Goal: Task Accomplishment & Management: Complete application form

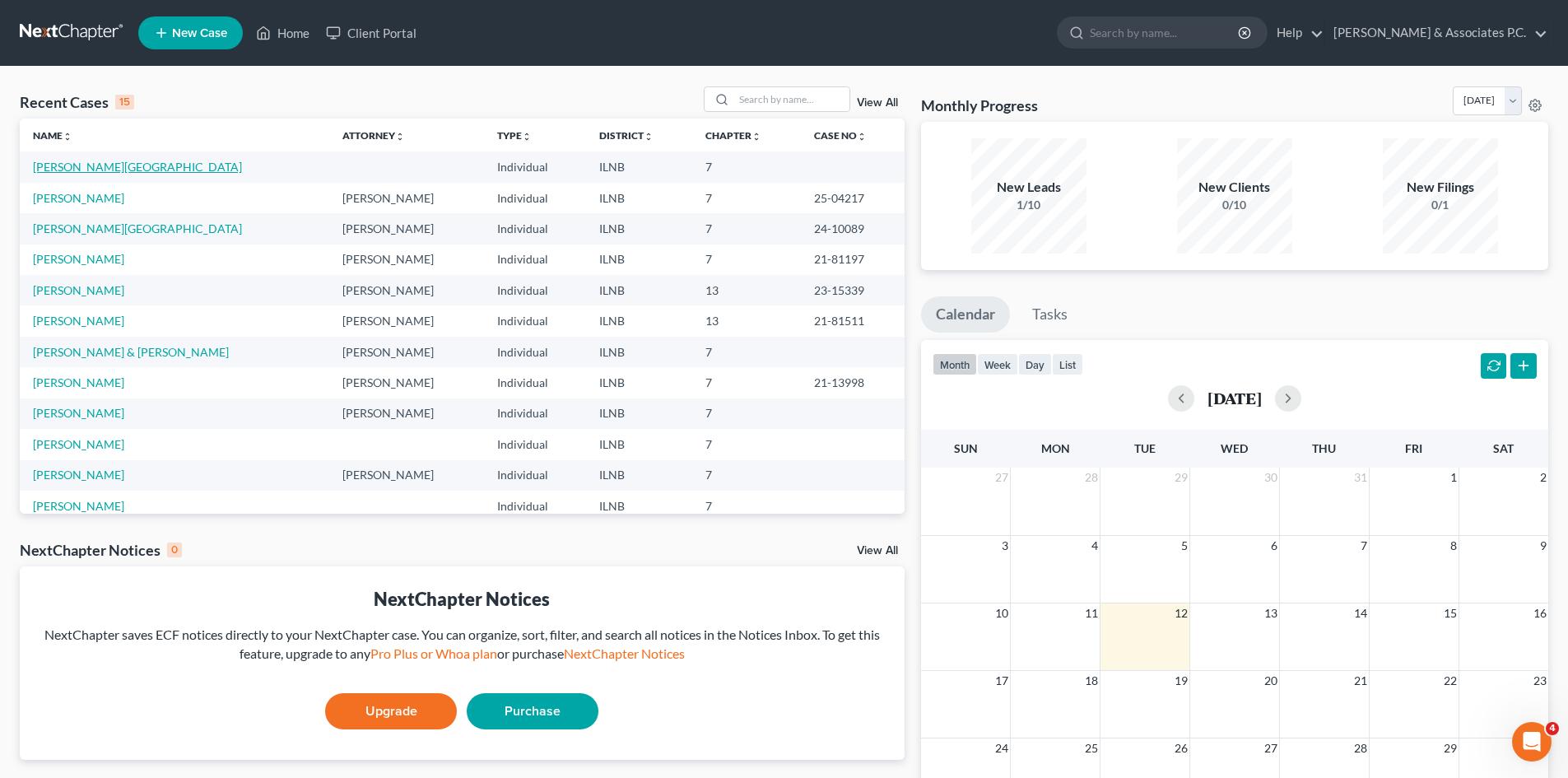
click at [59, 169] on link "[PERSON_NAME][GEOGRAPHIC_DATA]" at bounding box center [137, 166] width 209 height 14
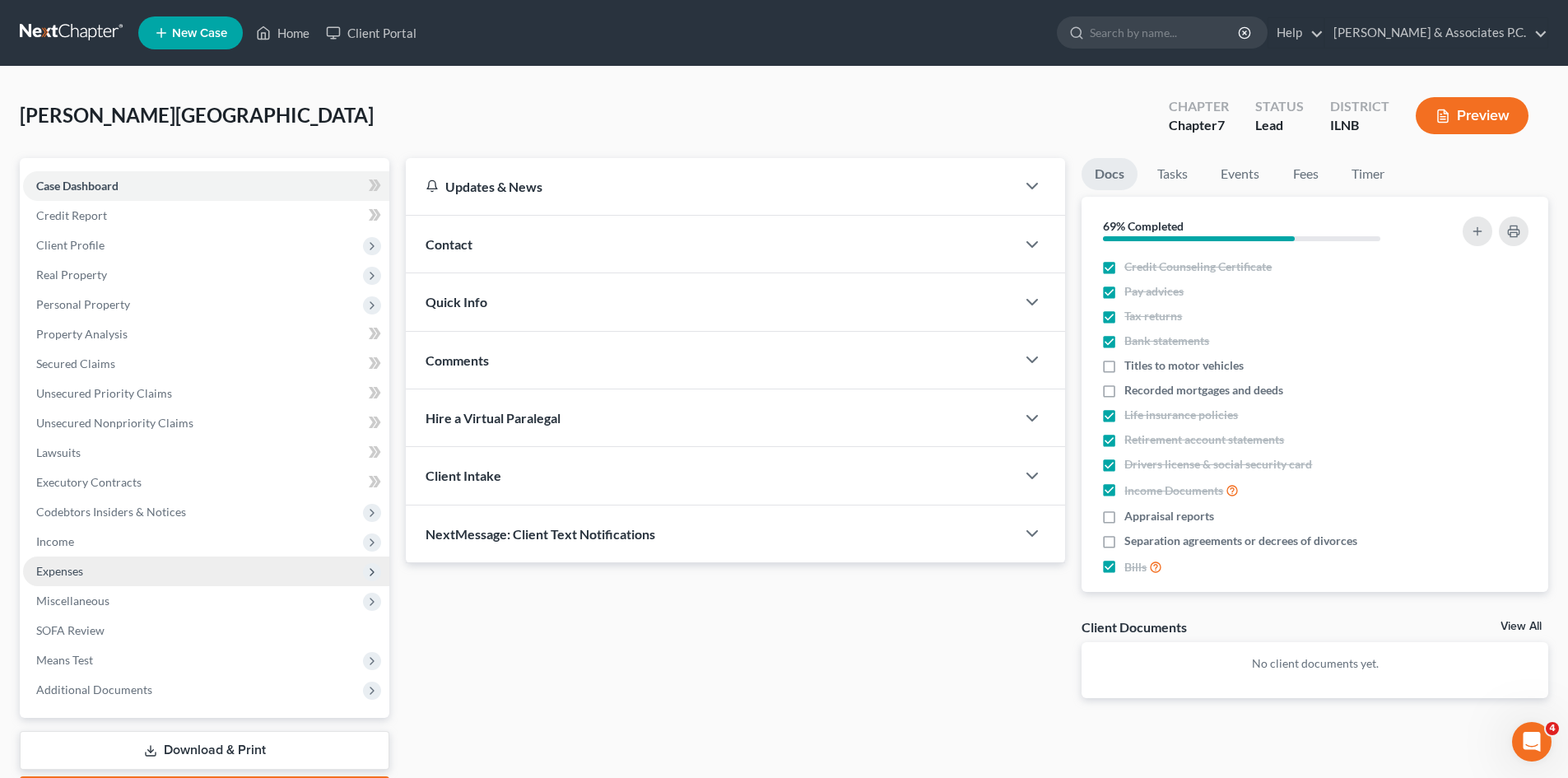
click at [67, 568] on span "Expenses" at bounding box center [60, 570] width 47 height 14
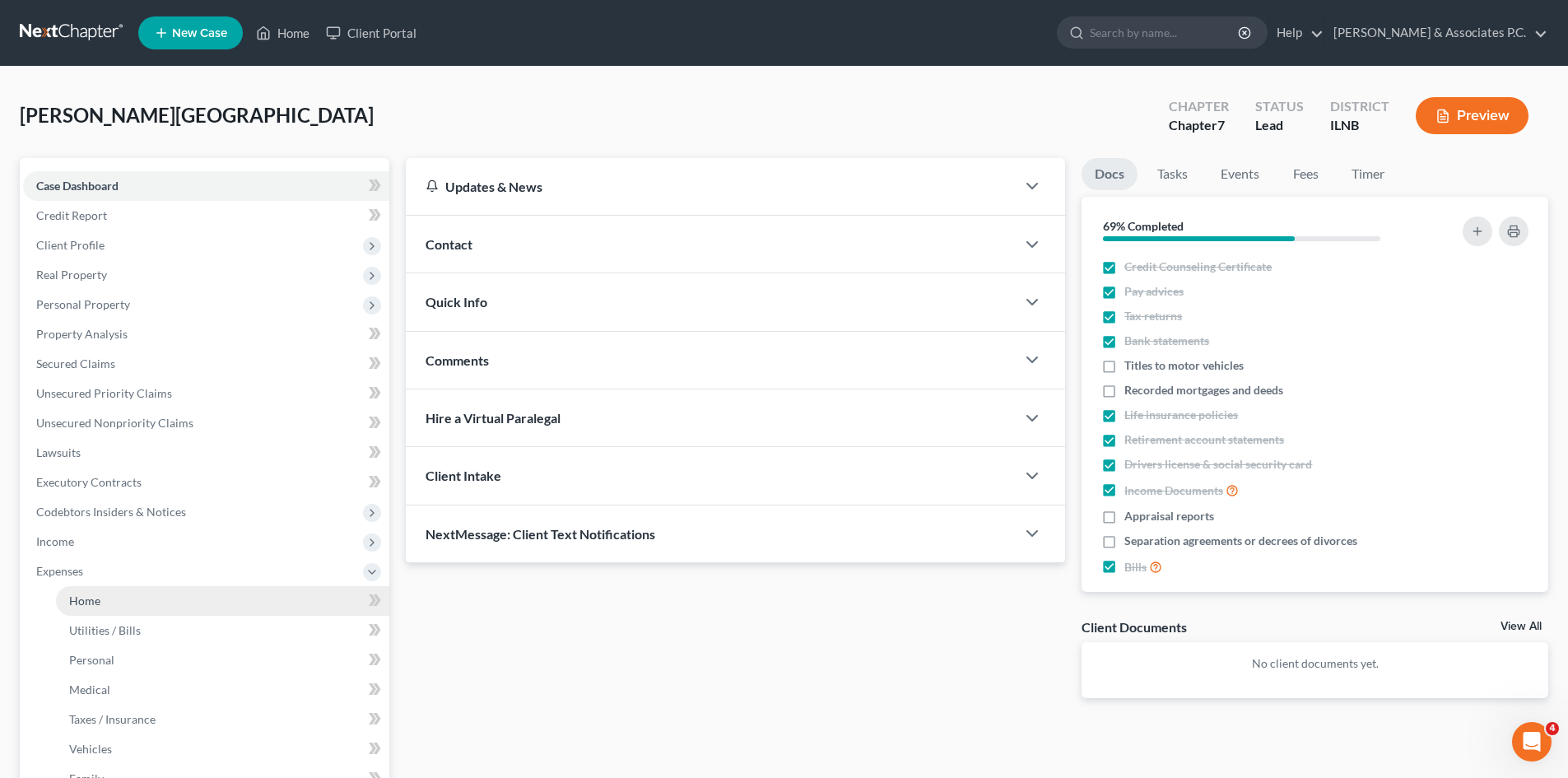
click at [89, 603] on span "Home" at bounding box center [85, 600] width 31 height 14
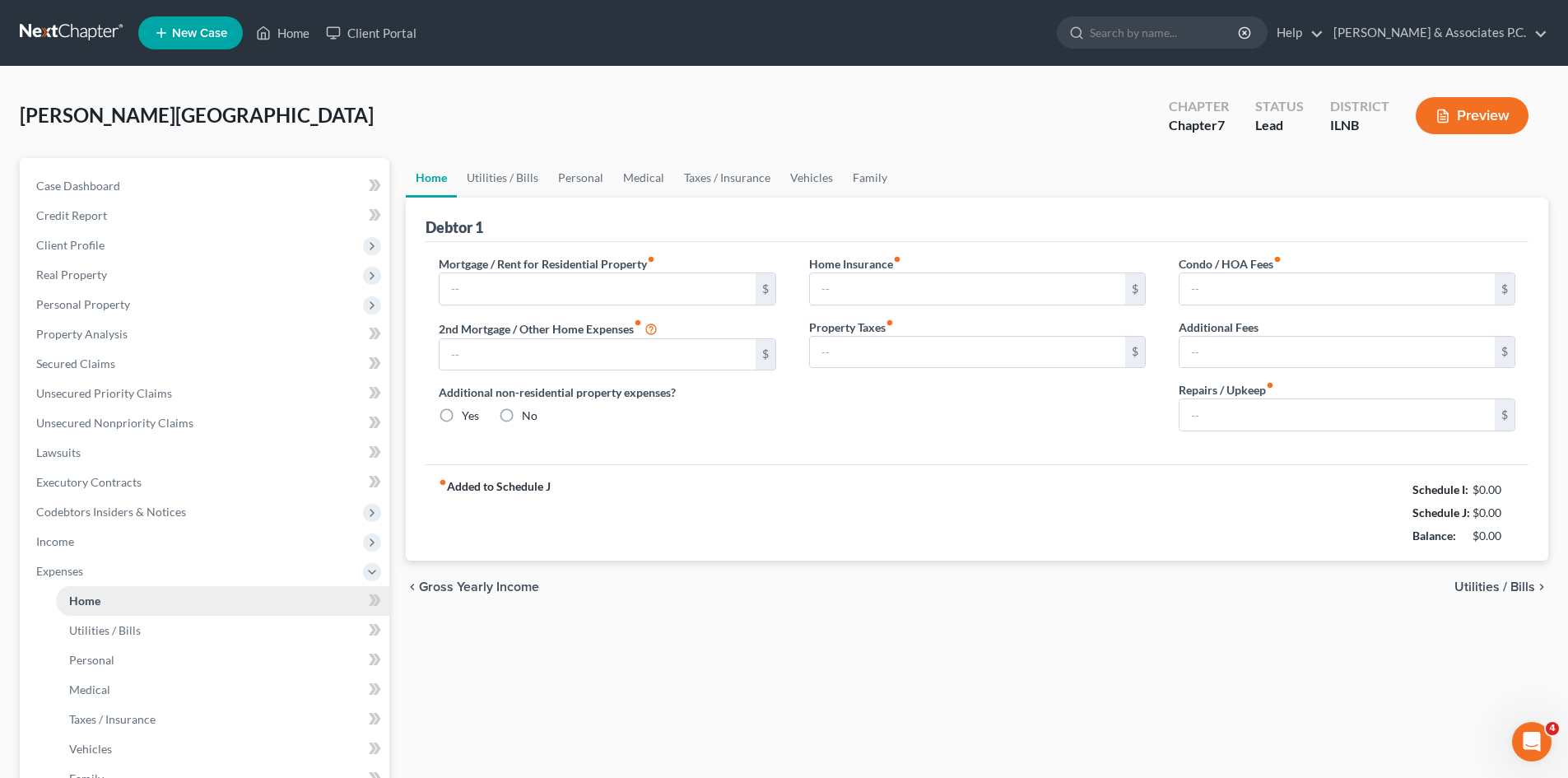
type input "1,500.00"
type input "1,920.27"
radio input "true"
type input "0.00"
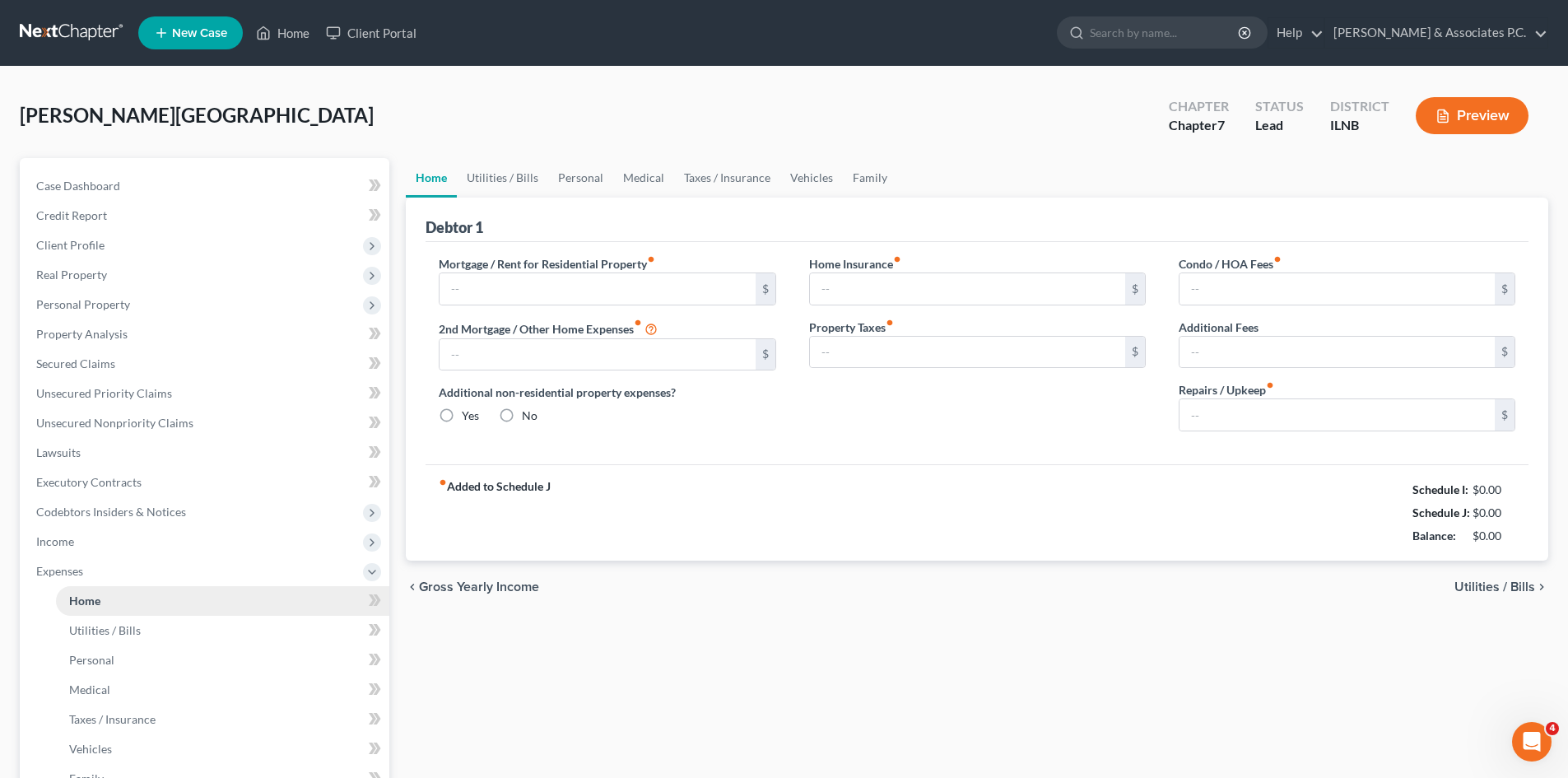
type input "0.00"
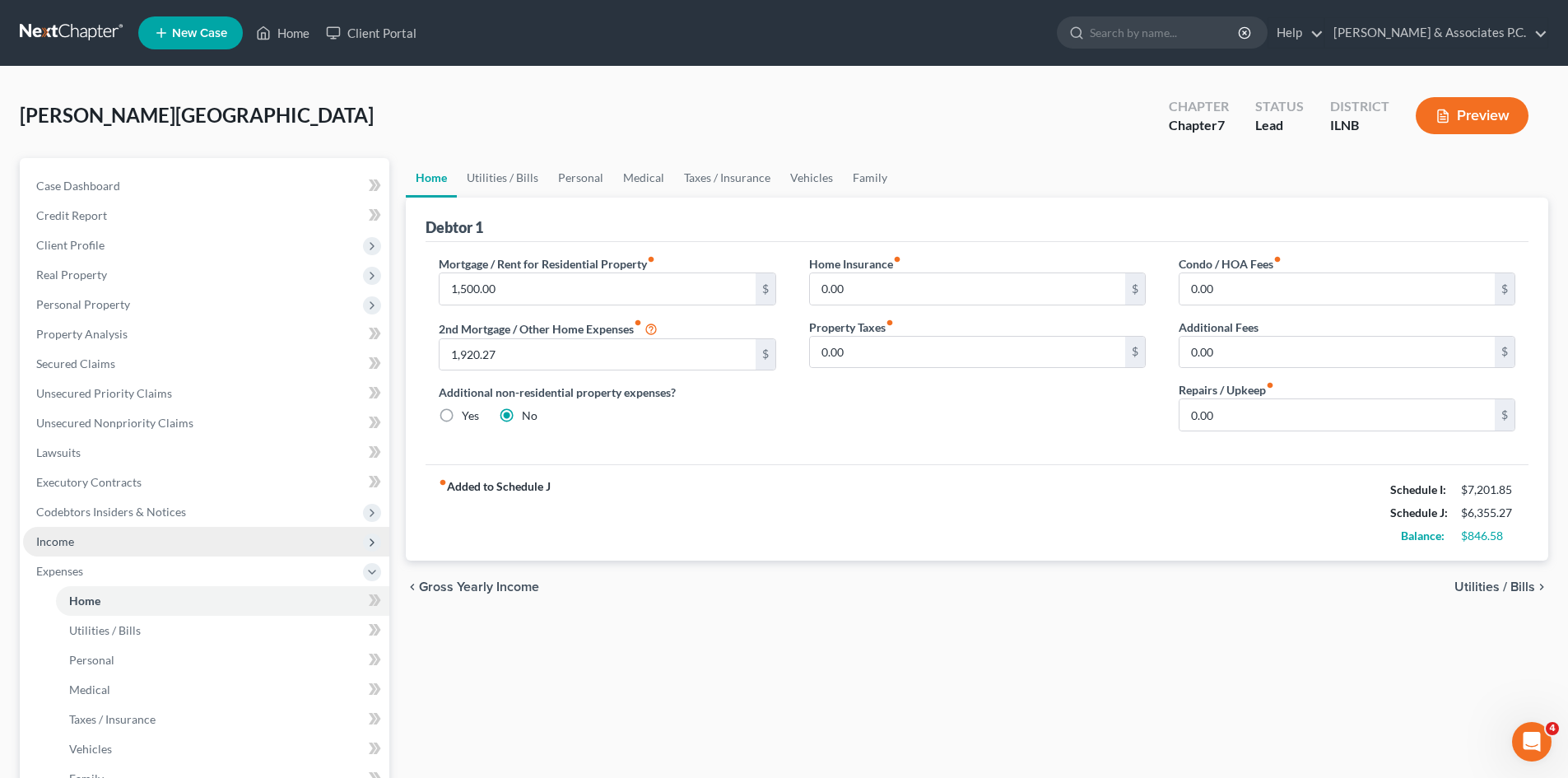
click at [65, 552] on span "Income" at bounding box center [205, 542] width 366 height 30
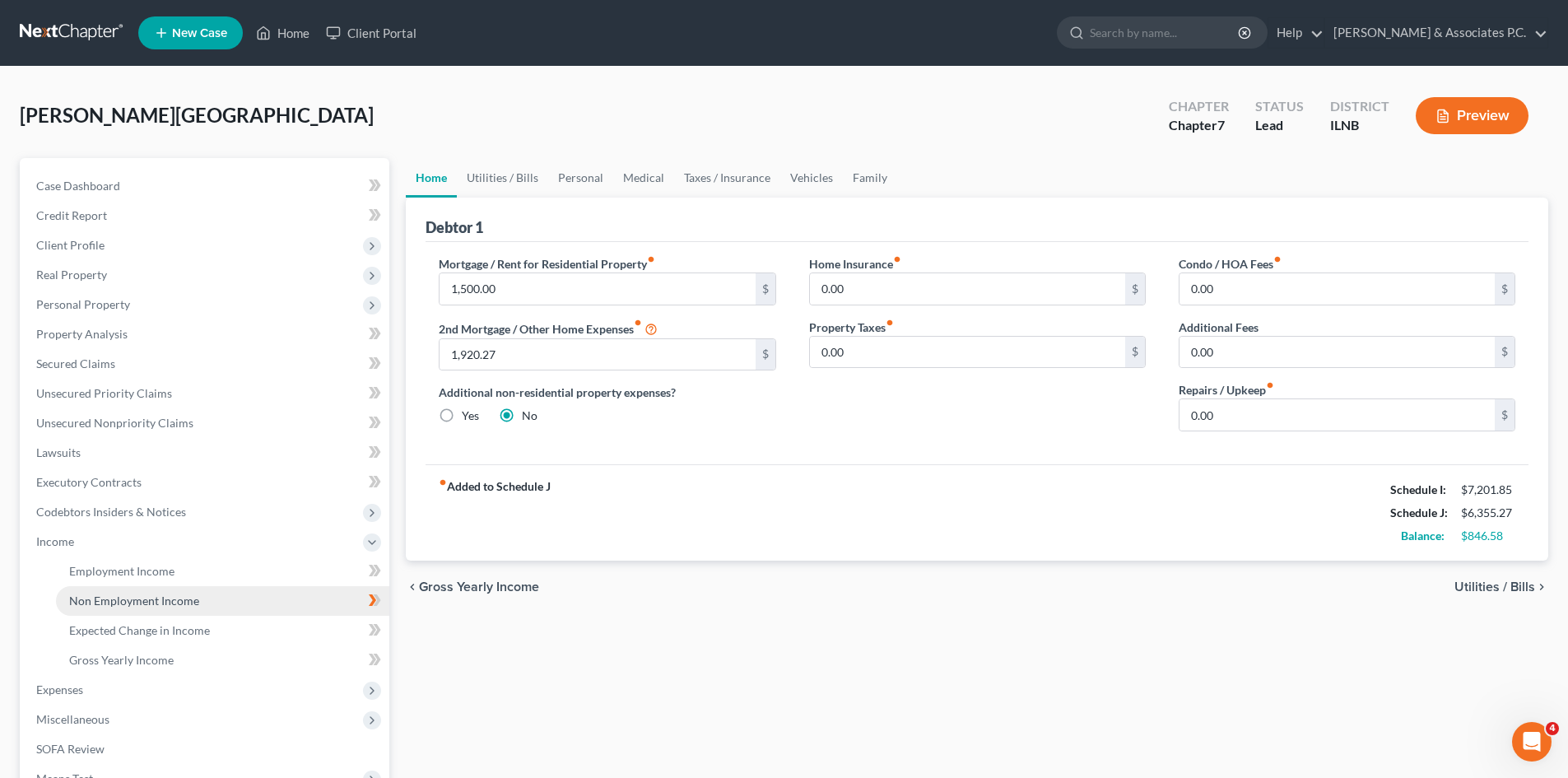
click at [97, 595] on span "Non Employment Income" at bounding box center [134, 600] width 130 height 14
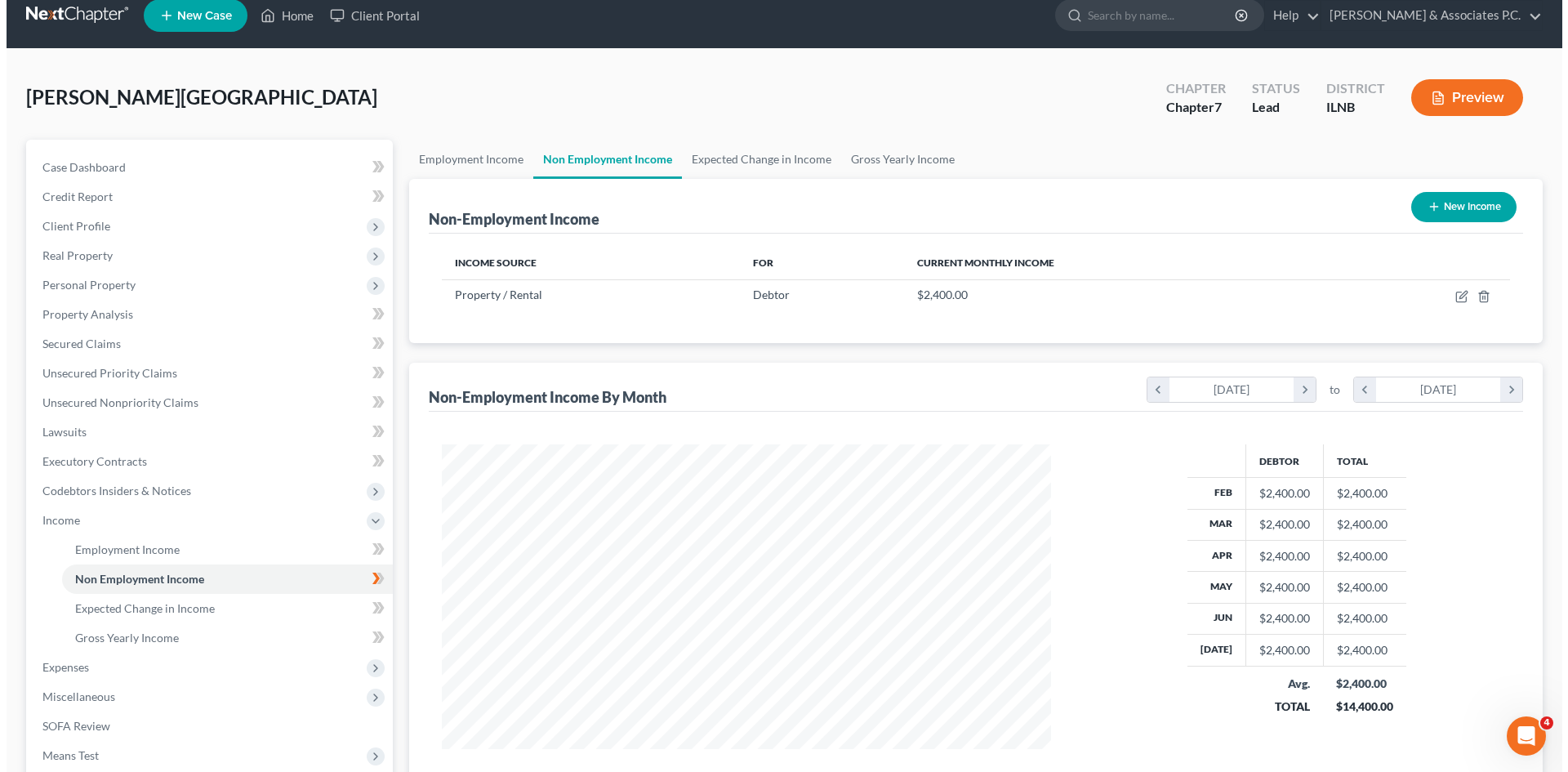
scroll to position [19, 0]
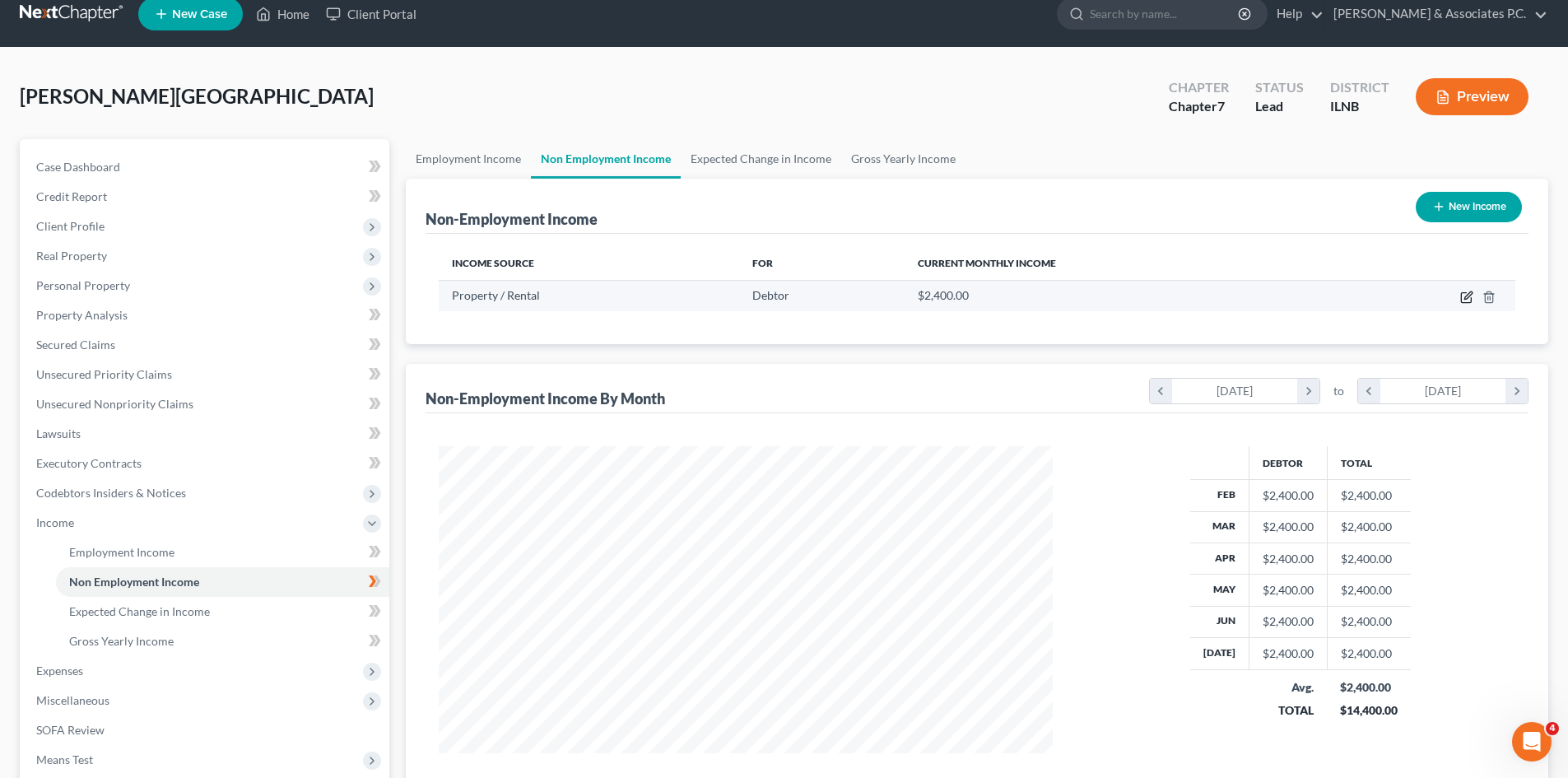
click at [783, 302] on icon "button" at bounding box center [1466, 297] width 10 height 10
select select "9"
select select "0"
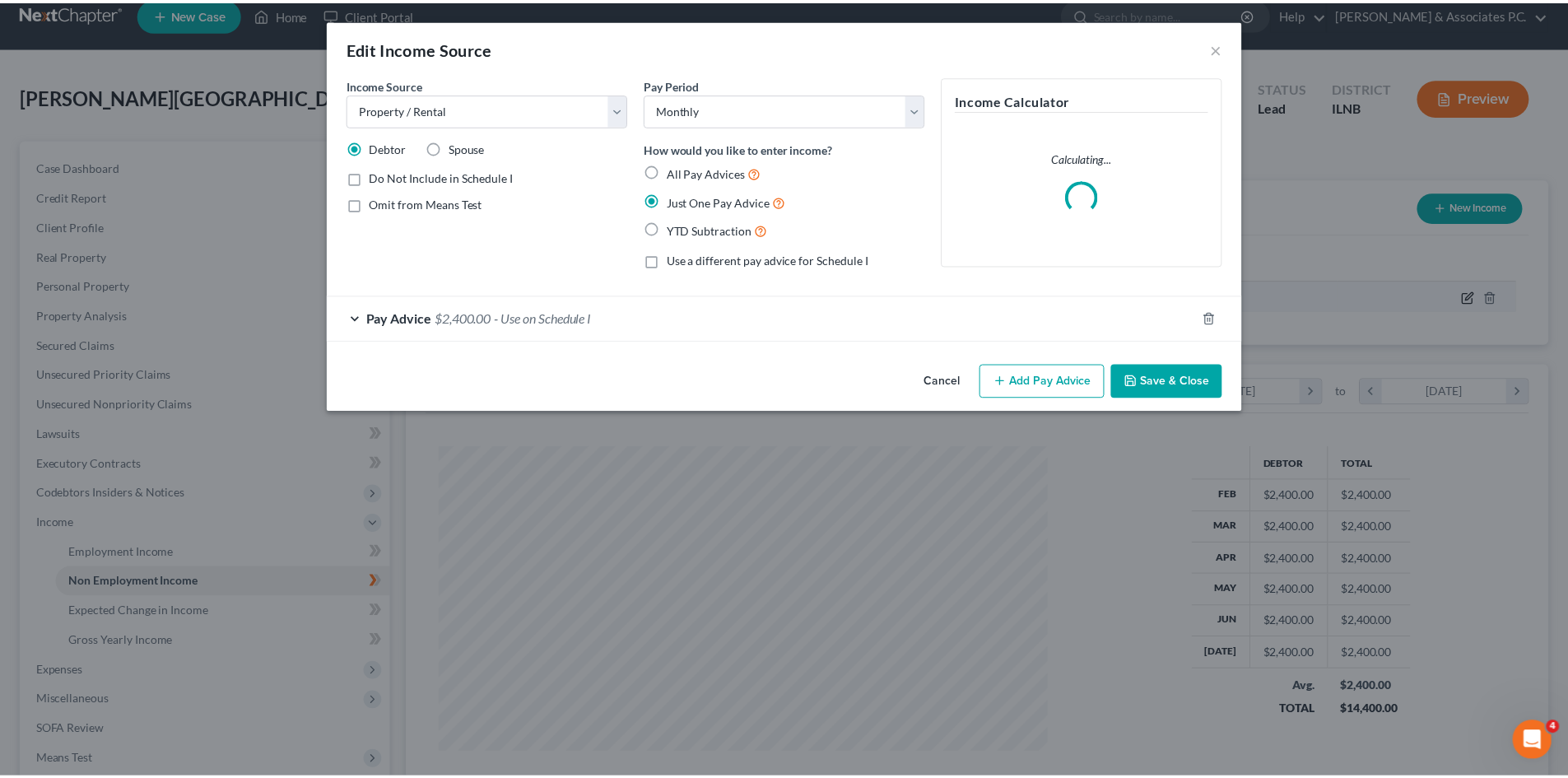
scroll to position [310, 653]
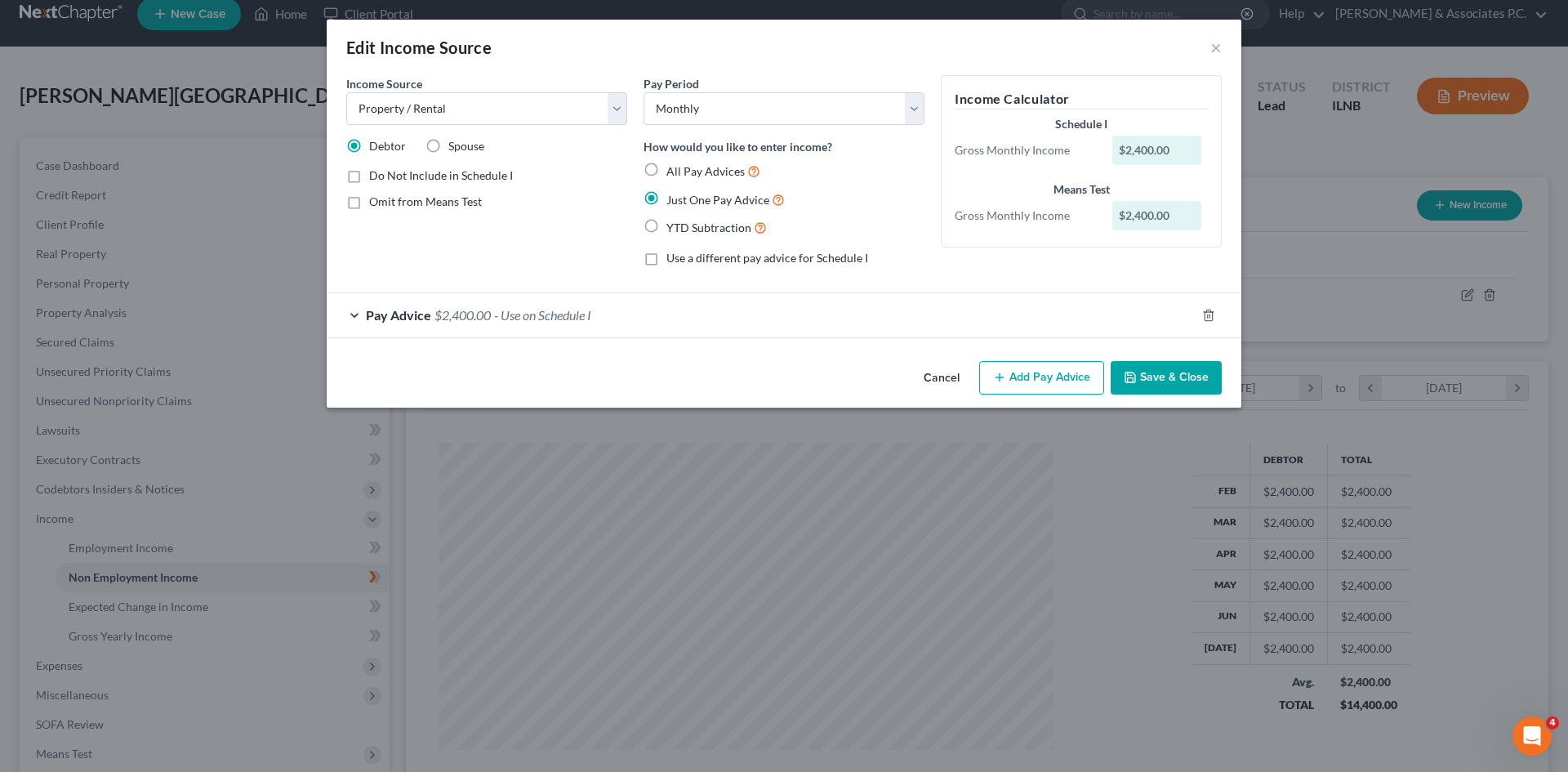
click at [776, 381] on button "Save & Close" at bounding box center [1166, 378] width 111 height 34
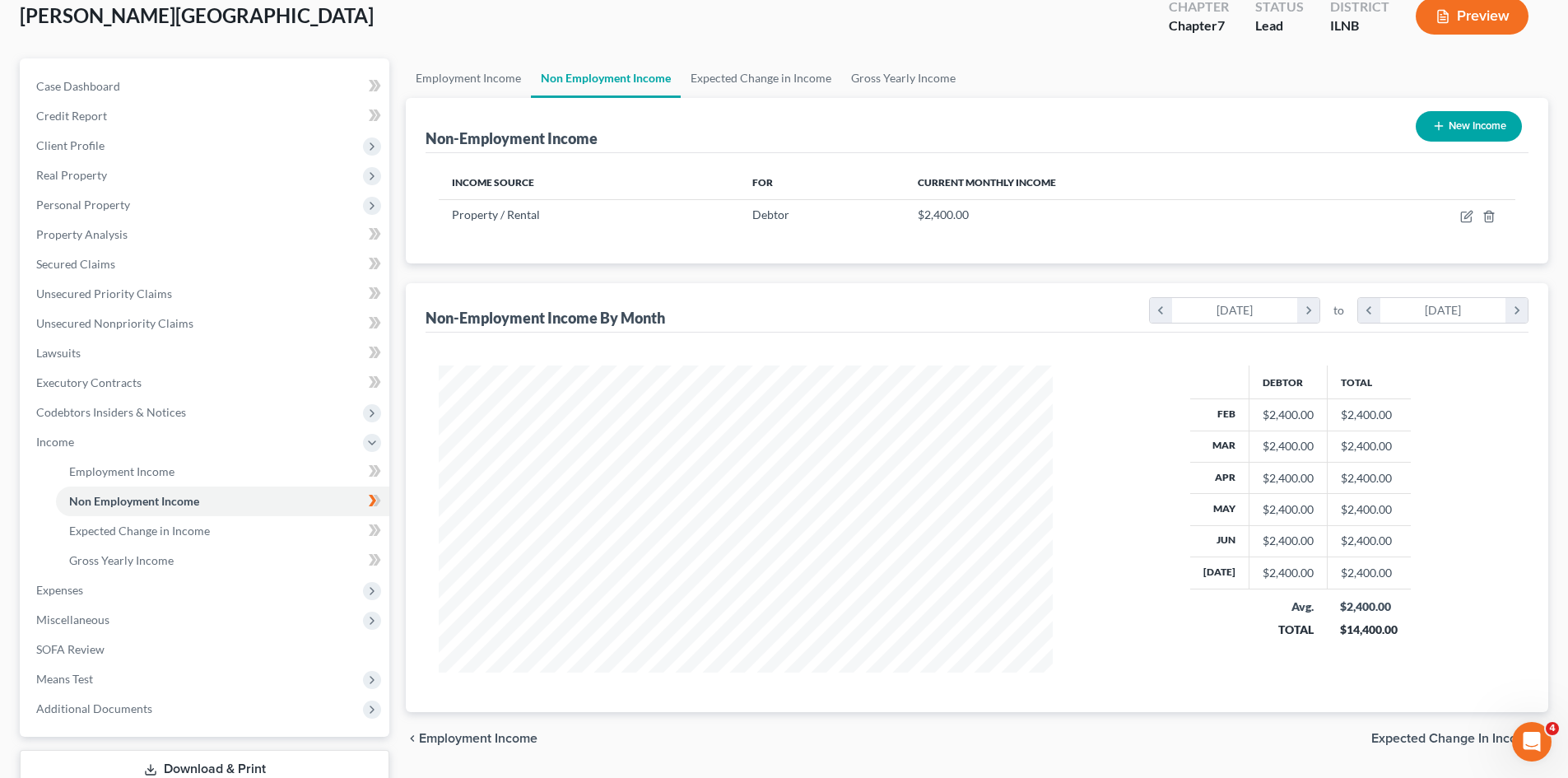
scroll to position [215, 0]
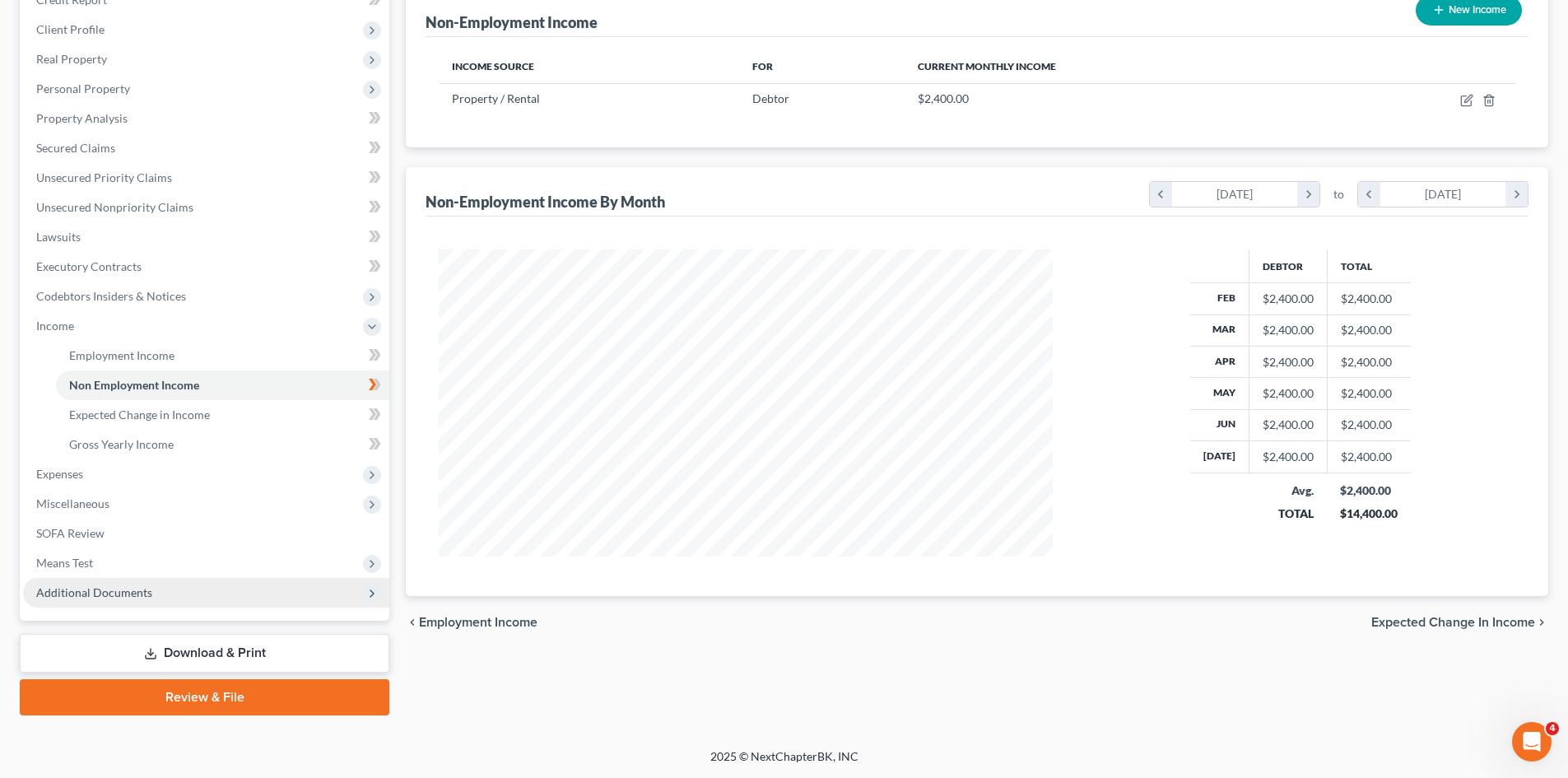
click at [115, 589] on span "Additional Documents" at bounding box center [95, 592] width 116 height 14
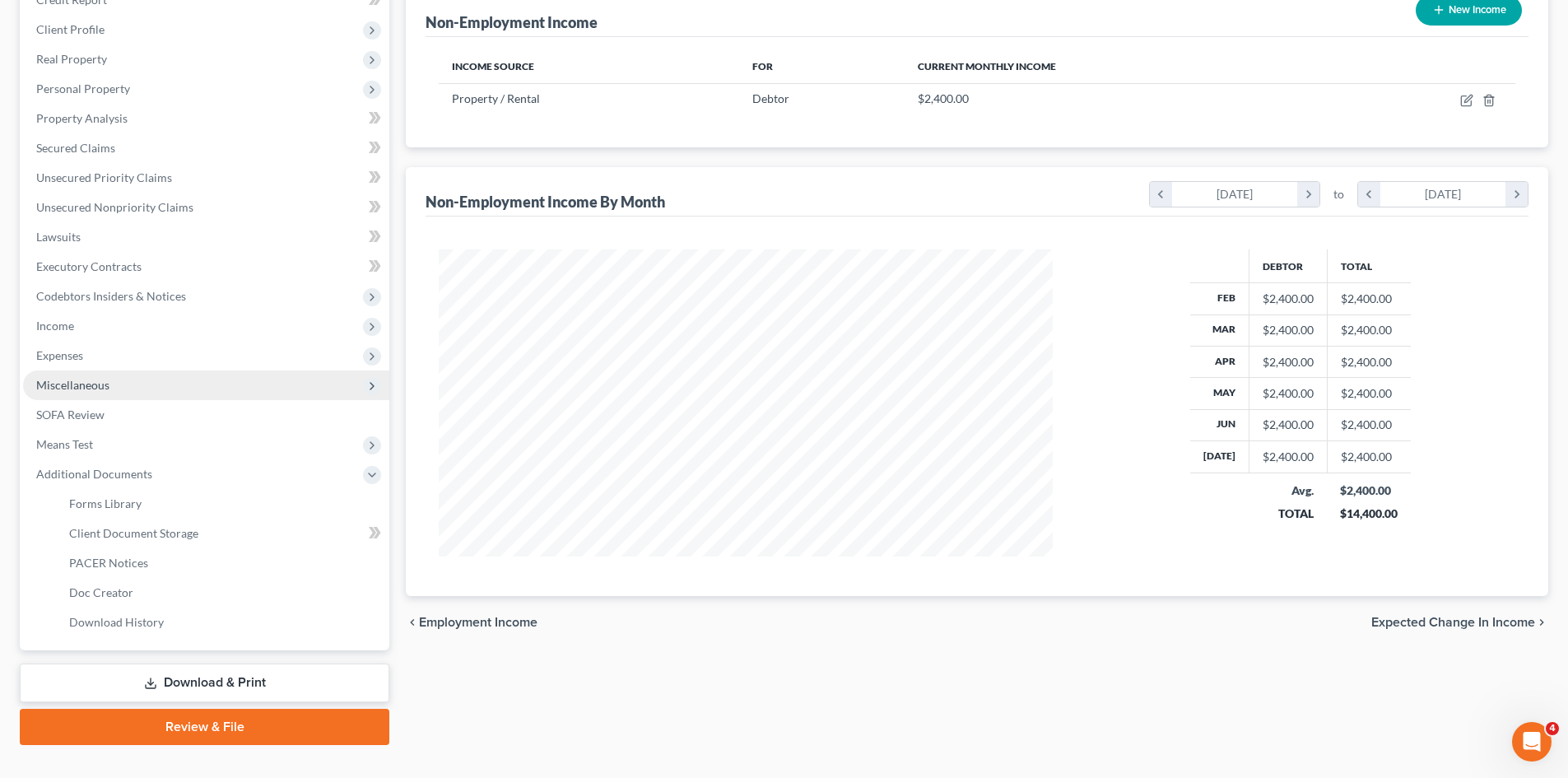
click at [94, 378] on span "Miscellaneous" at bounding box center [73, 384] width 74 height 14
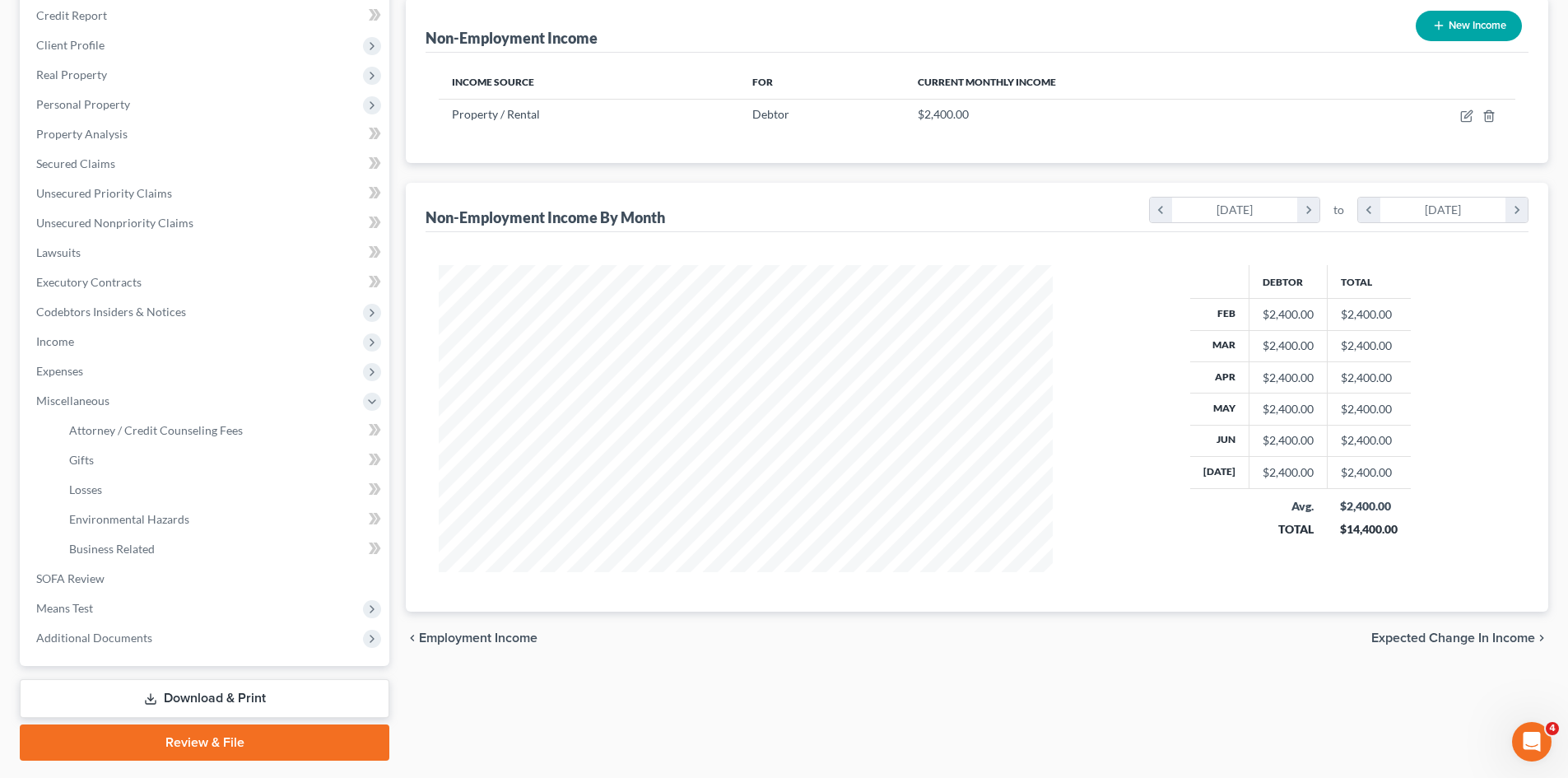
scroll to position [202, 0]
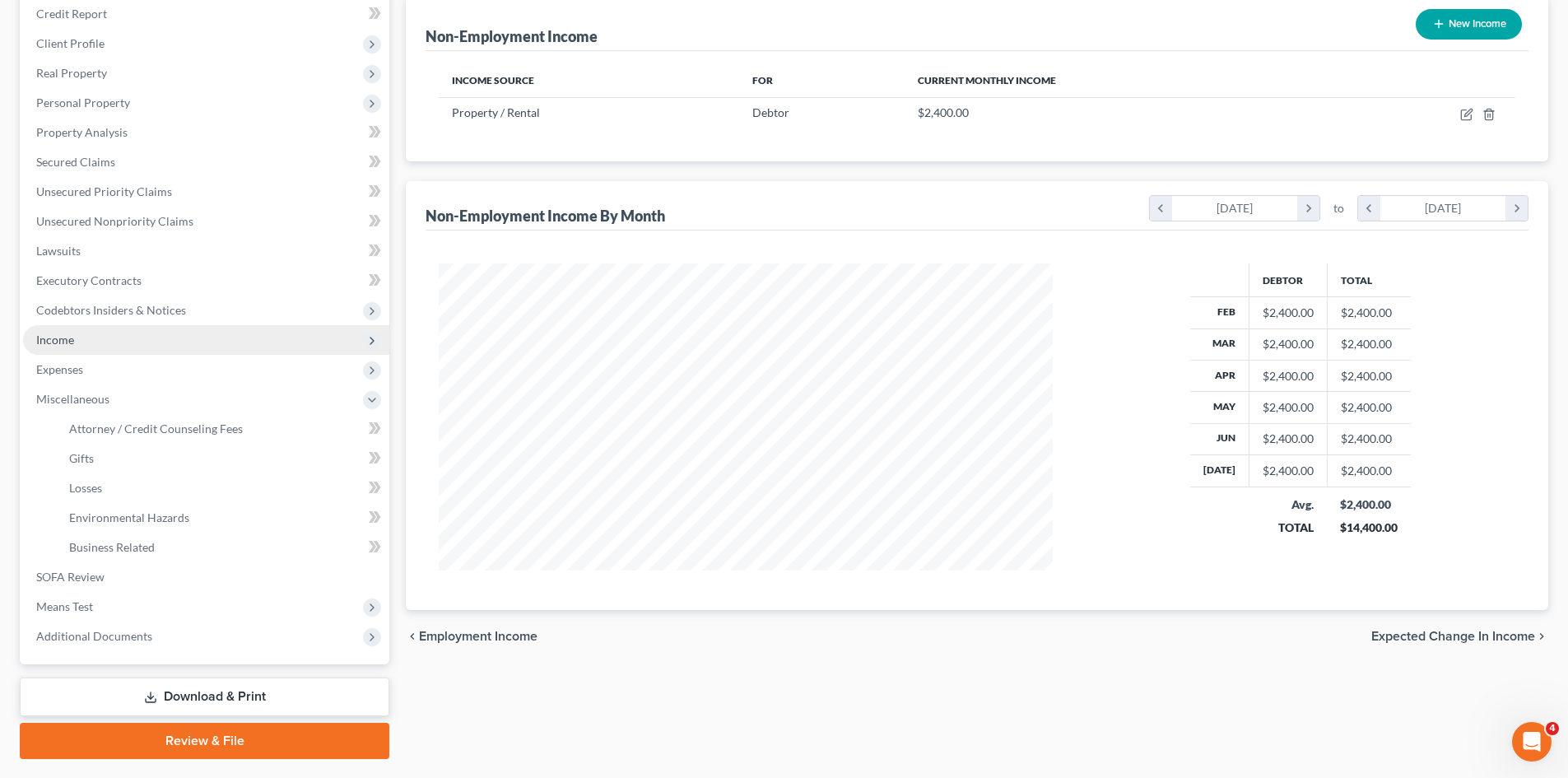
click at [65, 351] on span "Income" at bounding box center [205, 340] width 366 height 30
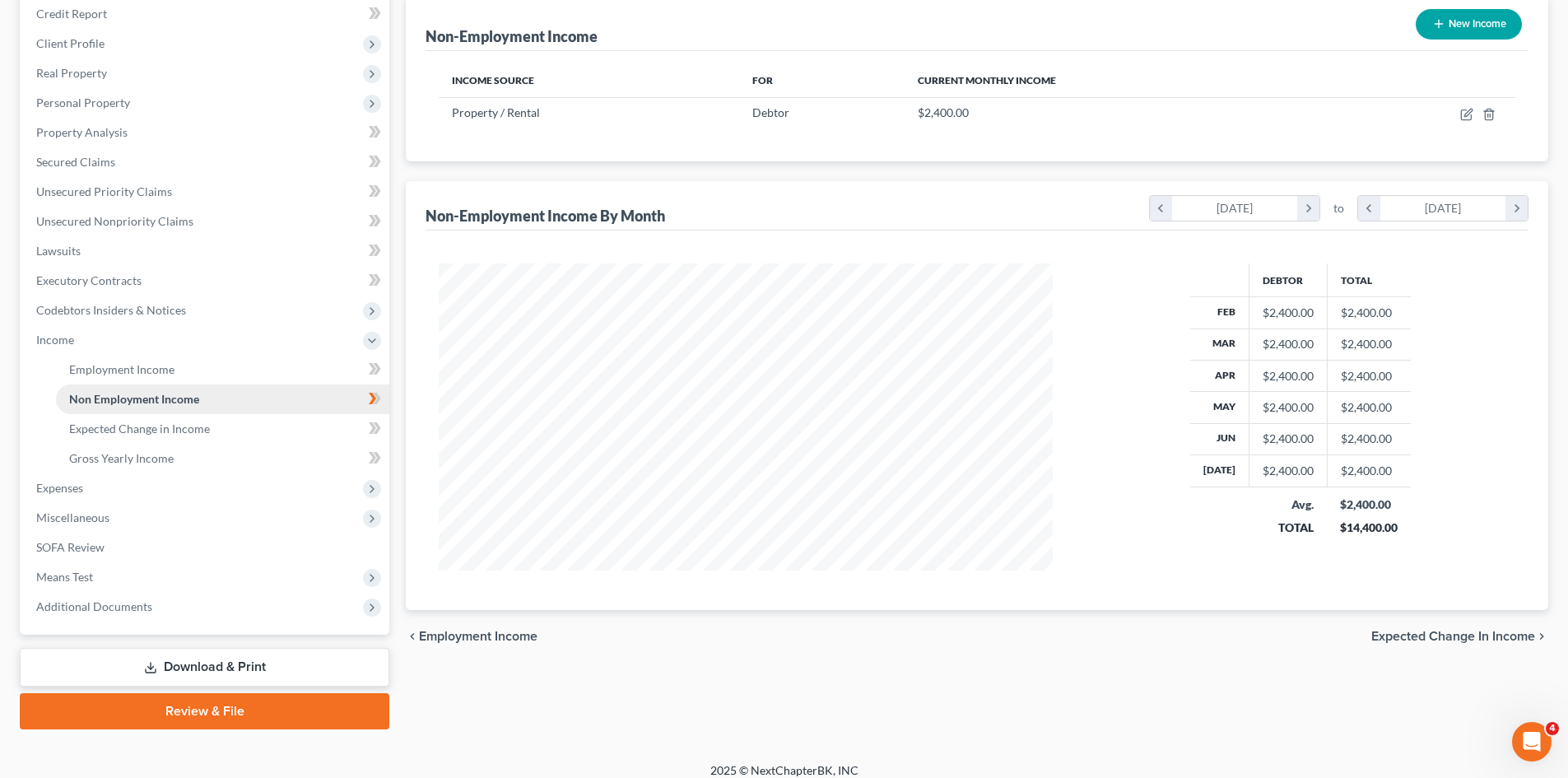
click at [145, 394] on span "Non Employment Income" at bounding box center [134, 398] width 130 height 14
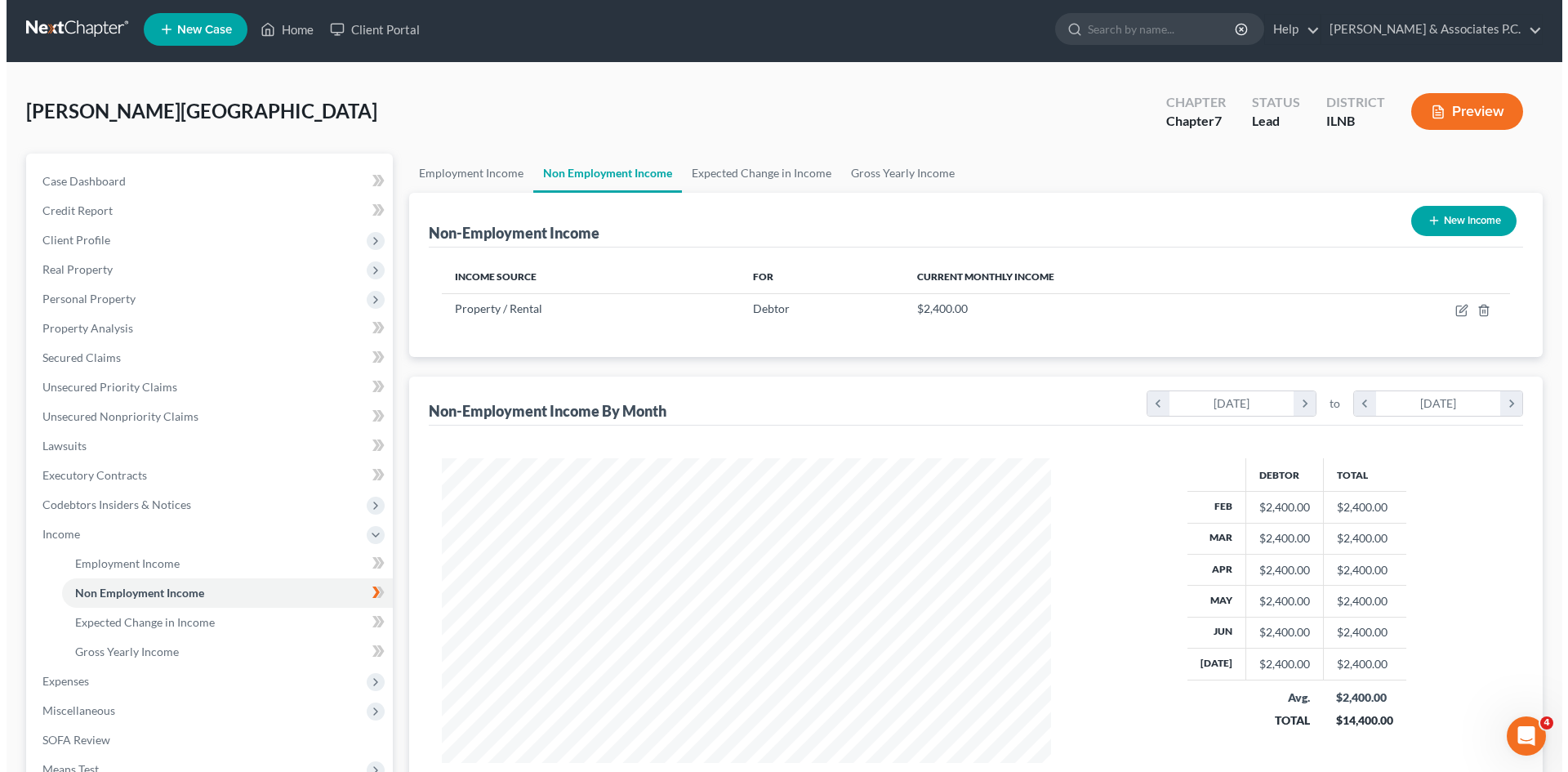
scroll to position [0, 0]
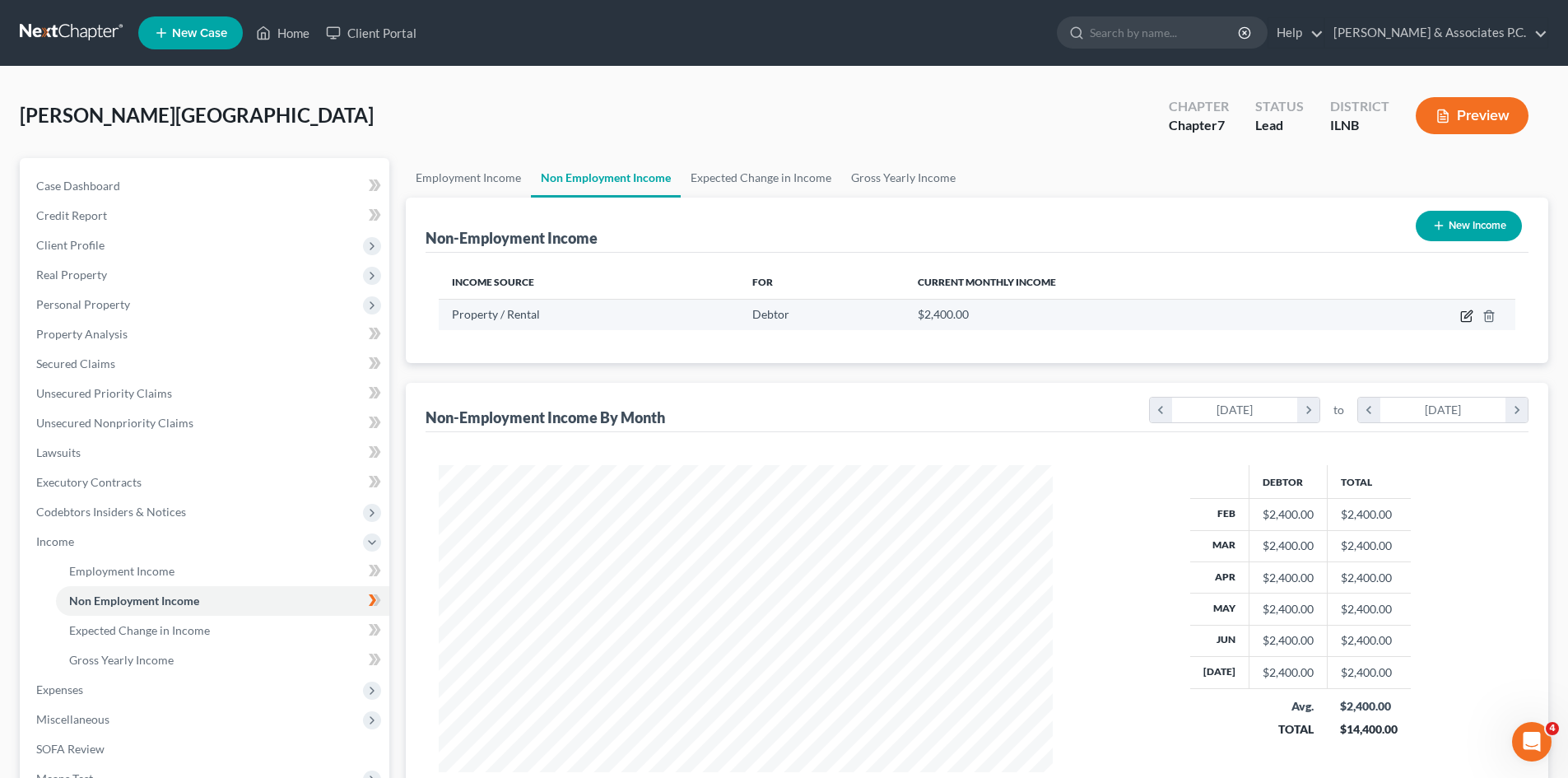
click at [783, 319] on icon "button" at bounding box center [1467, 316] width 13 height 13
select select "9"
select select "0"
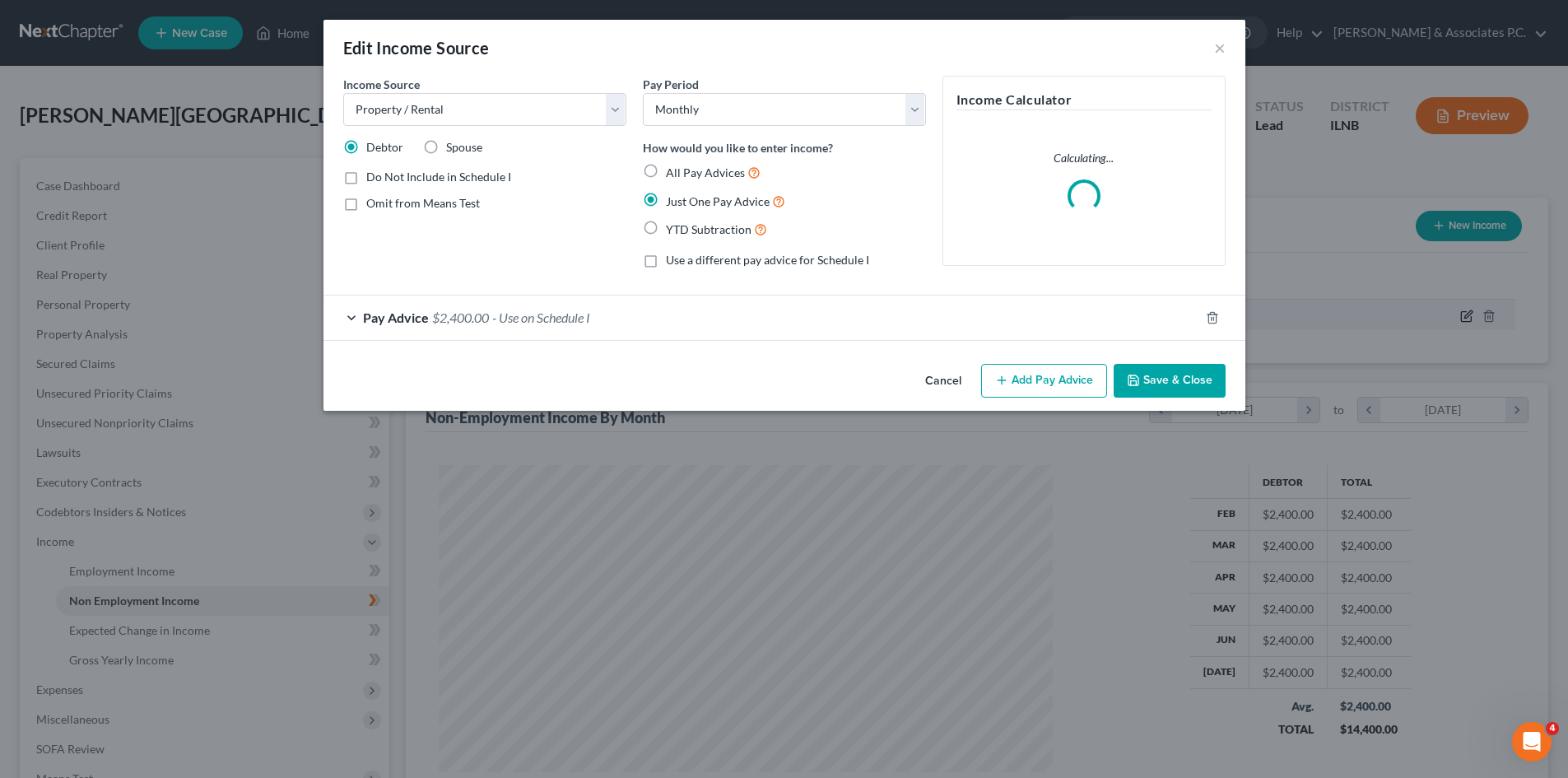
scroll to position [310, 653]
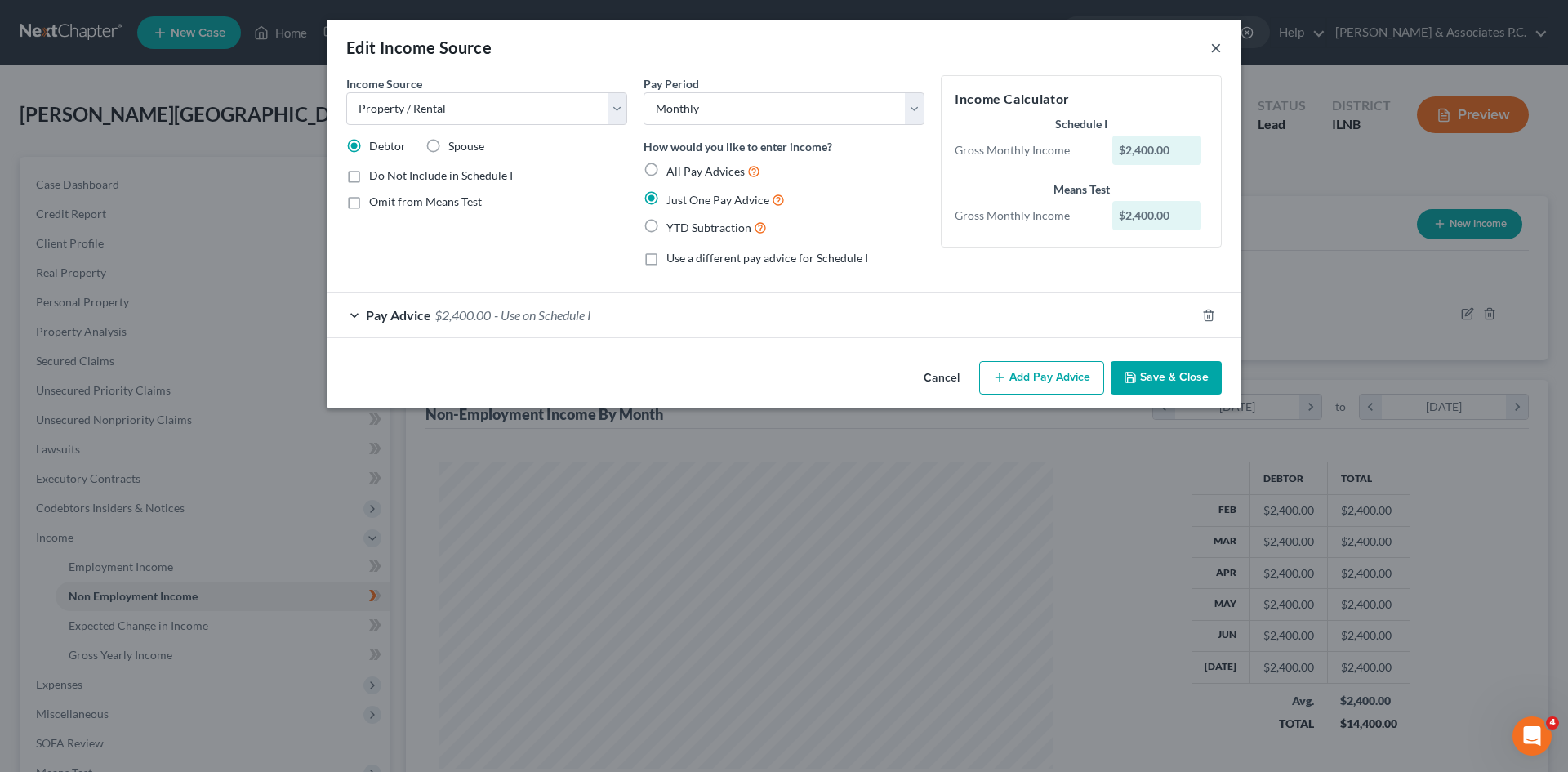
click at [776, 50] on button "×" at bounding box center [1215, 48] width 12 height 20
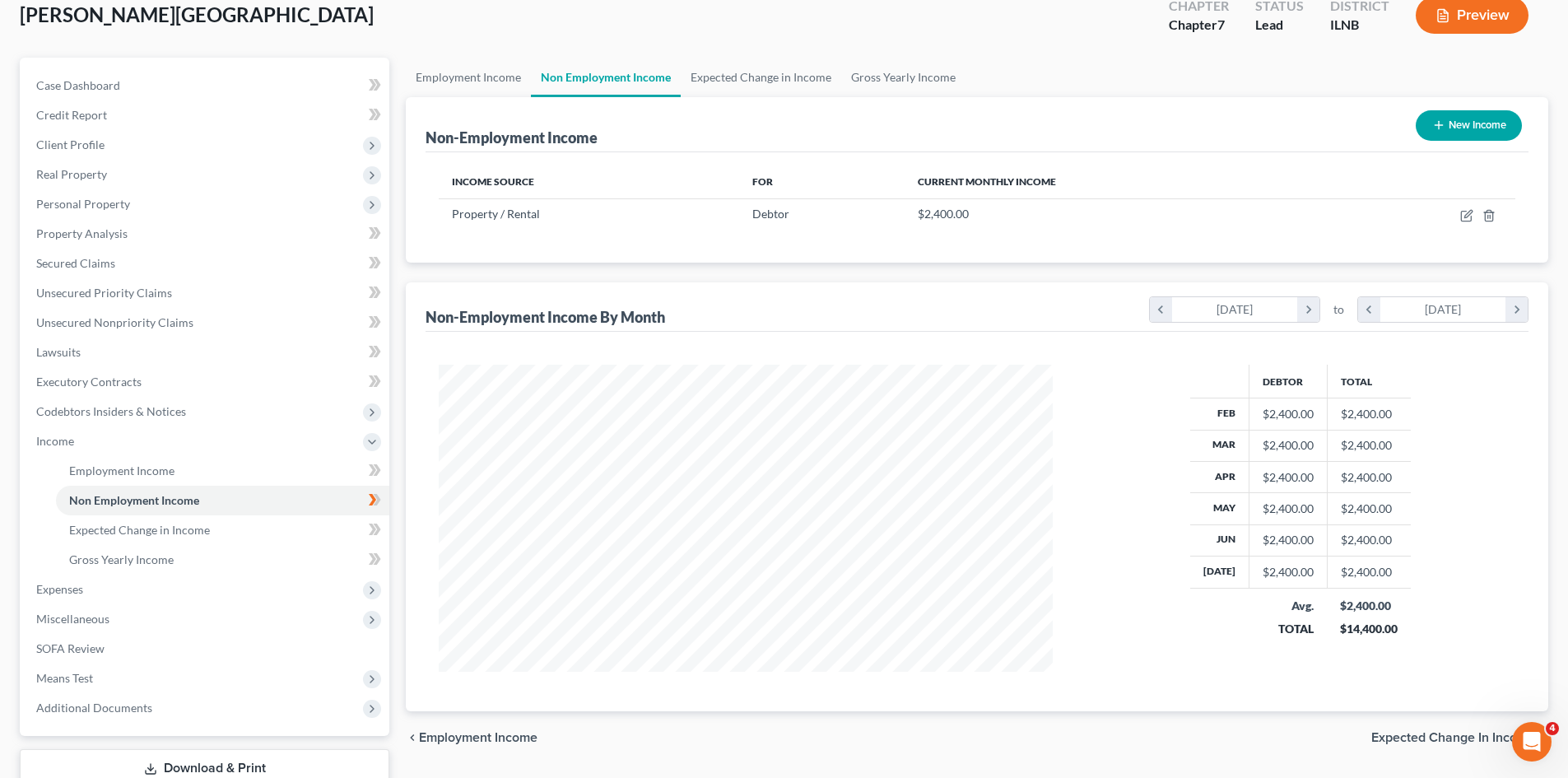
scroll to position [105, 0]
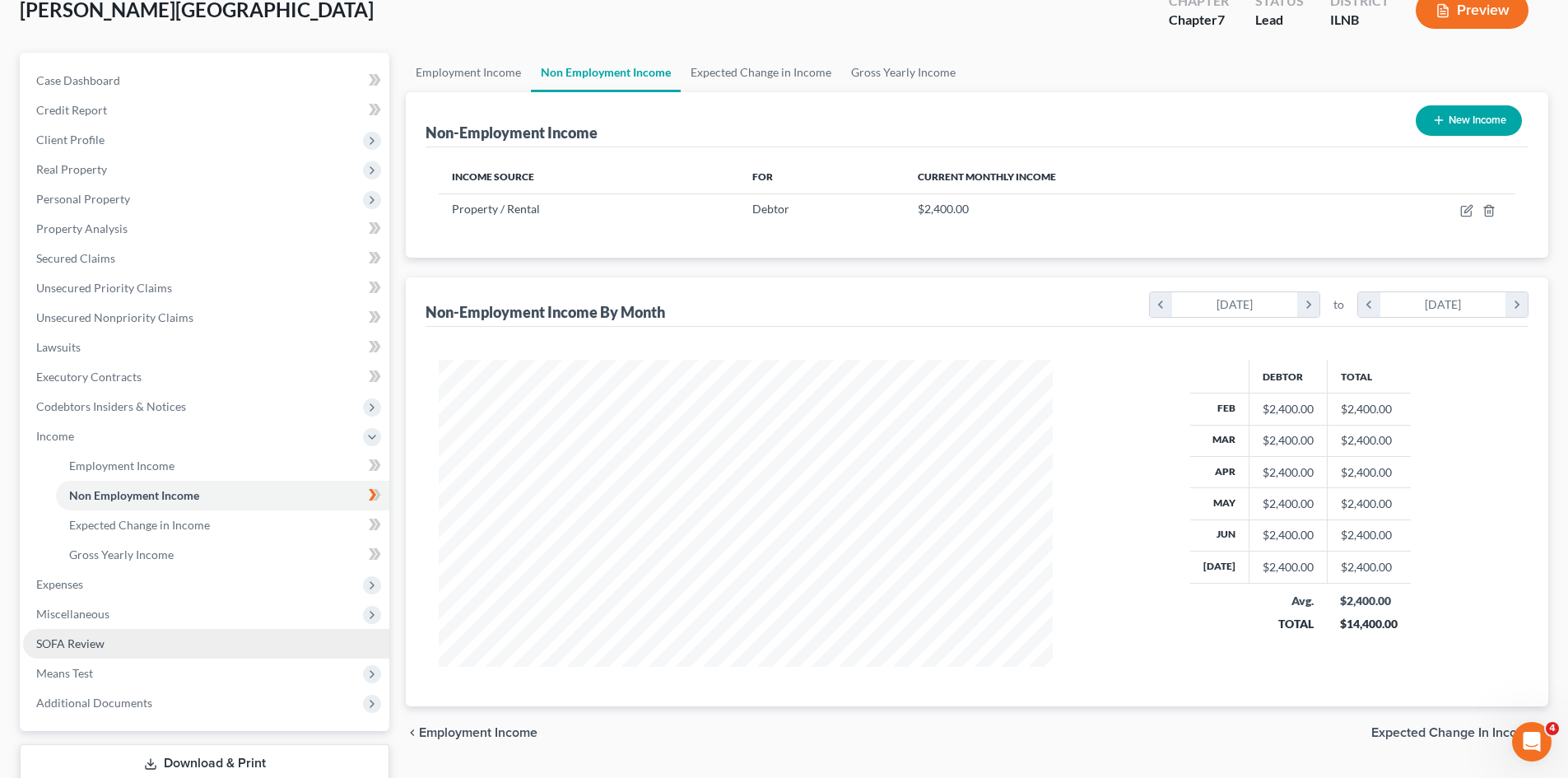
click at [59, 649] on span "SOFA Review" at bounding box center [70, 643] width 68 height 14
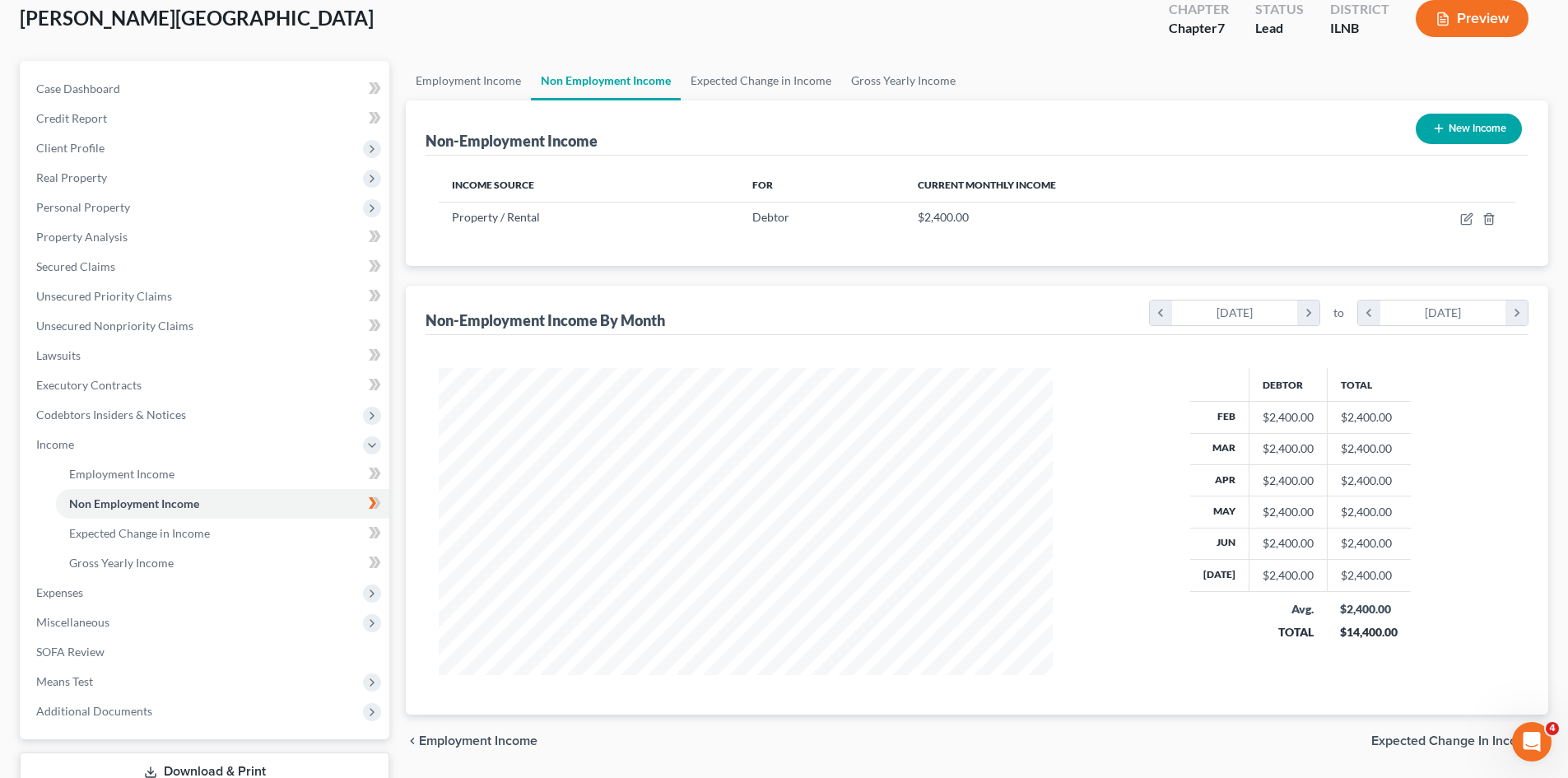
scroll to position [307, 647]
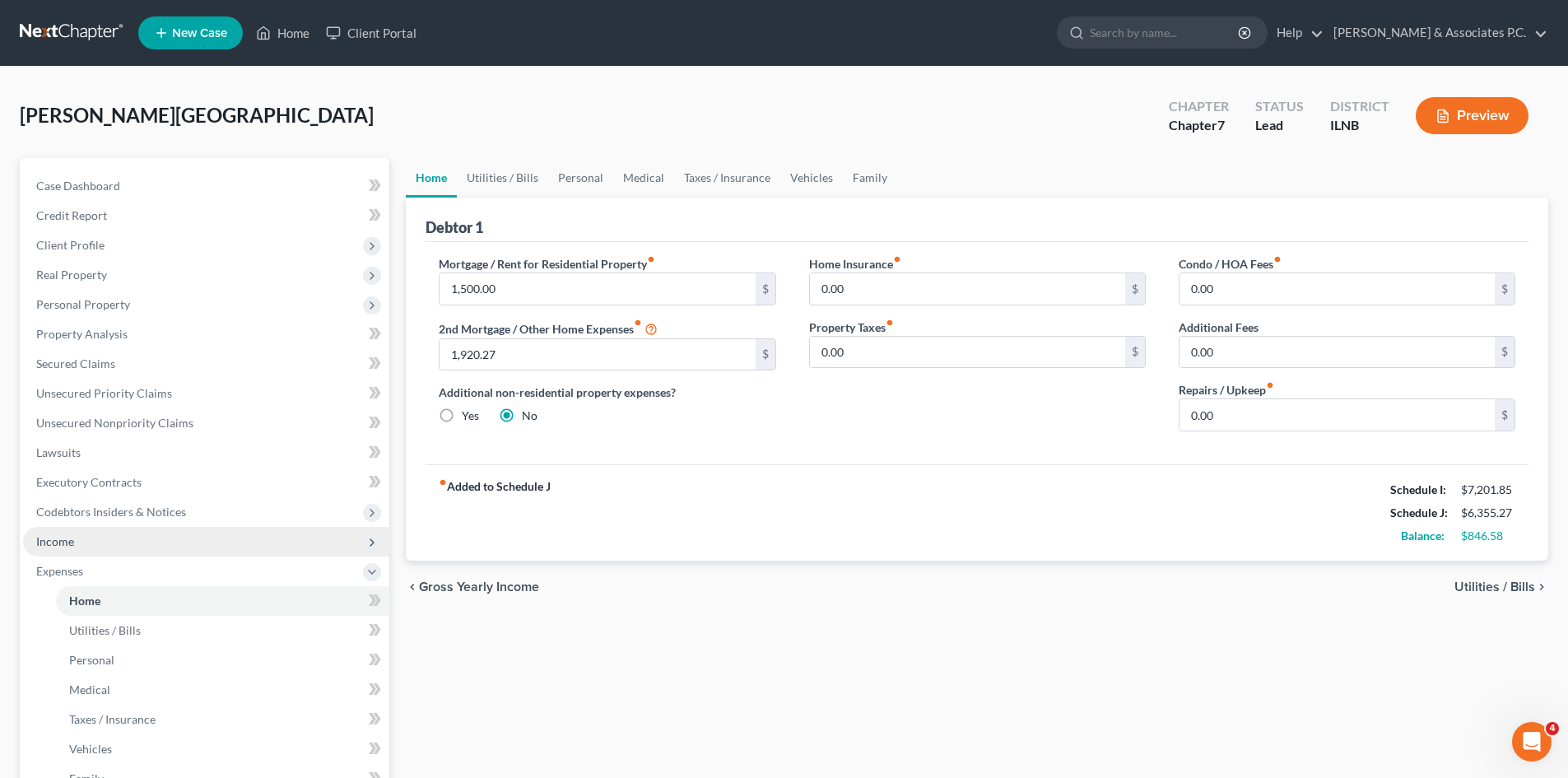
click at [46, 534] on span "Income" at bounding box center [55, 541] width 38 height 14
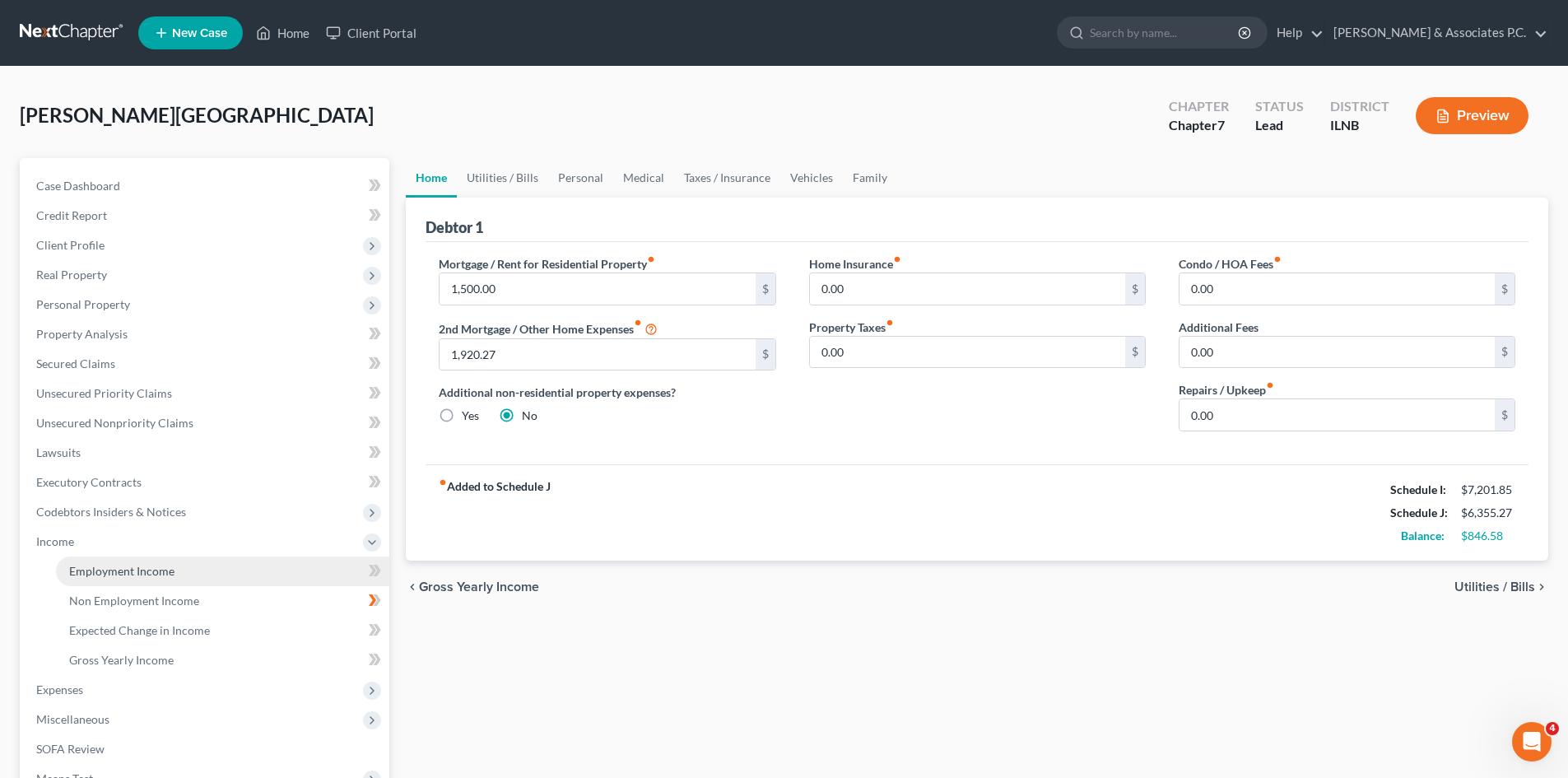
click at [121, 576] on span "Employment Income" at bounding box center [122, 570] width 105 height 14
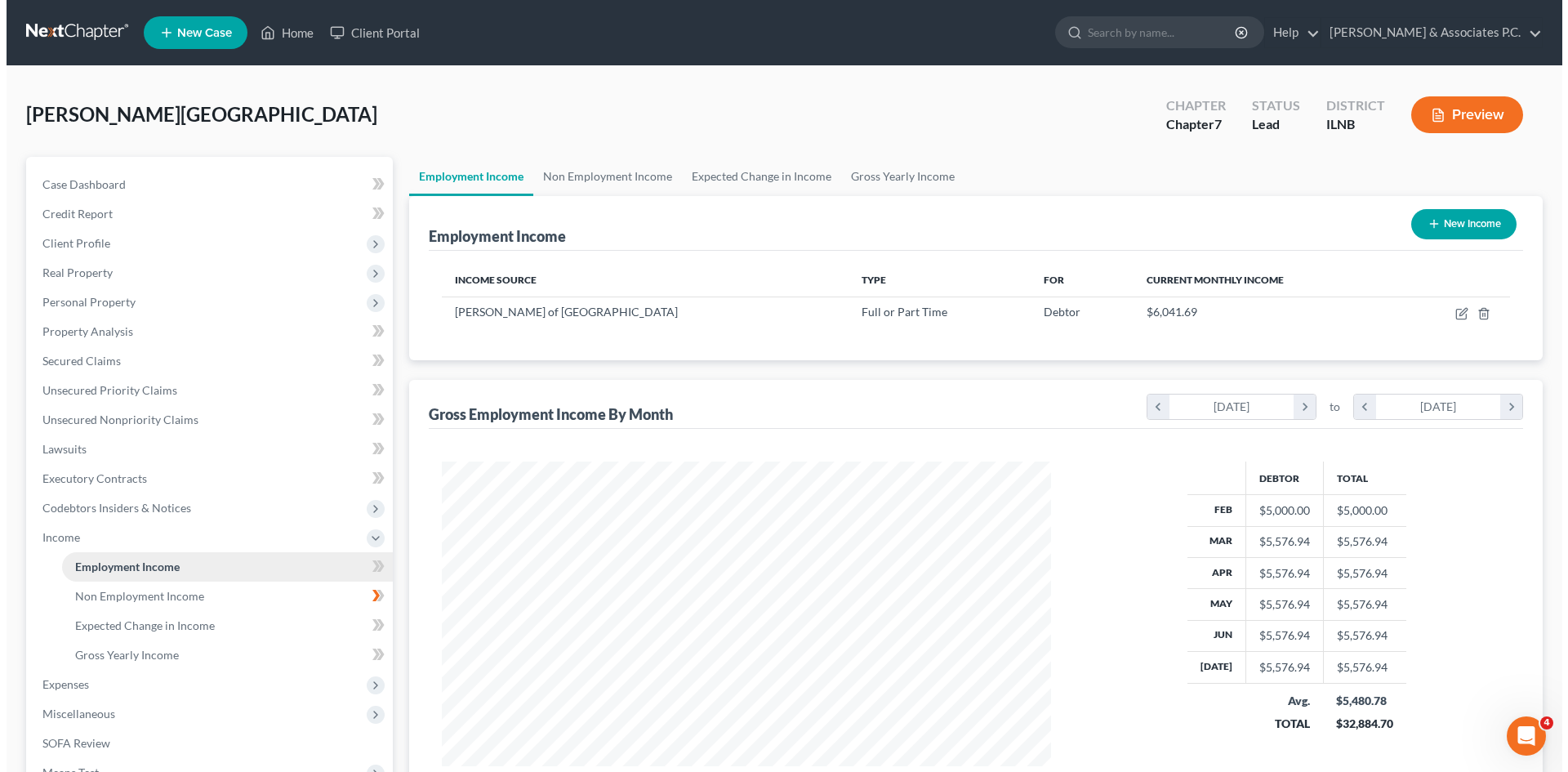
scroll to position [305, 642]
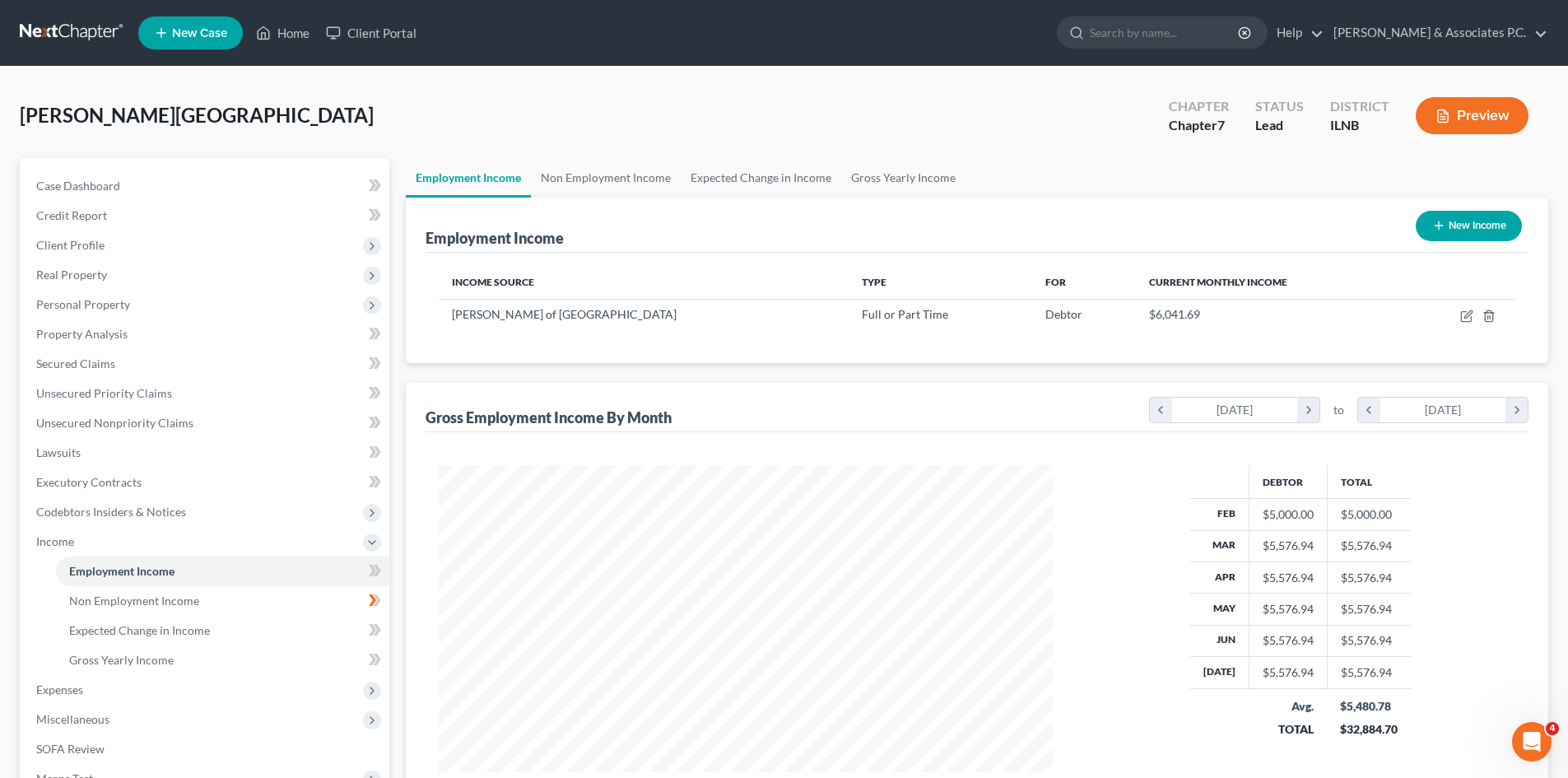
click at [783, 235] on button "New Income" at bounding box center [1469, 226] width 106 height 31
select select "0"
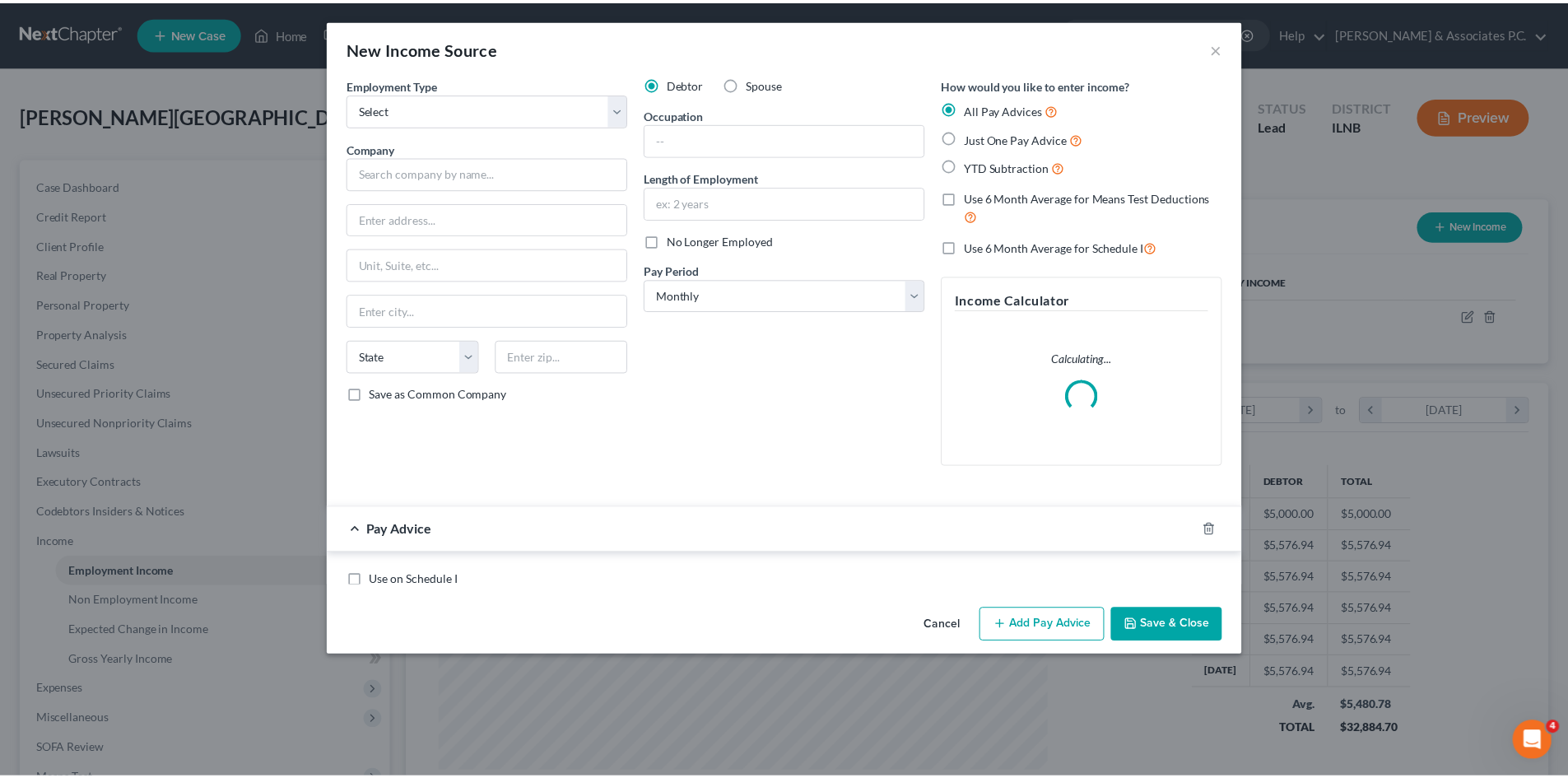
scroll to position [310, 653]
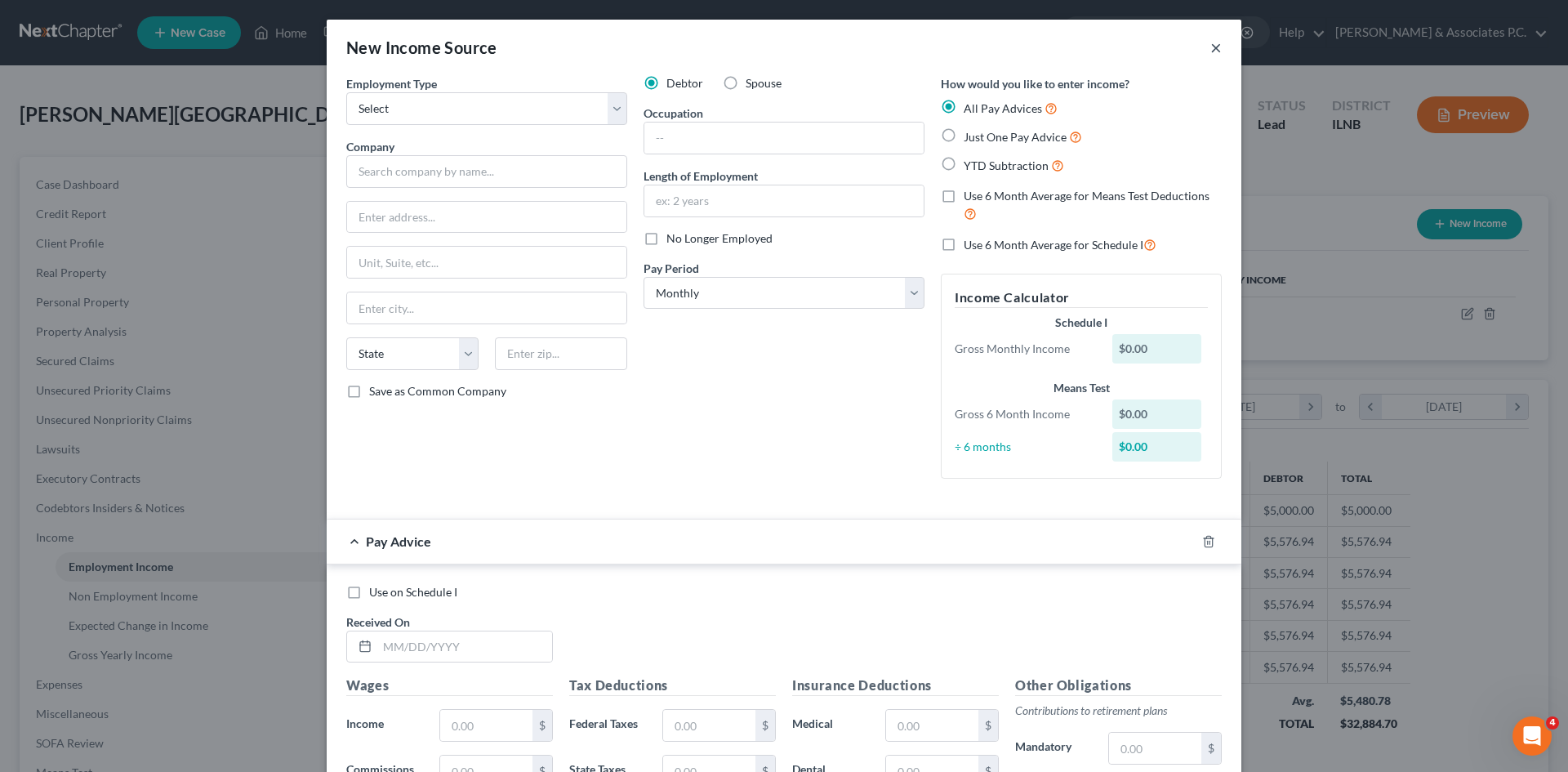
click at [776, 44] on button "×" at bounding box center [1215, 48] width 12 height 20
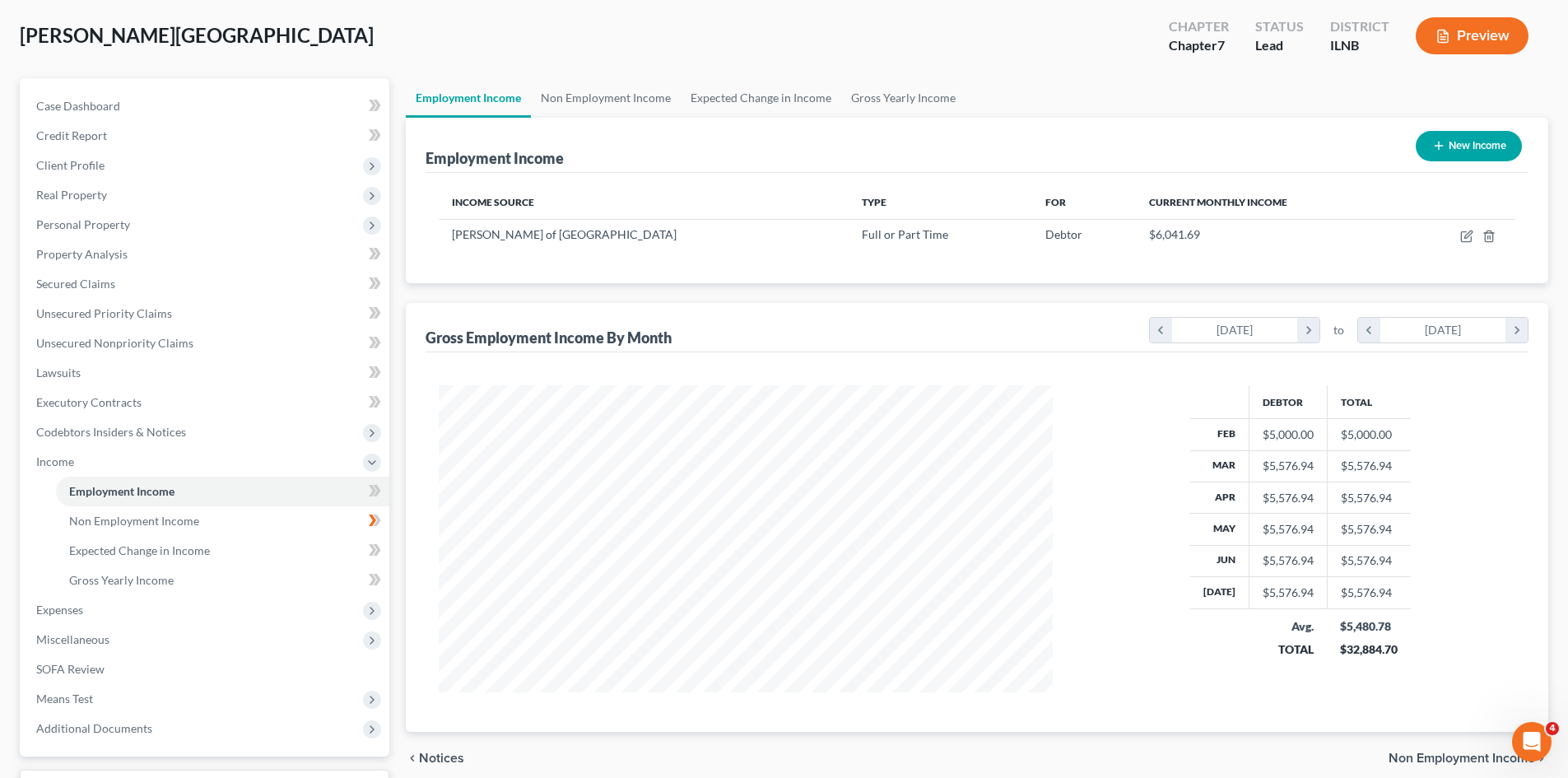
scroll to position [29, 0]
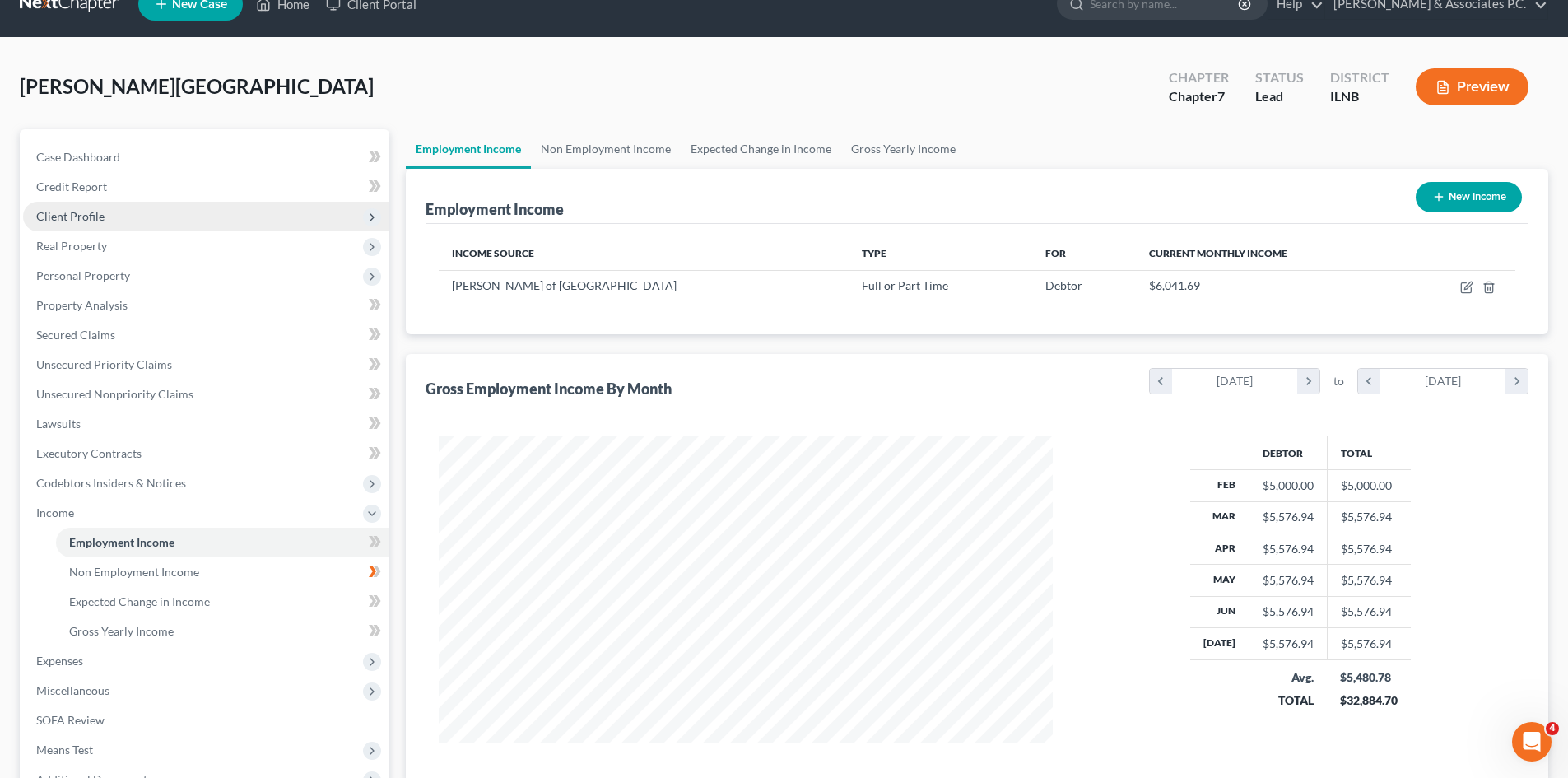
click at [89, 214] on span "Client Profile" at bounding box center [70, 215] width 68 height 14
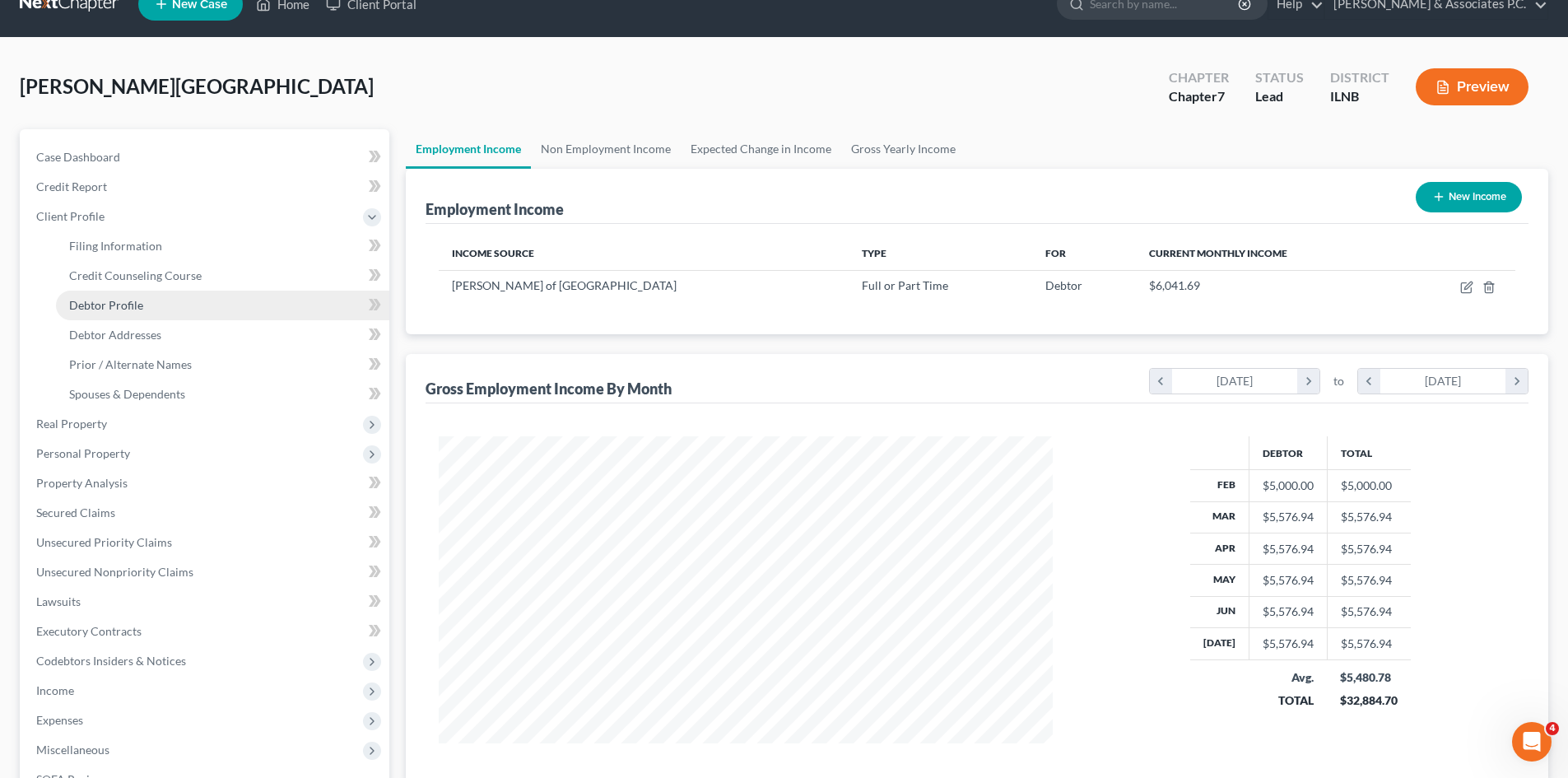
click at [121, 304] on span "Debtor Profile" at bounding box center [106, 304] width 75 height 14
select select "0"
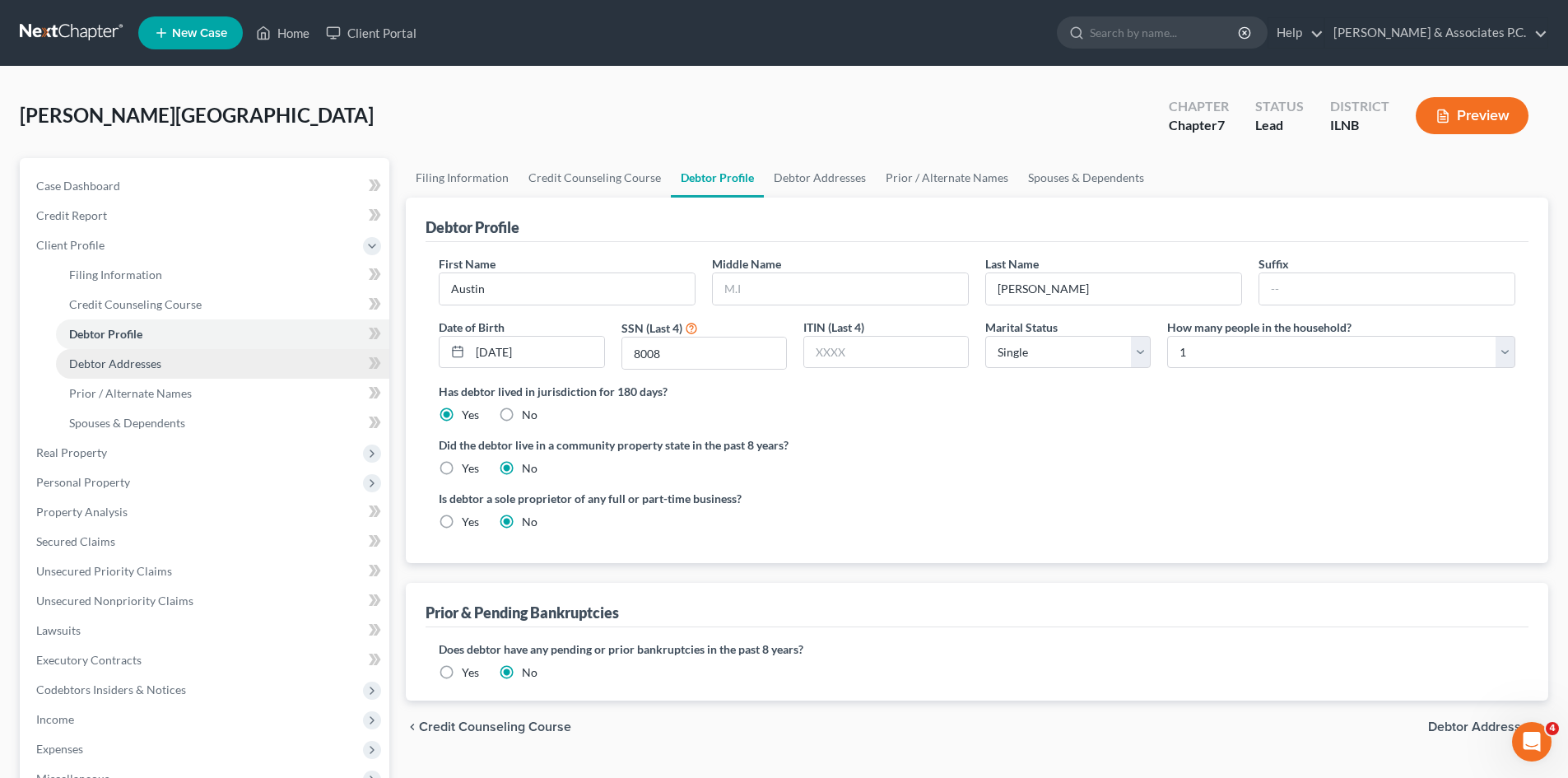
click at [134, 362] on span "Debtor Addresses" at bounding box center [115, 363] width 92 height 14
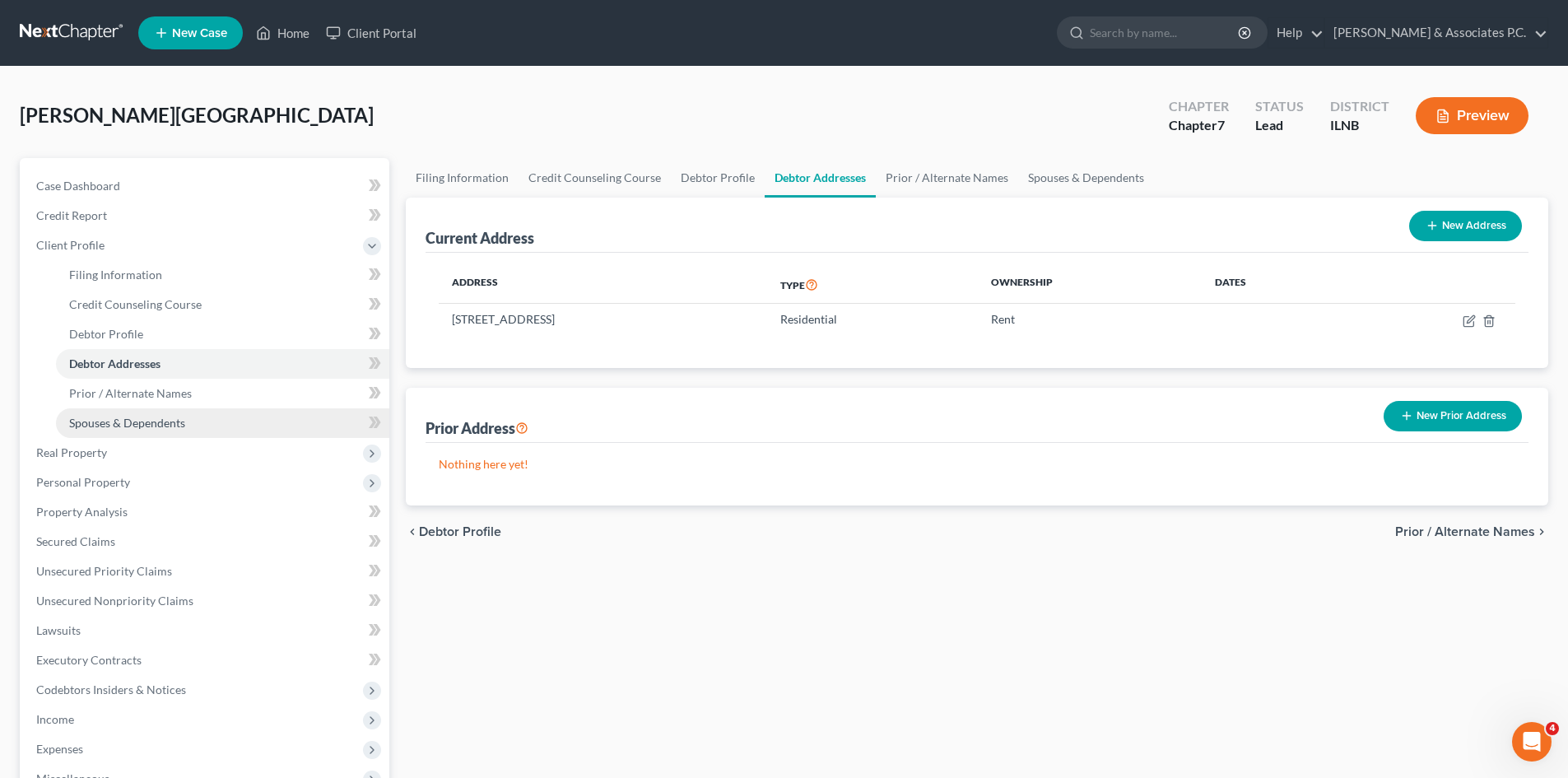
click at [138, 418] on span "Spouses & Dependents" at bounding box center [127, 422] width 116 height 14
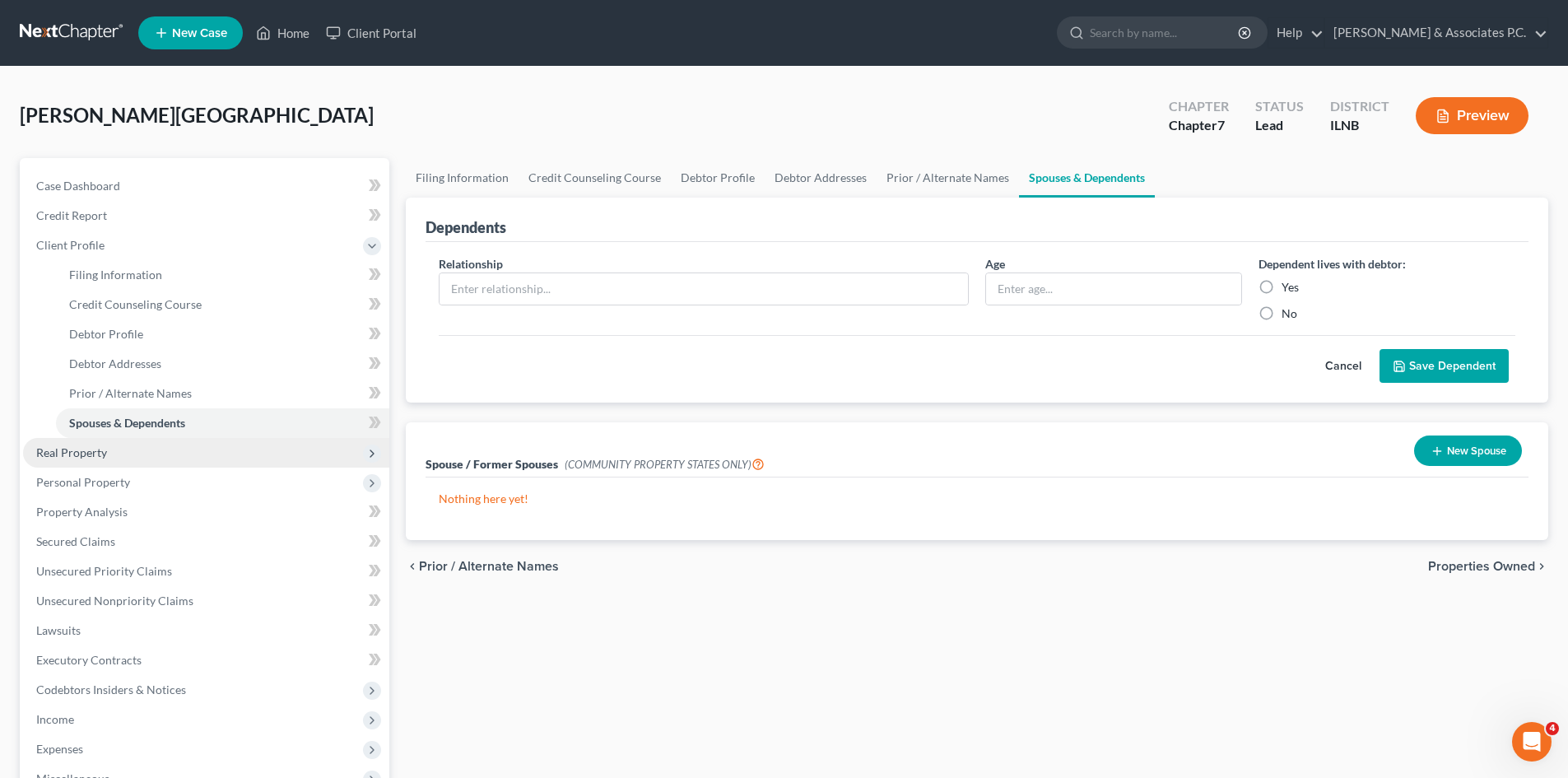
click at [63, 452] on span "Real Property" at bounding box center [72, 452] width 71 height 14
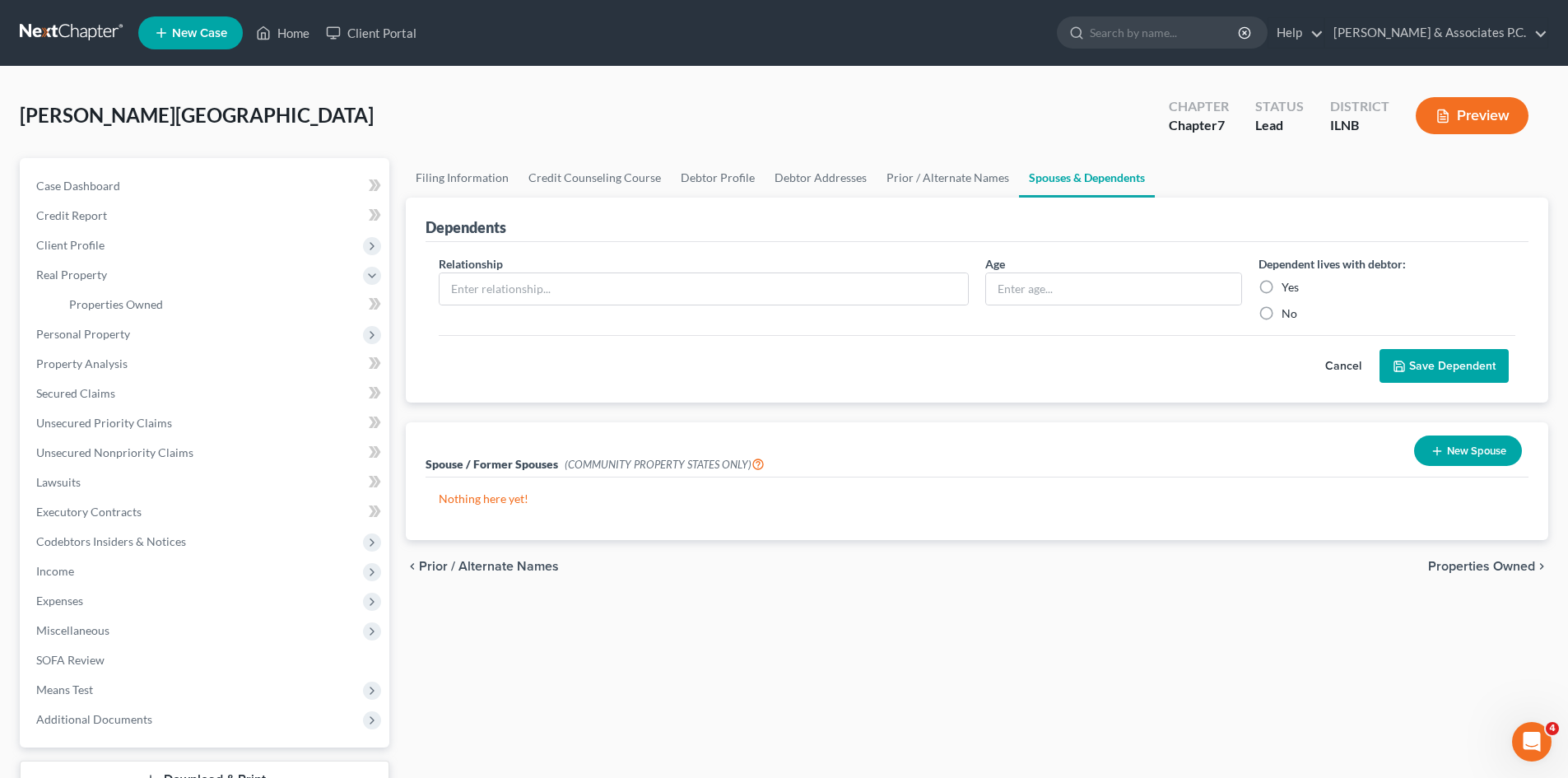
click at [783, 285] on label "Yes" at bounding box center [1290, 287] width 17 height 16
click at [783, 285] on input "Yes" at bounding box center [1293, 284] width 11 height 11
radio input "true"
click at [109, 337] on span "Personal Property" at bounding box center [83, 334] width 94 height 14
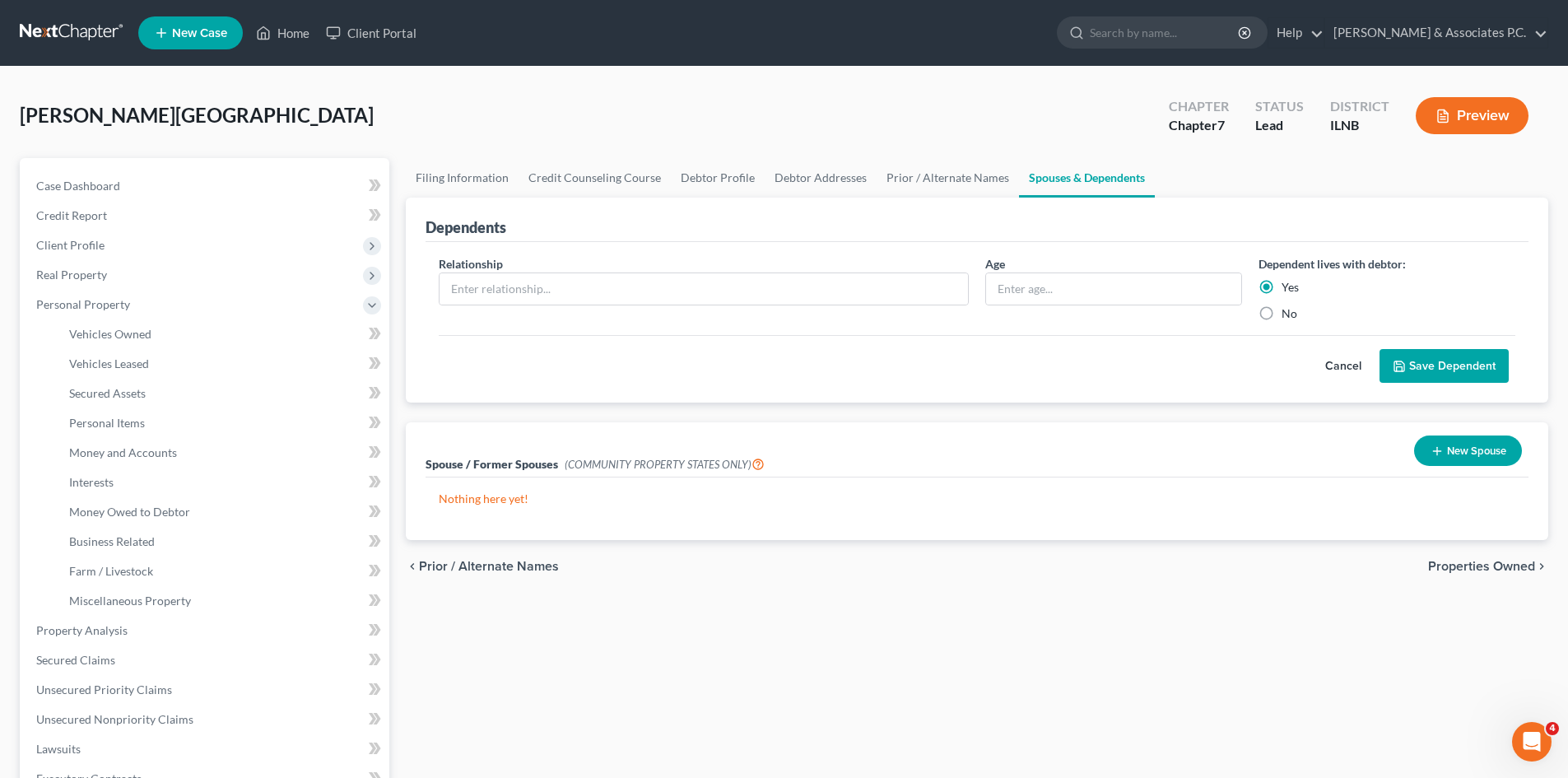
click at [783, 370] on button "Save Dependent" at bounding box center [1444, 366] width 129 height 35
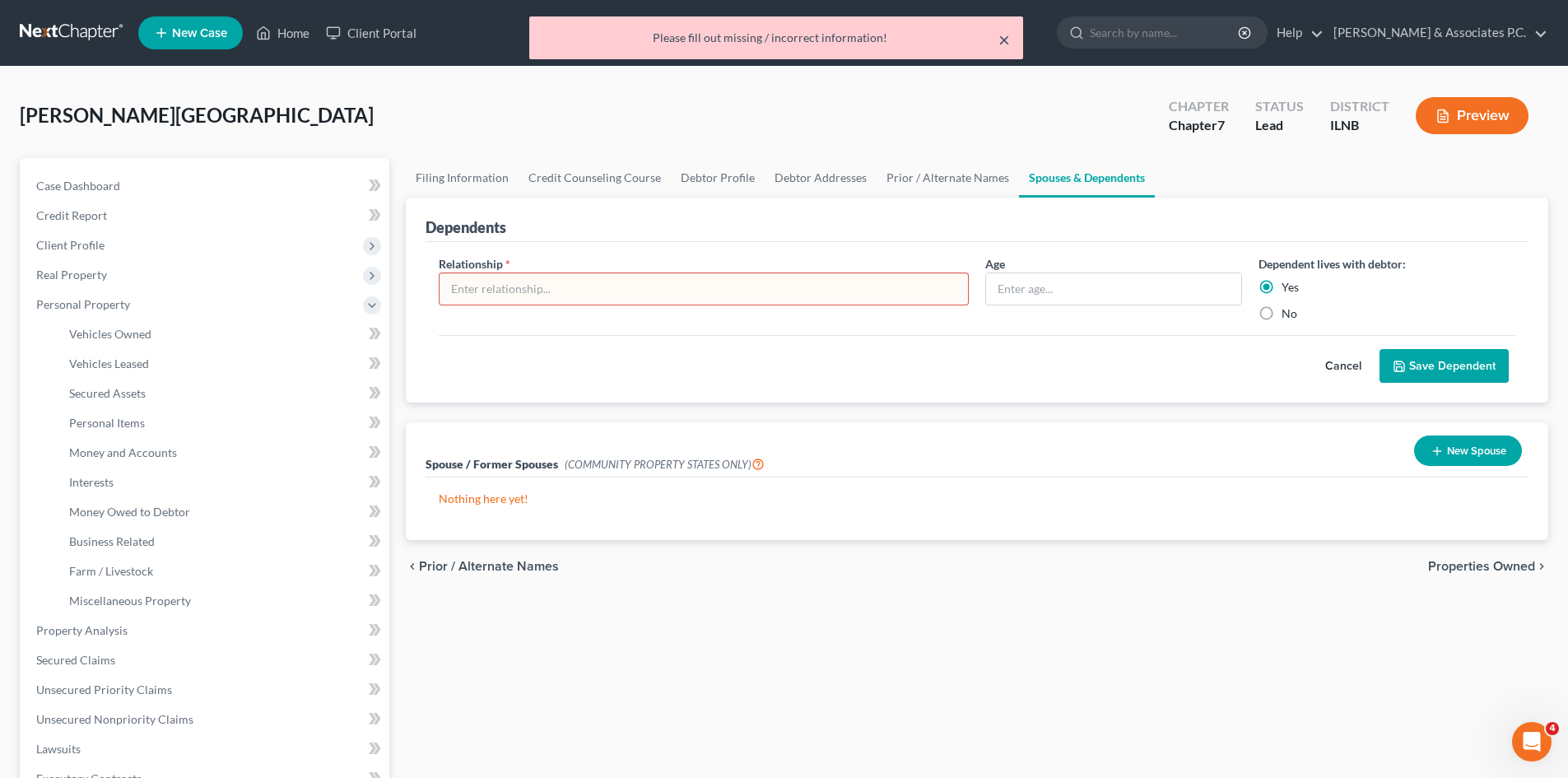
click at [783, 35] on button "×" at bounding box center [1004, 40] width 12 height 20
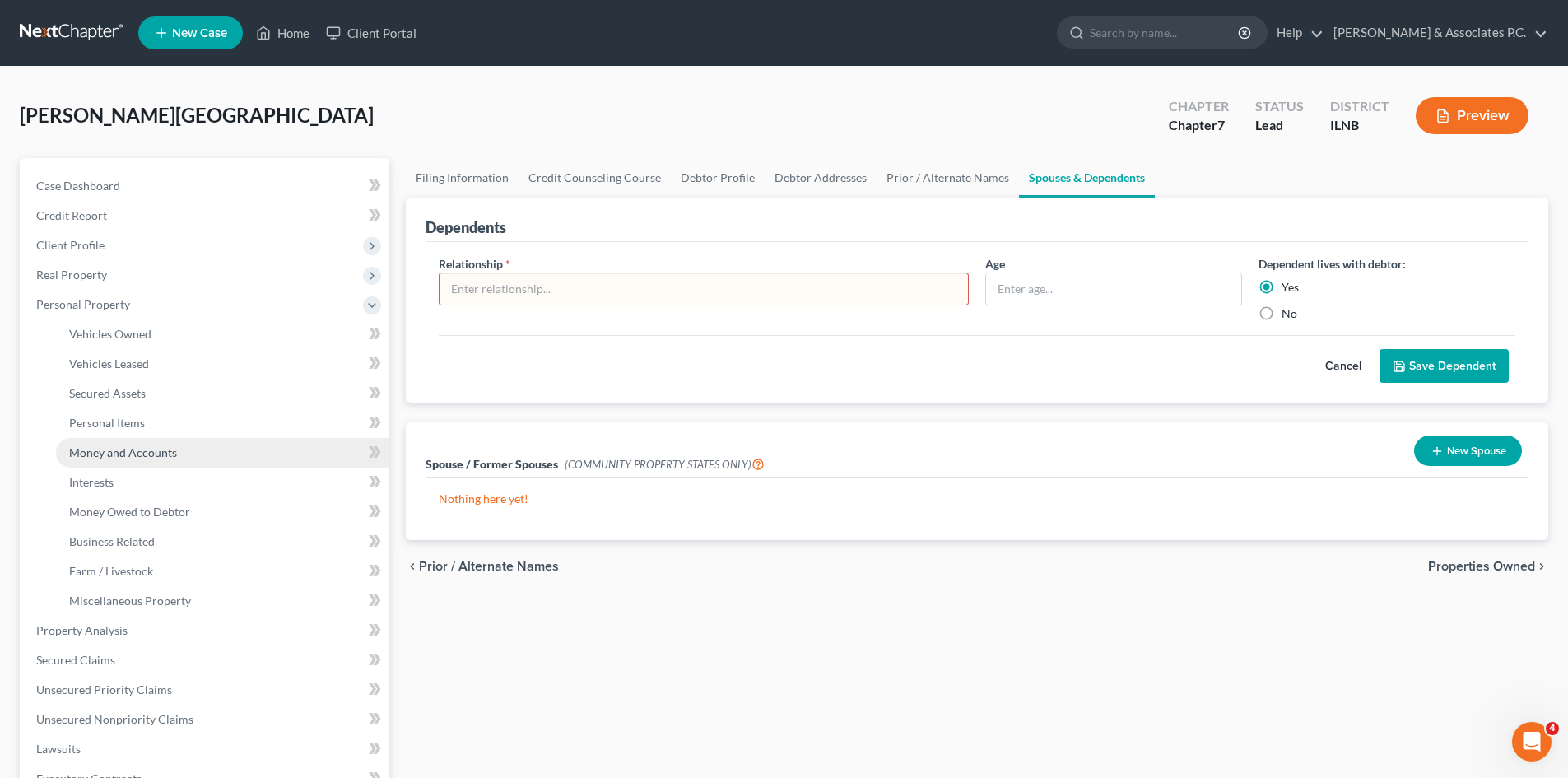
click at [135, 455] on span "Money and Accounts" at bounding box center [123, 452] width 108 height 14
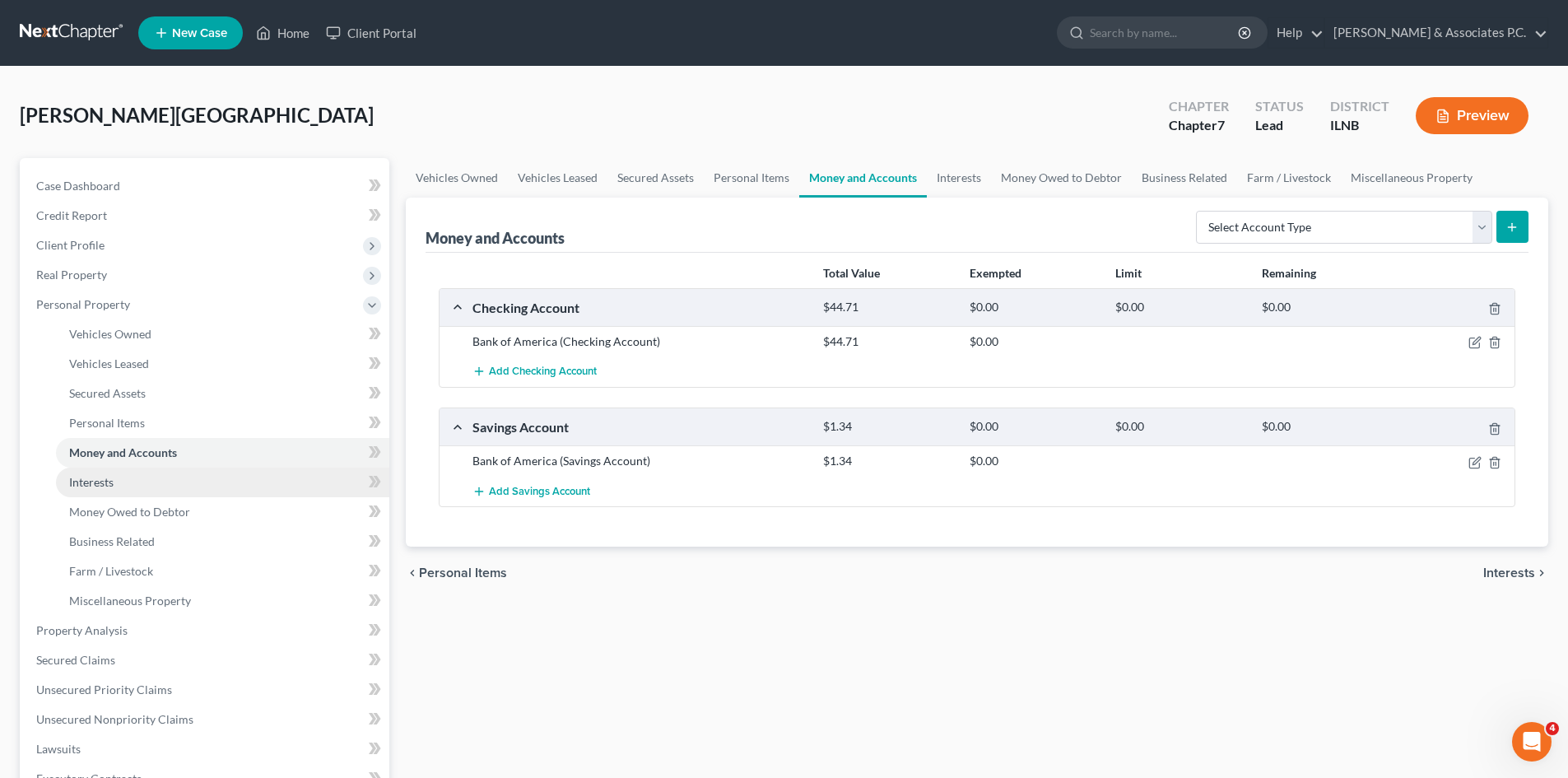
click at [103, 484] on span "Interests" at bounding box center [91, 482] width 45 height 14
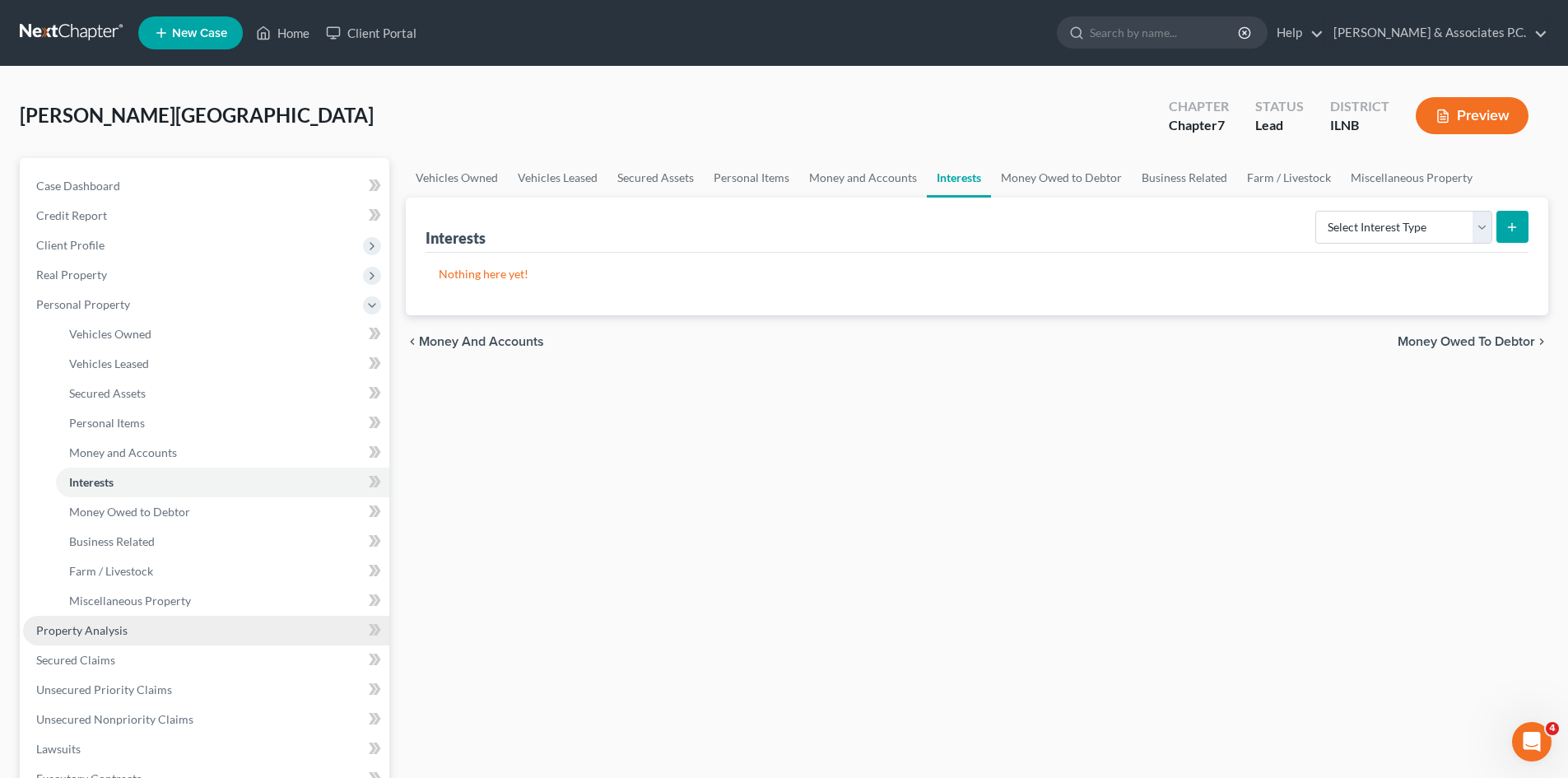
click at [107, 630] on span "Property Analysis" at bounding box center [82, 630] width 92 height 14
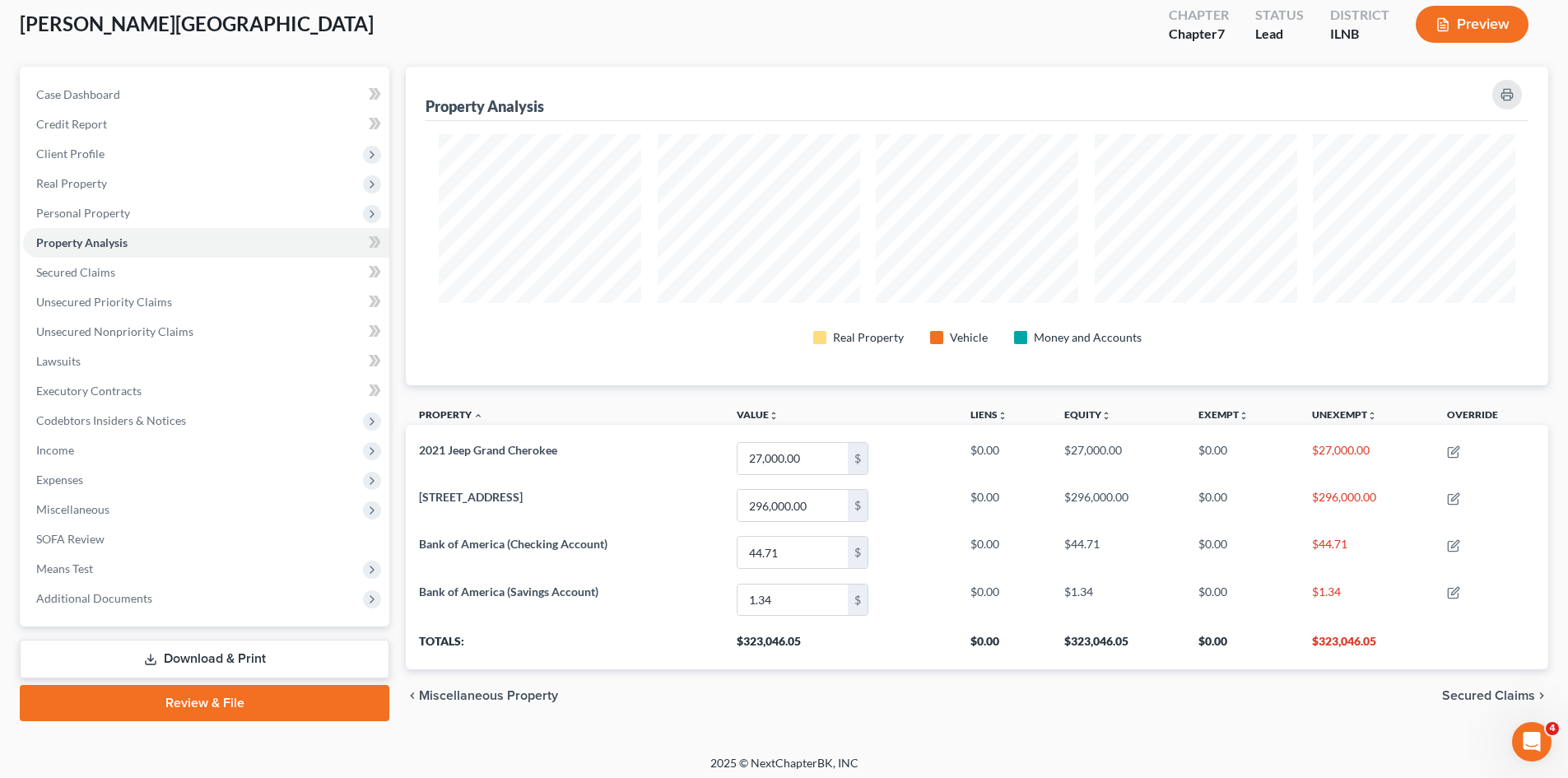
scroll to position [98, 0]
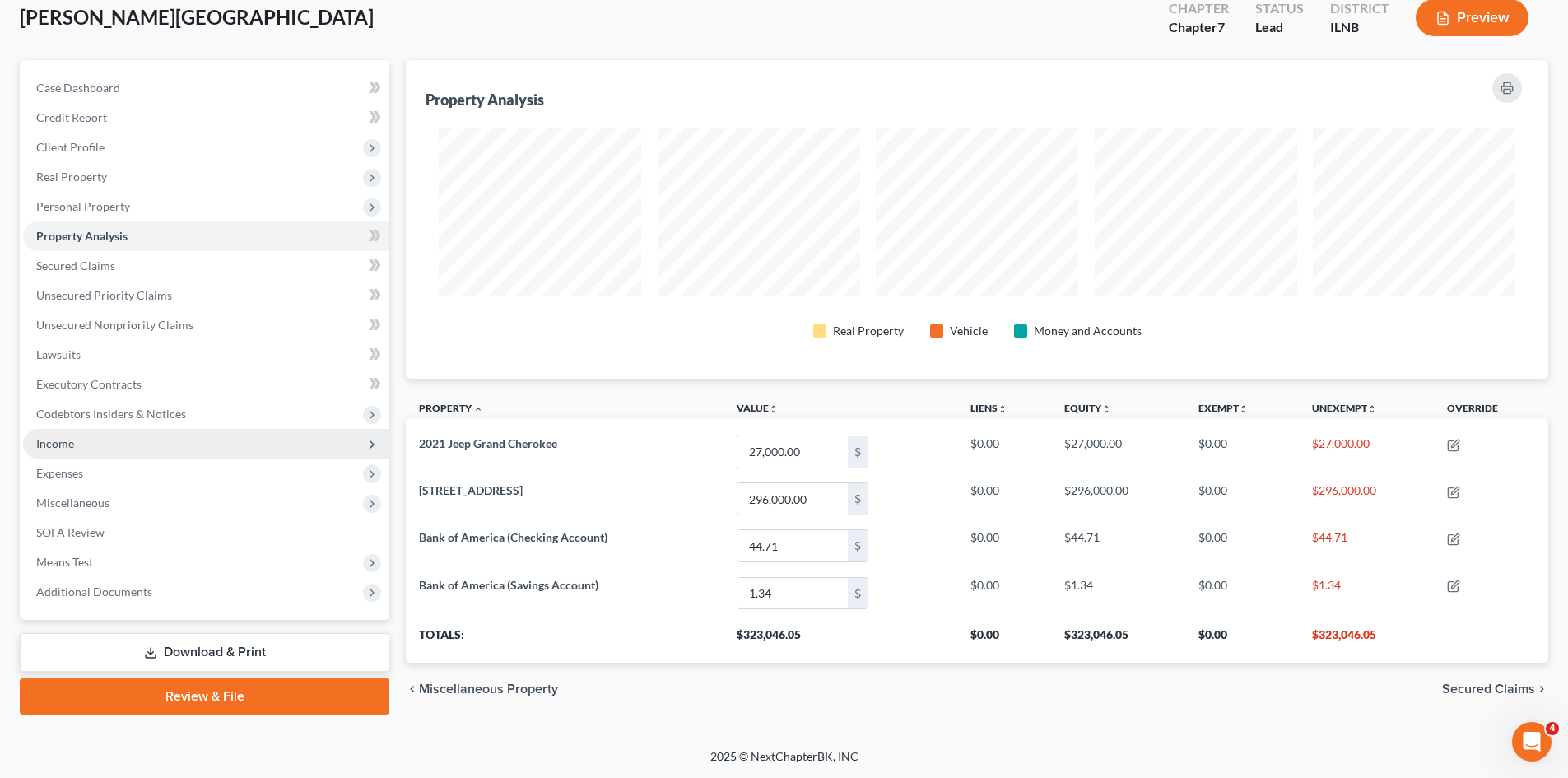
click at [62, 450] on span "Income" at bounding box center [55, 443] width 38 height 14
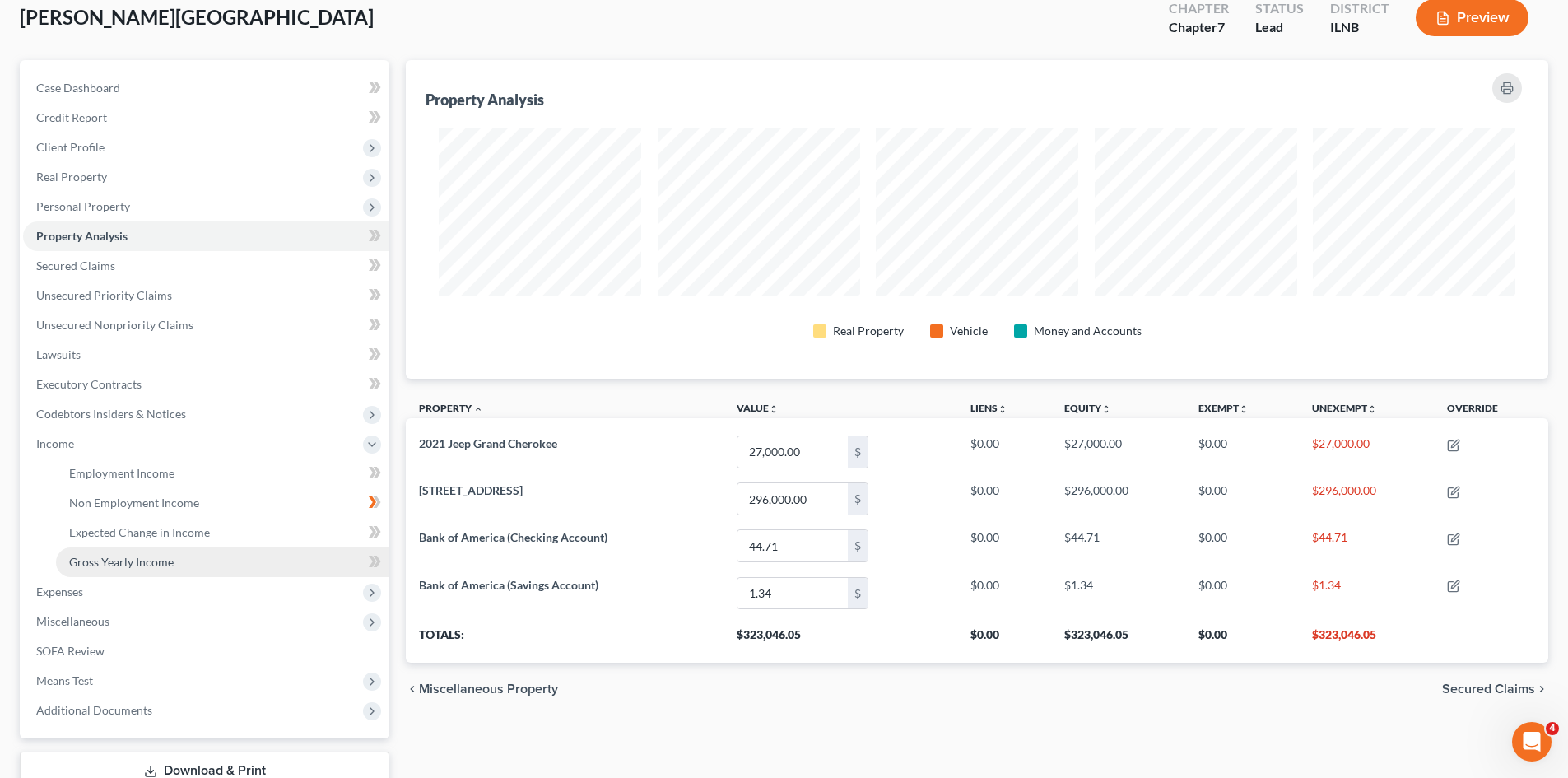
click at [113, 562] on span "Gross Yearly Income" at bounding box center [121, 561] width 105 height 14
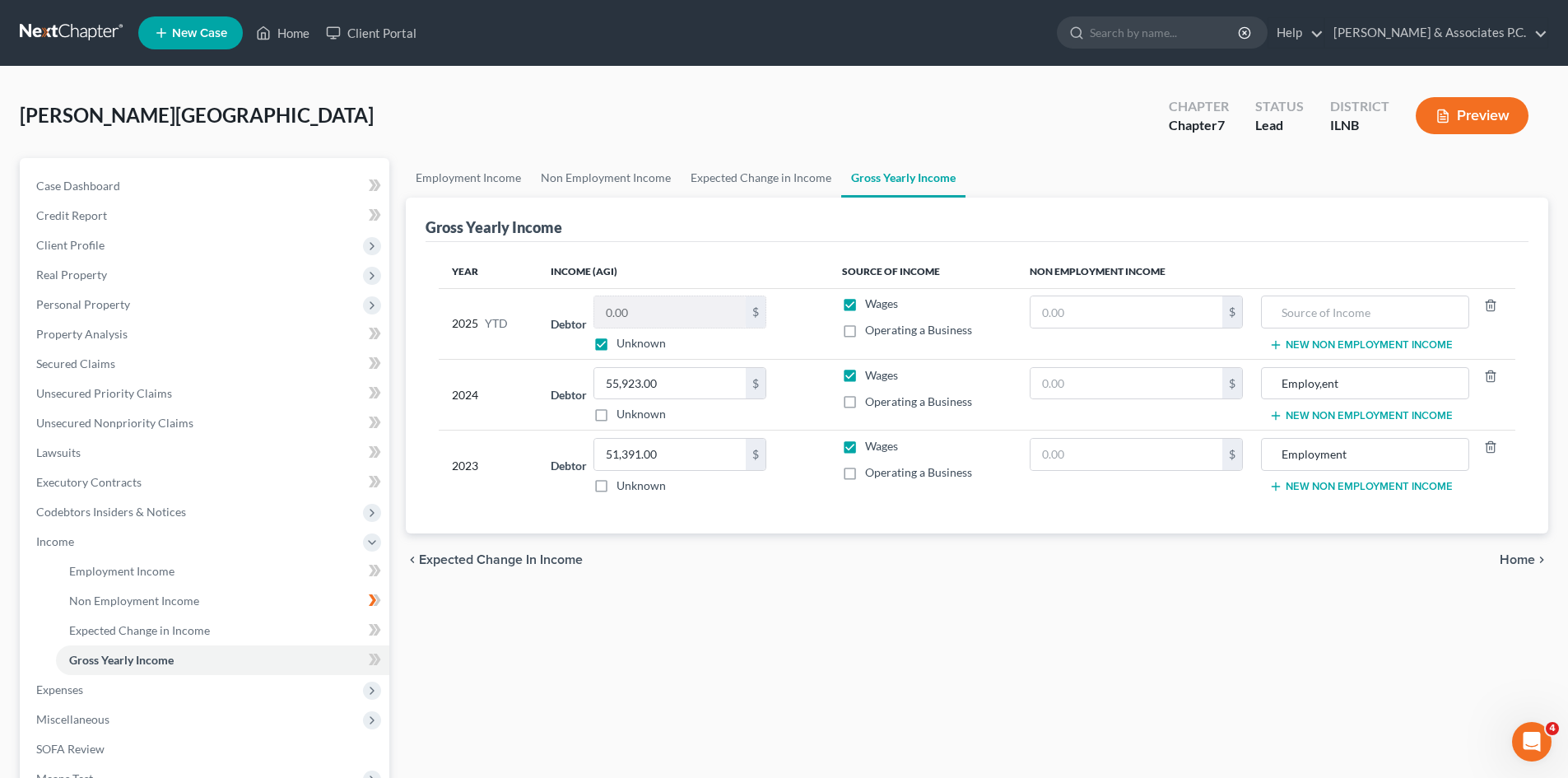
click at [616, 347] on label "Unknown" at bounding box center [641, 344] width 49 height 16
click at [624, 345] on input "Unknown" at bounding box center [629, 341] width 11 height 11
checkbox input "false"
click at [642, 314] on input "0.00" at bounding box center [670, 312] width 152 height 31
type input "32,307.76"
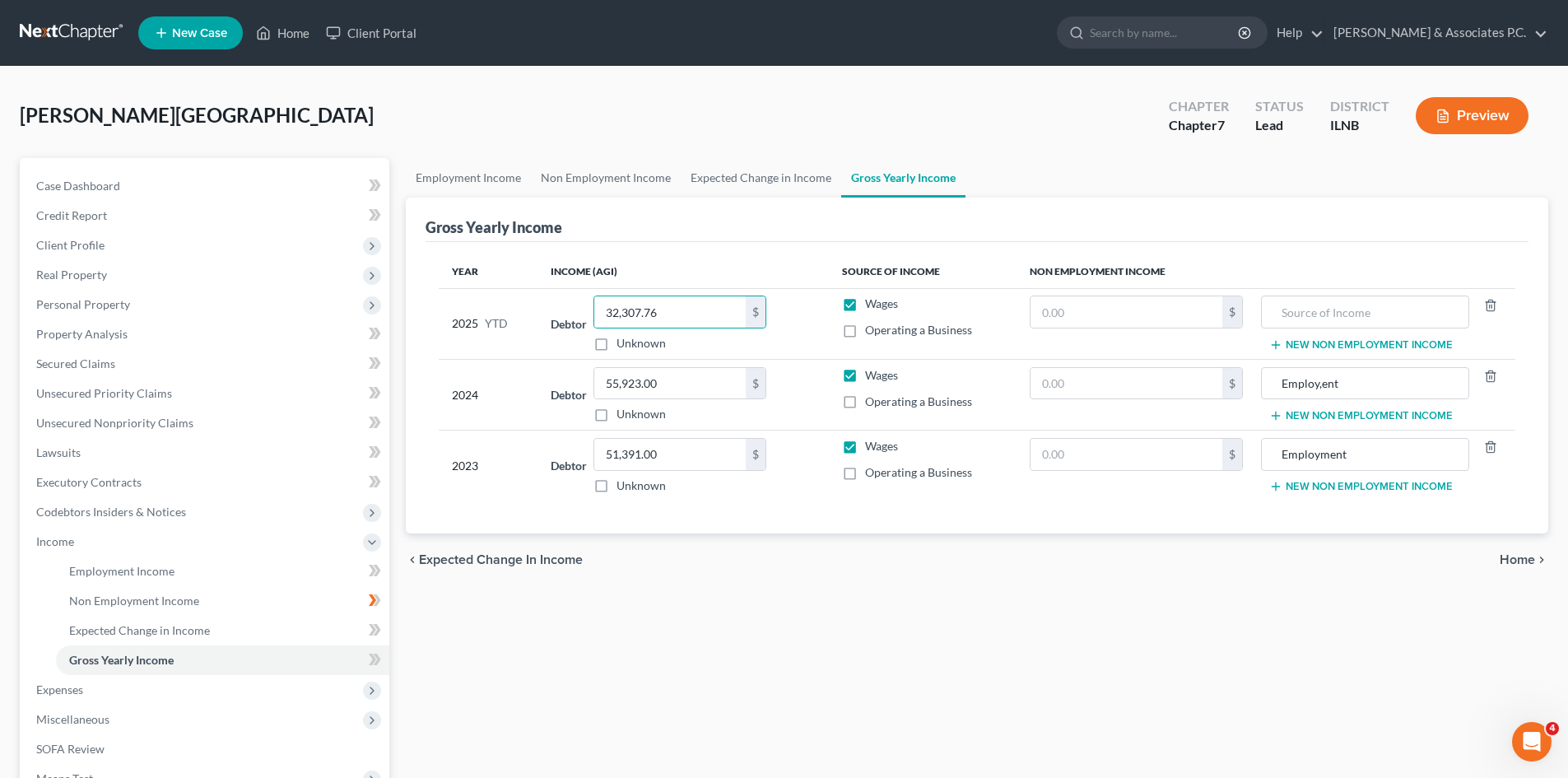
click at [783, 617] on div "Employment Income Non Employment Income Expected Change in Income Gross Yearly …" at bounding box center [976, 544] width 1159 height 773
click at [756, 250] on div "Year Income (AGI) Source of Income Non Employment Income 2025 YTD Debtor 32,307…" at bounding box center [977, 388] width 1104 height 293
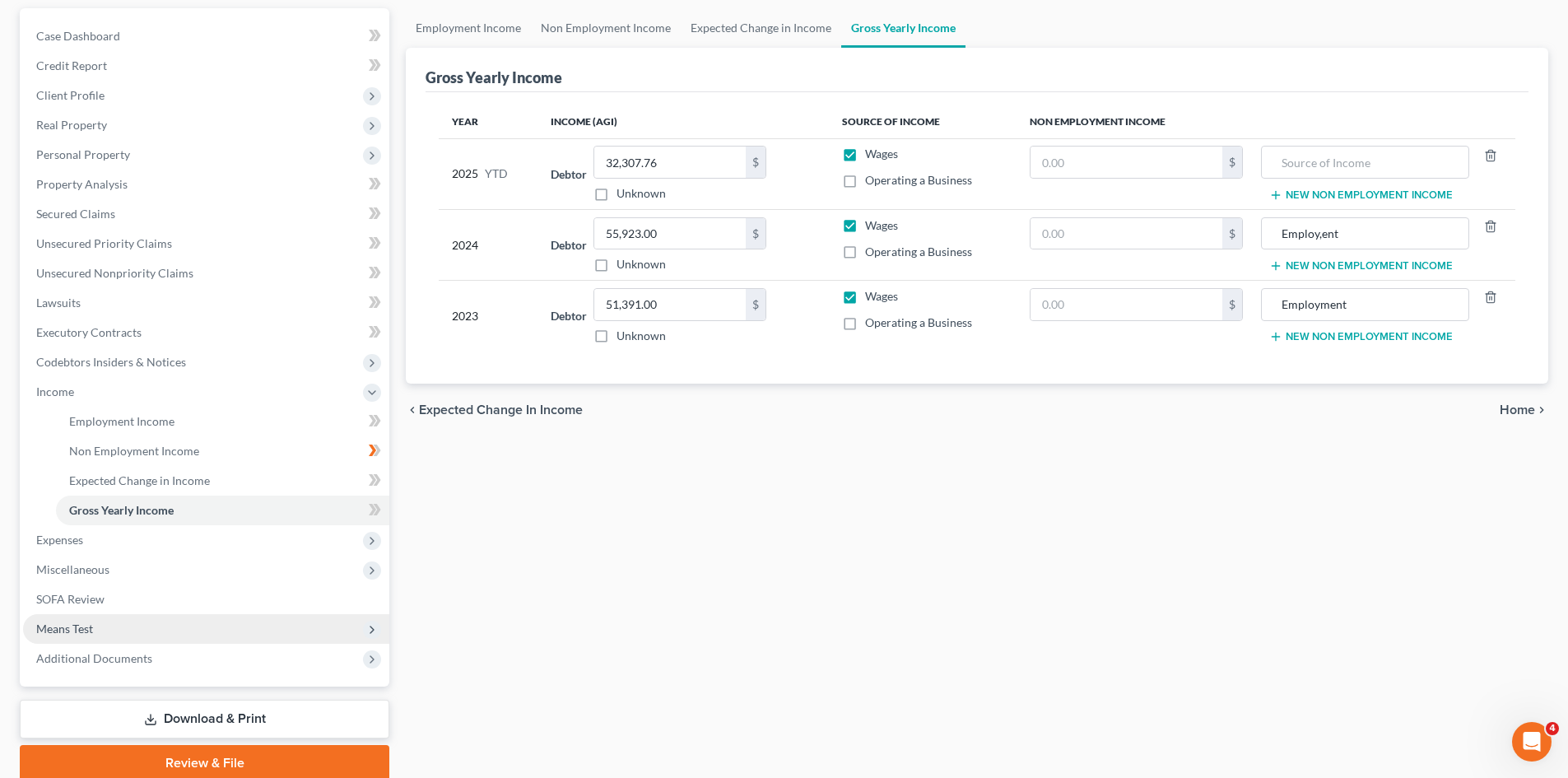
scroll to position [158, 0]
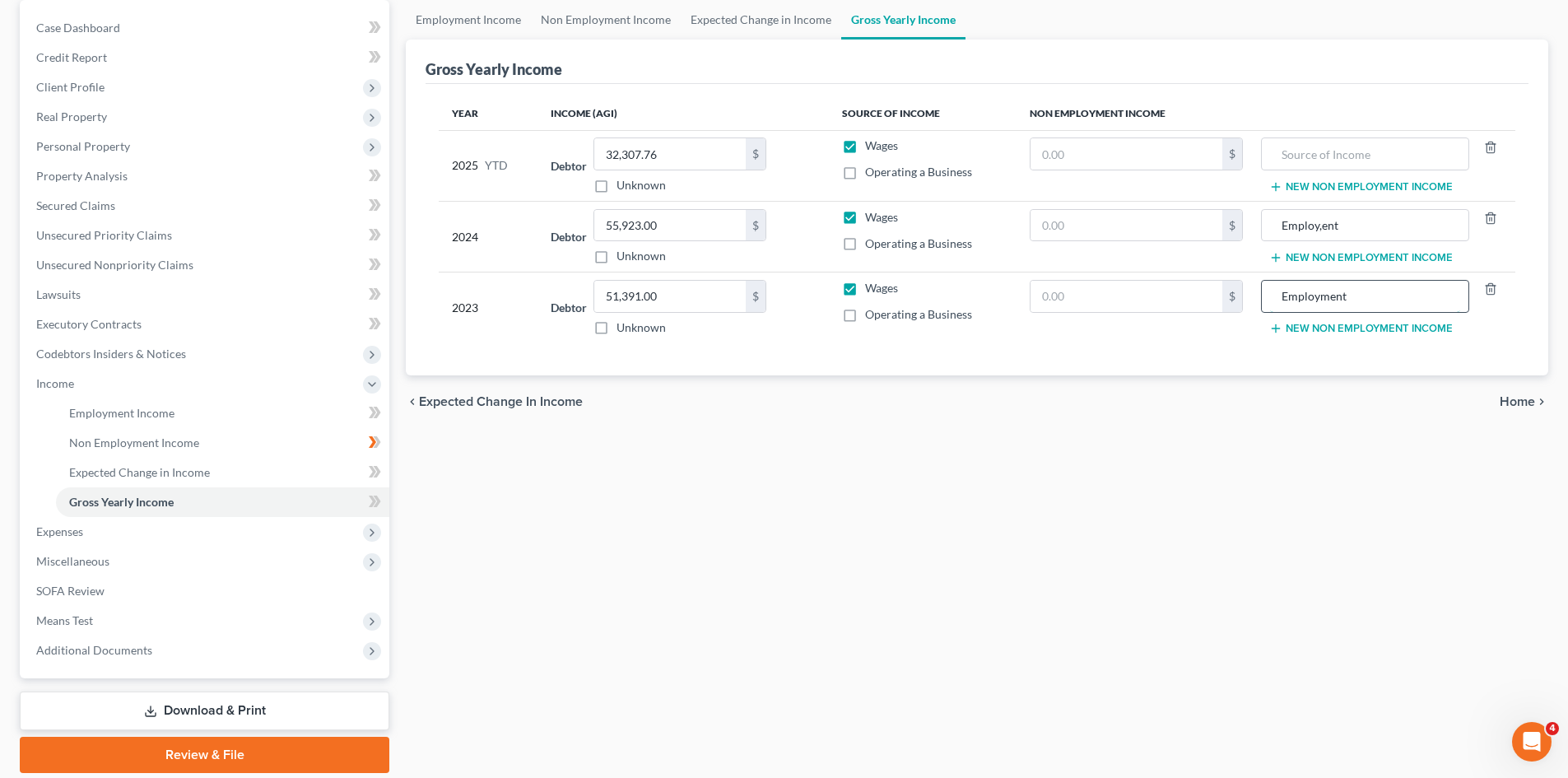
click at [783, 296] on input "Employment" at bounding box center [1365, 296] width 189 height 31
type input "E"
type input "Rent"
drag, startPoint x: 1400, startPoint y: 225, endPoint x: 1134, endPoint y: 220, distance: 266.0
click at [783, 221] on tr "2024 Debtor 55,923.00 $ Unknown Balance Undetermined 55,923.00 $ Unknown Wages …" at bounding box center [977, 236] width 1077 height 71
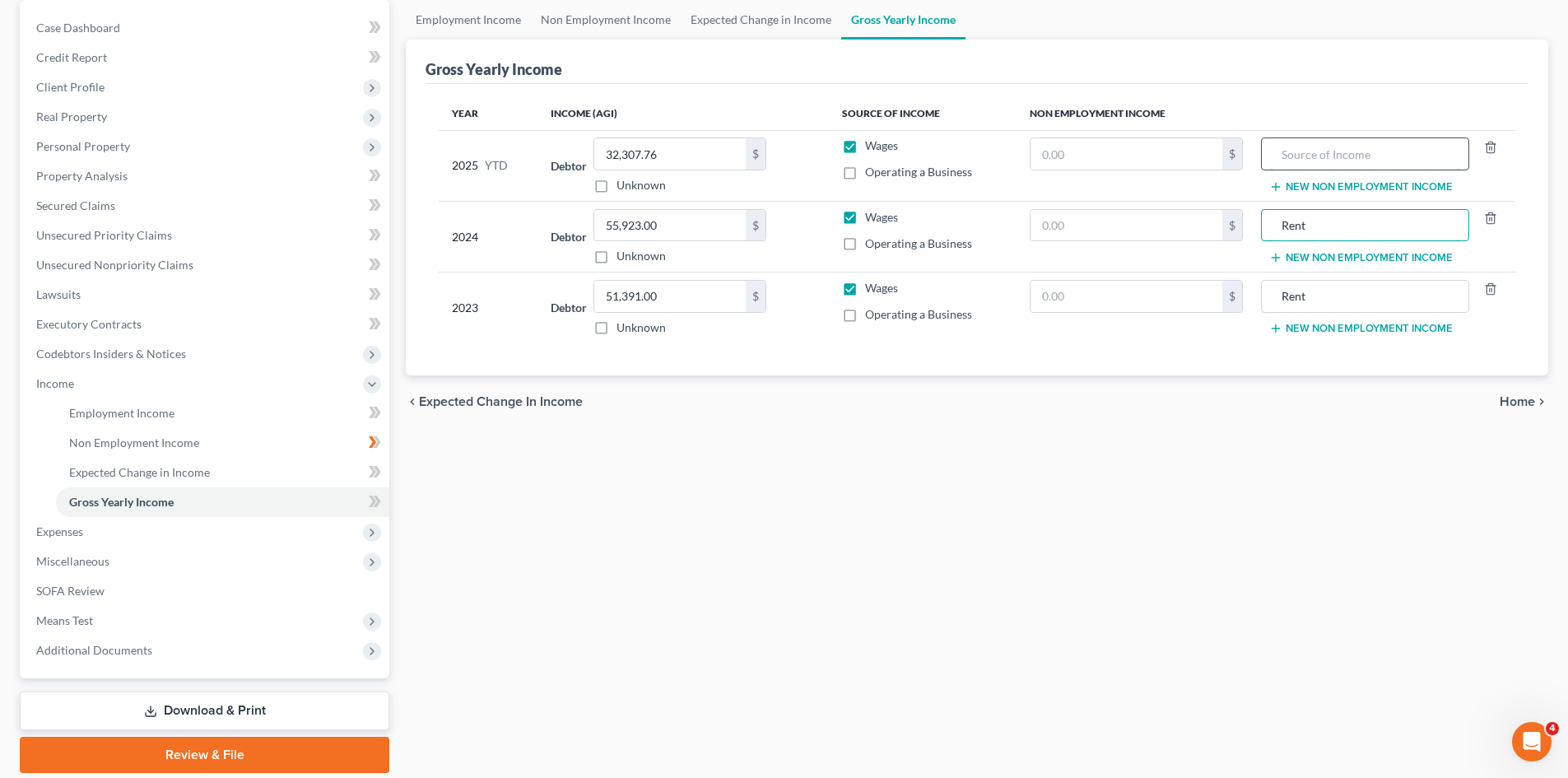
type input "Rent"
click at [783, 167] on input "text" at bounding box center [1365, 154] width 189 height 31
type input "r"
type input "Rent"
click at [783, 156] on input "text" at bounding box center [1126, 154] width 192 height 31
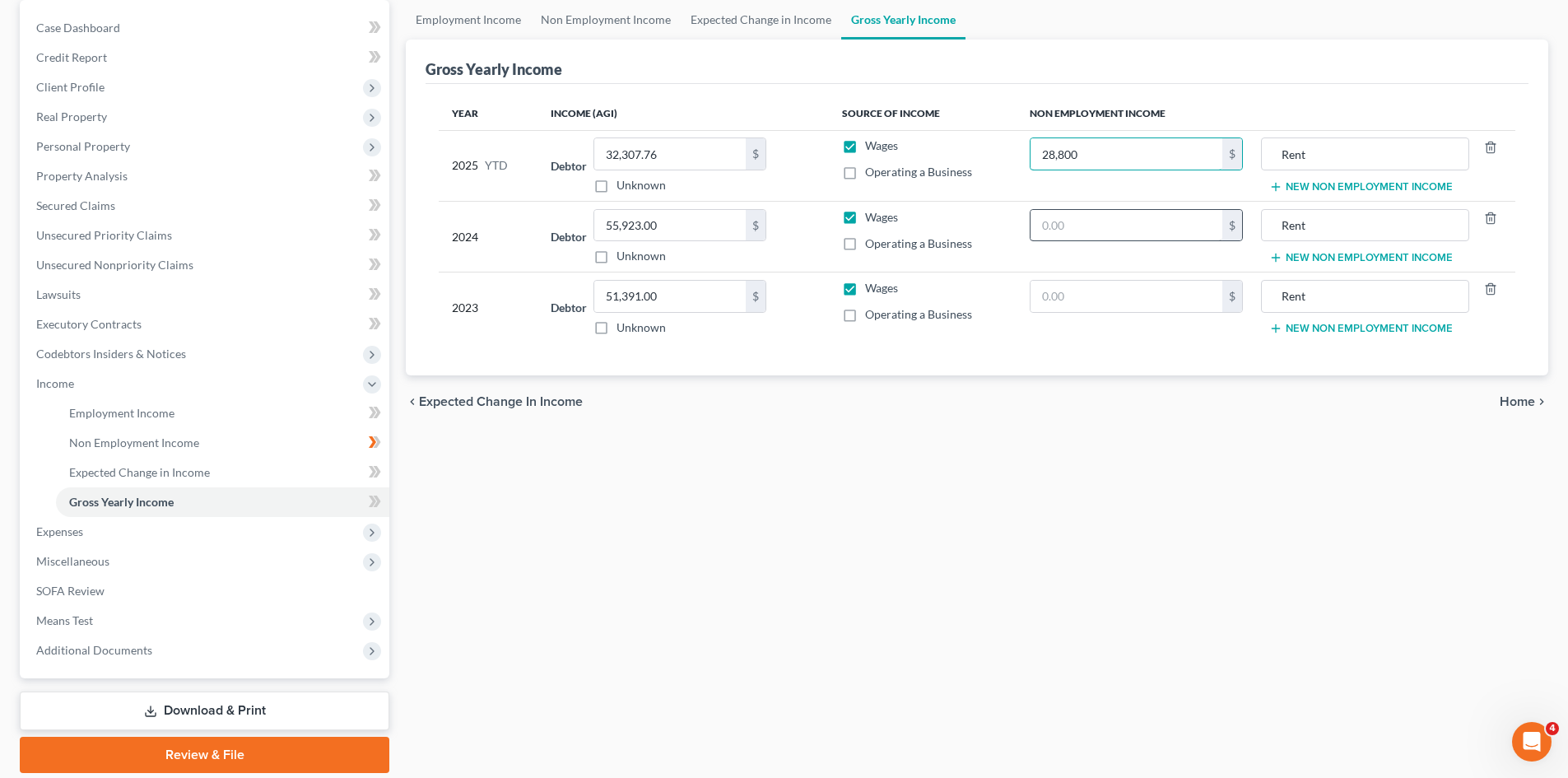
type input "28,800"
click at [783, 232] on input "text" at bounding box center [1126, 225] width 192 height 31
type input "28,800"
click at [783, 301] on input "text" at bounding box center [1126, 296] width 192 height 31
click at [783, 340] on td "28,800 $" at bounding box center [1137, 308] width 240 height 71
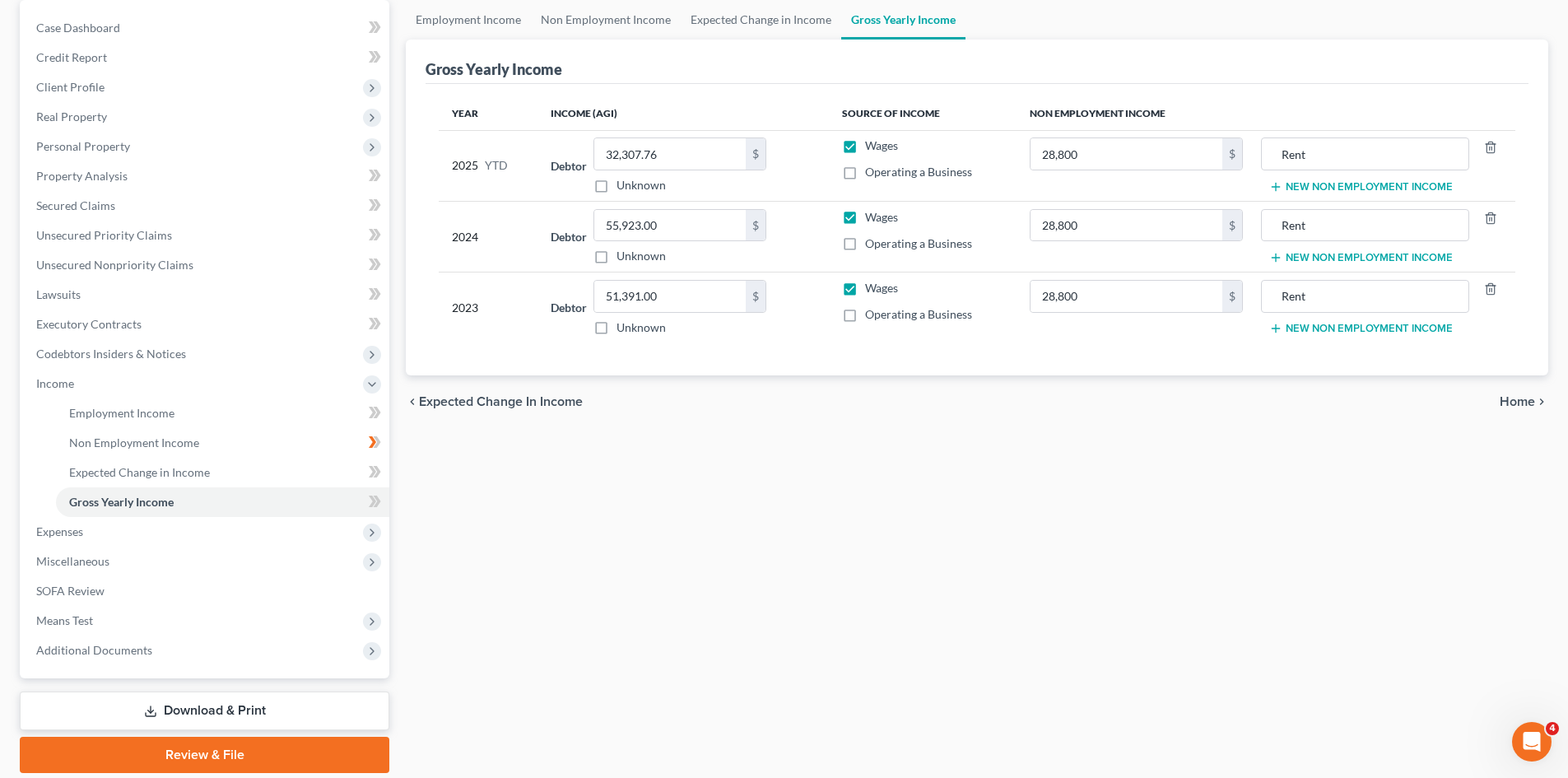
click at [783, 411] on div "chevron_left Expected Change in Income Home chevron_right" at bounding box center [977, 402] width 1143 height 53
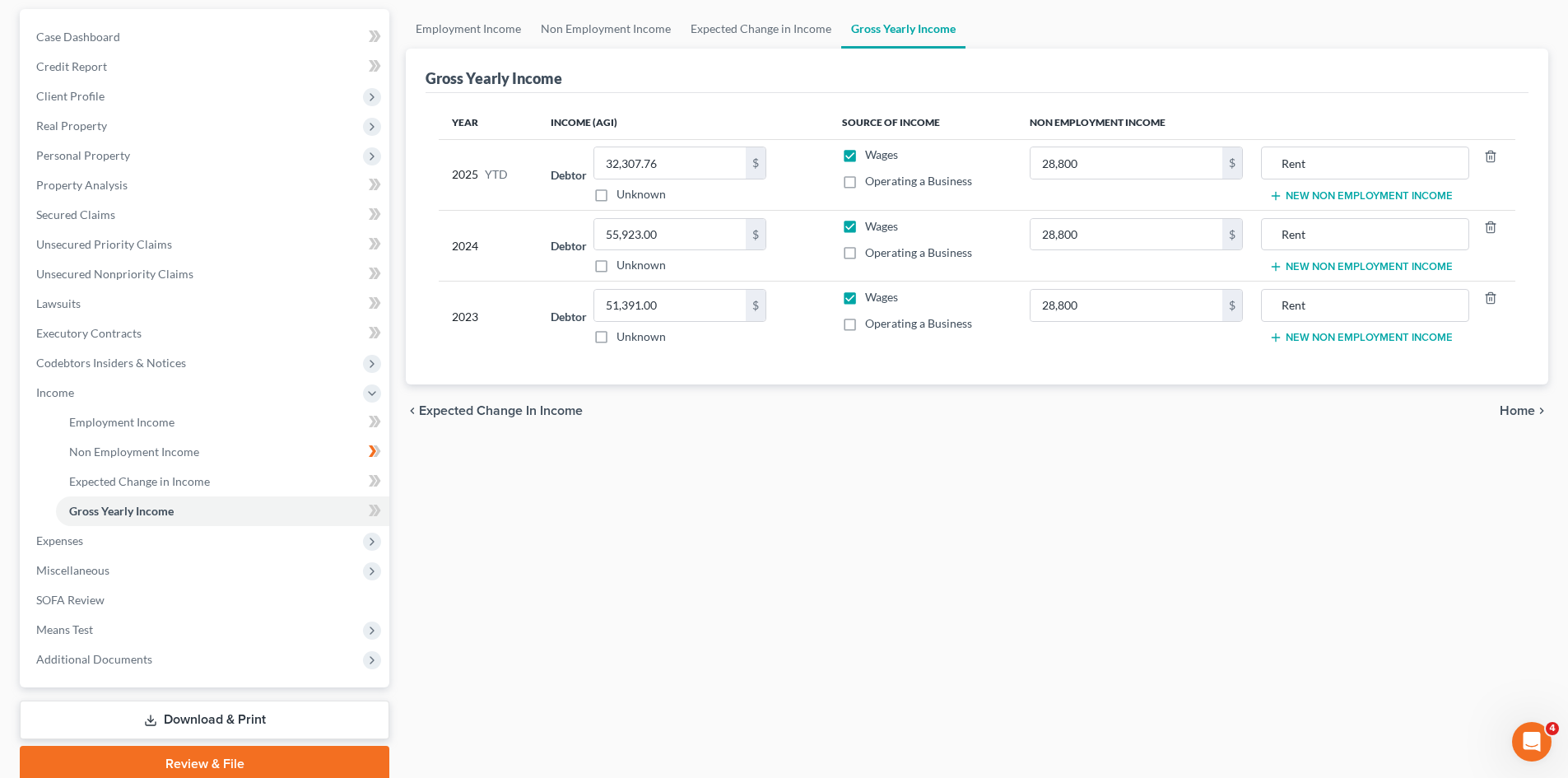
scroll to position [152, 0]
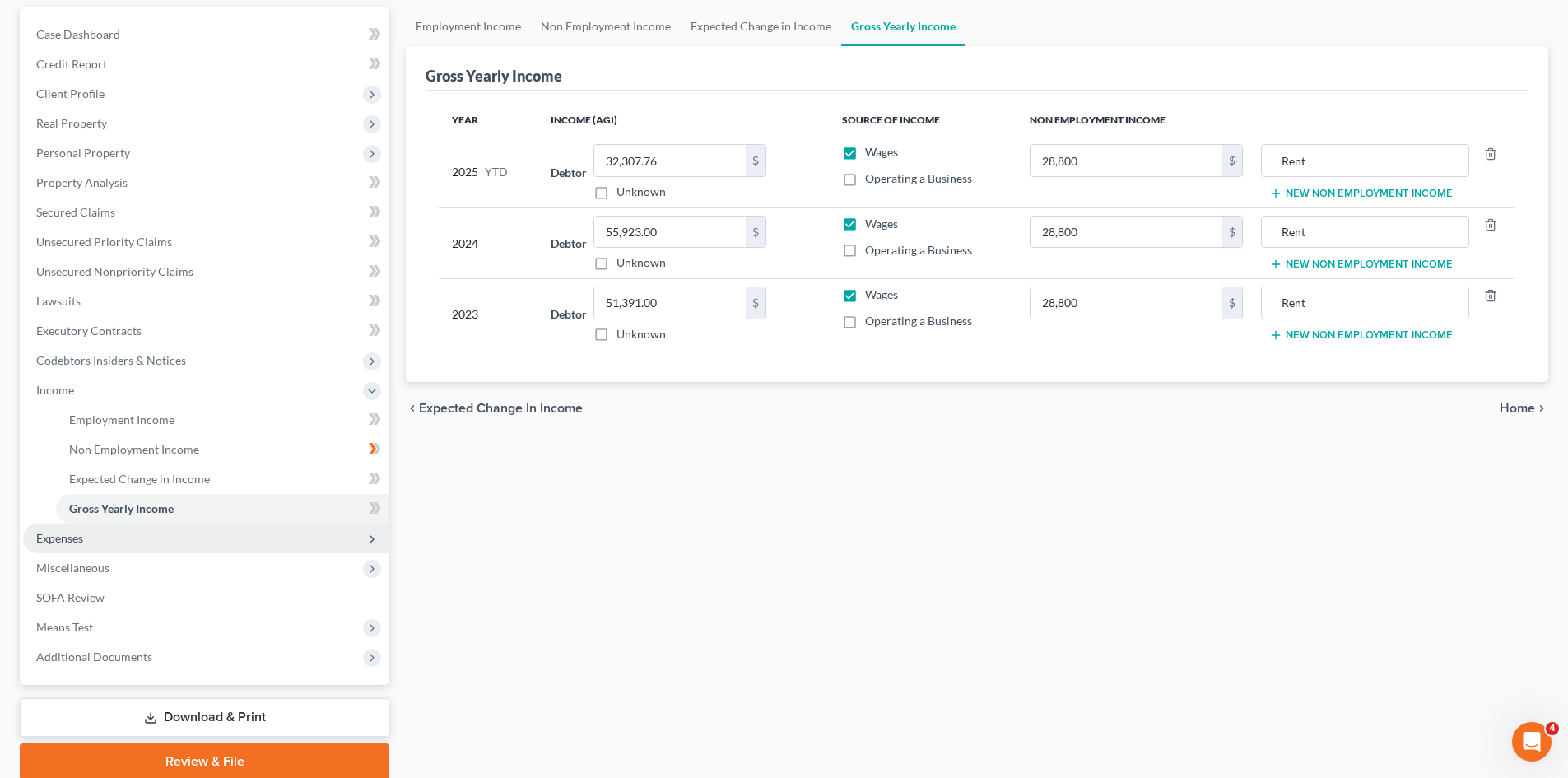
click at [75, 537] on span "Expenses" at bounding box center [60, 537] width 47 height 14
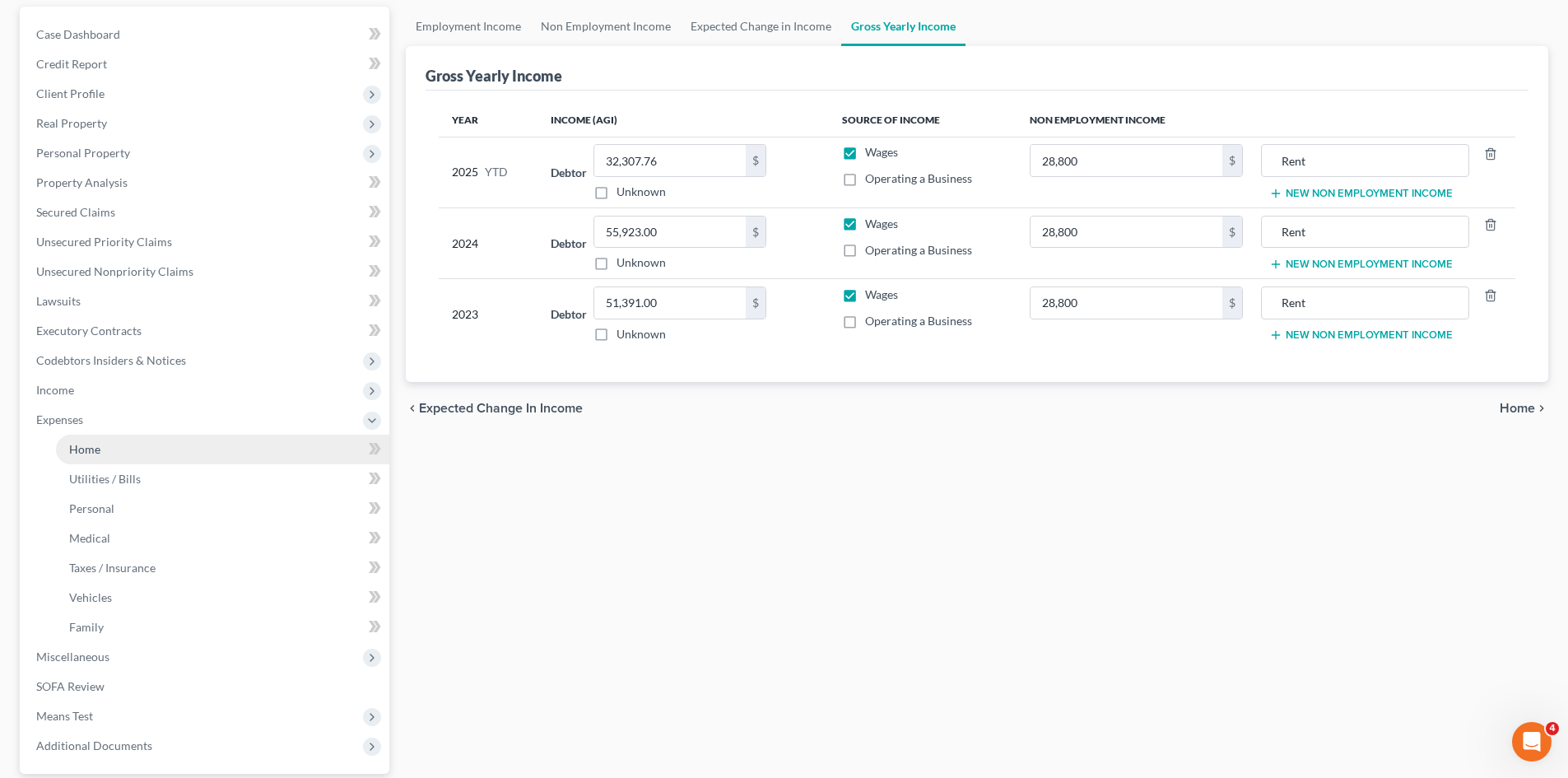
click at [84, 448] on span "Home" at bounding box center [85, 448] width 31 height 14
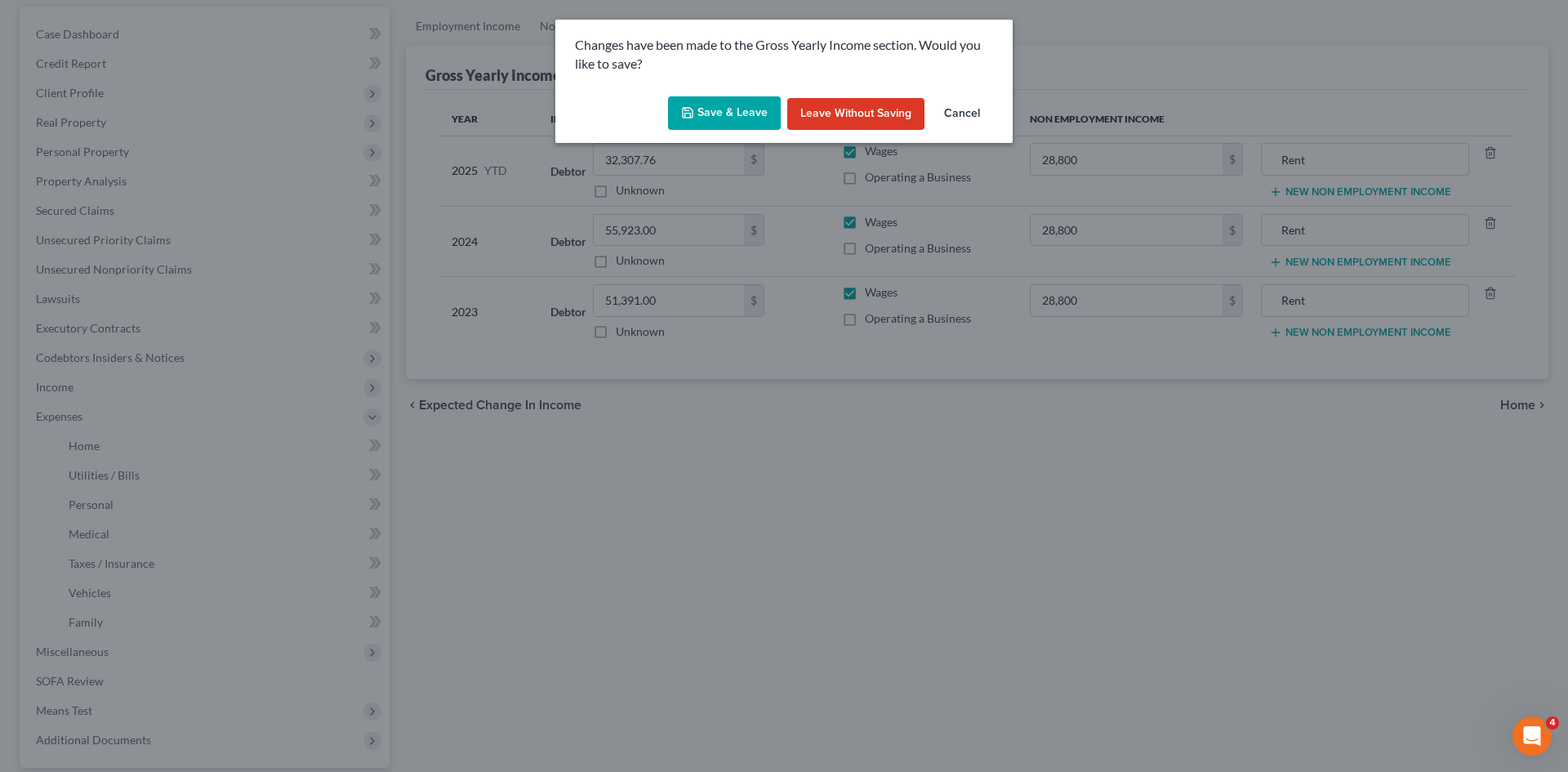
click at [766, 116] on button "Save & Leave" at bounding box center [724, 114] width 113 height 34
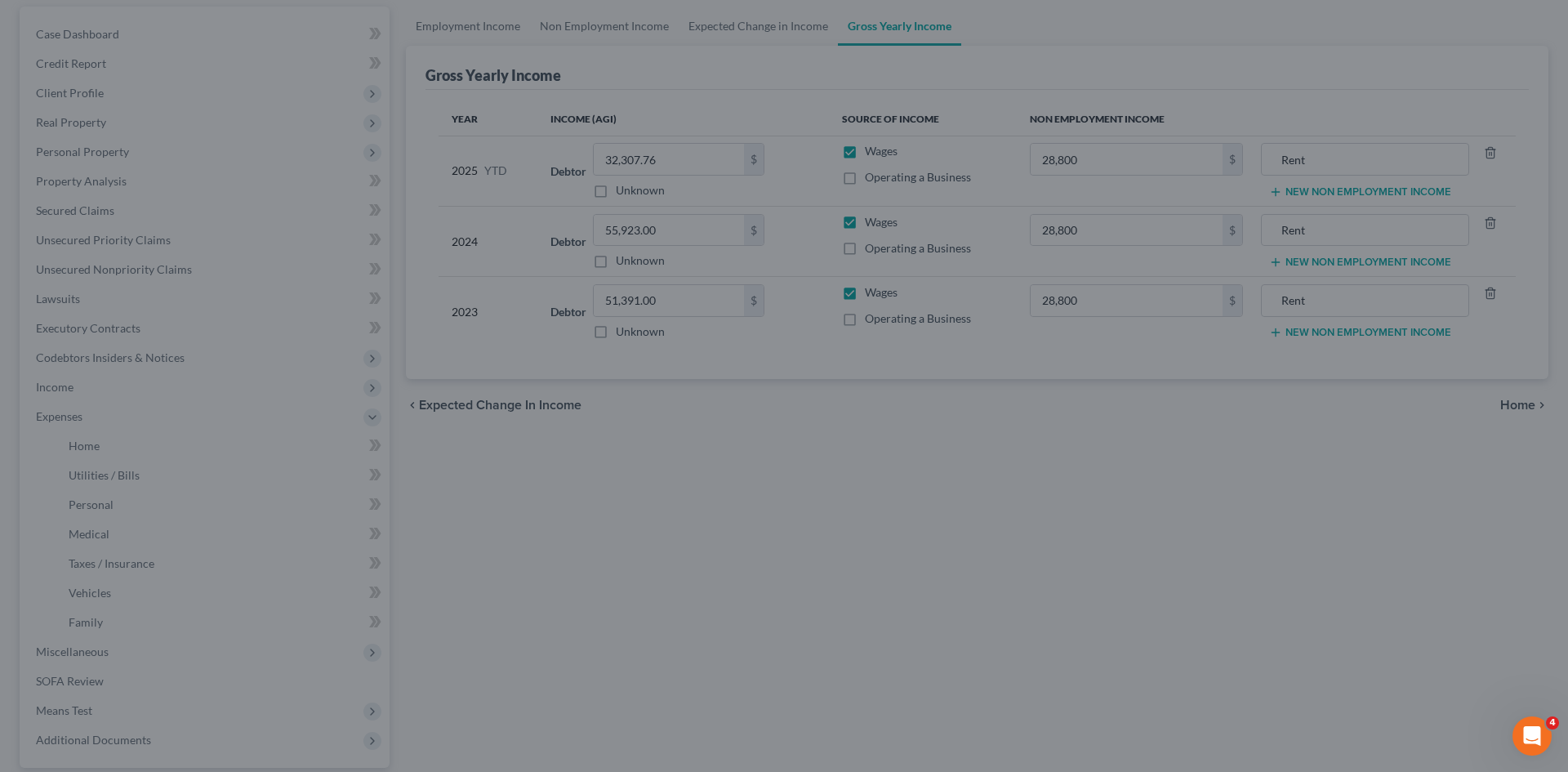
type input "28,800.00"
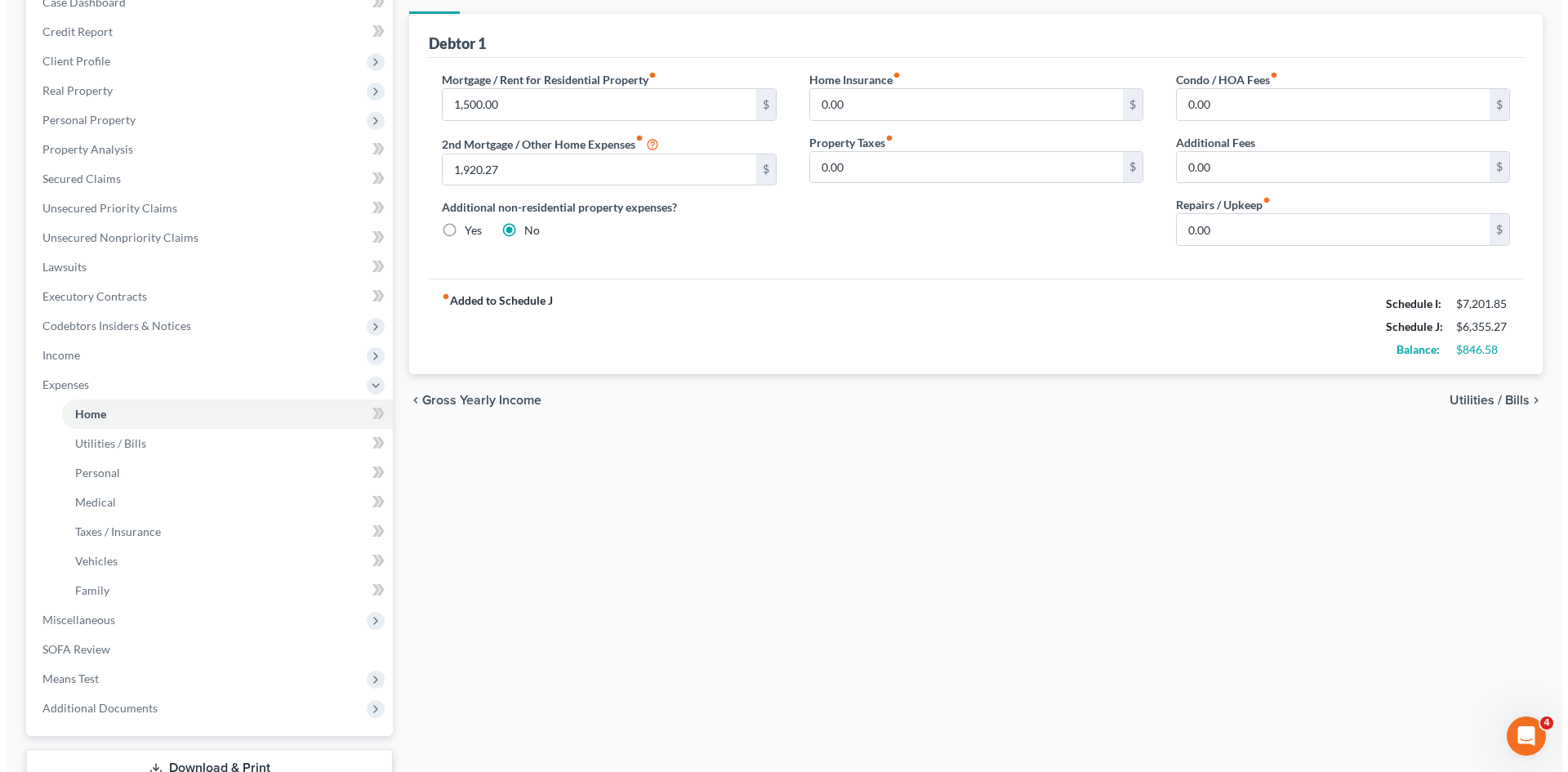
scroll to position [183, 0]
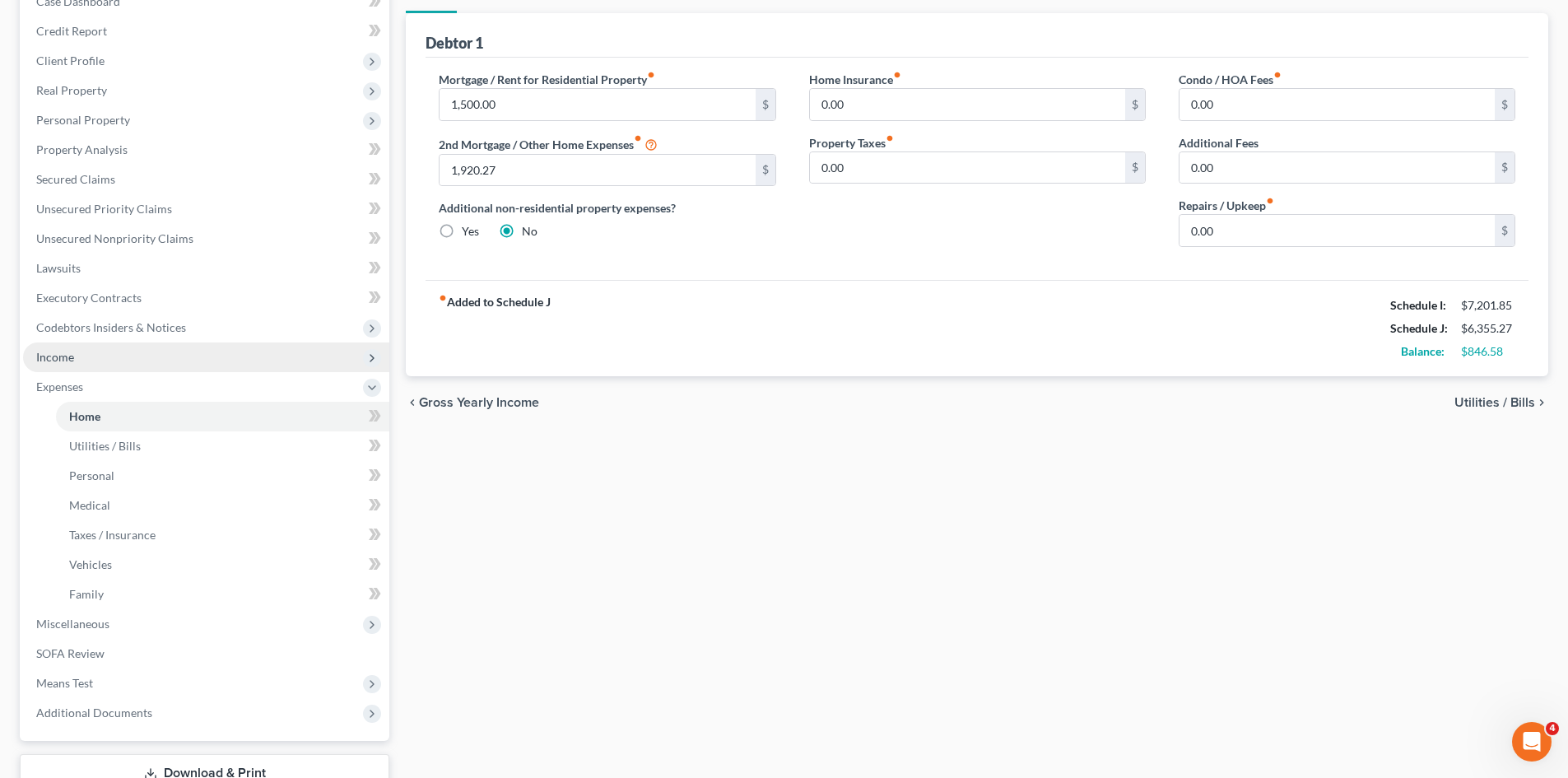
click at [65, 354] on span "Income" at bounding box center [55, 356] width 38 height 14
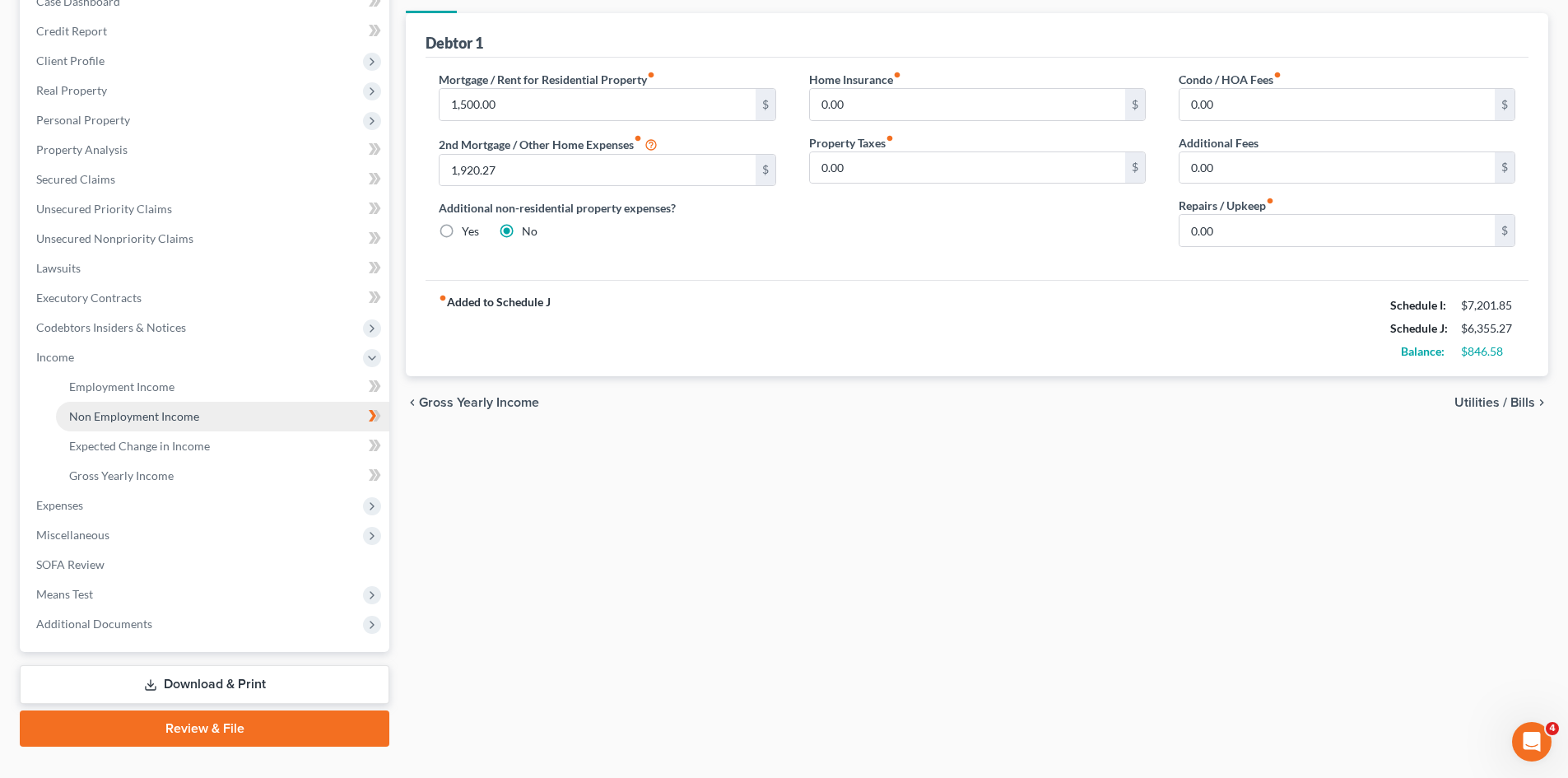
click at [125, 410] on span "Non Employment Income" at bounding box center [134, 415] width 130 height 14
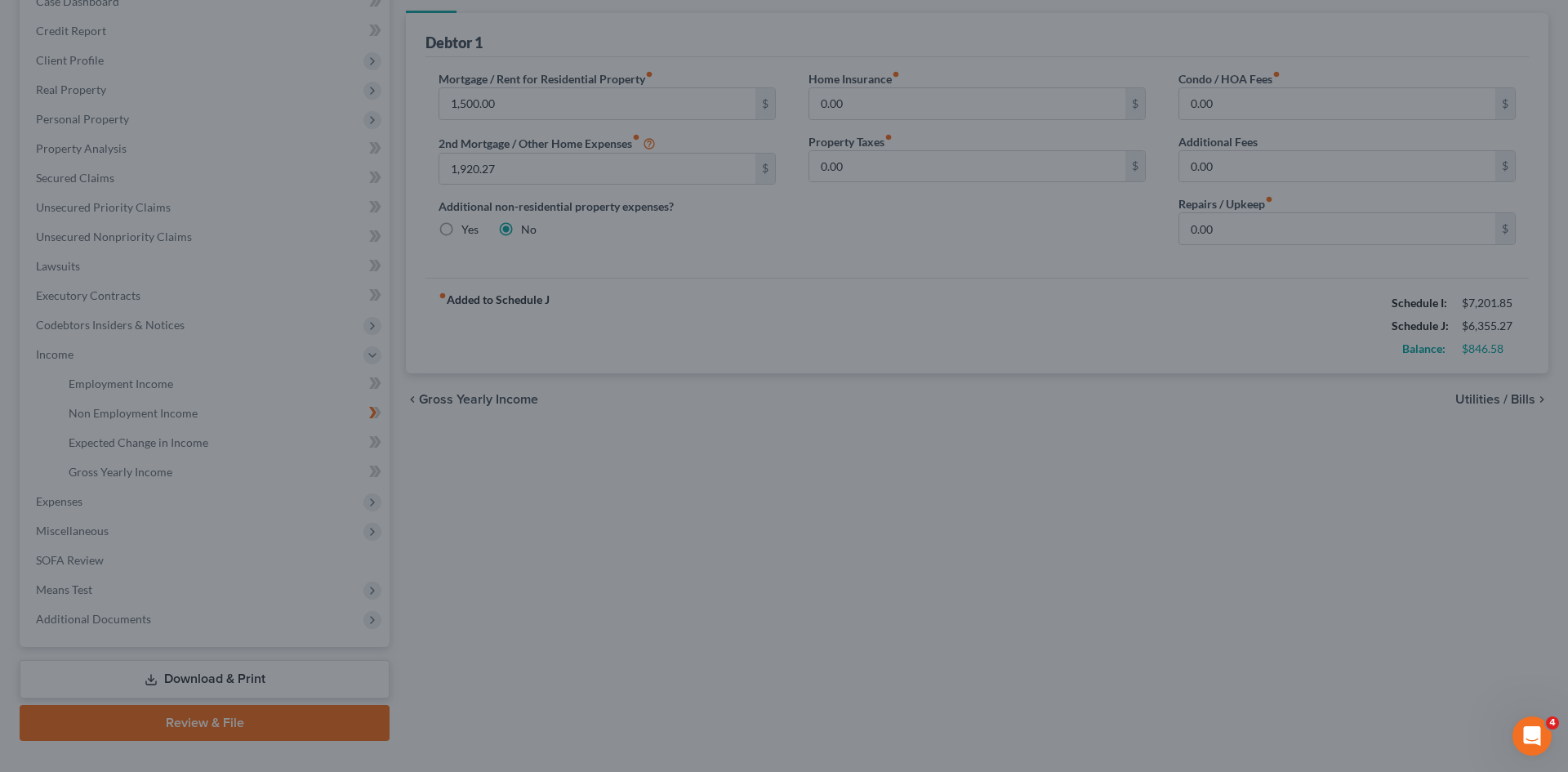
click at [130, 411] on div at bounding box center [784, 386] width 1568 height 772
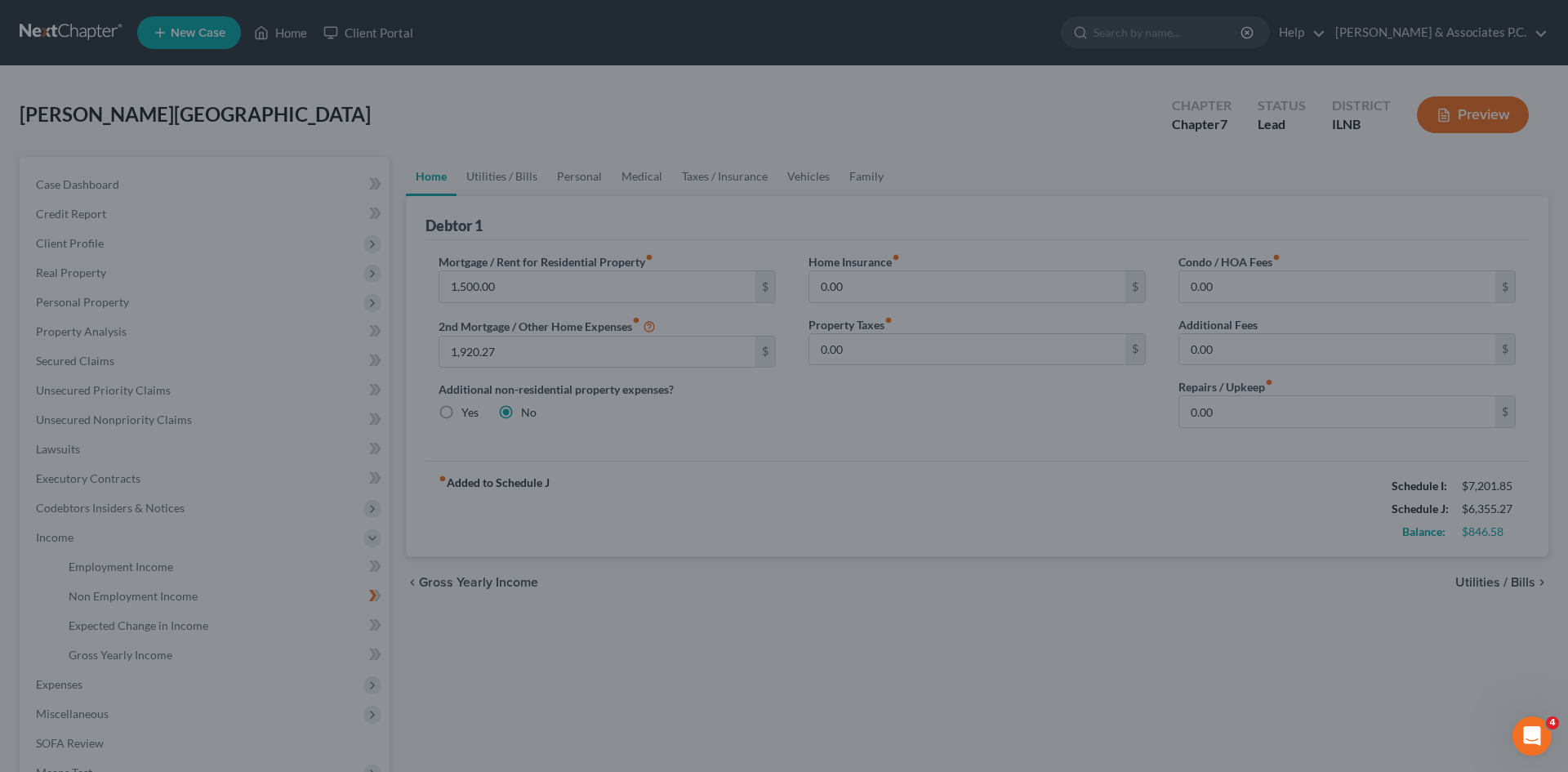
scroll to position [151, 0]
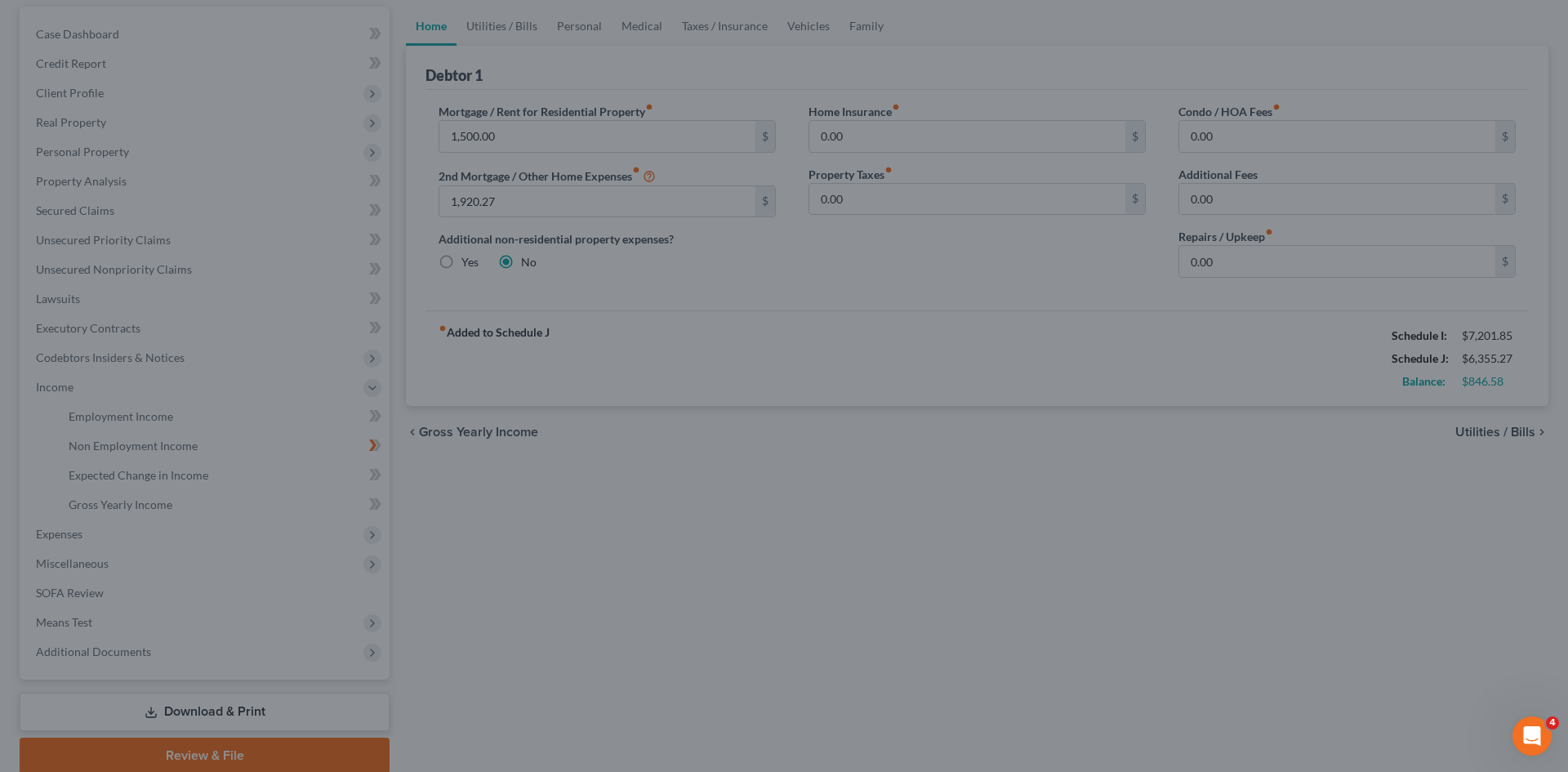
scroll to position [97, 0]
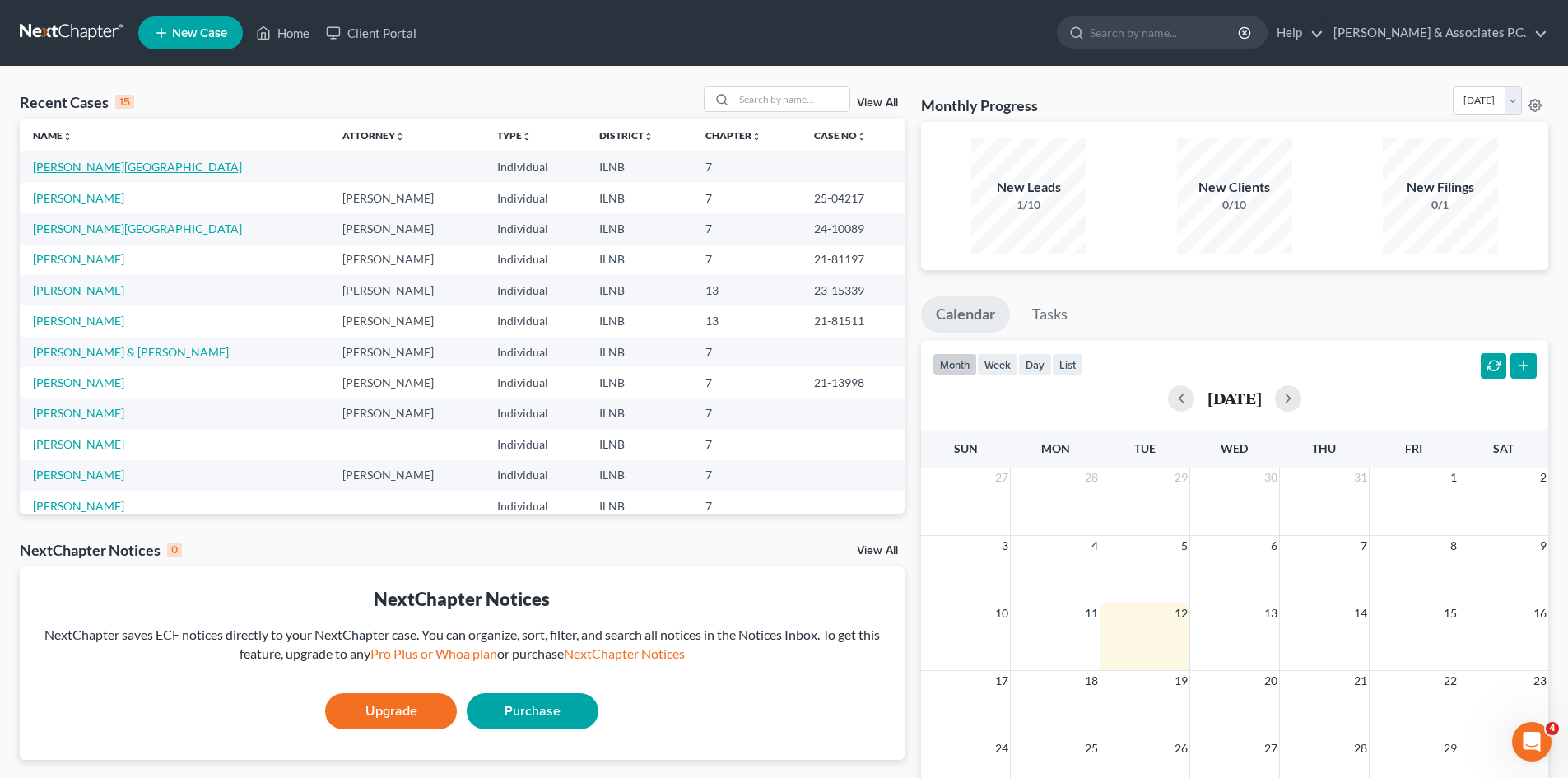
click at [71, 164] on link "[PERSON_NAME][GEOGRAPHIC_DATA]" at bounding box center [137, 166] width 209 height 14
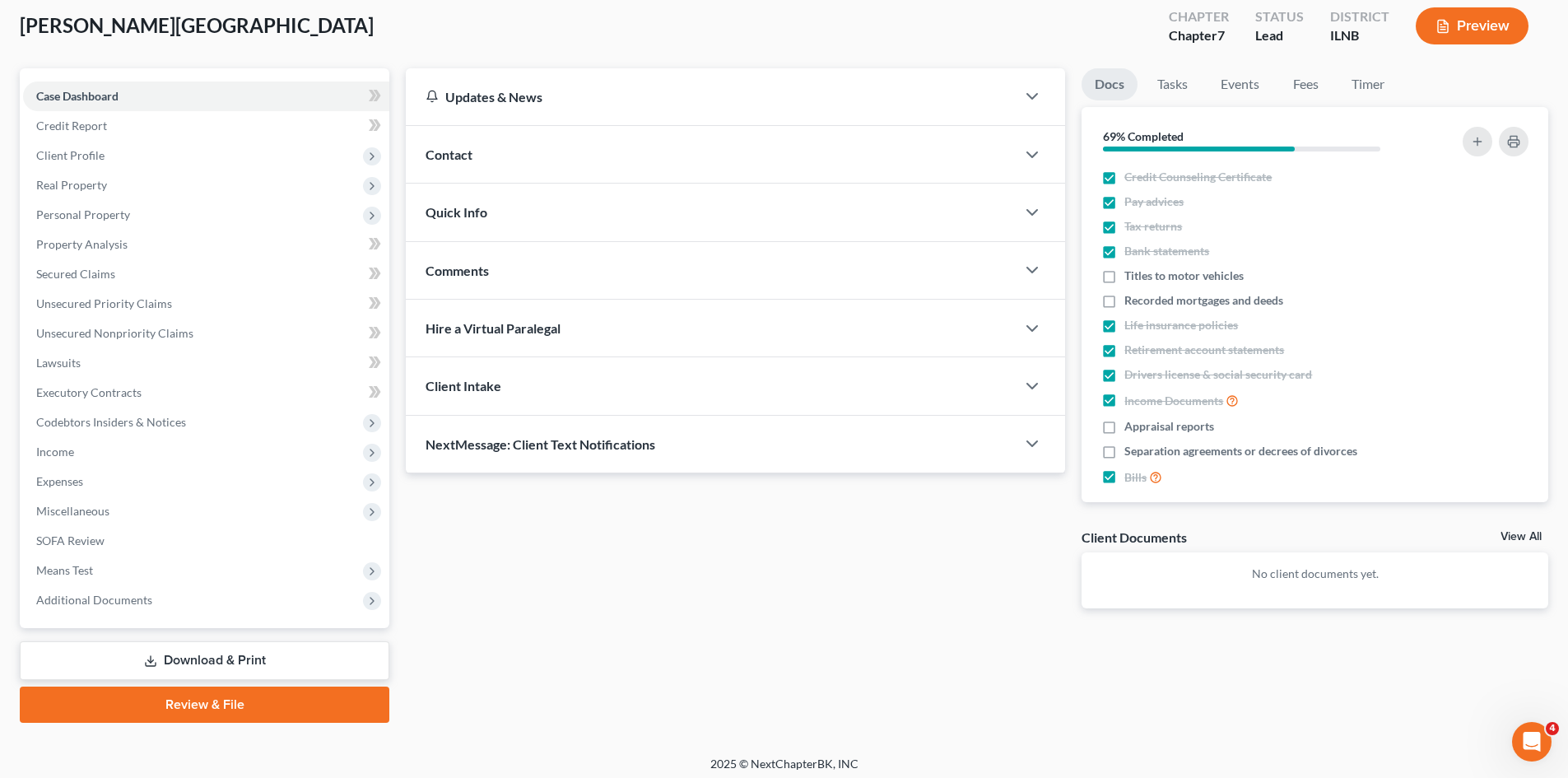
scroll to position [97, 0]
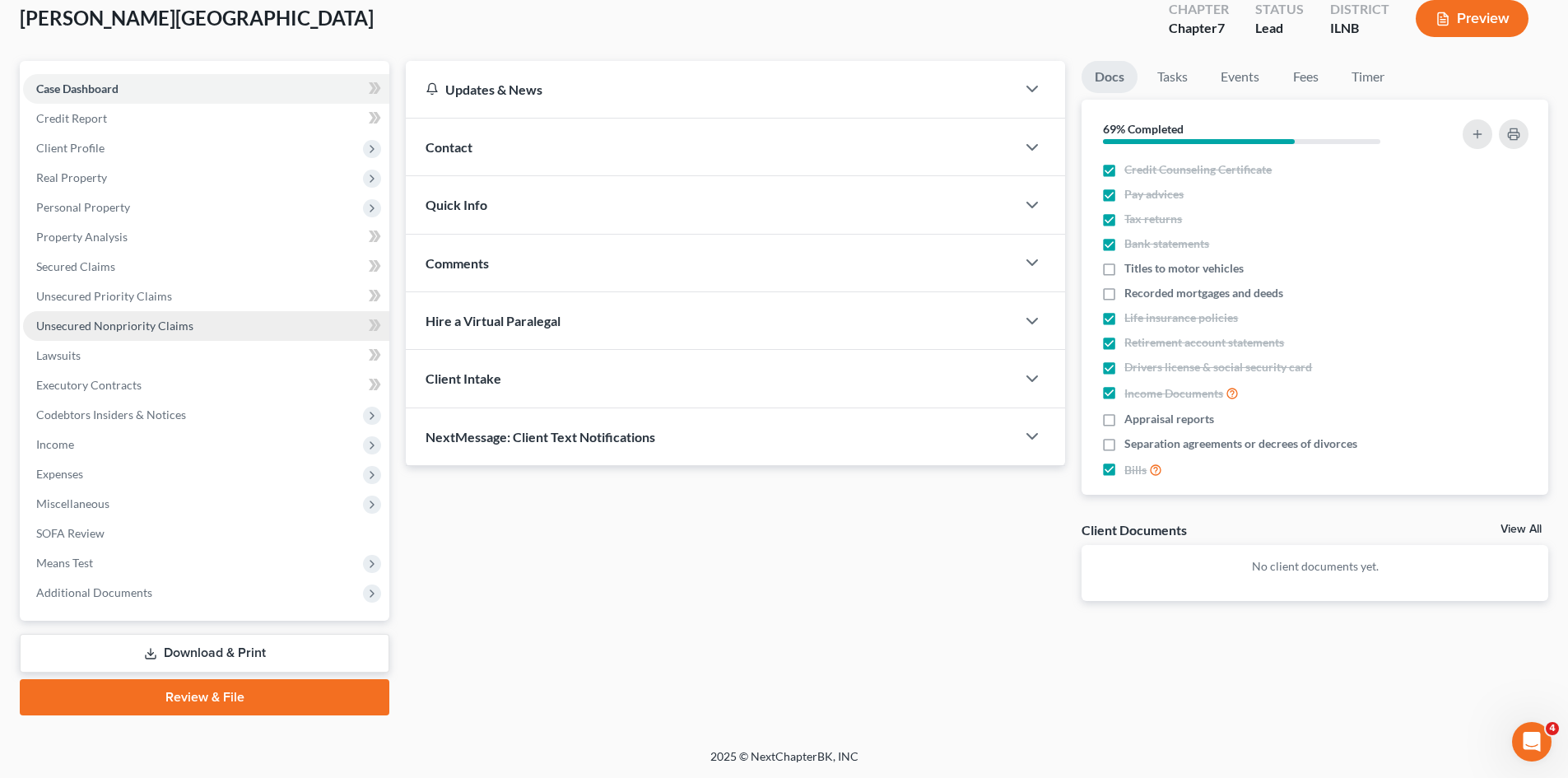
click at [125, 325] on span "Unsecured Nonpriority Claims" at bounding box center [115, 325] width 157 height 14
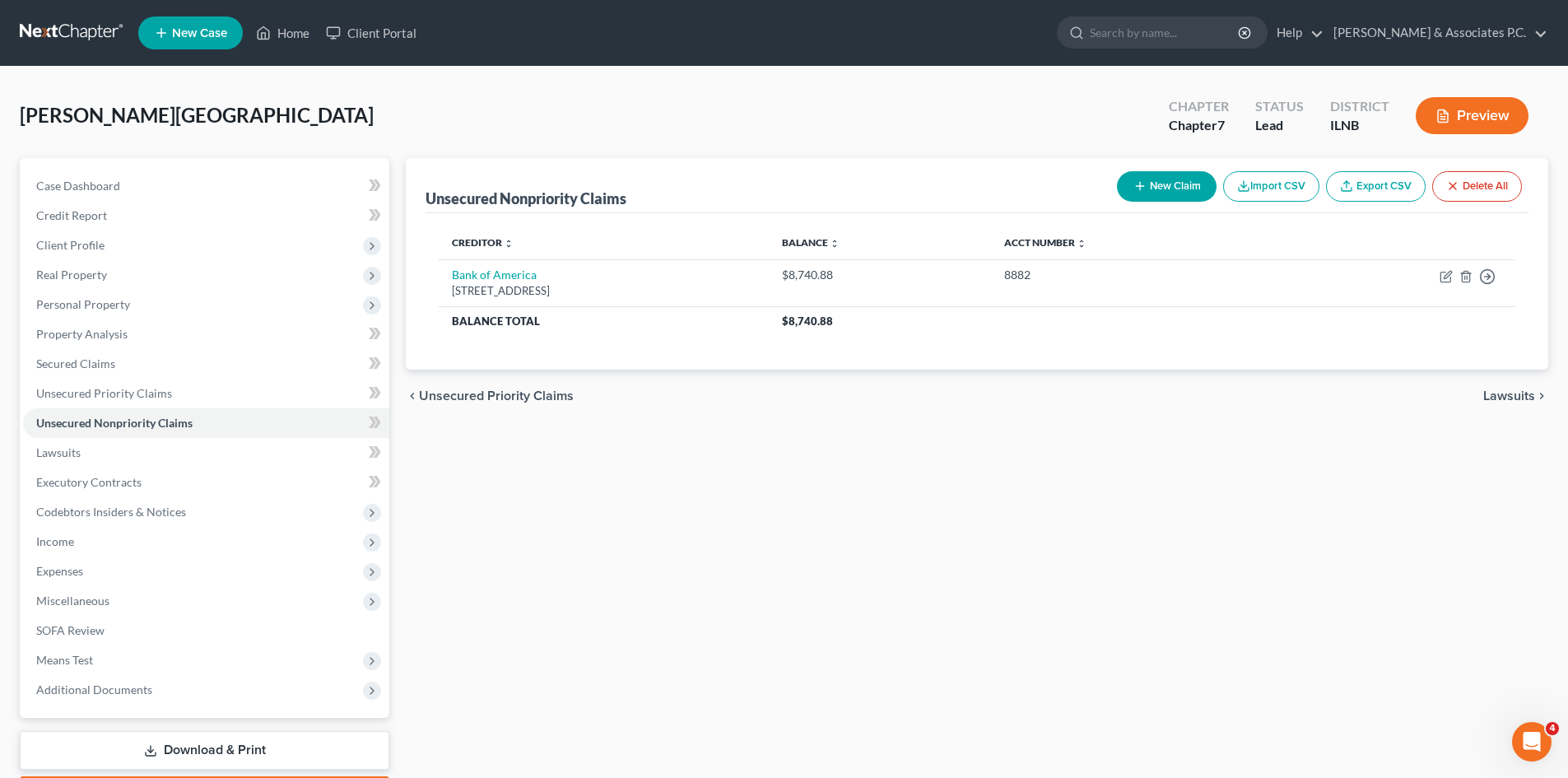
click at [1164, 200] on button "New Claim" at bounding box center [1167, 186] width 100 height 31
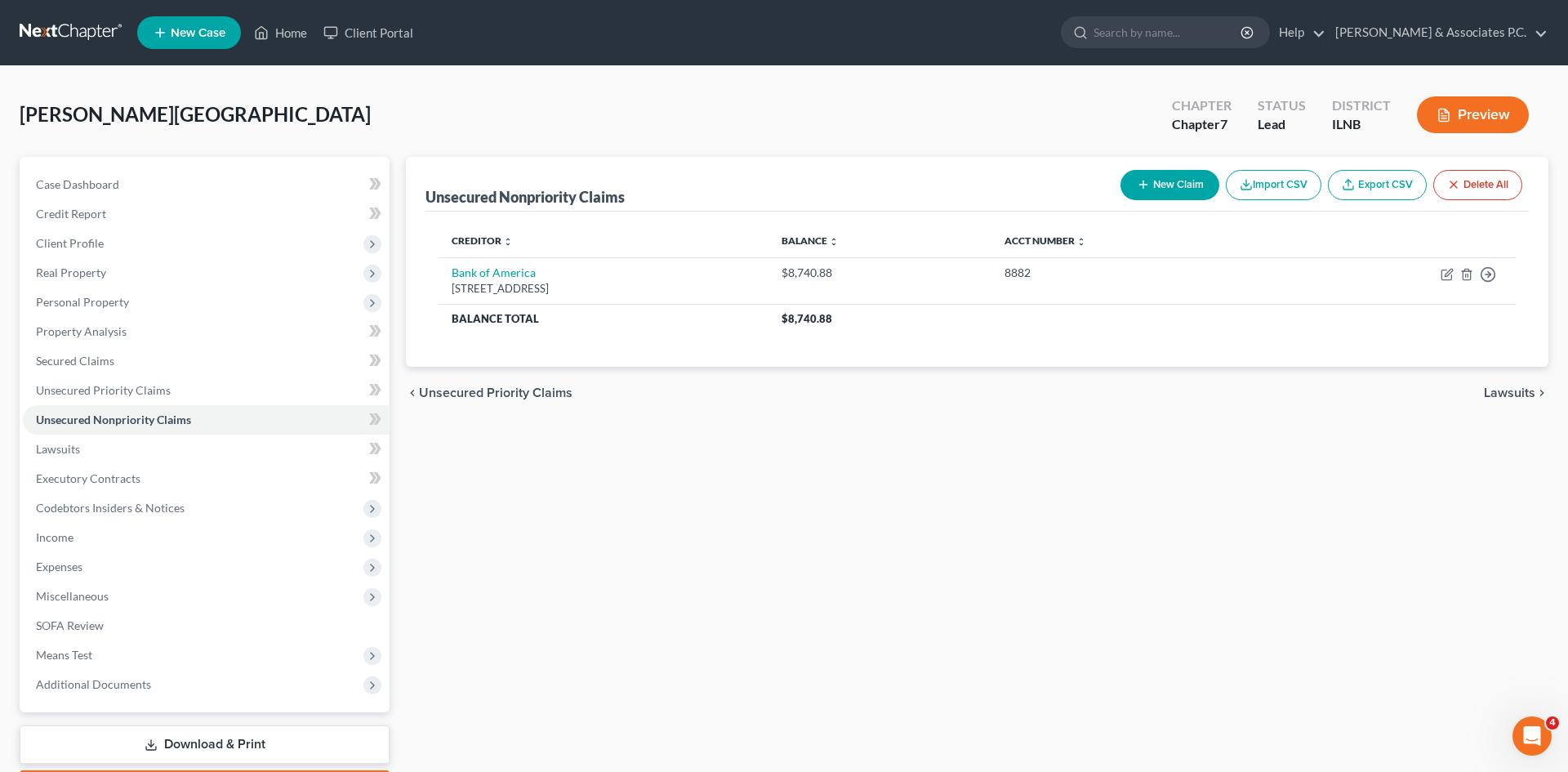
select select "0"
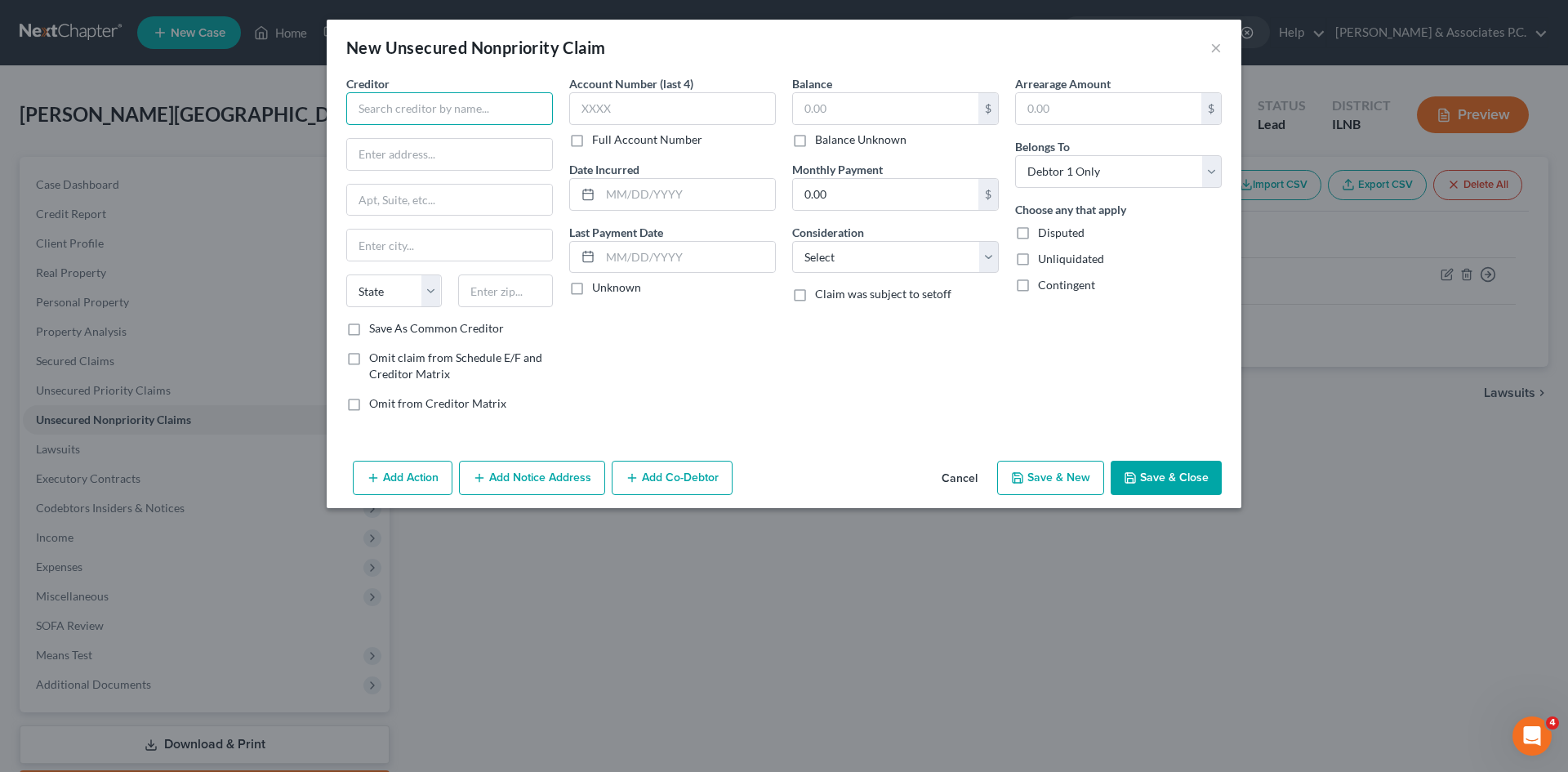
click at [416, 107] on input "text" at bounding box center [449, 108] width 206 height 32
type input "Bank of America"
click at [1217, 44] on button "×" at bounding box center [1215, 48] width 12 height 20
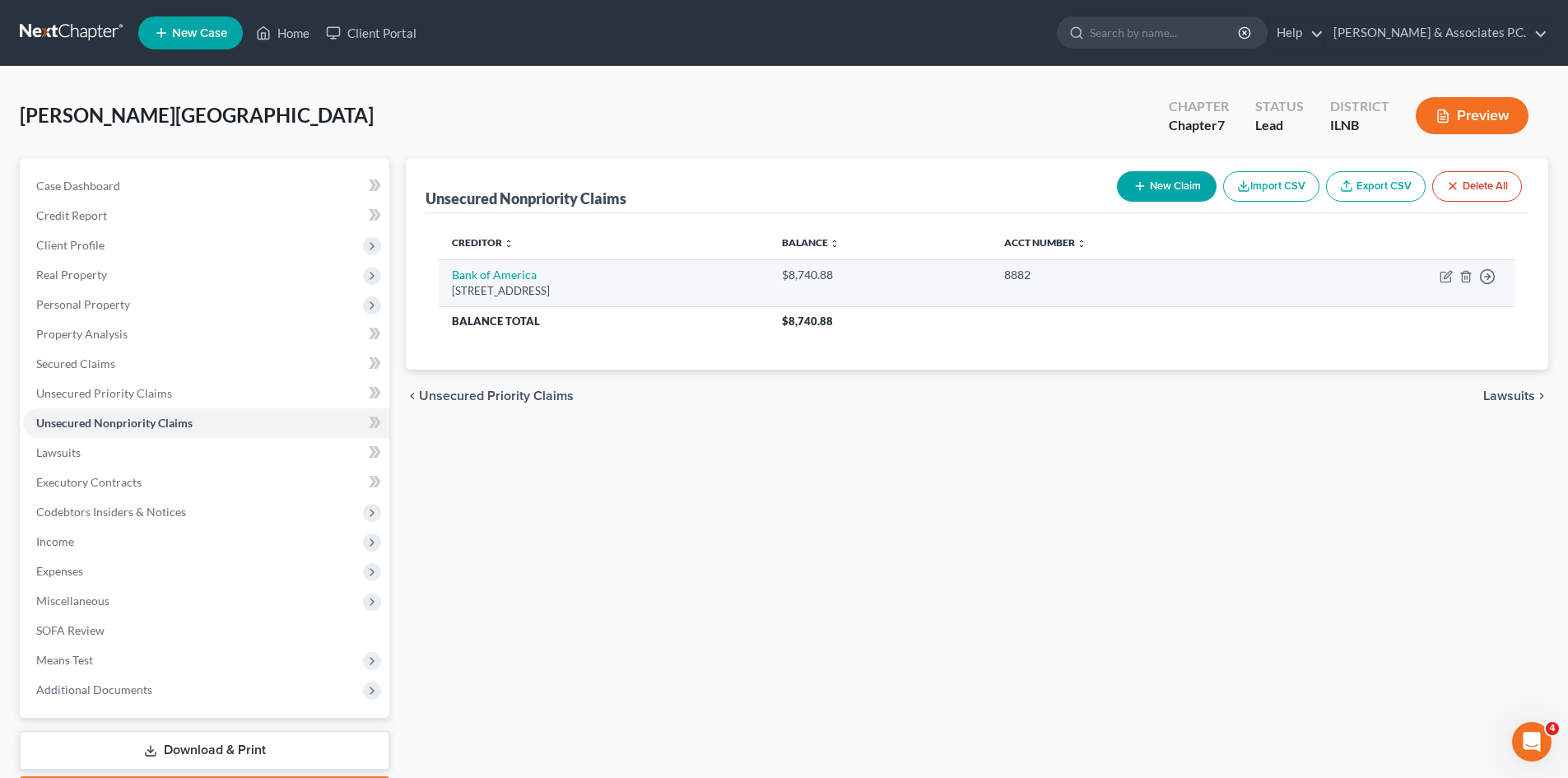
drag, startPoint x: 677, startPoint y: 287, endPoint x: 453, endPoint y: 289, distance: 224.0
click at [453, 289] on div "PO Box 30285, Salt Lake City, UT 84130‑0285" at bounding box center [604, 291] width 304 height 15
copy div "PO Box 30285, Salt Lake City, UT 84130‑0285"
click at [1155, 194] on button "New Claim" at bounding box center [1167, 186] width 100 height 31
select select "0"
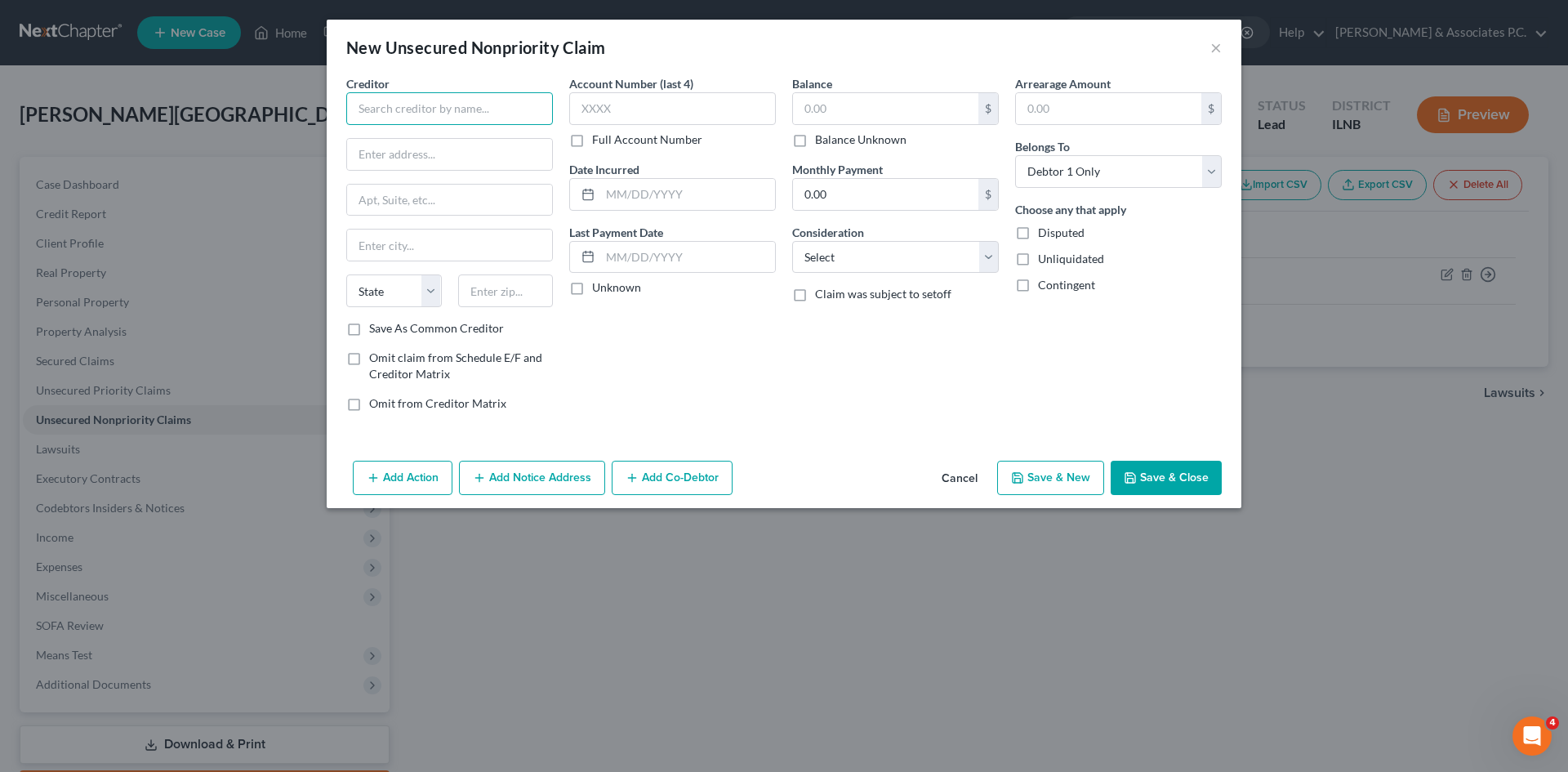
click at [471, 117] on input "text" at bounding box center [449, 108] width 206 height 32
type input "Bank of America"
click at [472, 162] on input "text" at bounding box center [449, 154] width 205 height 31
paste input "PO Box 30285, Salt Lake City, UT 84130‑0285"
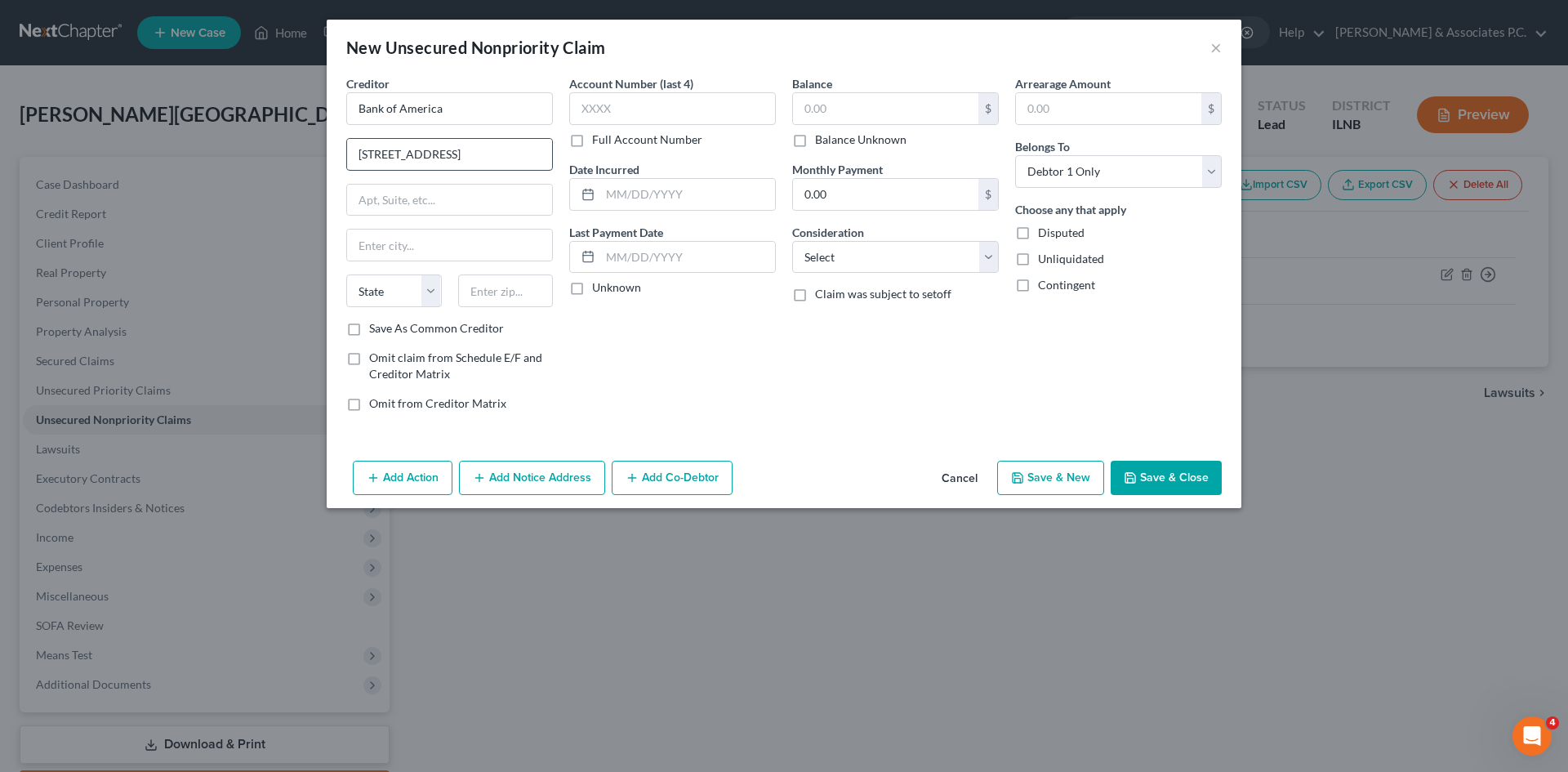
drag, startPoint x: 381, startPoint y: 153, endPoint x: 532, endPoint y: 161, distance: 151.2
click at [532, 161] on input "PO Box 30285, Salt Lake City, UT 84130‑0285" at bounding box center [449, 154] width 205 height 31
type input "PO Box 30285"
click at [541, 180] on div "Creditor * Bank of America PO Box 30285 State AL AK AR AZ CA CO CT DE DC FL GA …" at bounding box center [449, 198] width 206 height 245
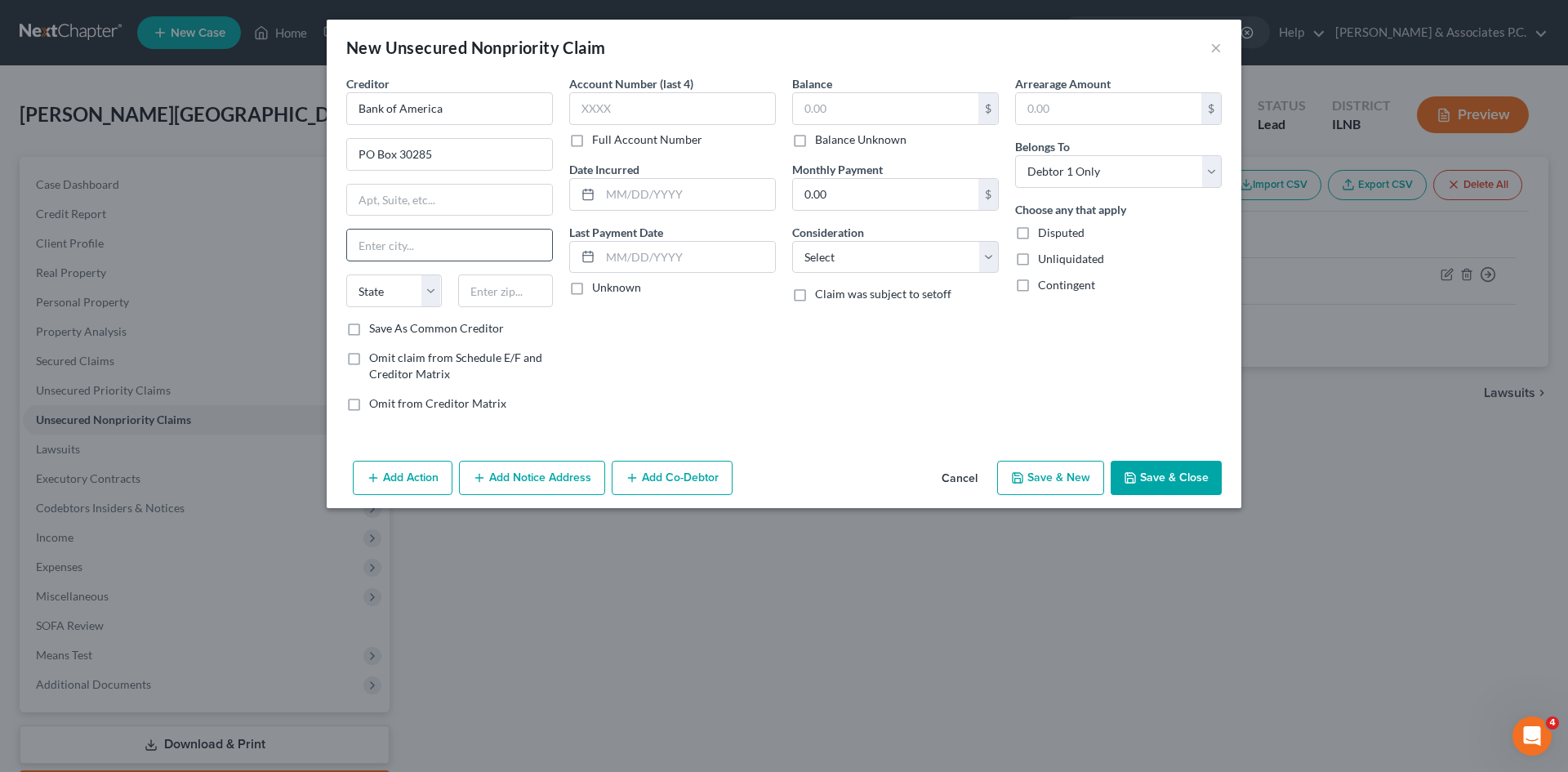
click at [521, 243] on input "text" at bounding box center [449, 245] width 205 height 31
type input "Salt Lake City"
click at [412, 290] on select "State AL AK AR AZ CA CO CT DE DC FL GA GU HI ID IL IN IA KS KY LA ME MD MA MI M…" at bounding box center [394, 290] width 96 height 32
select select "46"
click at [500, 291] on input "text" at bounding box center [506, 290] width 96 height 32
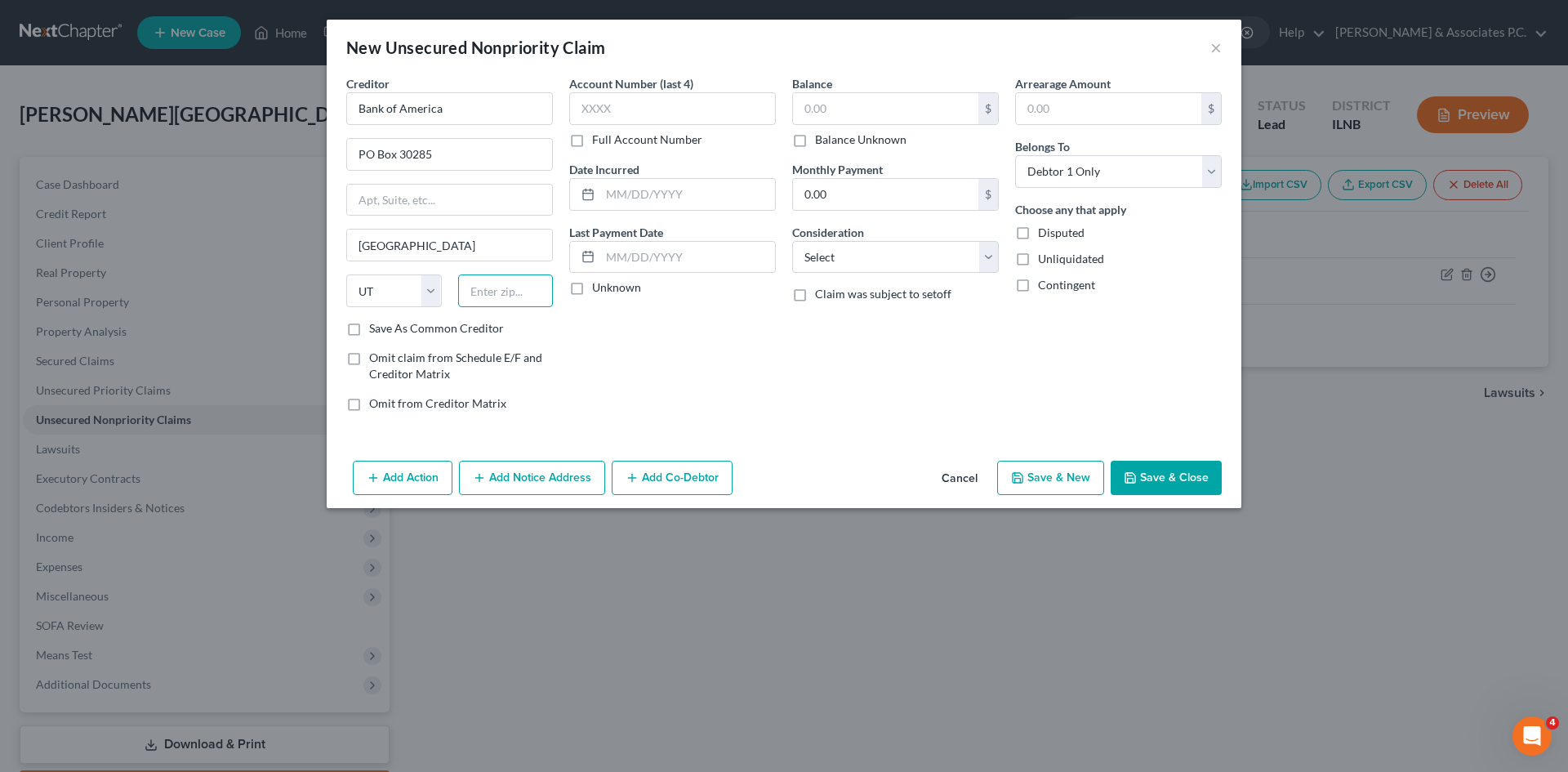
paste input "PO Box 30285, Salt Lake City, UT 84130‑0285"
drag, startPoint x: 481, startPoint y: 291, endPoint x: 516, endPoint y: 292, distance: 35.0
click at [489, 292] on input "PO Box 30285, Salt Lake City, UT 84130‑0285" at bounding box center [506, 290] width 96 height 32
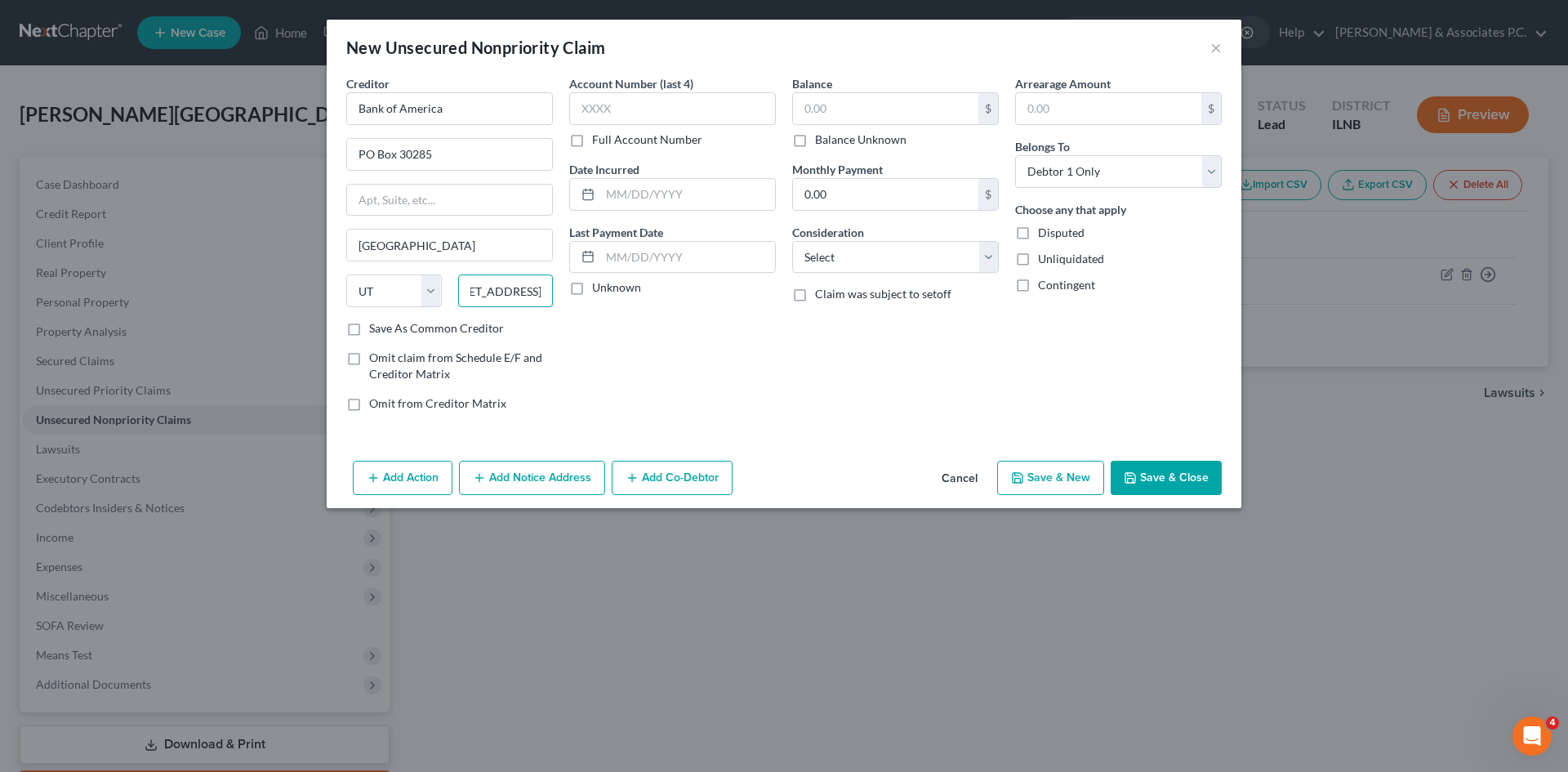
click at [484, 288] on input "PO Box 30285, Salt Lake City, UT 84130‑0285" at bounding box center [506, 290] width 96 height 32
click at [483, 288] on input "PO Box 30285, Salt Lake City, UT 84130‑0285" at bounding box center [506, 290] width 96 height 32
click at [478, 294] on input "PO Box 30285, Salt Lake City, UT 84130‑0285" at bounding box center [506, 290] width 96 height 32
type input "84130‑0285"
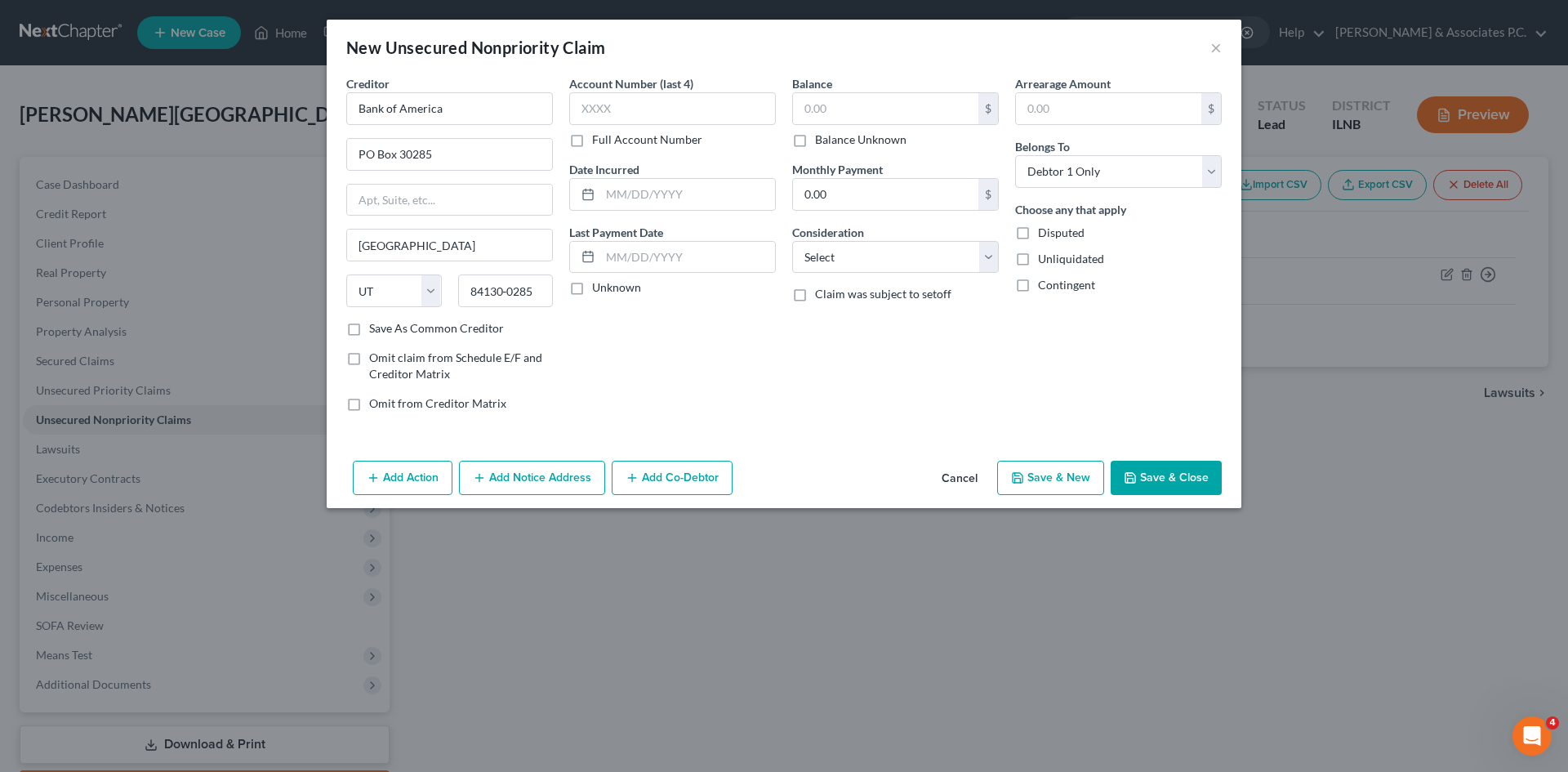
click at [662, 331] on div "Account Number (last 4) Full Account Number Date Incurred Last Payment Date Unk…" at bounding box center [672, 250] width 223 height 350
click at [835, 115] on input "text" at bounding box center [885, 108] width 186 height 31
type input "3,198.51"
click at [1131, 472] on icon "button" at bounding box center [1130, 478] width 13 height 13
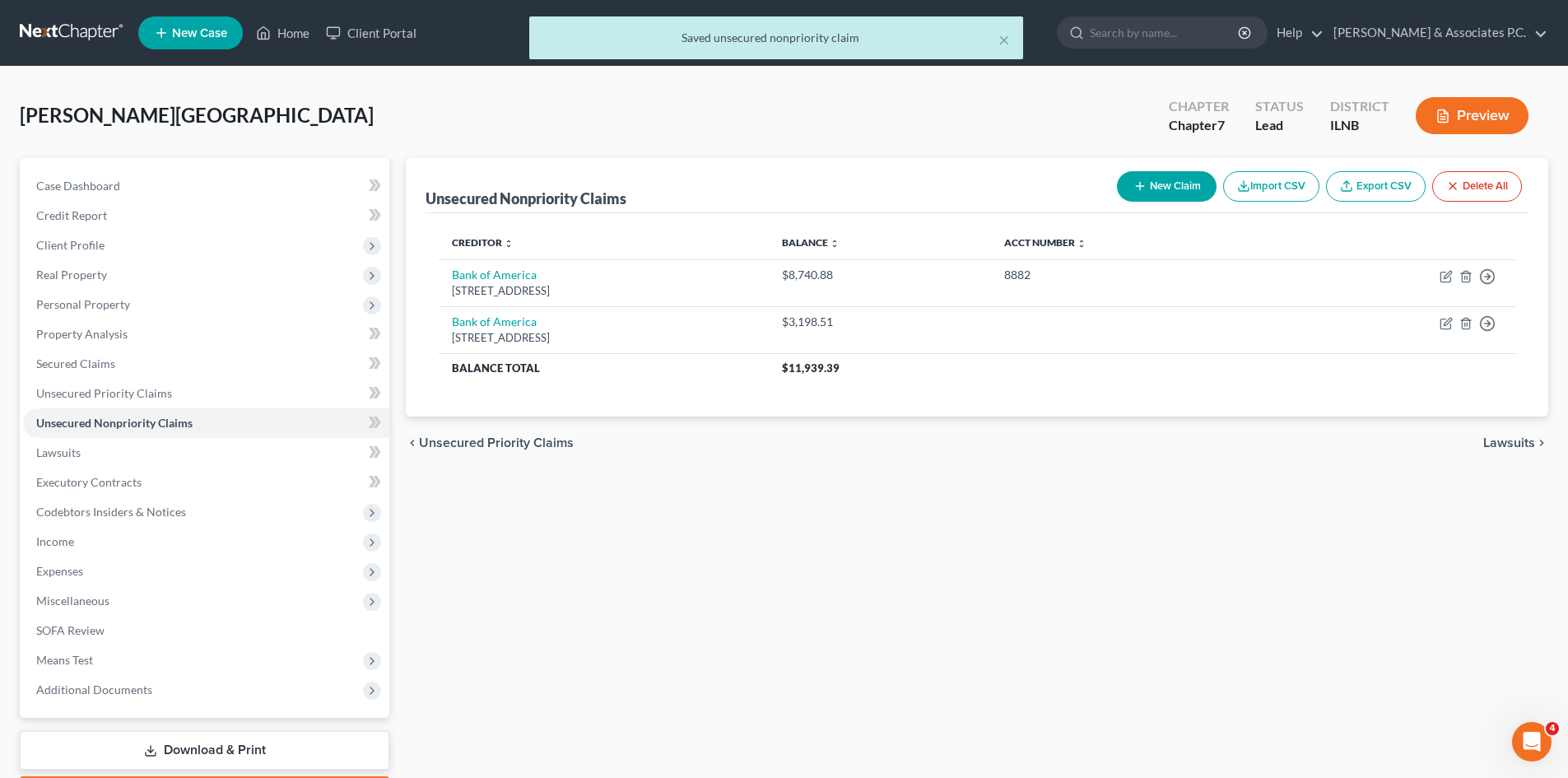
click at [1163, 196] on button "New Claim" at bounding box center [1167, 186] width 100 height 31
select select "0"
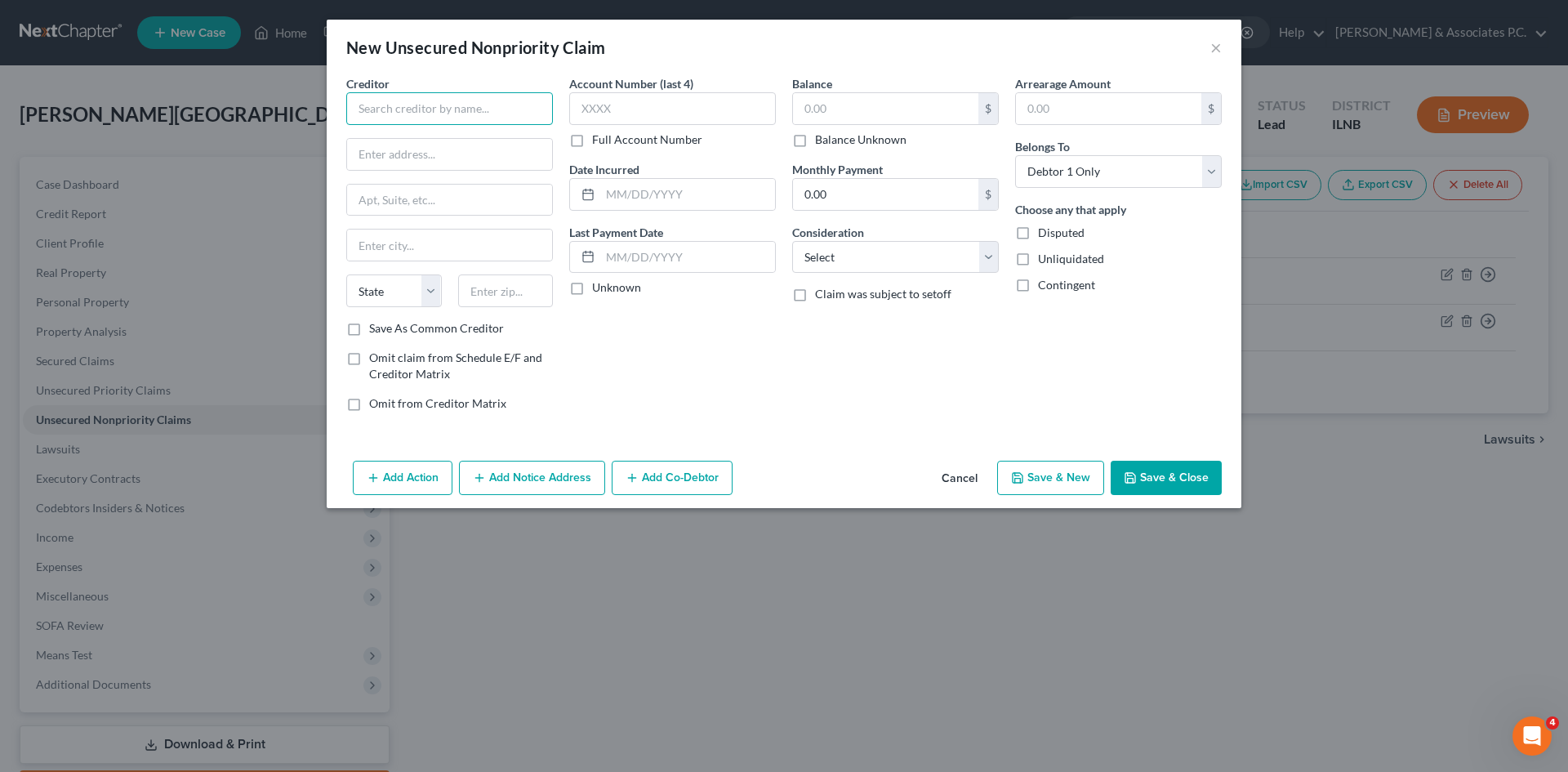
click at [478, 114] on input "text" at bounding box center [449, 108] width 206 height 32
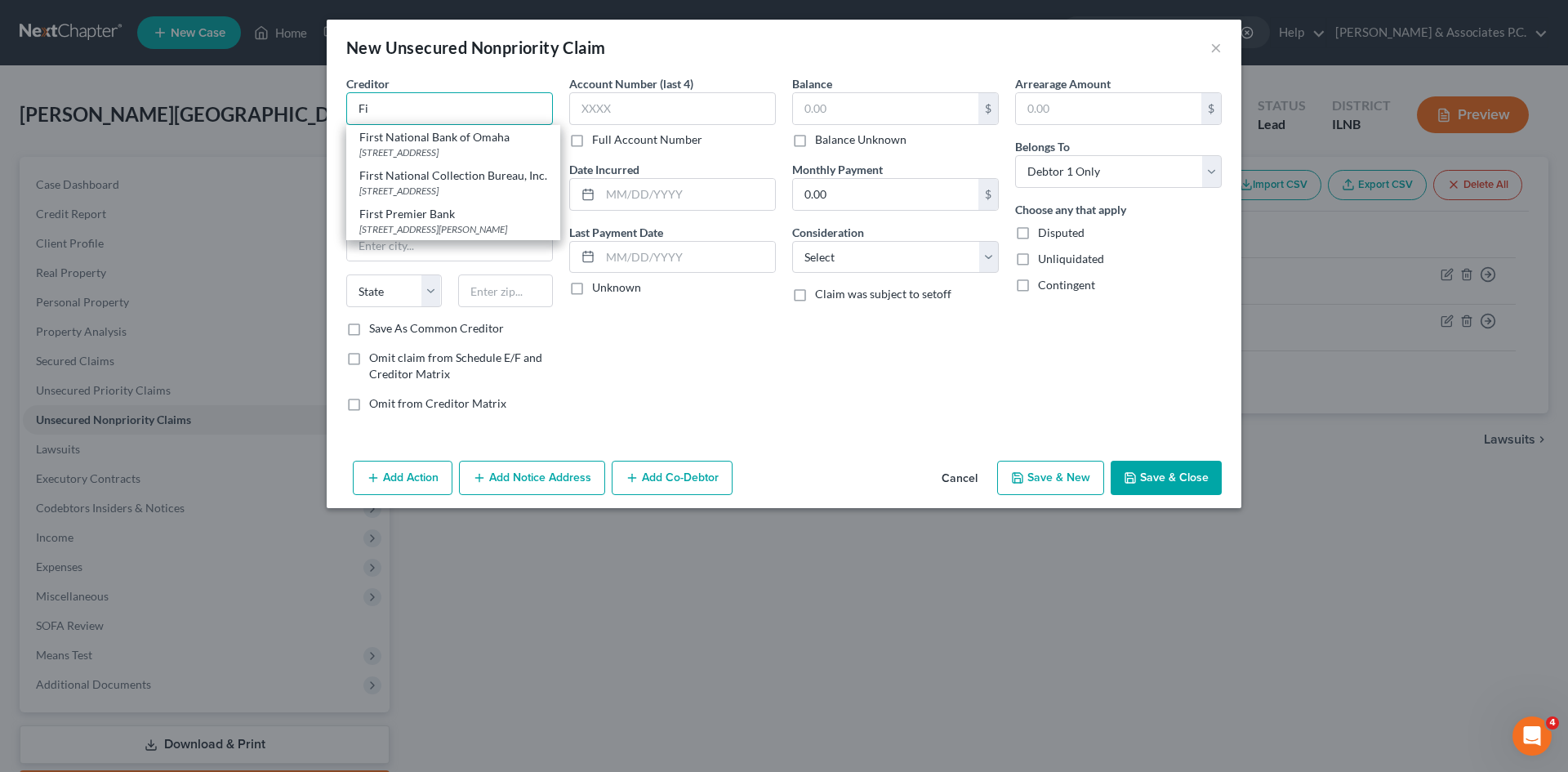
type input "F"
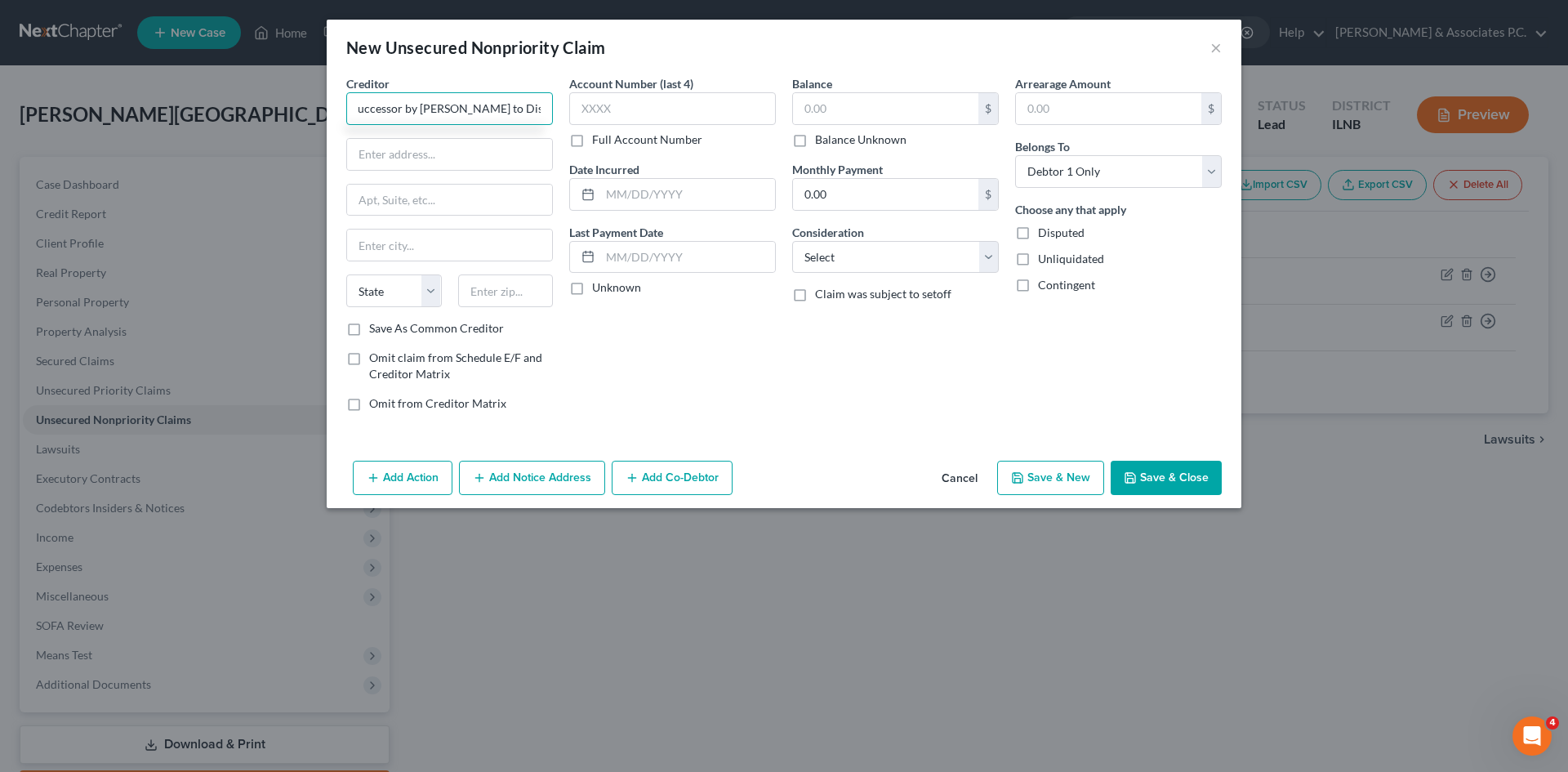
scroll to position [0, 107]
click at [708, 125] on div "Account Number (last 4) Full Account Number" at bounding box center [672, 111] width 206 height 73
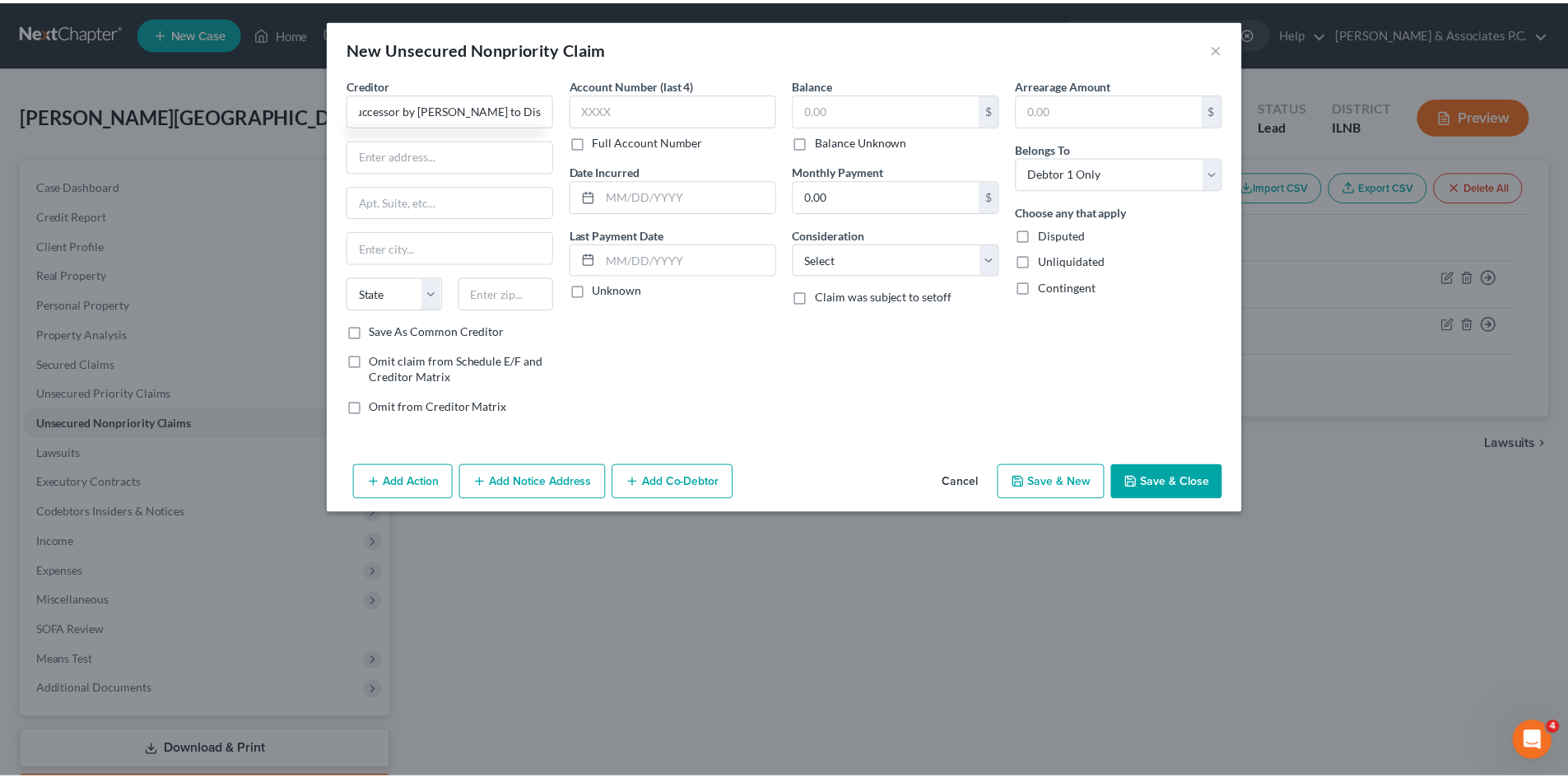
scroll to position [0, 0]
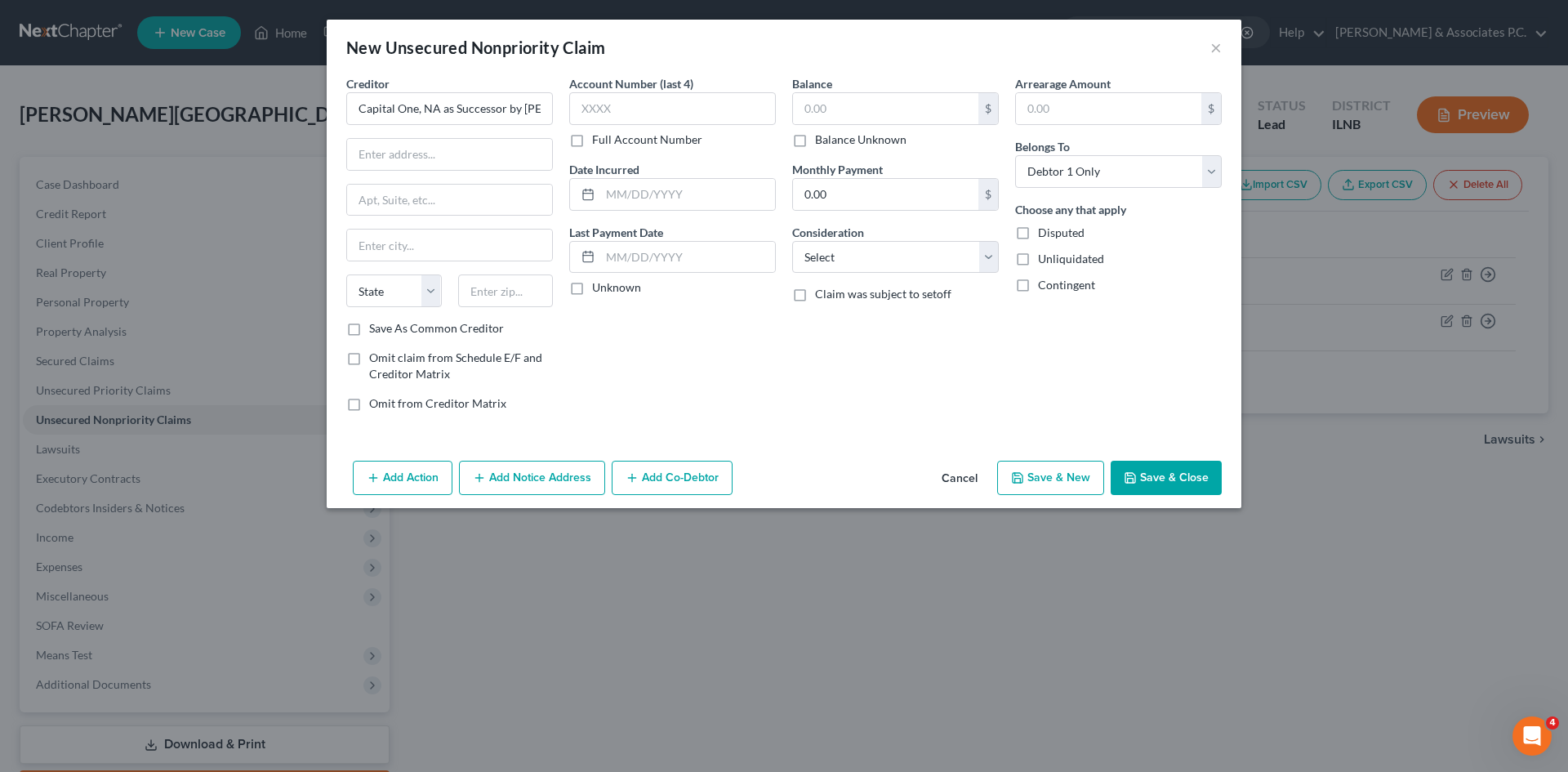
type input "Capital One, NA as Successor by Merger to Discover Bank"
click at [858, 115] on input "text" at bounding box center [885, 108] width 186 height 31
type input "7,835.69"
click at [1165, 478] on button "Save & Close" at bounding box center [1166, 478] width 111 height 34
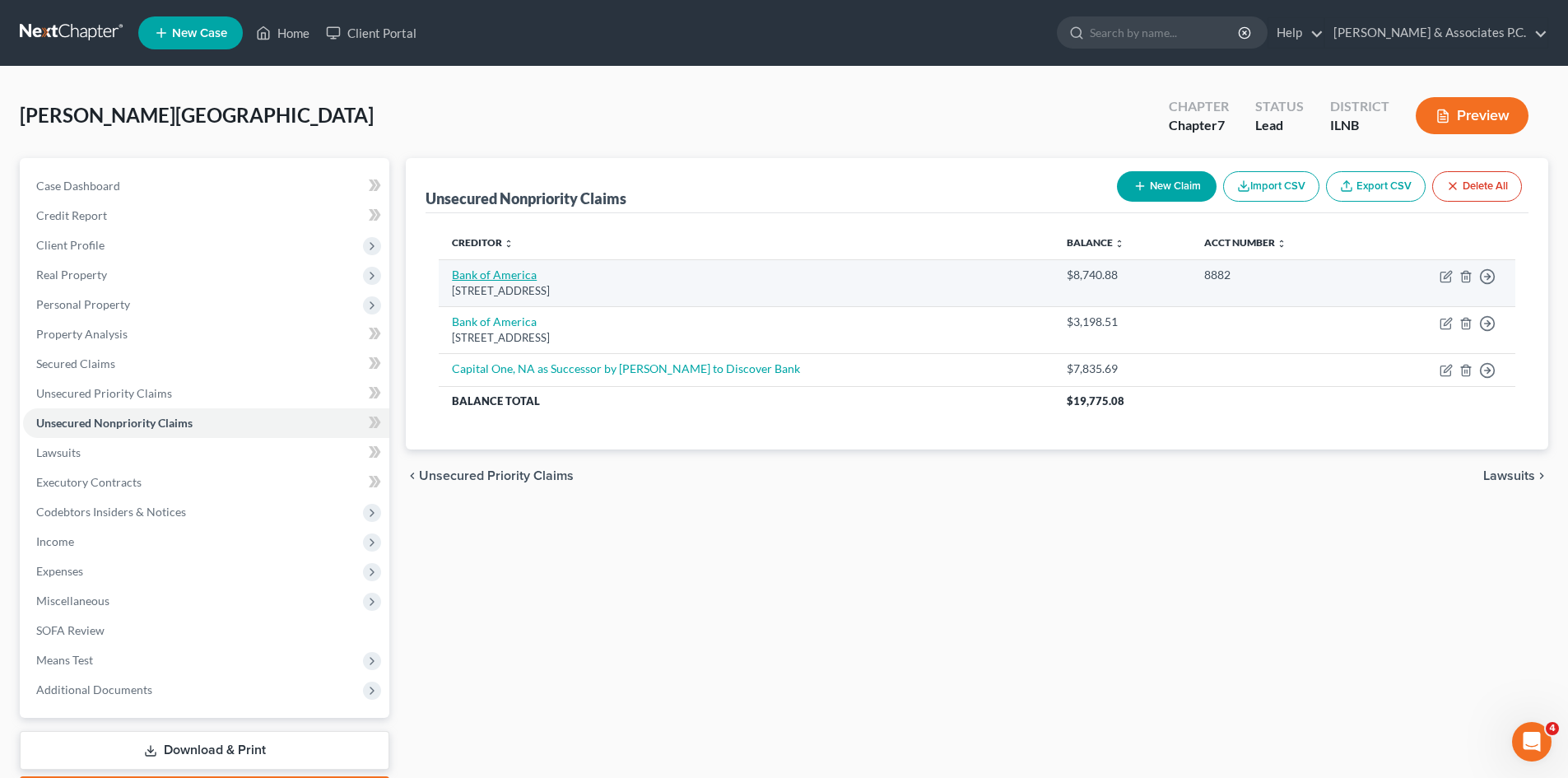
click at [506, 272] on link "Bank of America" at bounding box center [494, 274] width 85 height 14
select select "46"
select select "0"
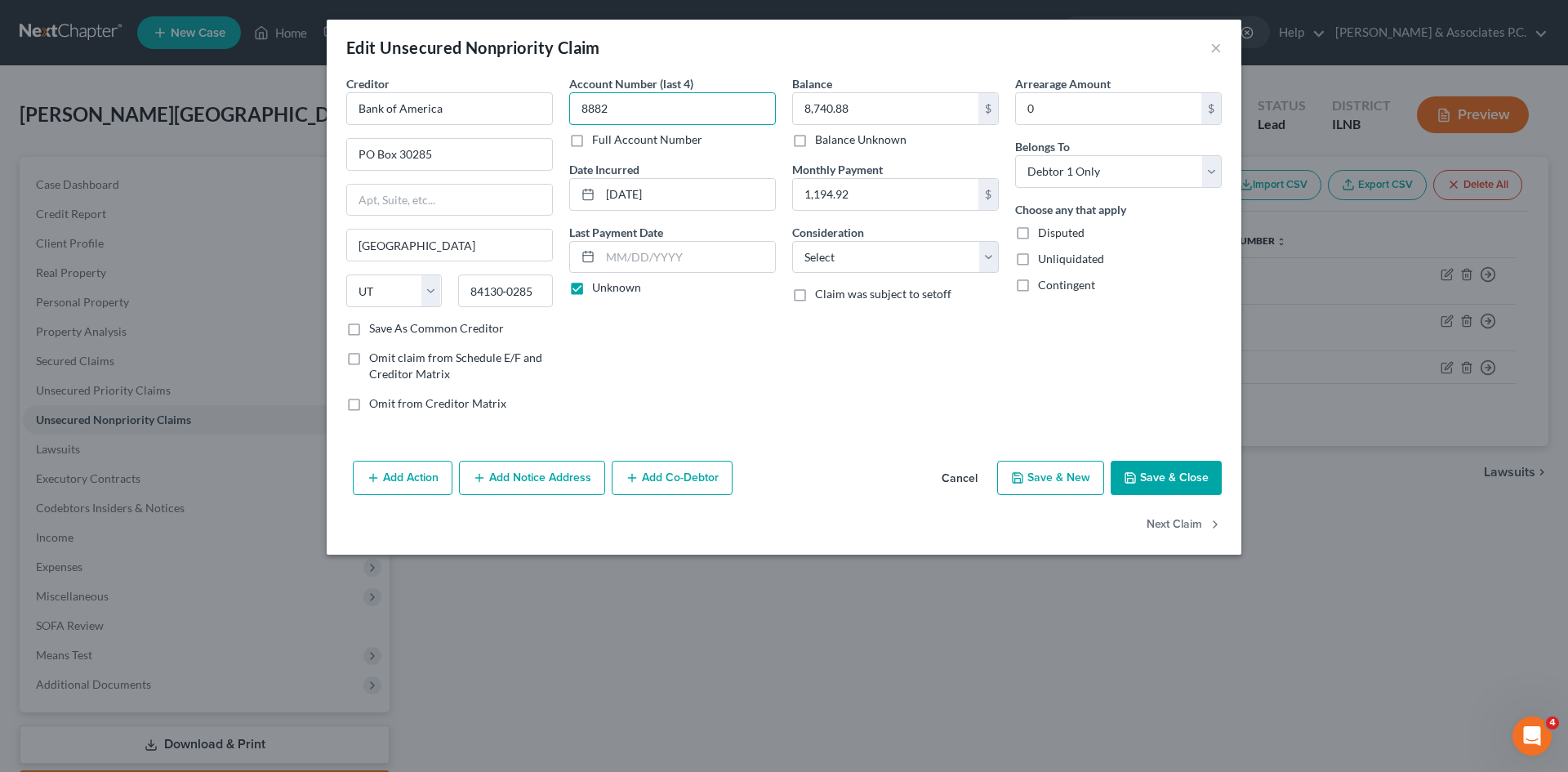
click at [624, 108] on input "8882" at bounding box center [672, 108] width 206 height 32
type input "8"
click at [1170, 468] on button "Save & Close" at bounding box center [1166, 478] width 111 height 34
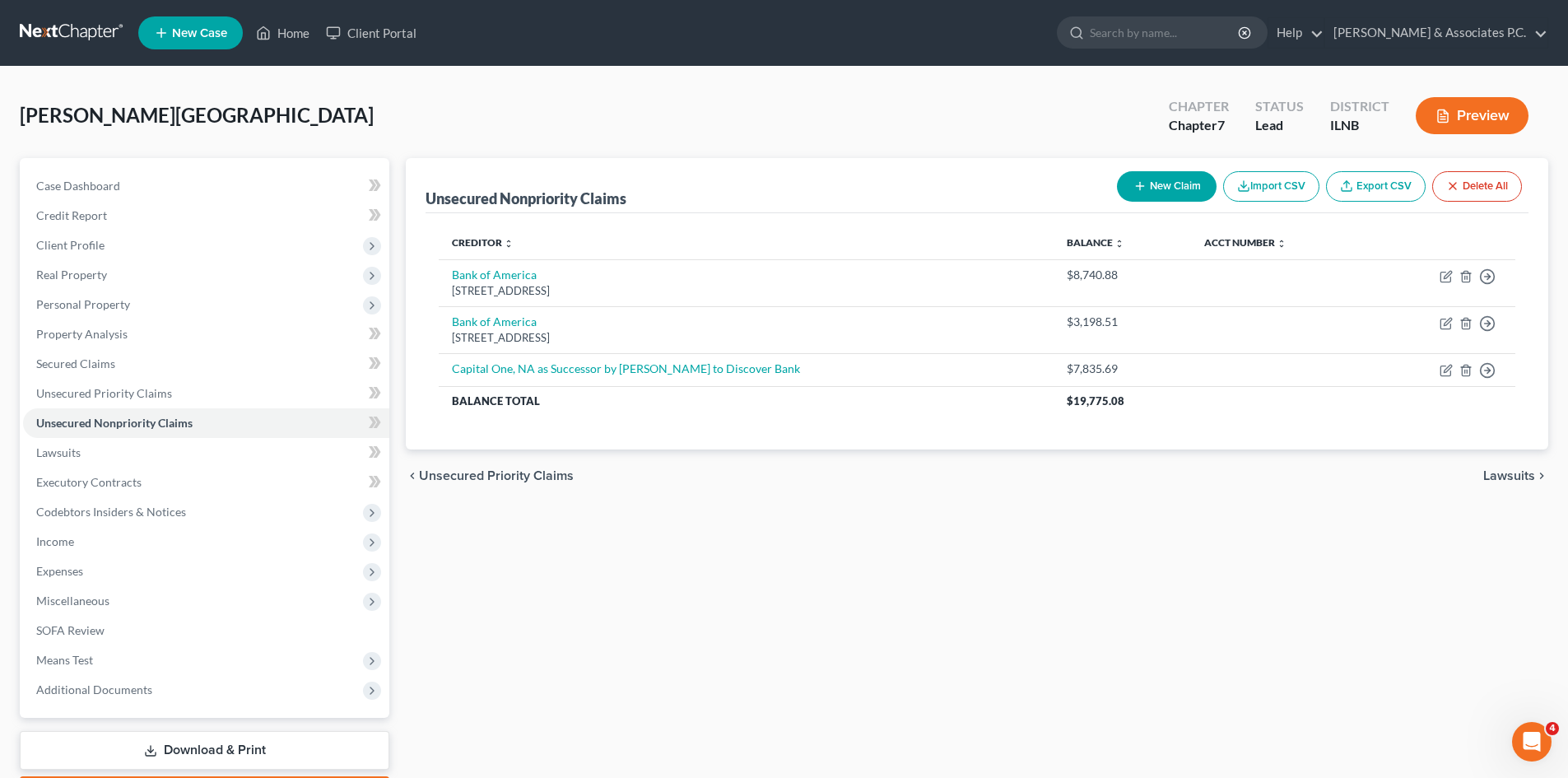
click at [1164, 185] on button "New Claim" at bounding box center [1167, 186] width 100 height 31
select select "0"
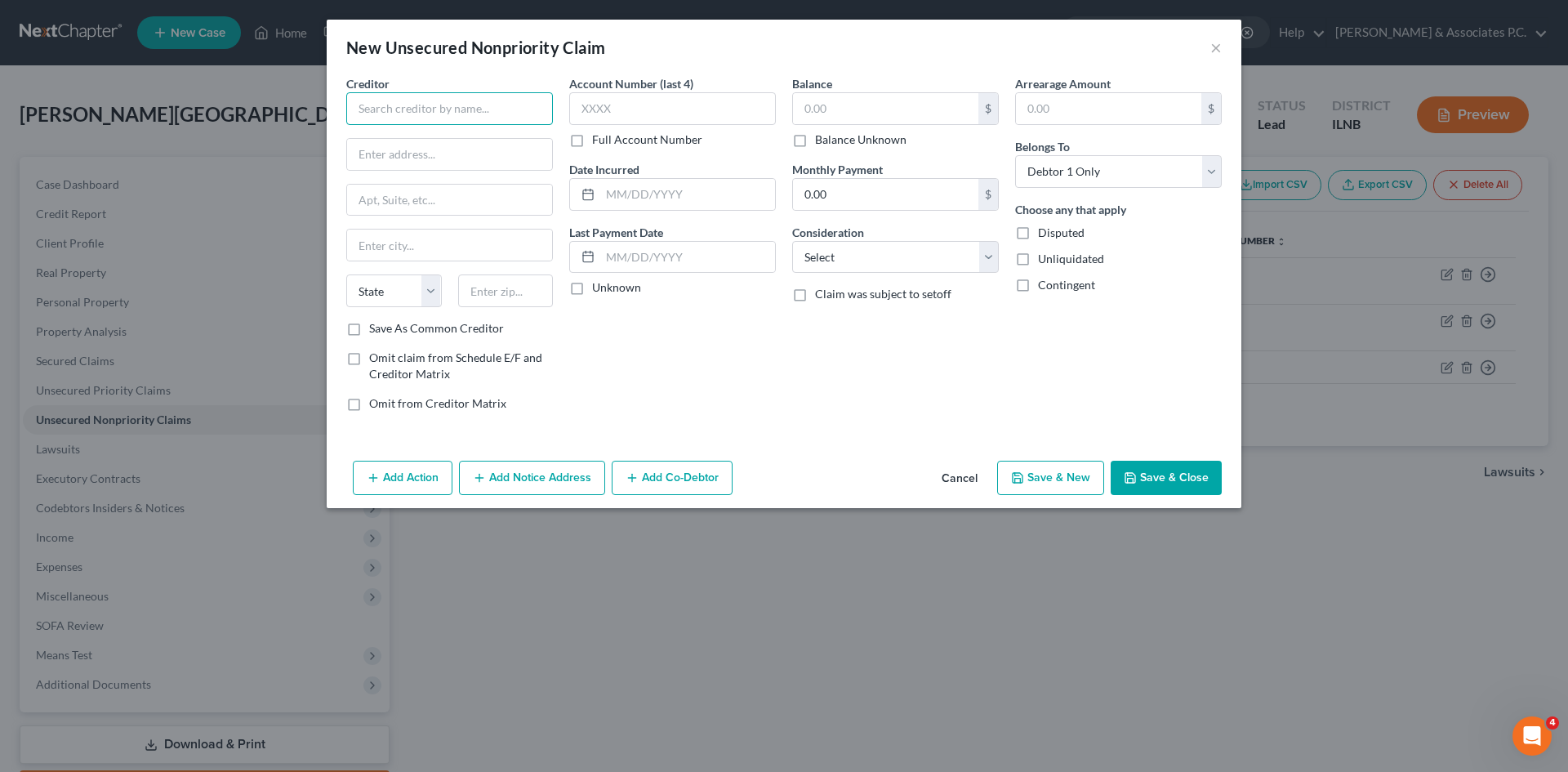
click at [426, 100] on input "text" at bounding box center [449, 108] width 206 height 32
click at [833, 105] on input "text" at bounding box center [885, 108] width 186 height 31
type input "Credit First National Association"
type input "1,414"
click at [1089, 475] on button "Save & New" at bounding box center [1050, 478] width 107 height 34
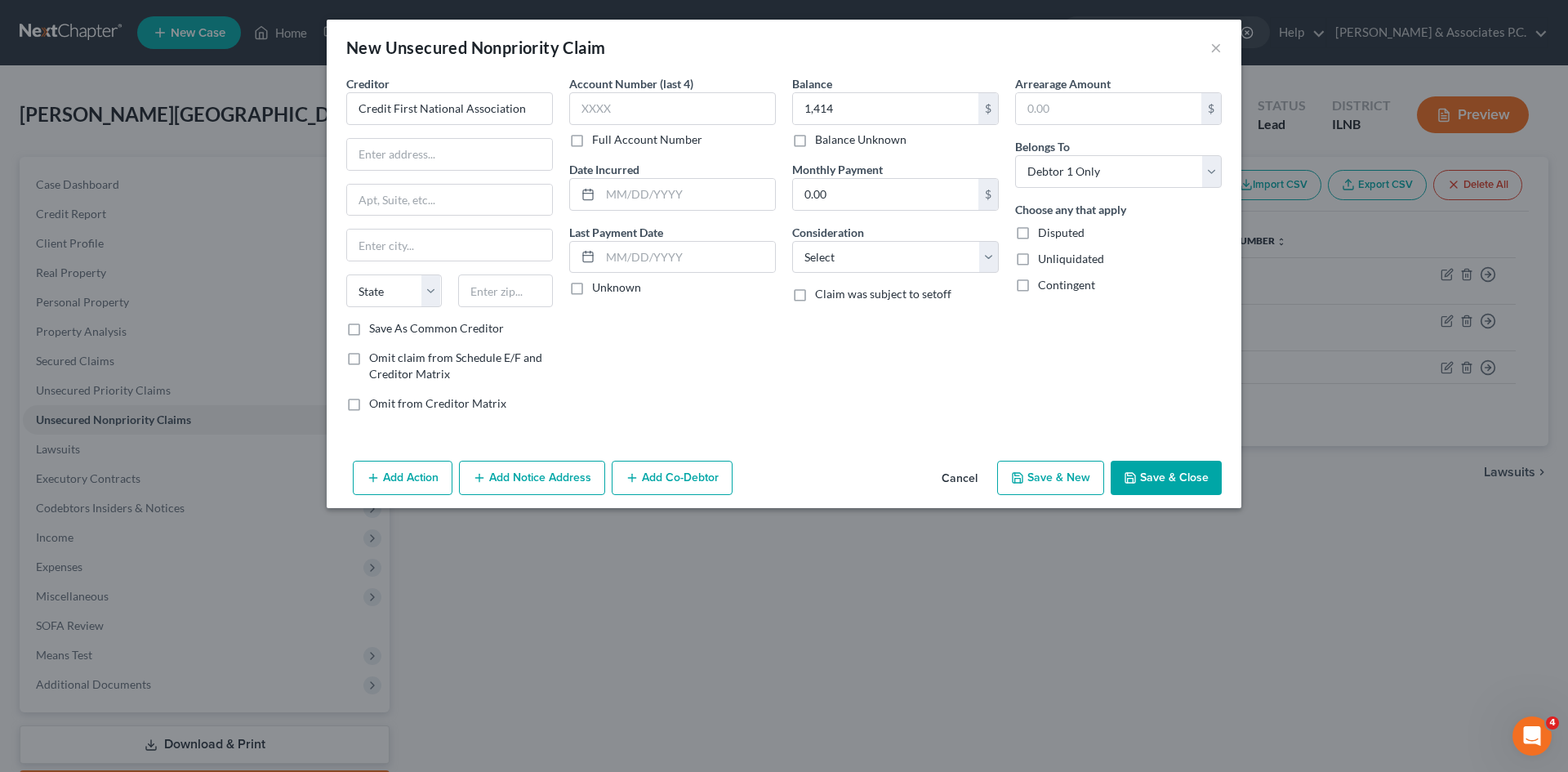
select select "0"
click at [540, 114] on input "text" at bounding box center [449, 108] width 206 height 32
type input "r"
type input "Credit One Bank"
click at [862, 113] on input "text" at bounding box center [885, 108] width 186 height 31
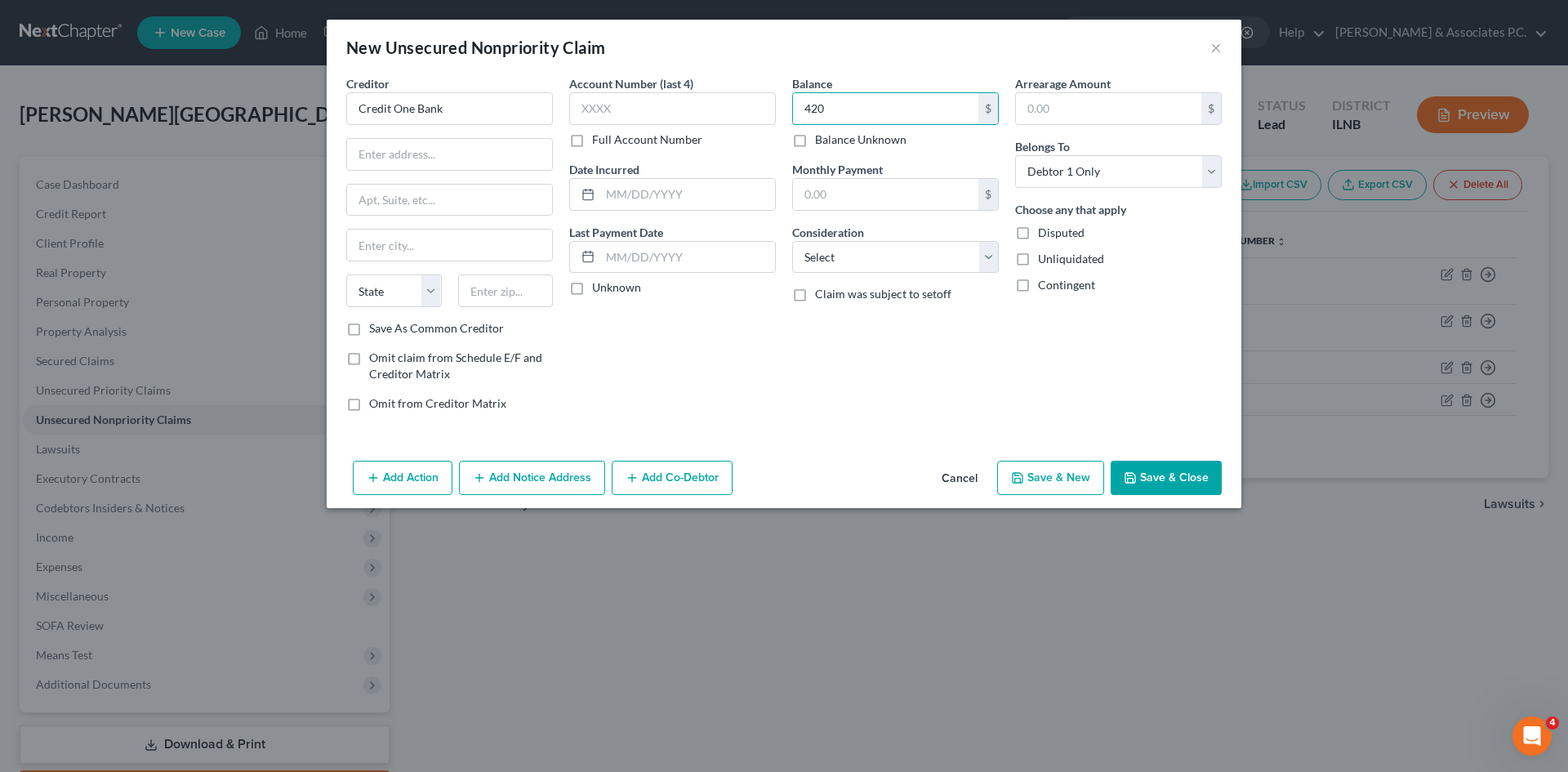
type input "420"
click at [1069, 476] on button "Save & New" at bounding box center [1050, 478] width 107 height 34
select select "0"
type input "420.00"
type input "0.00"
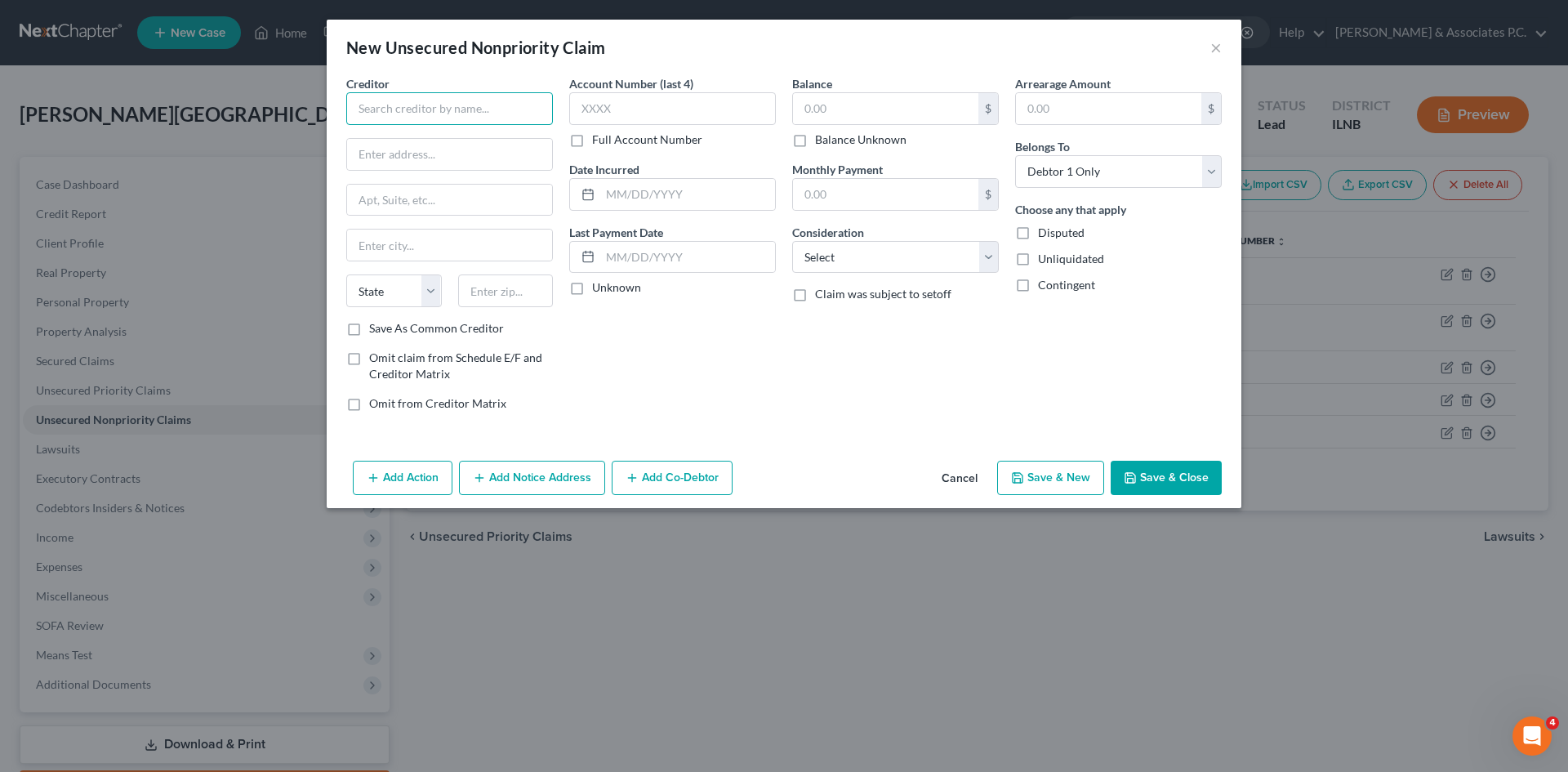
click at [472, 115] on input "text" at bounding box center [449, 108] width 206 height 32
click at [856, 102] on input "text" at bounding box center [885, 108] width 186 height 31
type input "Midland Credit Management"
type input "4,237"
click at [1052, 474] on button "Save & New" at bounding box center [1050, 478] width 107 height 34
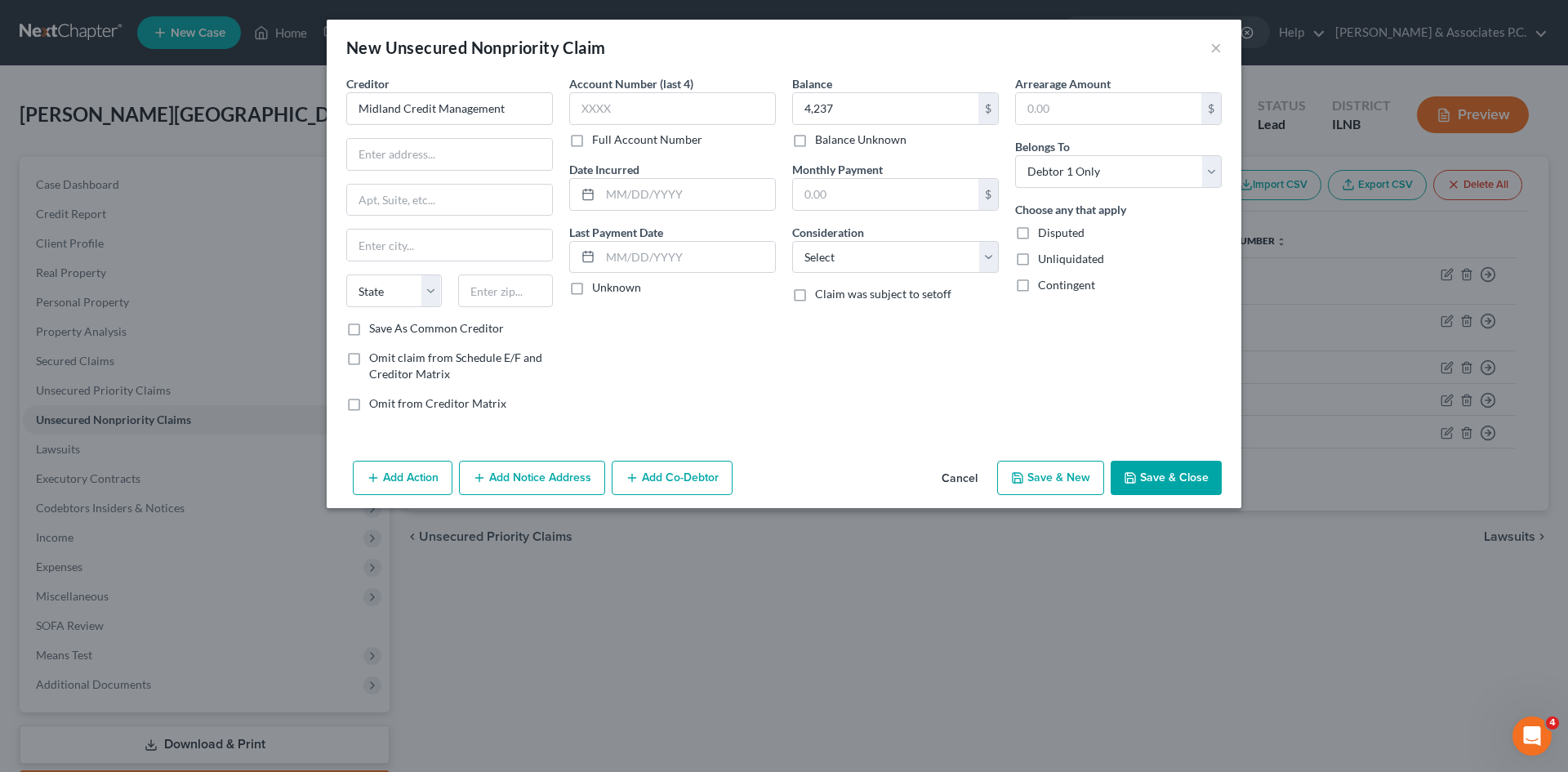
select select "0"
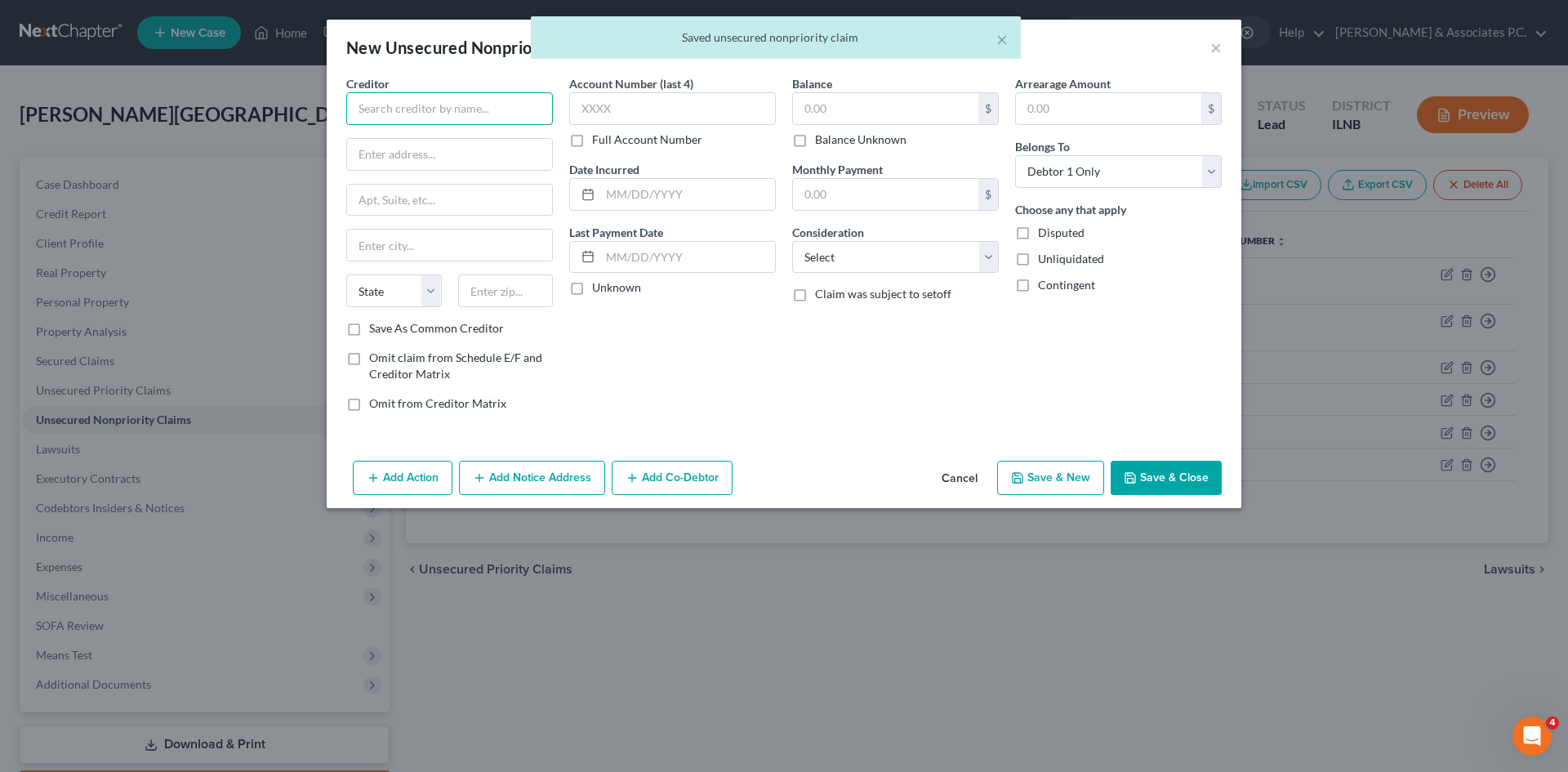
click at [461, 109] on input "text" at bounding box center [449, 108] width 206 height 32
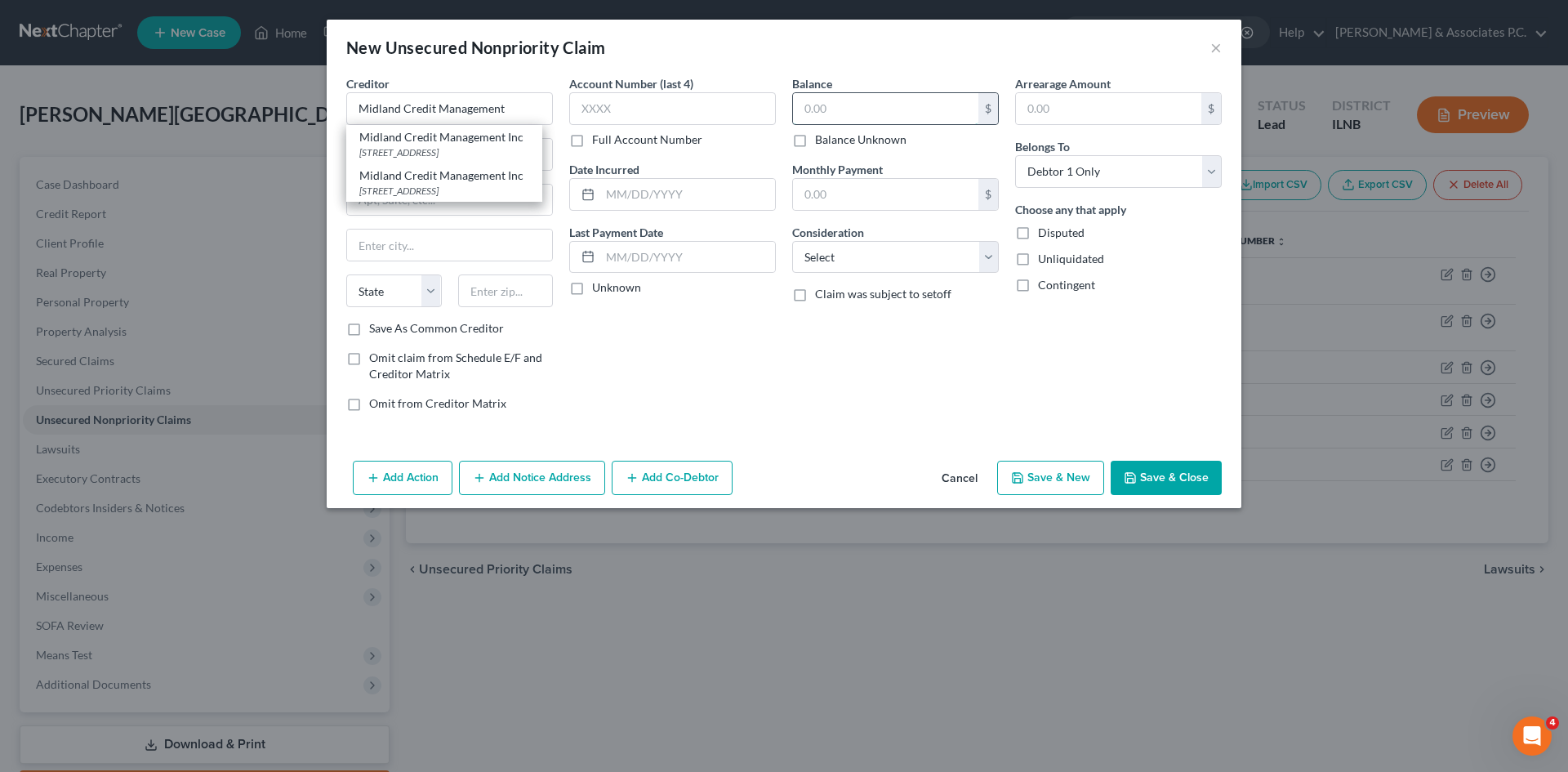
click at [845, 110] on input "text" at bounding box center [885, 108] width 186 height 31
type input "Midland Credit Management"
type input "2,559"
click at [1036, 475] on button "Save & New" at bounding box center [1050, 478] width 107 height 34
select select "0"
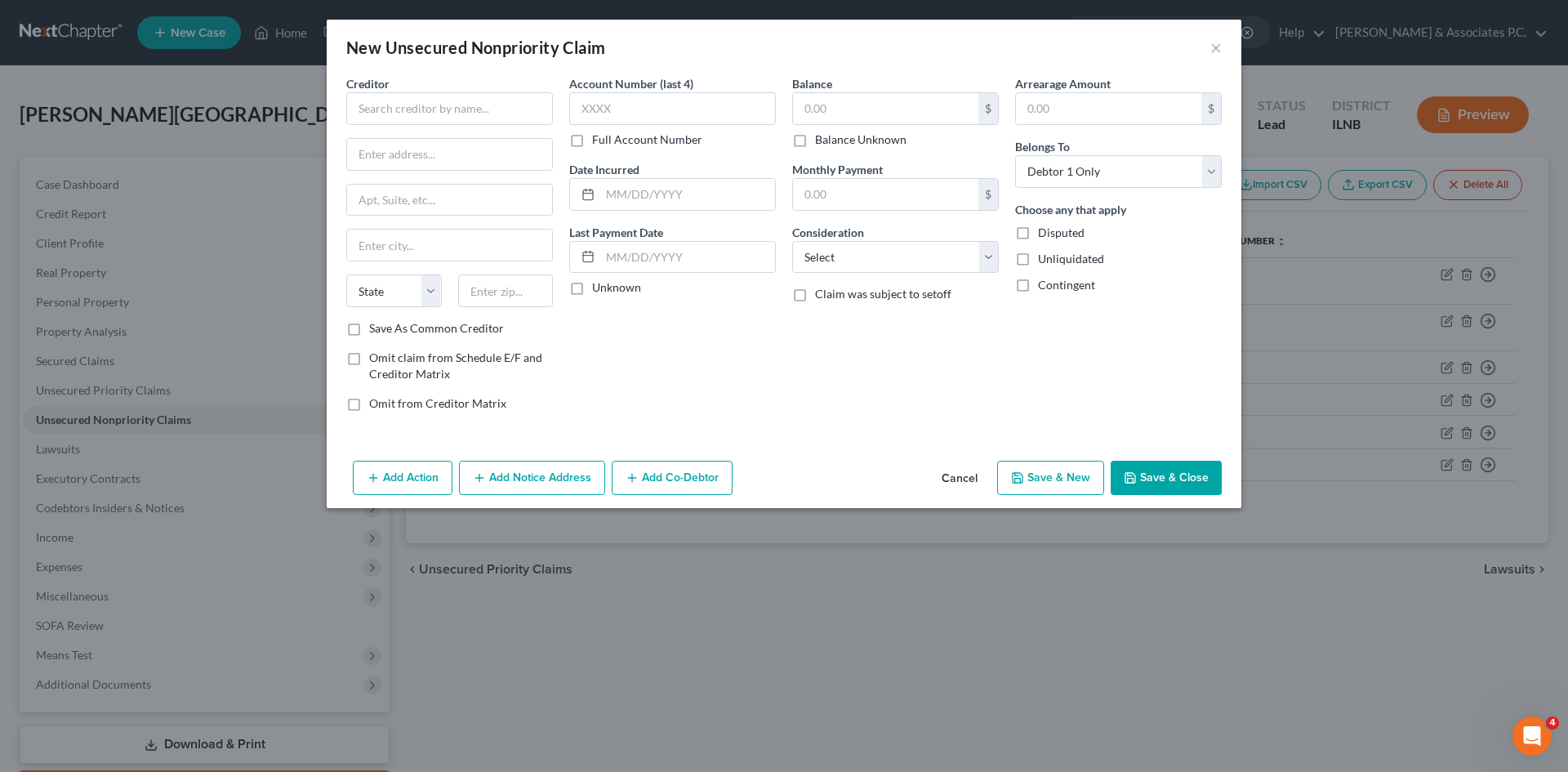
type input "2,559.00"
type input "0.00"
click at [479, 125] on div "Creditor * State AL AK AR AZ CA CO CT DE DC FL GA GU HI ID IL IN IA KS KY LA ME…" at bounding box center [449, 198] width 206 height 245
click at [489, 115] on input "text" at bounding box center [449, 108] width 206 height 32
click at [922, 97] on input "text" at bounding box center [885, 108] width 186 height 31
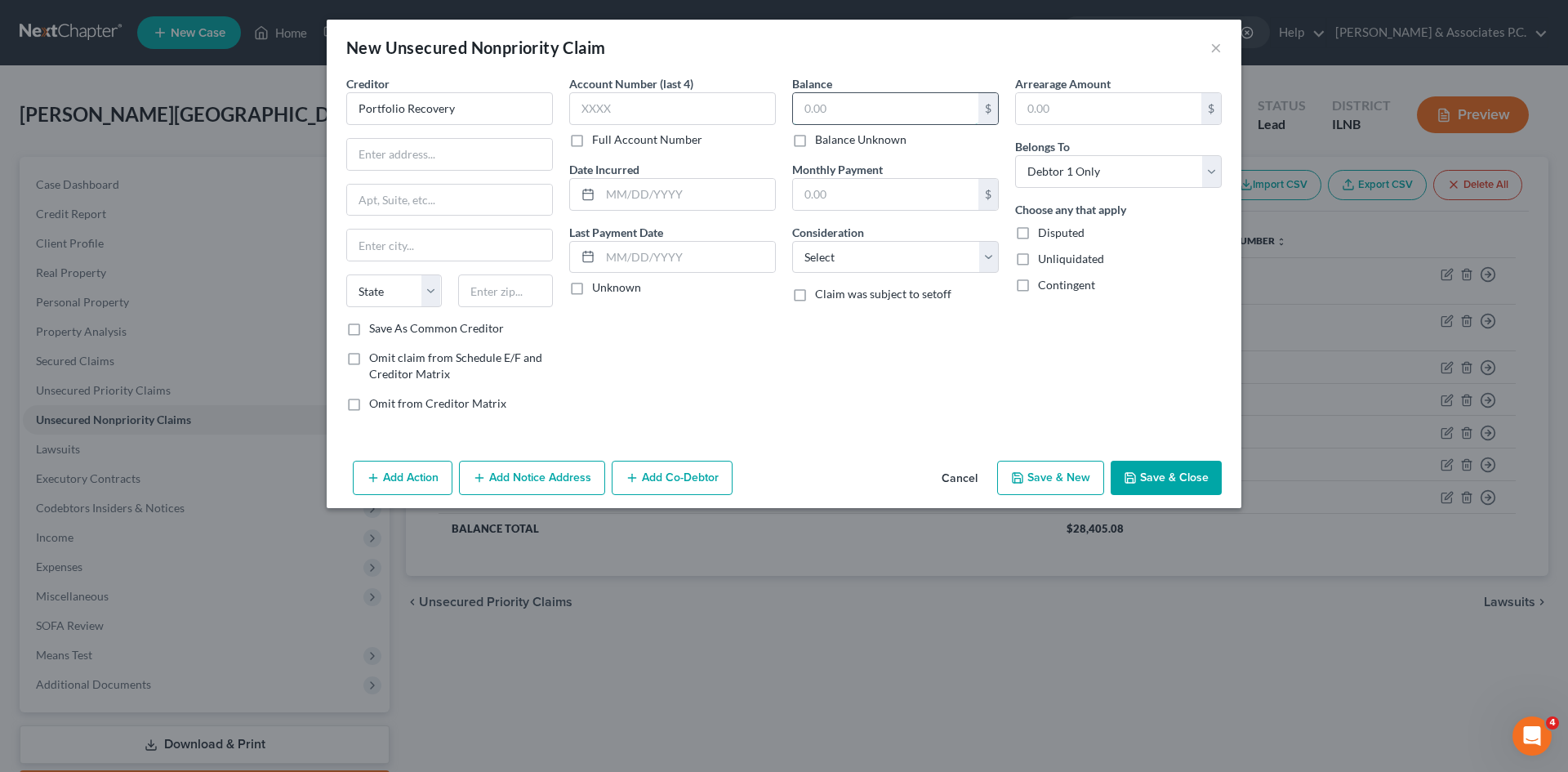
type input "Portfolio Recovery"
type input "3,061"
click at [437, 161] on input "text" at bounding box center [449, 154] width 205 height 31
type input "120 Corporate Blvd."
click at [432, 212] on input "text" at bounding box center [449, 200] width 205 height 31
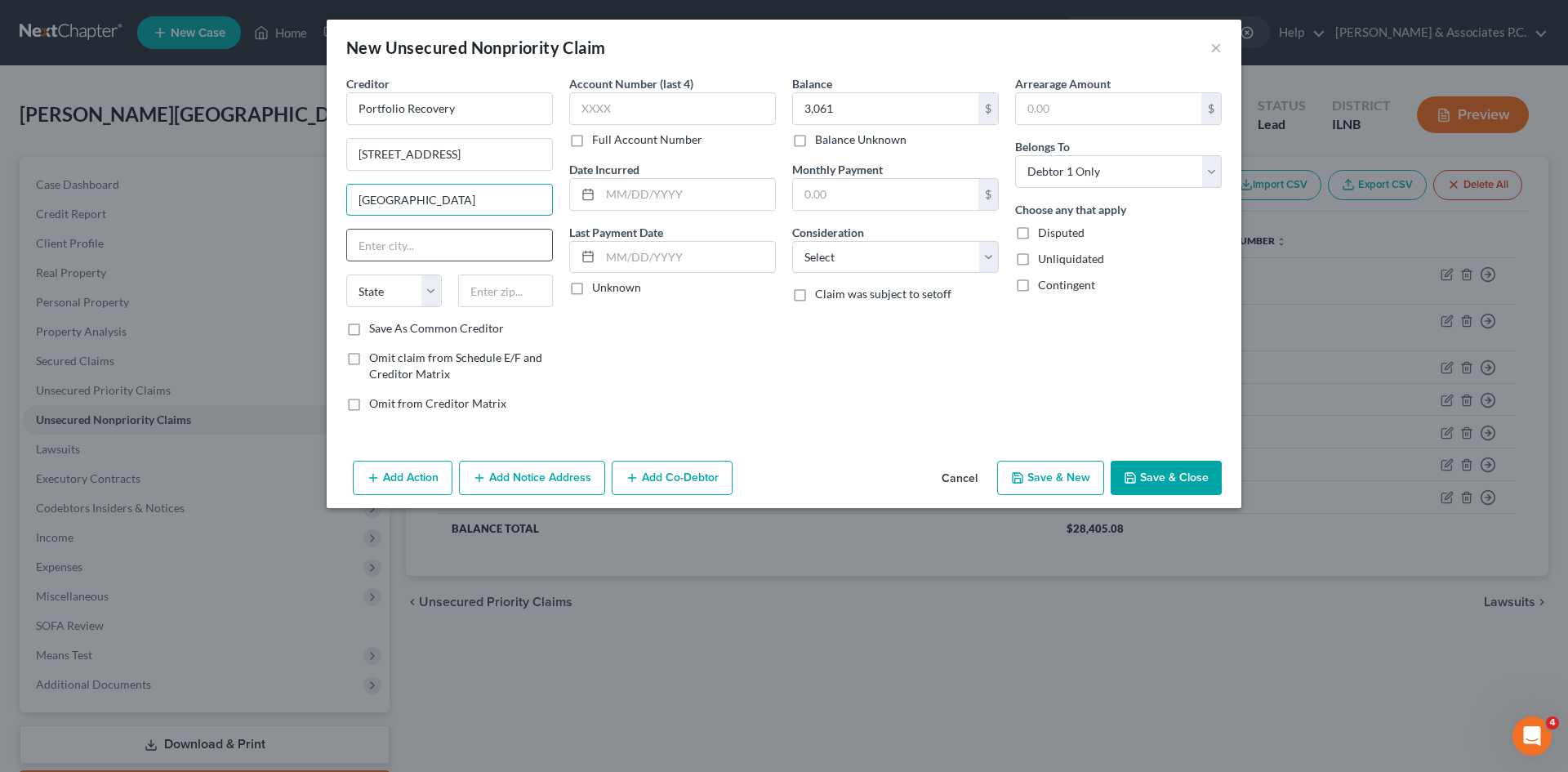
type input "Norfolk"
click at [443, 253] on input "text" at bounding box center [449, 245] width 205 height 31
click at [408, 296] on select "State AL AK AR AZ CA CO CT DE DC FL GA GU HI ID IL IN IA KS KY LA ME MD MA MI M…" at bounding box center [394, 290] width 96 height 32
select select "48"
click at [492, 288] on input "text" at bounding box center [506, 290] width 96 height 32
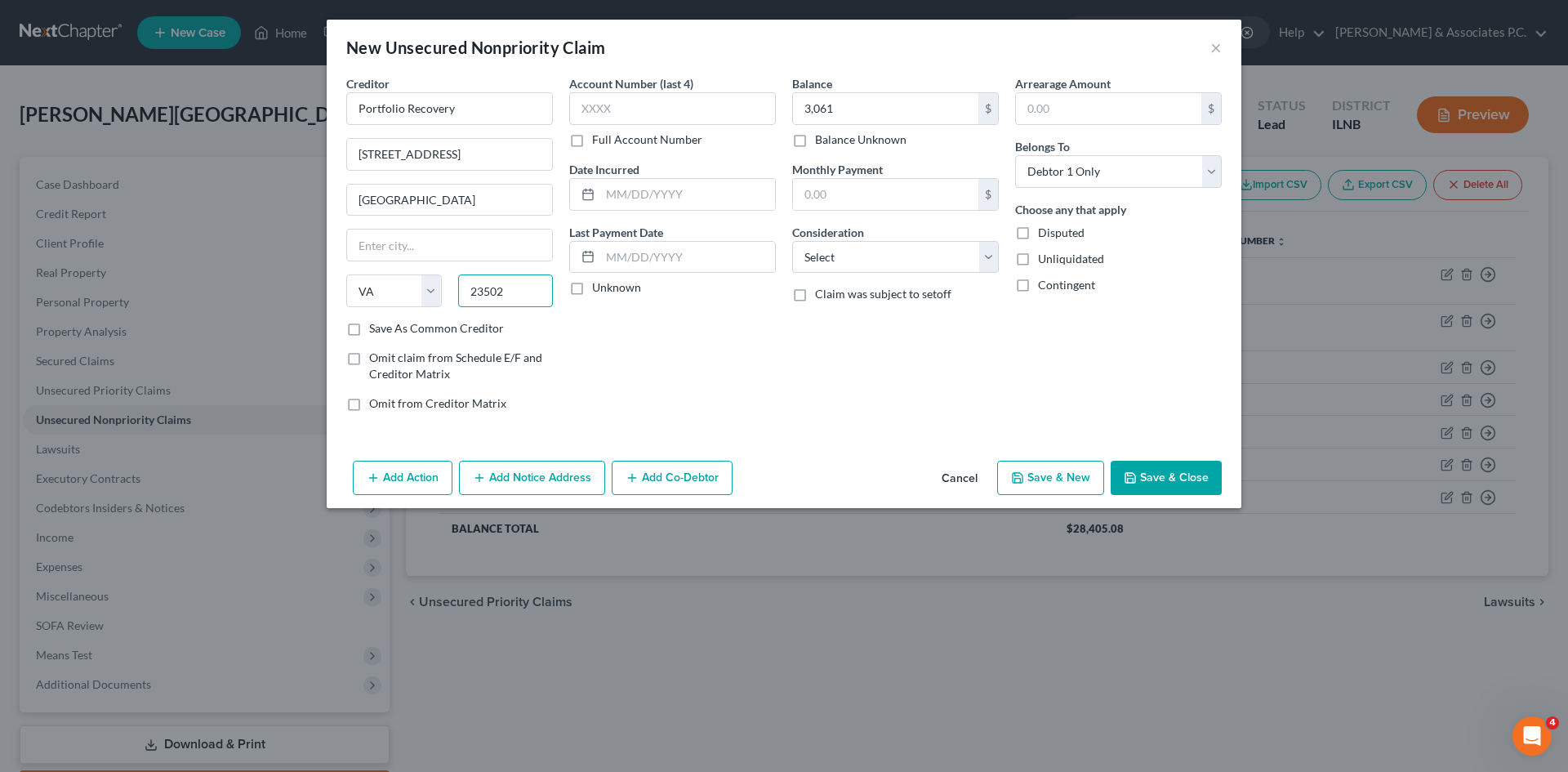
type input "23502"
click at [1078, 477] on button "Save & New" at bounding box center [1050, 478] width 107 height 34
type input "Norfolk"
select select "0"
type input "3,061.00"
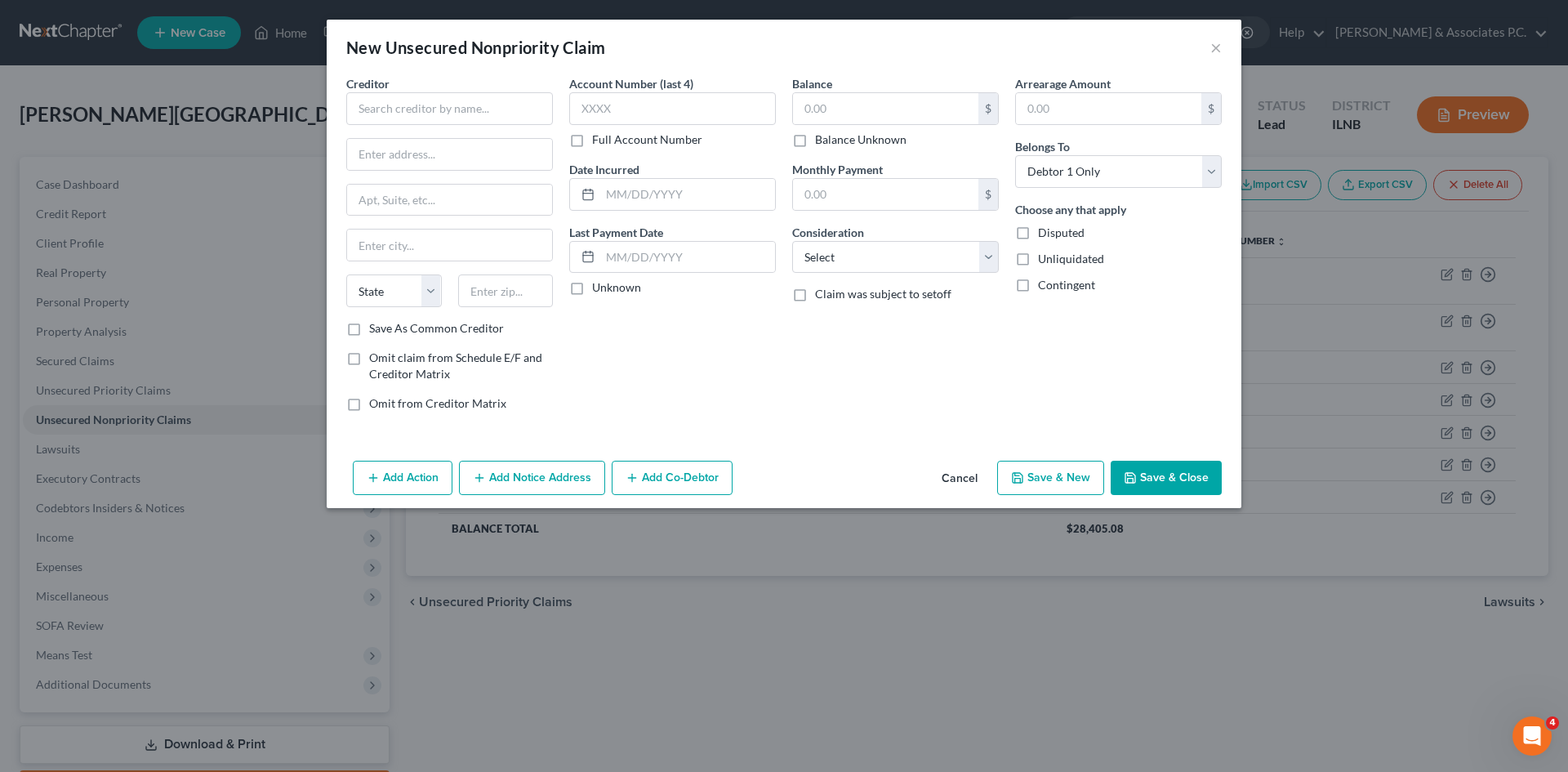
type input "0.00"
click at [1210, 53] on button "×" at bounding box center [1215, 48] width 12 height 20
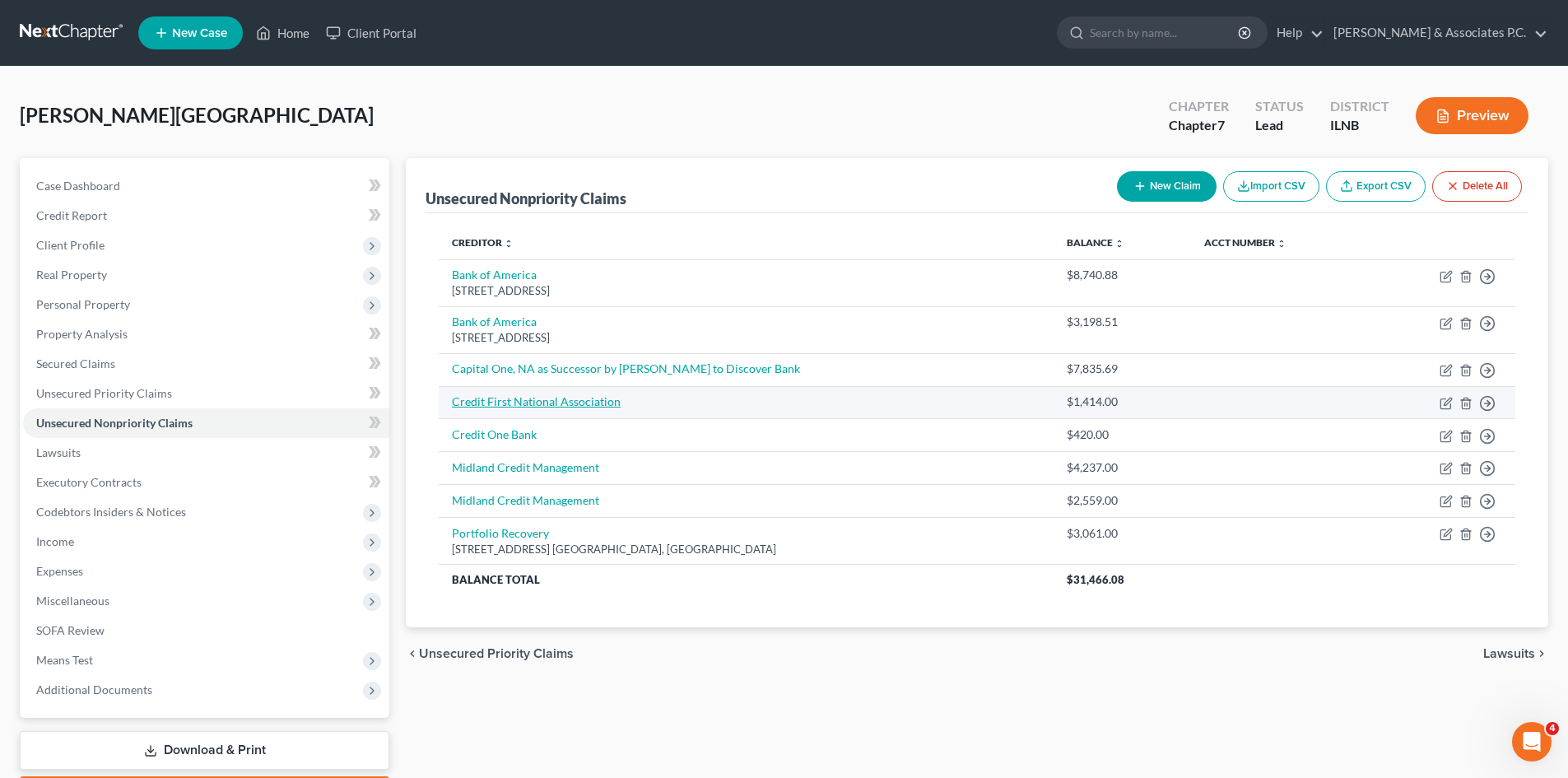
click at [564, 403] on link "Credit First National Association" at bounding box center [536, 401] width 169 height 14
select select "0"
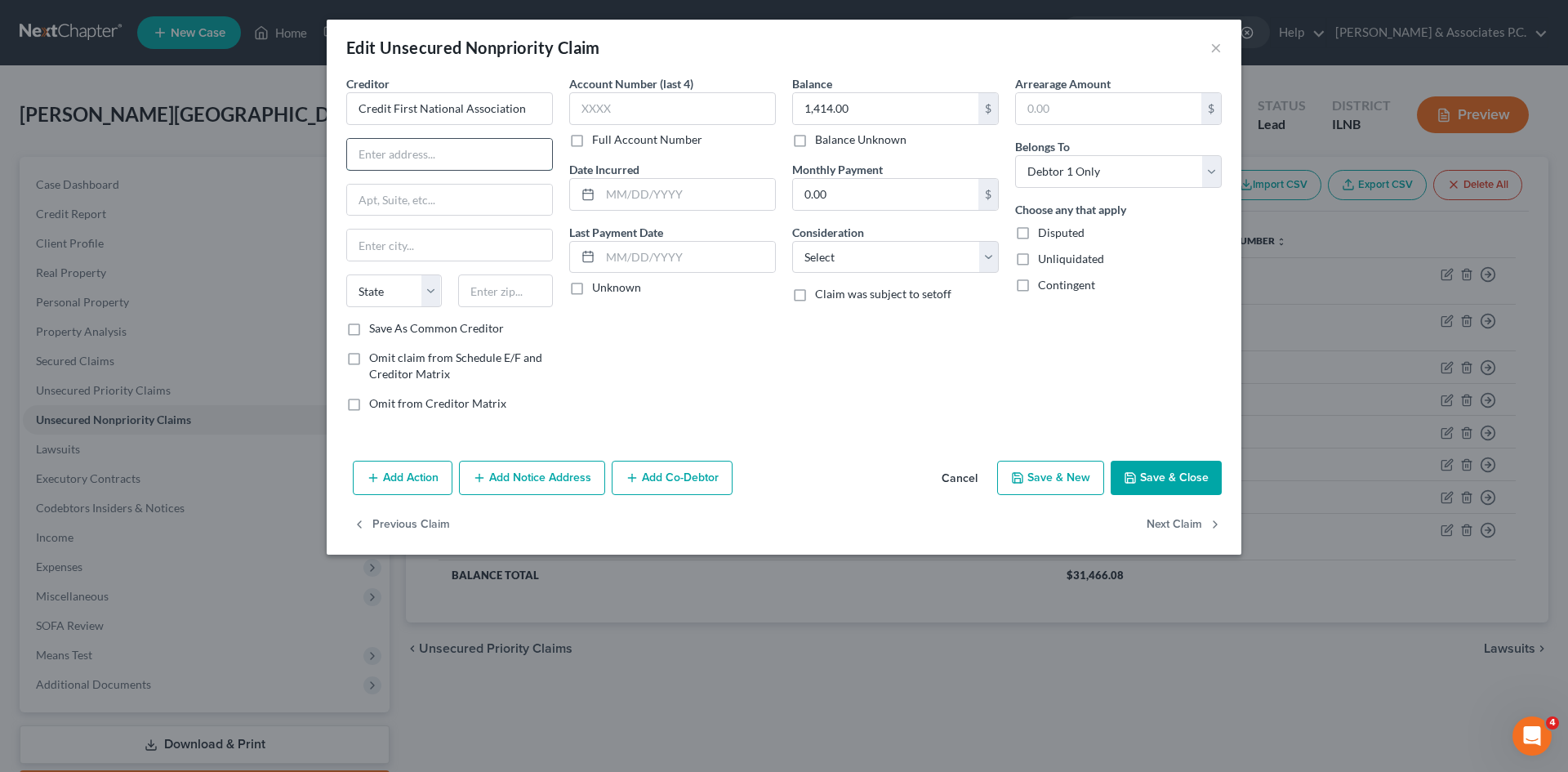
click at [443, 152] on input "text" at bounding box center [449, 154] width 205 height 31
type input "6275 Eastland Rd"
click at [436, 251] on input "text" at bounding box center [449, 245] width 205 height 31
type input "Brook Park"
click at [408, 288] on select "State AL AK AR AZ CA CO CT DE DC FL GA GU HI ID IL IN IA KS KY LA ME MD MA MI M…" at bounding box center [394, 290] width 96 height 32
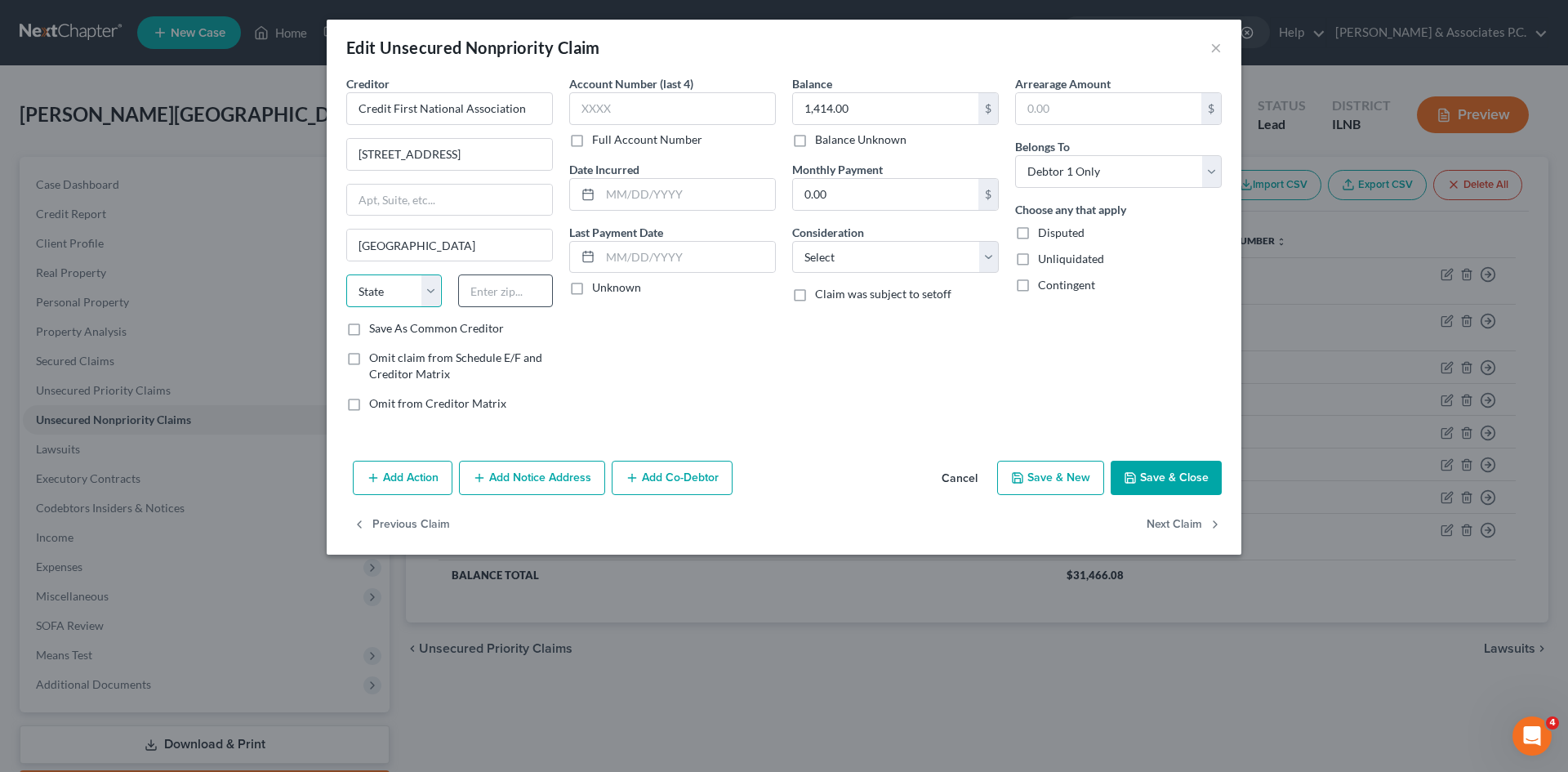
select select "36"
click at [517, 290] on input "text" at bounding box center [506, 290] width 96 height 32
type input "44142"
type input "Brookpark"
click at [1142, 474] on button "Save & Close" at bounding box center [1166, 478] width 111 height 34
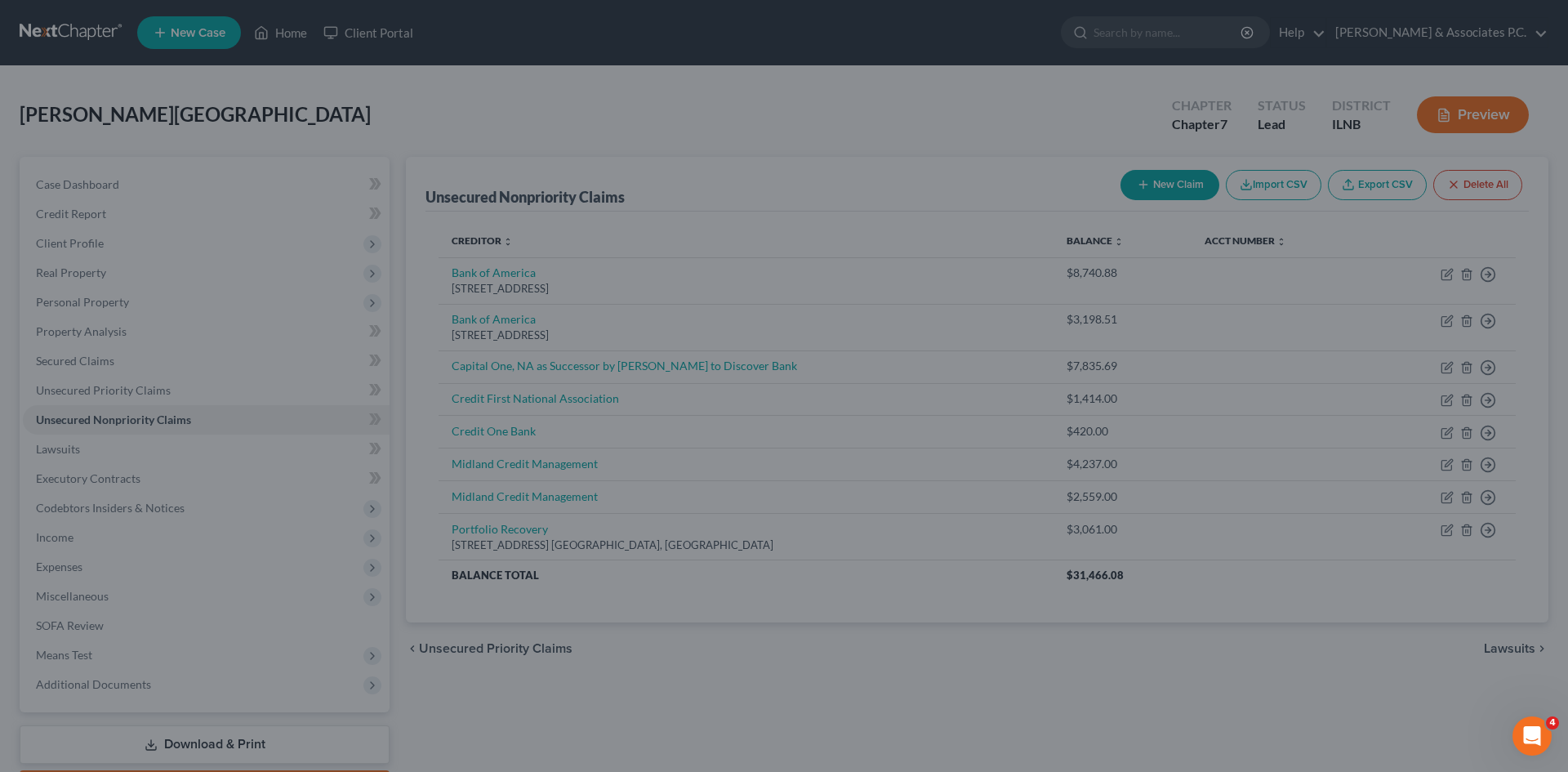
type input "0"
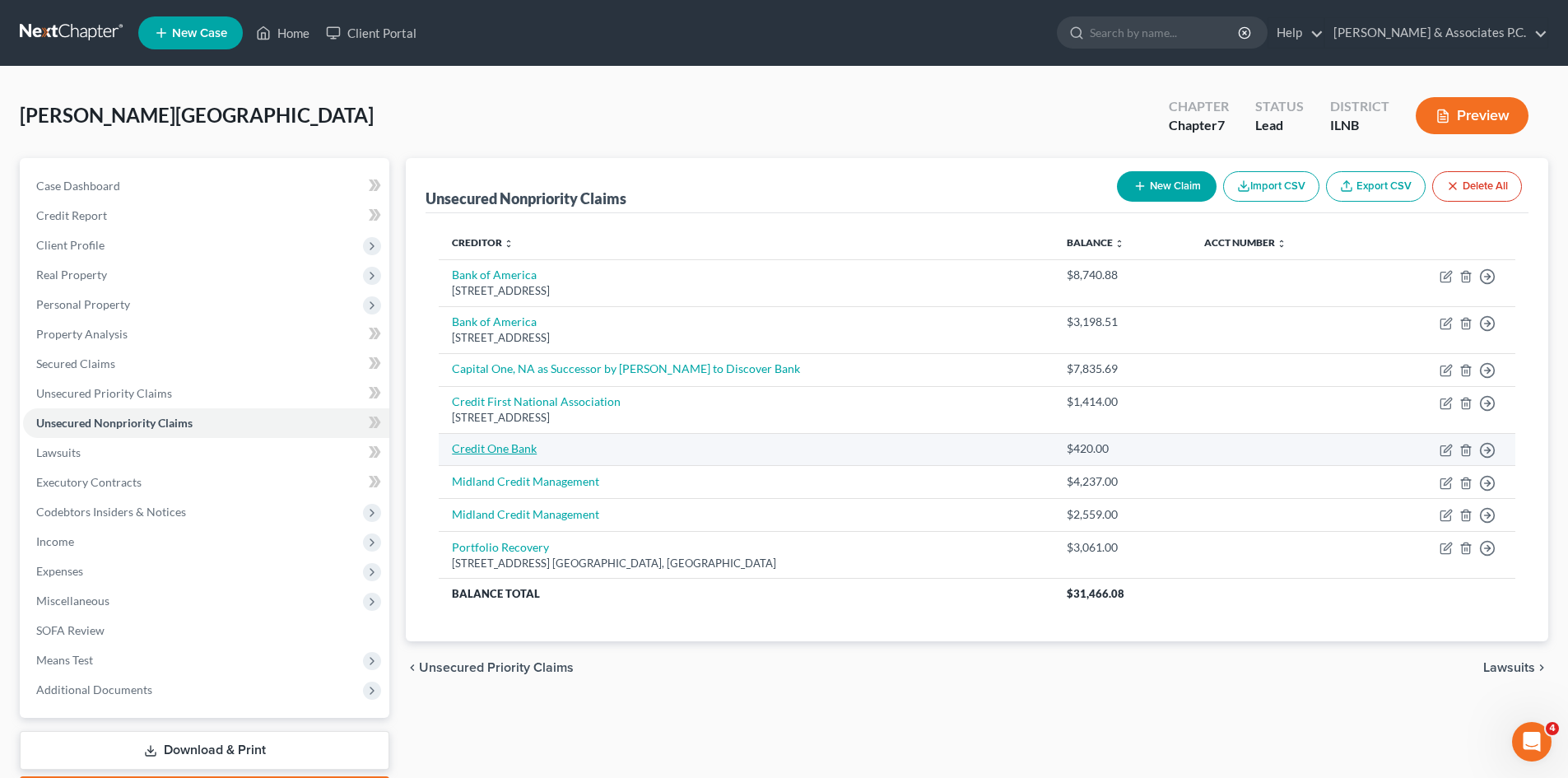
click at [528, 454] on link "Credit One Bank" at bounding box center [494, 447] width 85 height 14
select select "0"
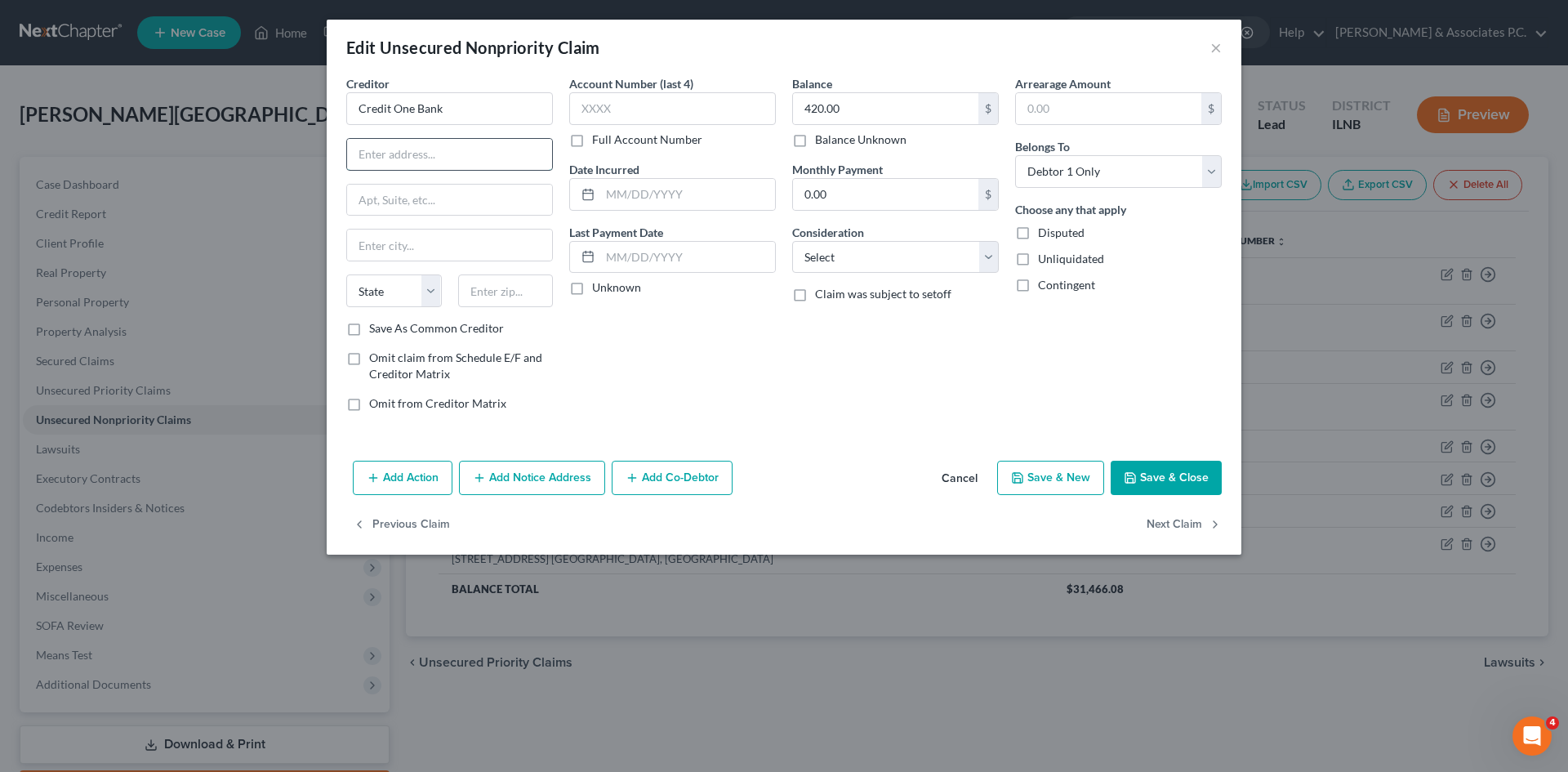
click at [408, 161] on input "text" at bounding box center [449, 154] width 205 height 31
type input "PO Box 98873"
click at [412, 231] on input "text" at bounding box center [449, 245] width 205 height 31
type input "Las Vegas"
click at [430, 287] on select "State AL AK AR AZ CA CO CT DE DC FL GA GU HI ID IL IN IA KS KY LA ME MD MA MI M…" at bounding box center [394, 290] width 96 height 32
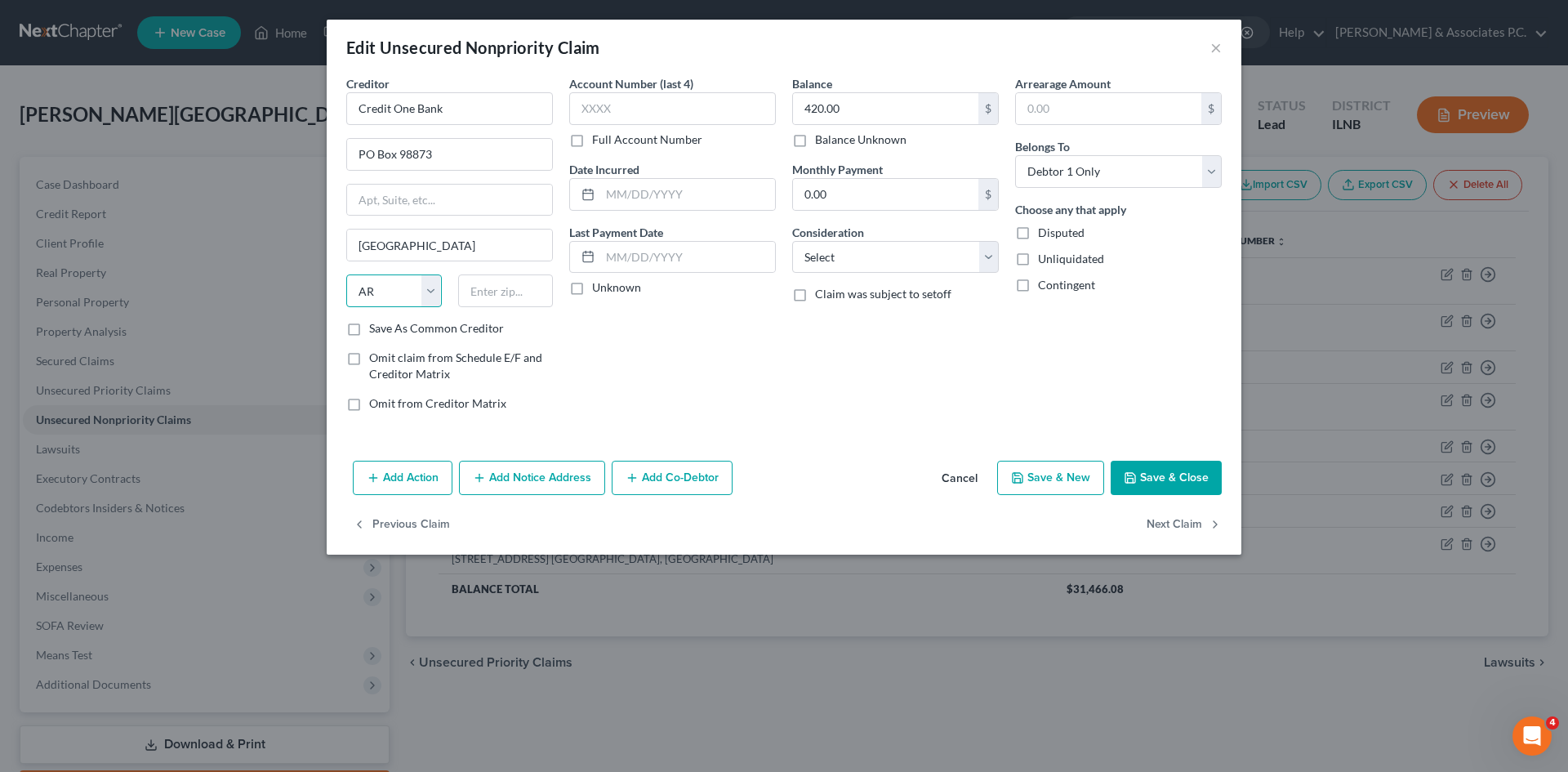
click at [346, 274] on select "State AL AK AR AZ CA CO CT DE DC FL GA GU HI ID IL IN IA KS KY LA ME MD MA MI M…" at bounding box center [394, 290] width 96 height 32
select select "31"
click at [509, 294] on input "text" at bounding box center [506, 290] width 96 height 32
type input "89193"
click at [1154, 481] on button "Save & Close" at bounding box center [1166, 478] width 111 height 34
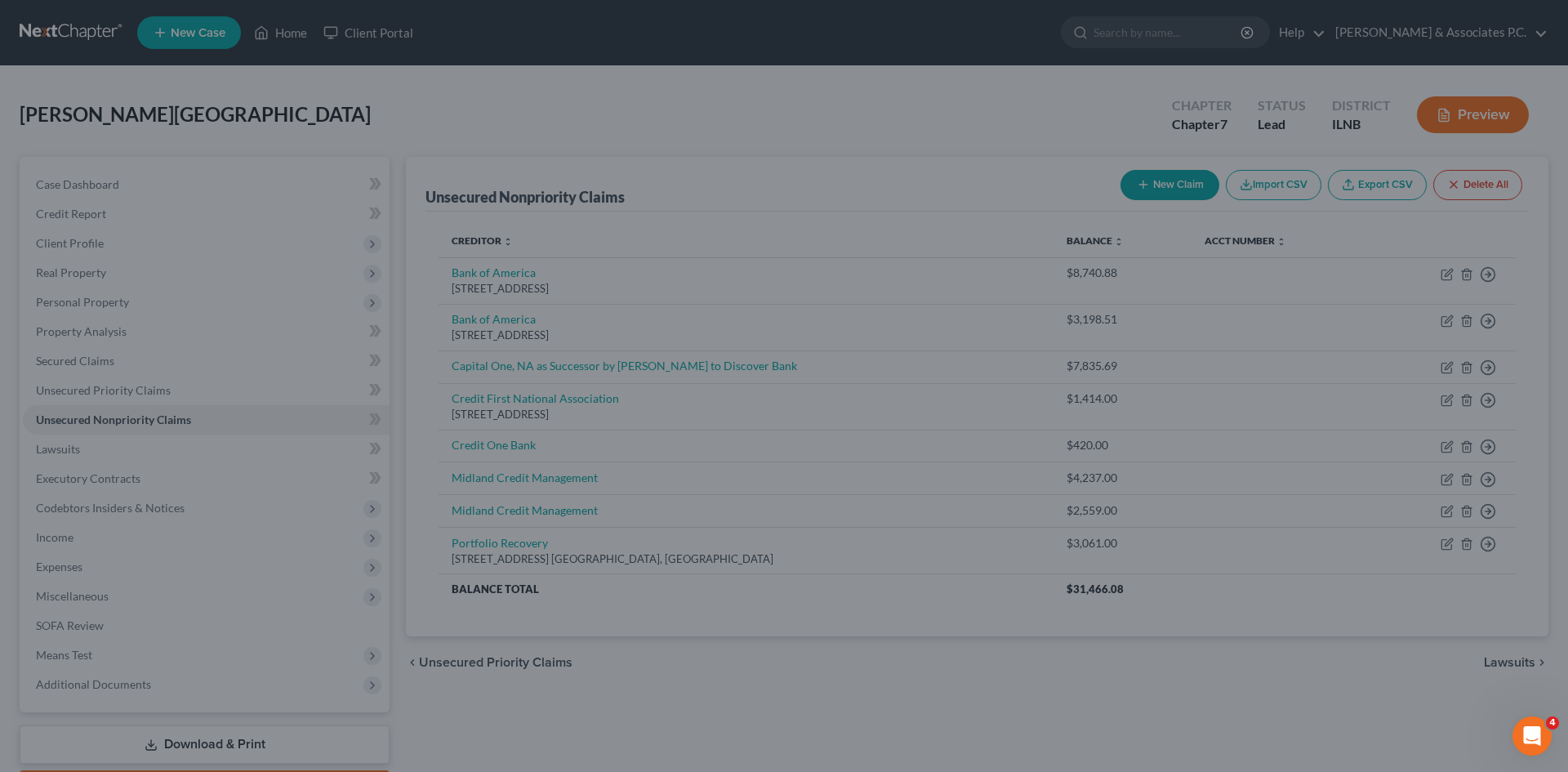
type input "0"
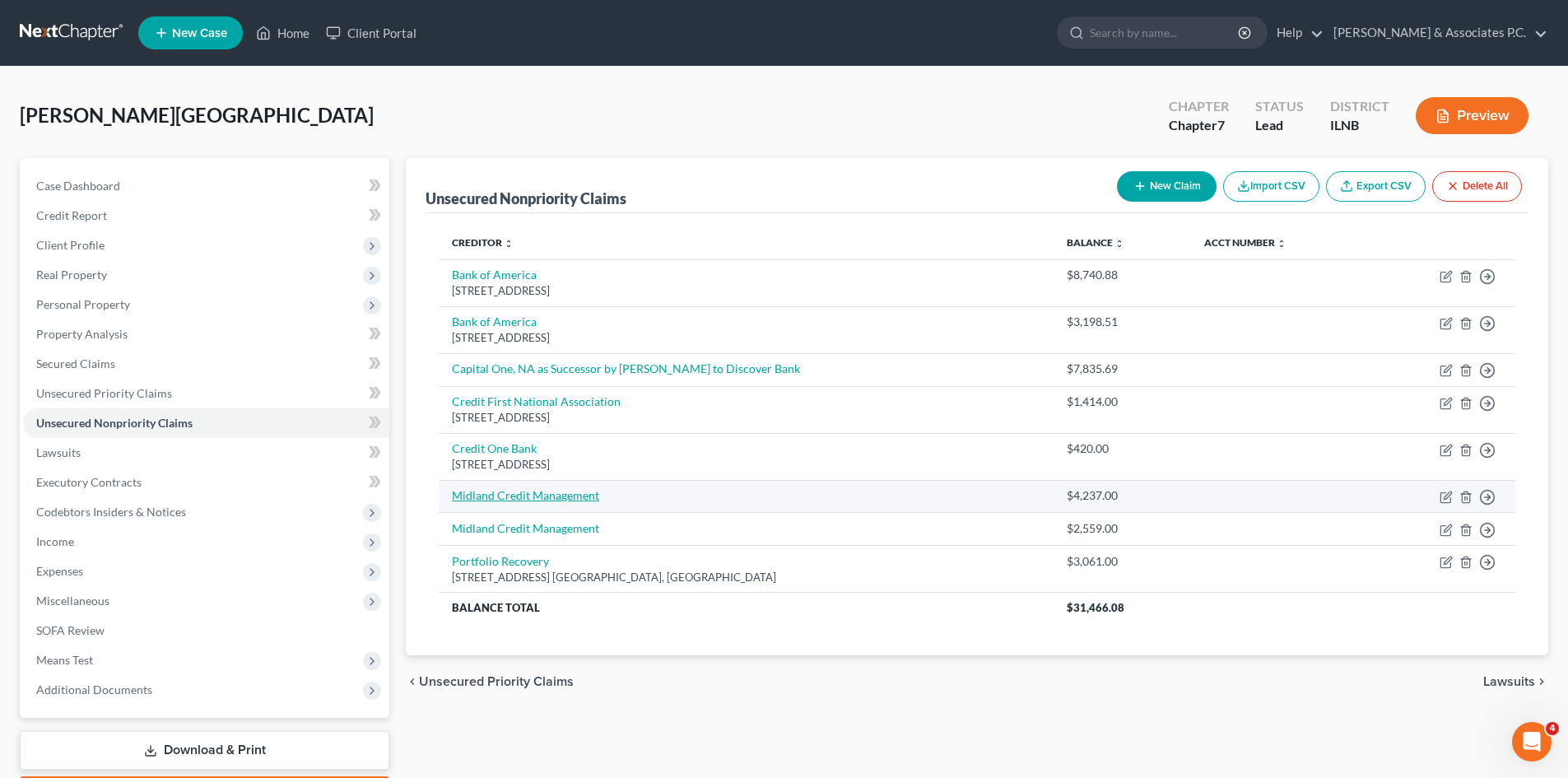
click at [502, 500] on link "Midland Credit Management" at bounding box center [525, 494] width 147 height 14
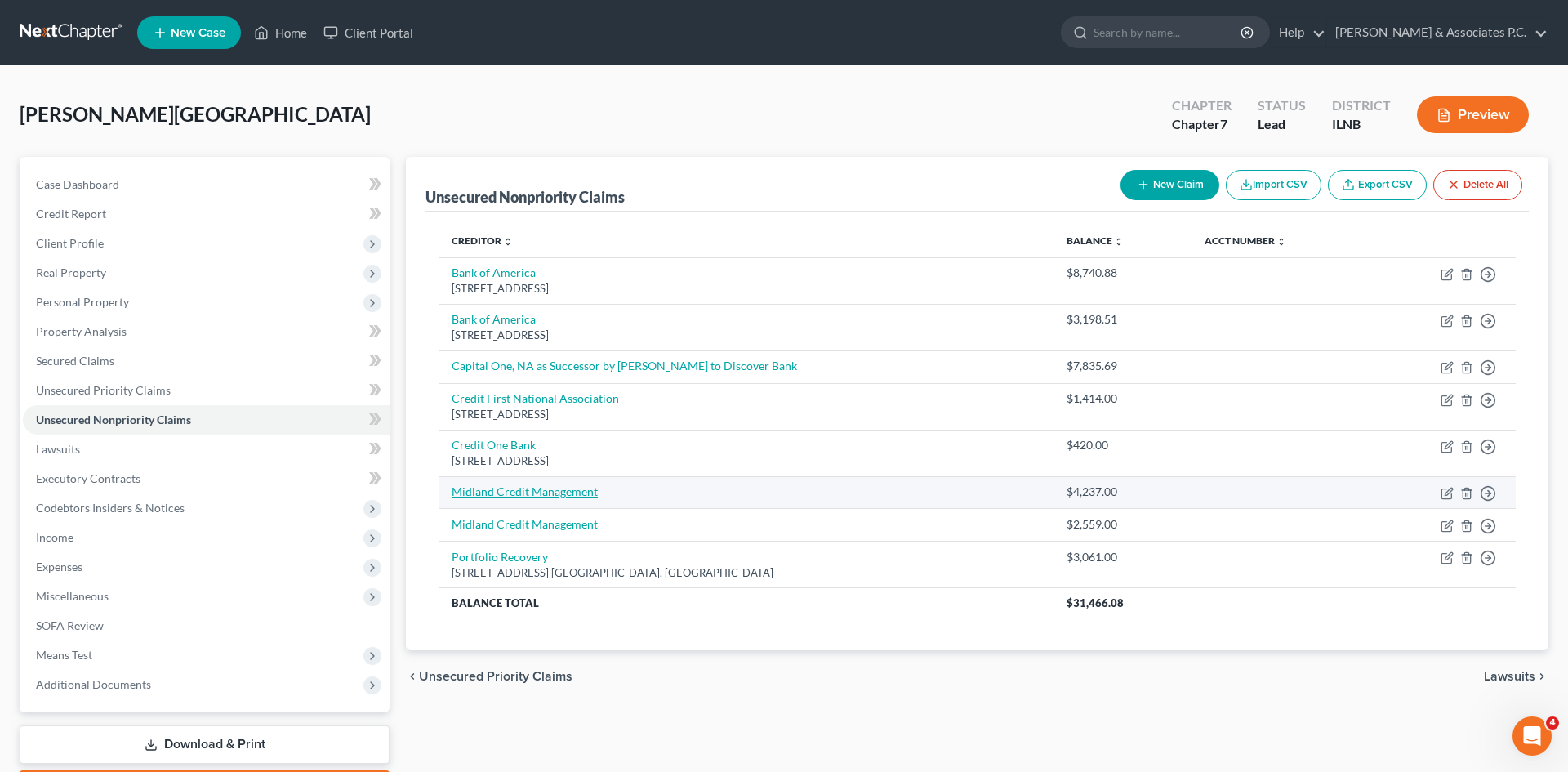
select select "0"
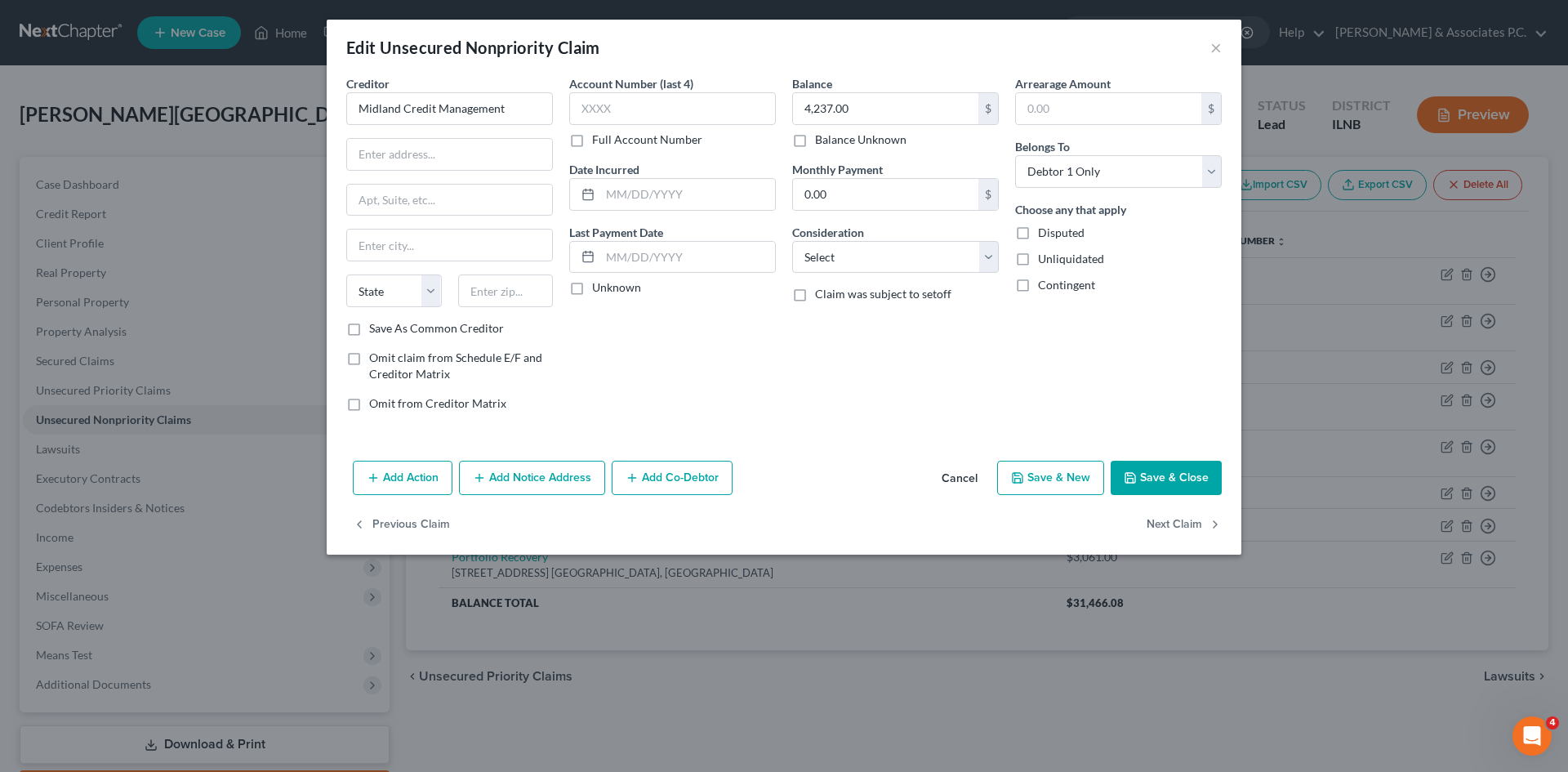
click at [463, 170] on div "Creditor * Midland Credit Management State AL AK AR AZ CA CO CT DE DC FL GA GU …" at bounding box center [449, 198] width 206 height 245
click at [463, 157] on input "text" at bounding box center [449, 154] width 205 height 31
type input "PO Box 939069"
click at [437, 239] on input "text" at bounding box center [449, 245] width 205 height 31
type input "San Diego"
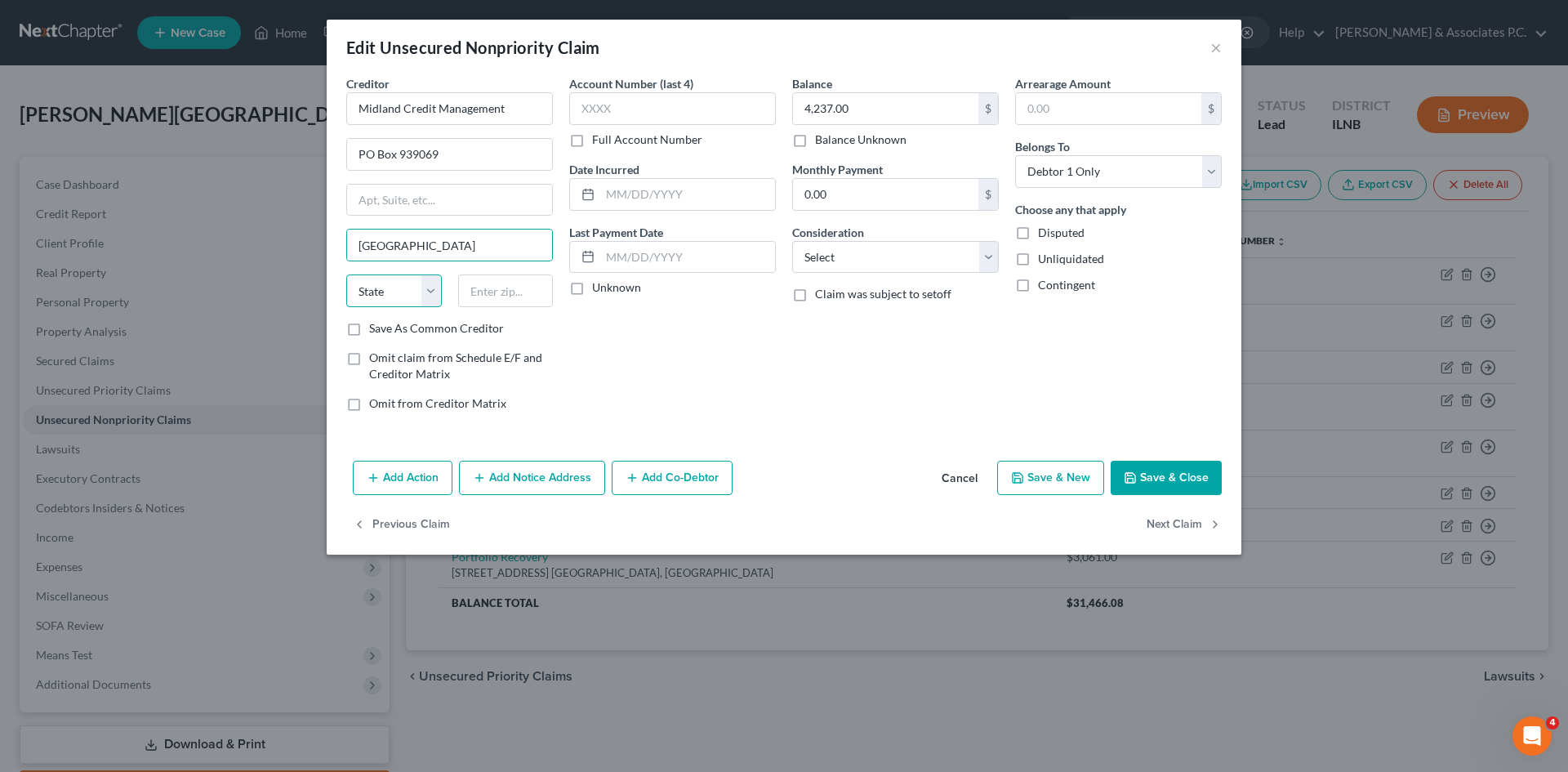
click at [403, 286] on select "State AL AK AR AZ CA CO CT DE DC FL GA GU HI ID IL IN IA KS KY LA ME MD MA MI M…" at bounding box center [394, 290] width 96 height 32
select select "4"
click at [516, 283] on input "text" at bounding box center [506, 290] width 96 height 32
type input "92193"
click at [1135, 481] on icon "button" at bounding box center [1130, 478] width 13 height 13
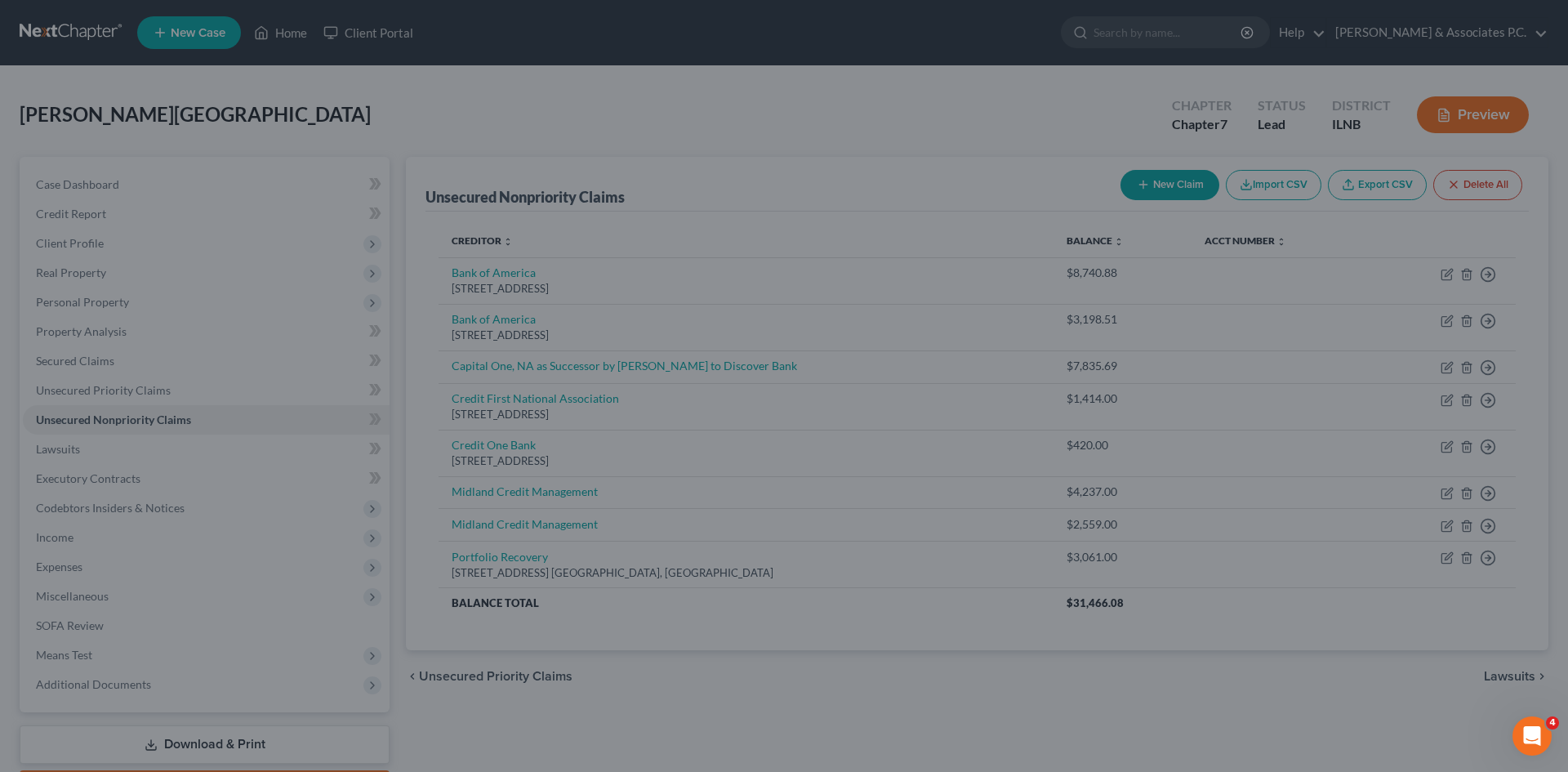
type input "0"
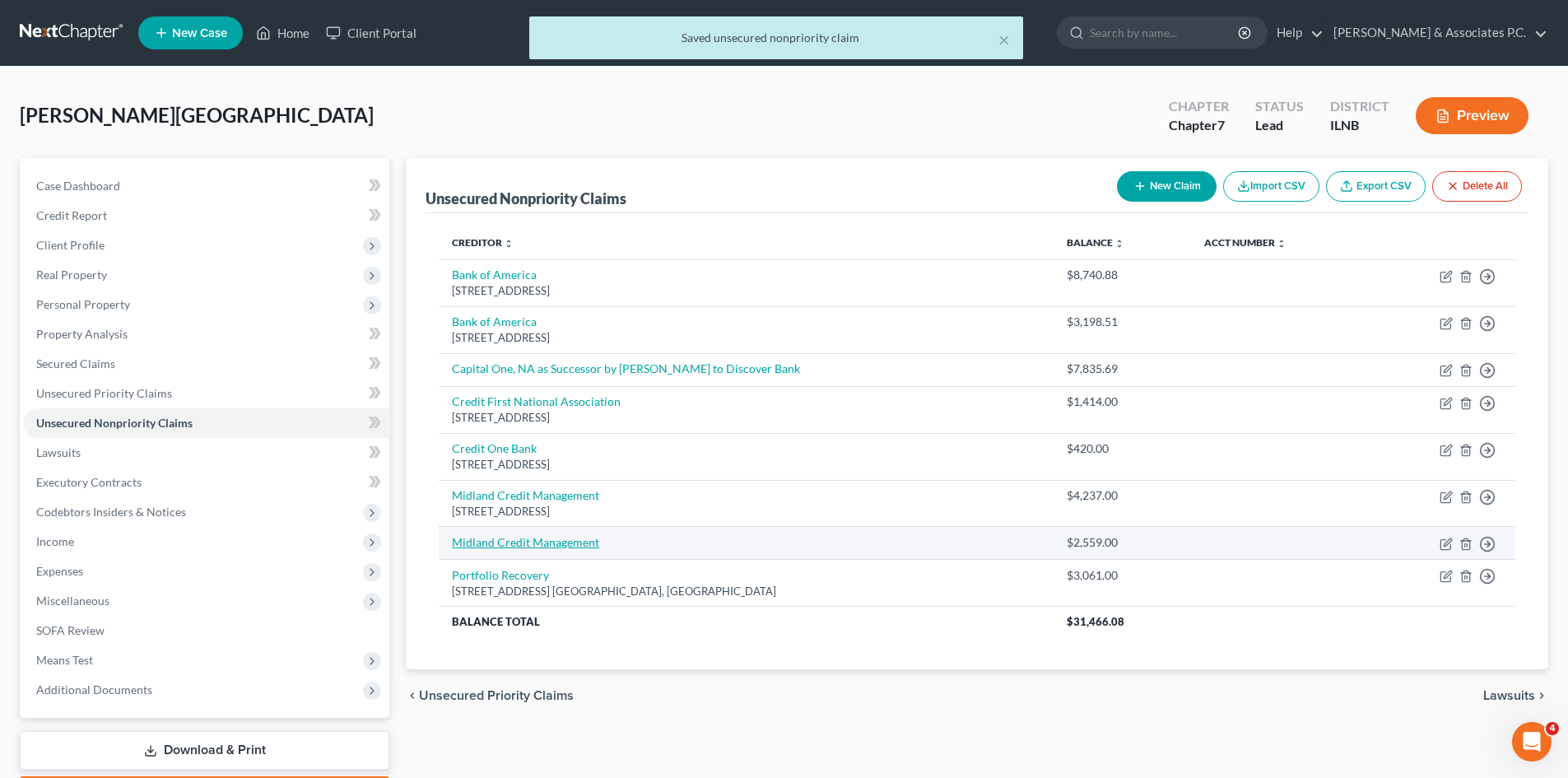
click at [567, 545] on link "Midland Credit Management" at bounding box center [525, 542] width 147 height 14
select select "0"
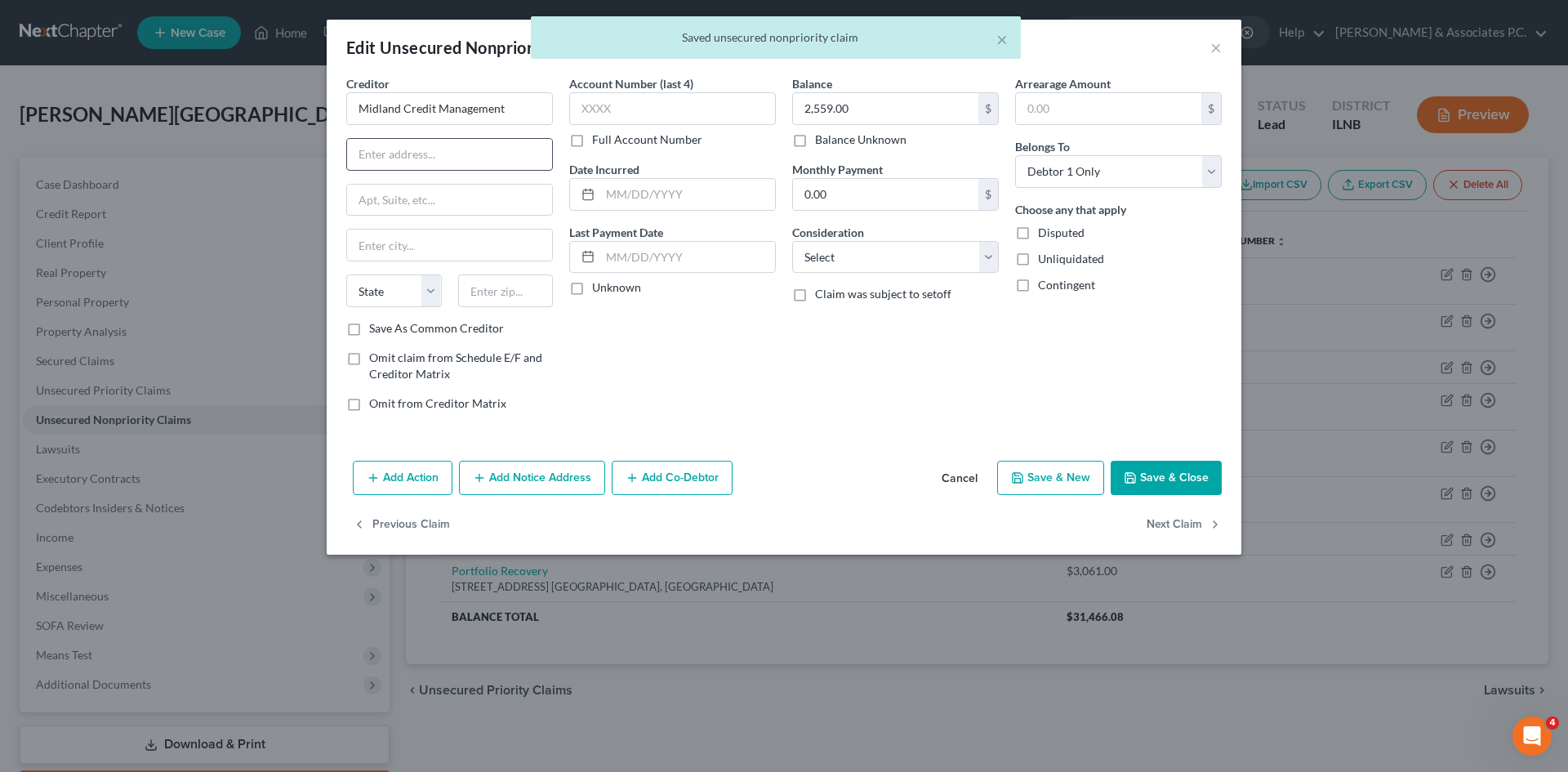
click at [438, 156] on input "text" at bounding box center [449, 154] width 205 height 31
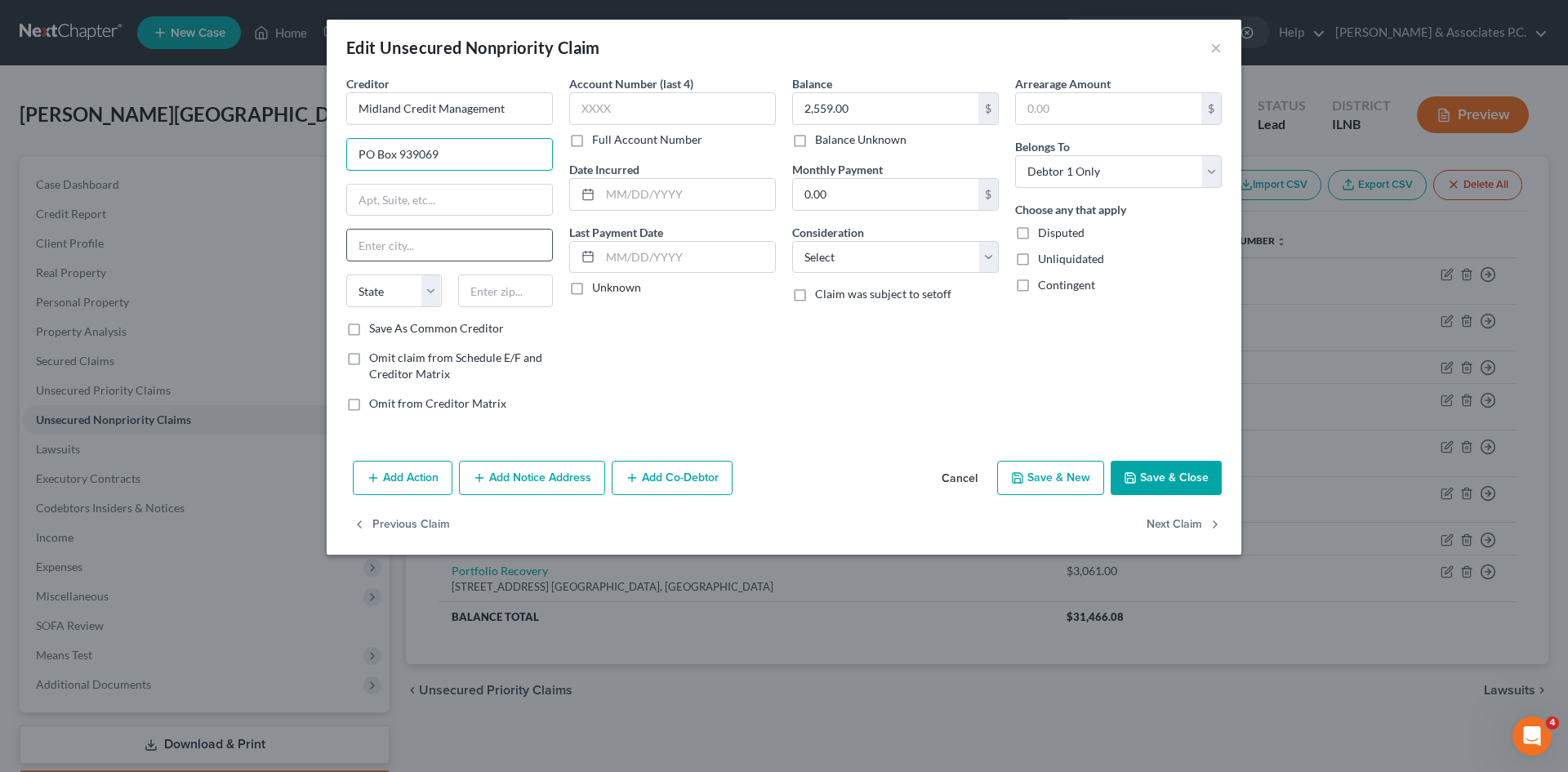
type input "PO Box 939069"
click at [397, 235] on input "text" at bounding box center [449, 245] width 205 height 31
type input "San Diego"
click at [401, 283] on select "State AL AK AR AZ CA CO CT DE DC FL GA GU HI ID IL IN IA KS KY LA ME MD MA MI M…" at bounding box center [394, 290] width 96 height 32
select select "4"
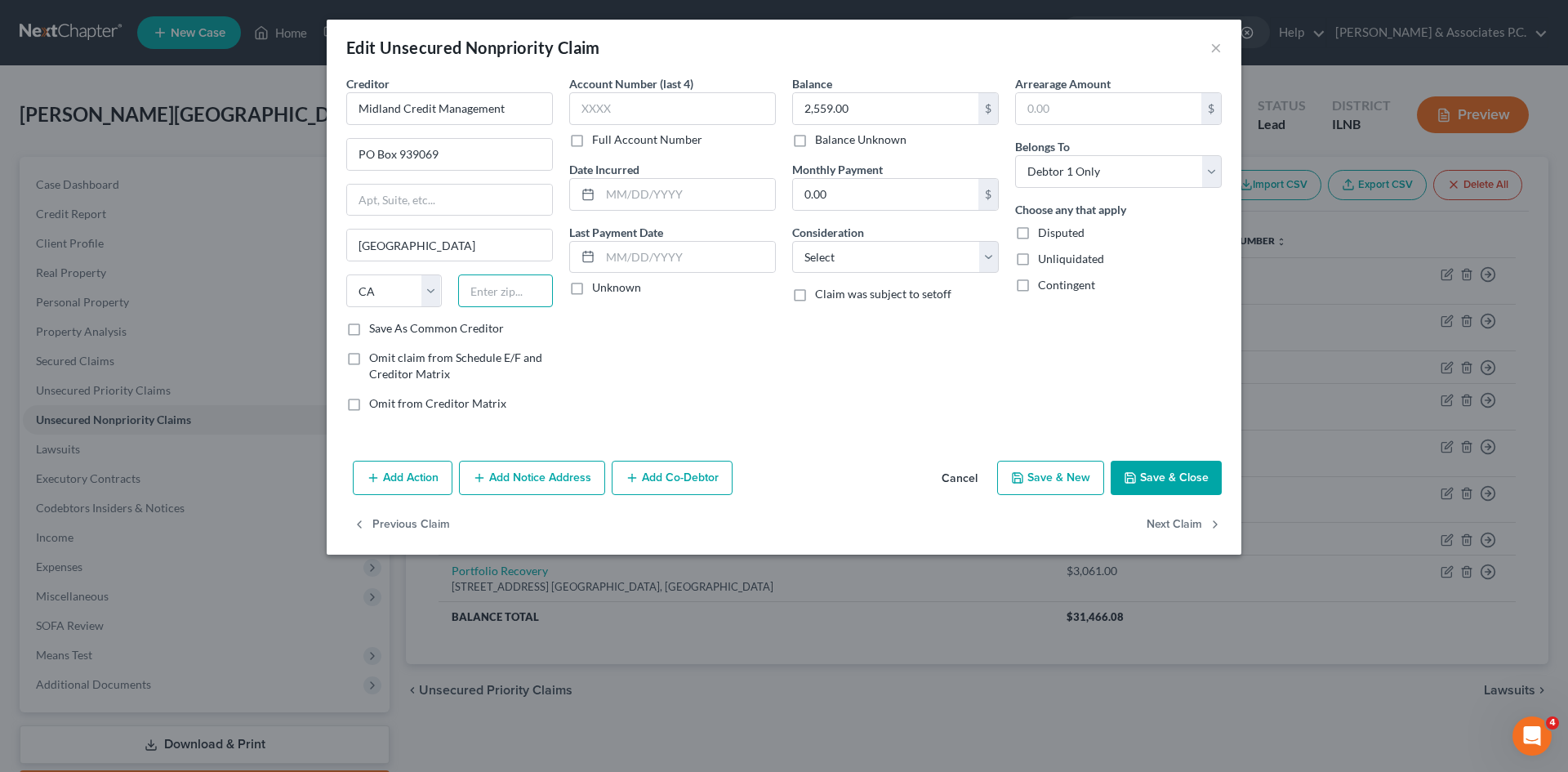
click at [501, 288] on input "text" at bounding box center [506, 290] width 96 height 32
type input "92193"
click at [1151, 476] on button "Save & Close" at bounding box center [1166, 478] width 111 height 34
type input "0"
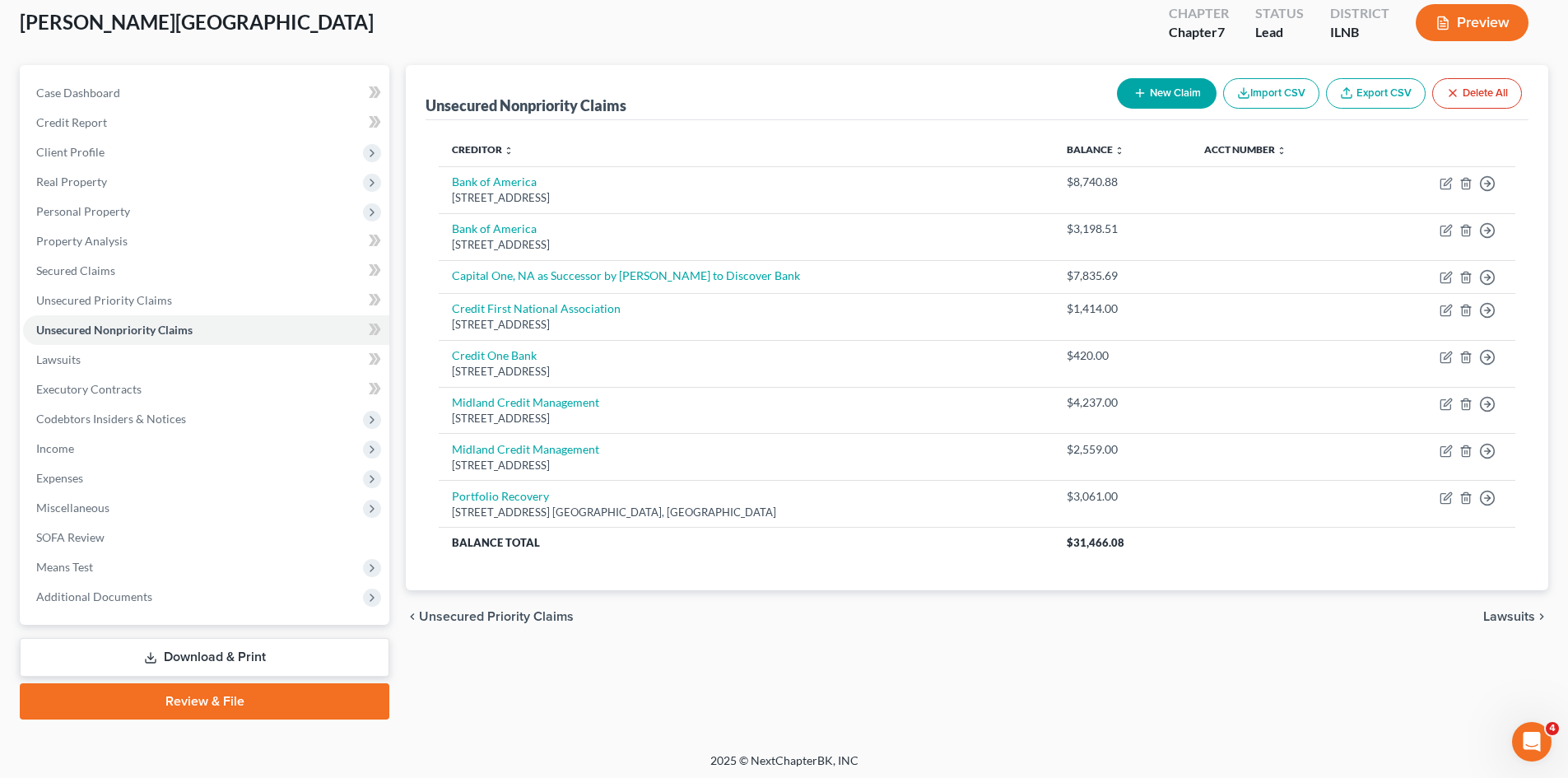
scroll to position [97, 0]
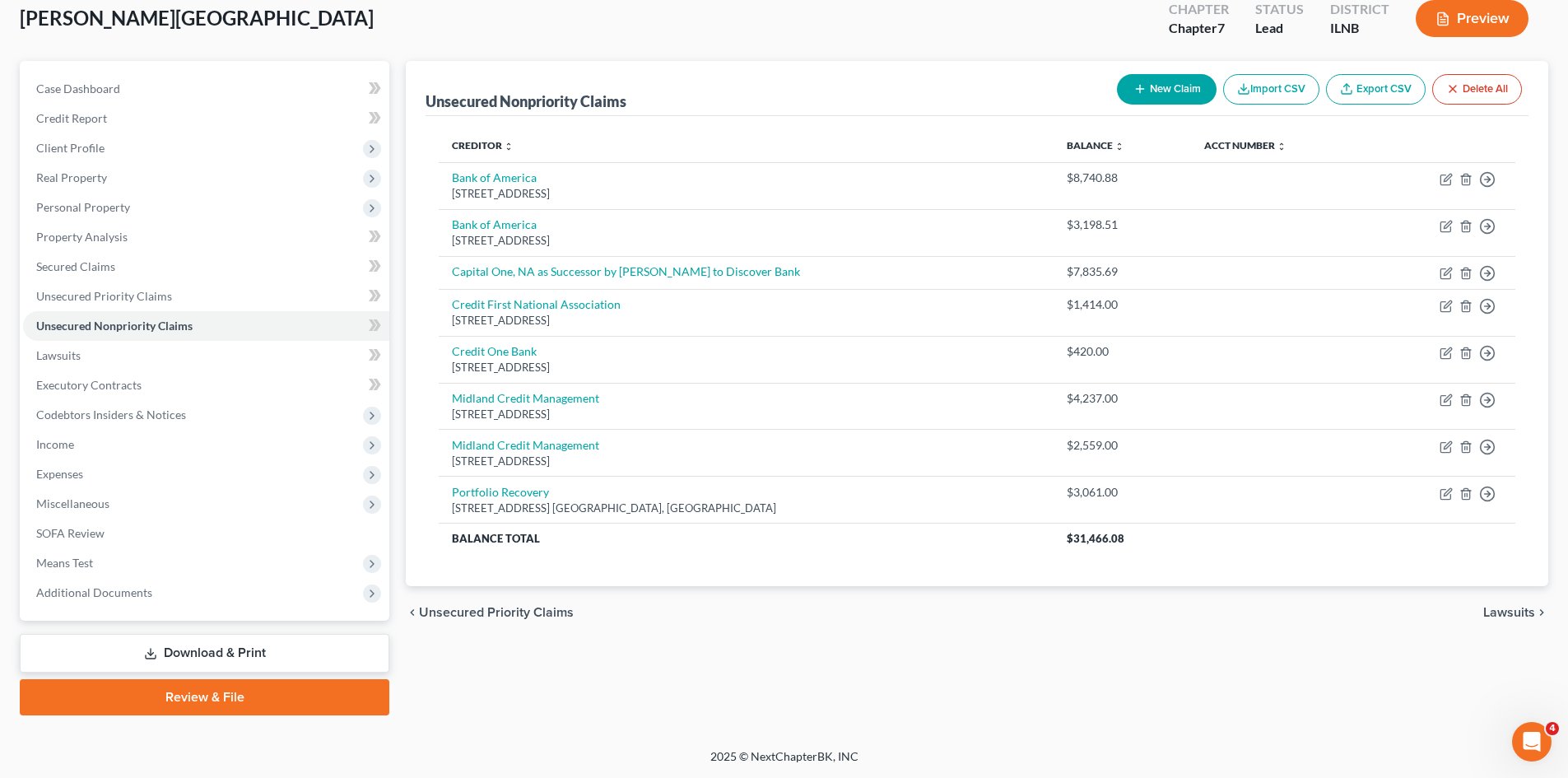
click at [1293, 98] on button "Import CSV" at bounding box center [1272, 90] width 96 height 31
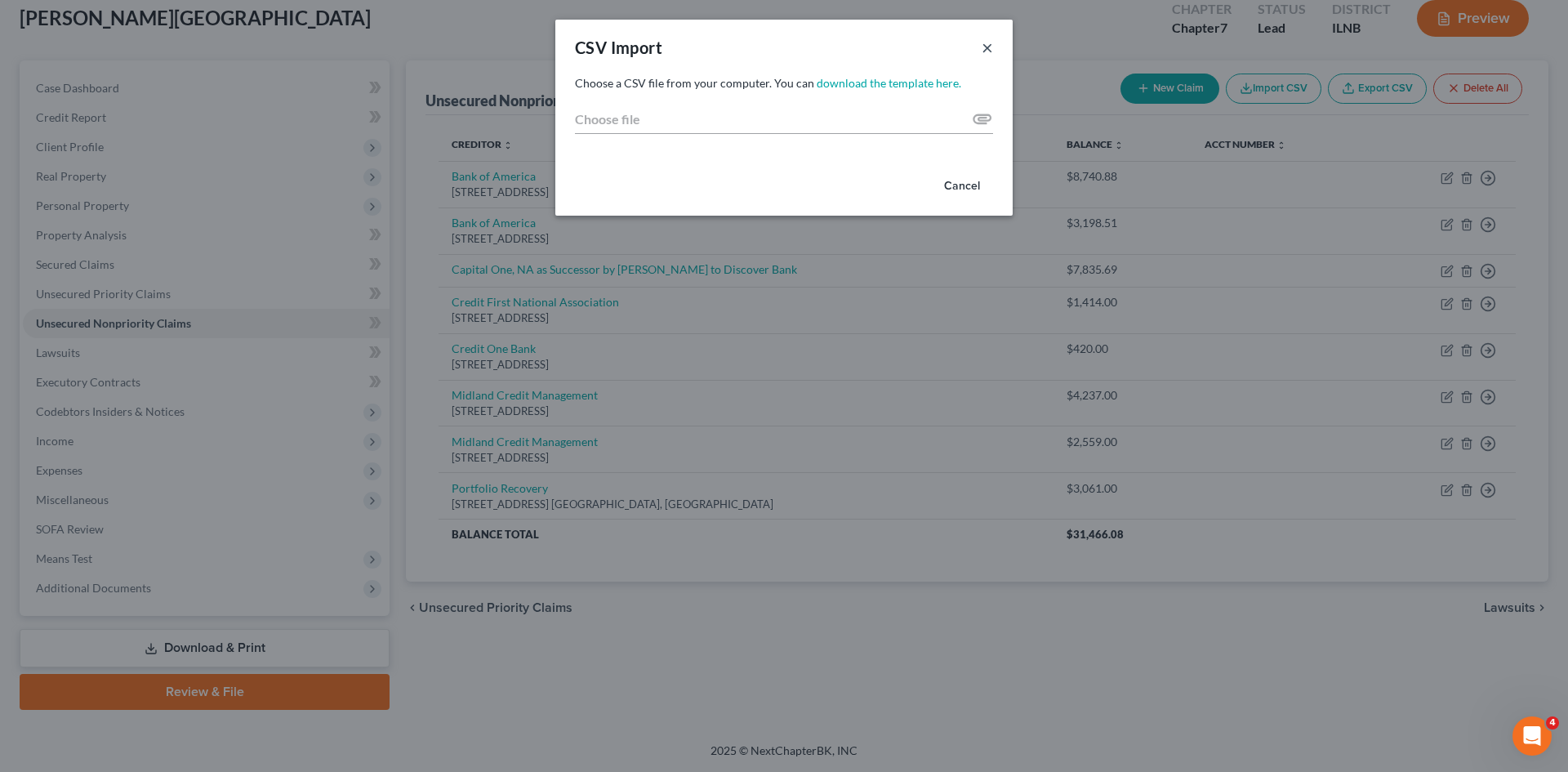
click at [990, 44] on button "×" at bounding box center [987, 48] width 12 height 20
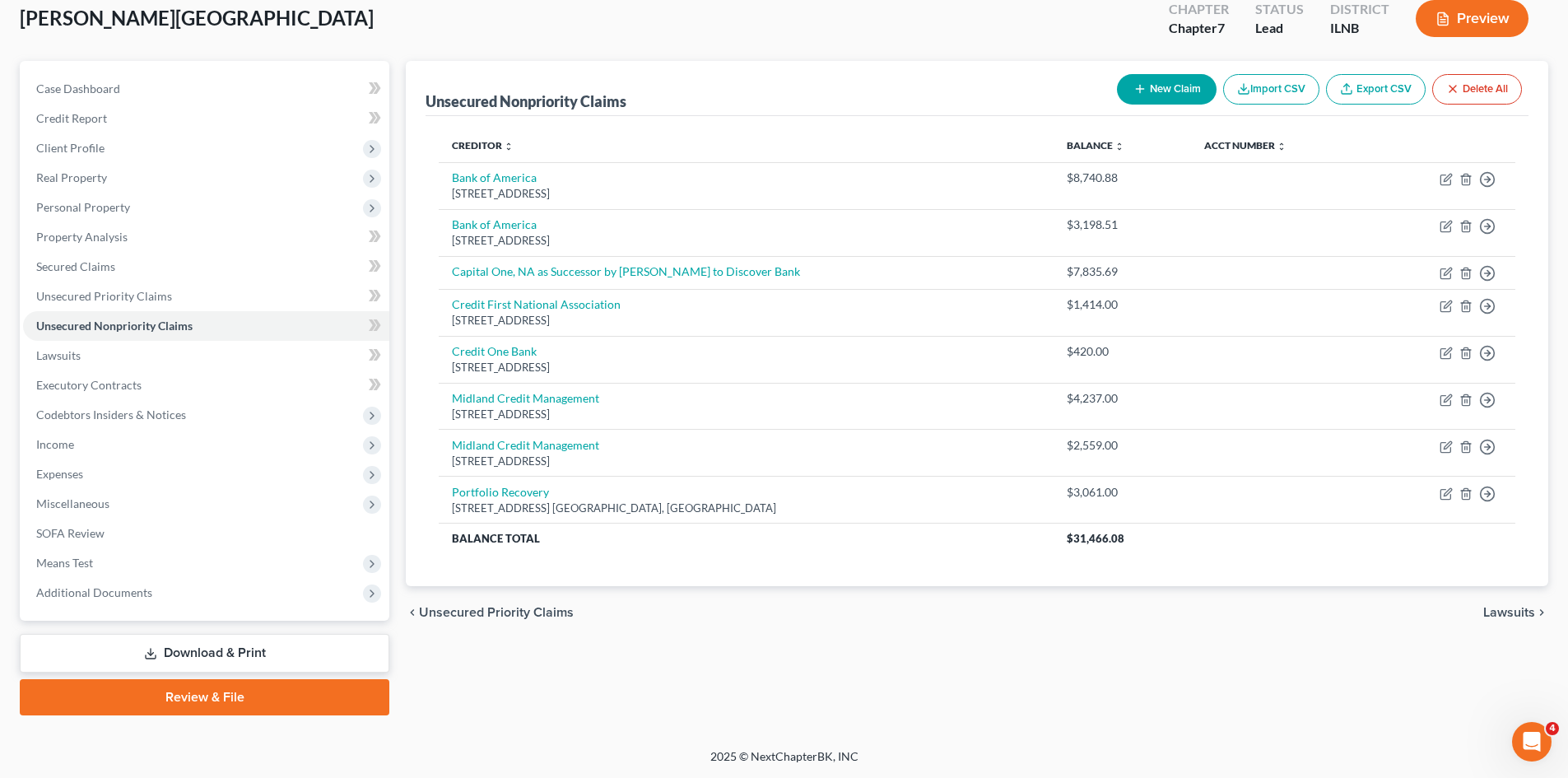
scroll to position [78, 0]
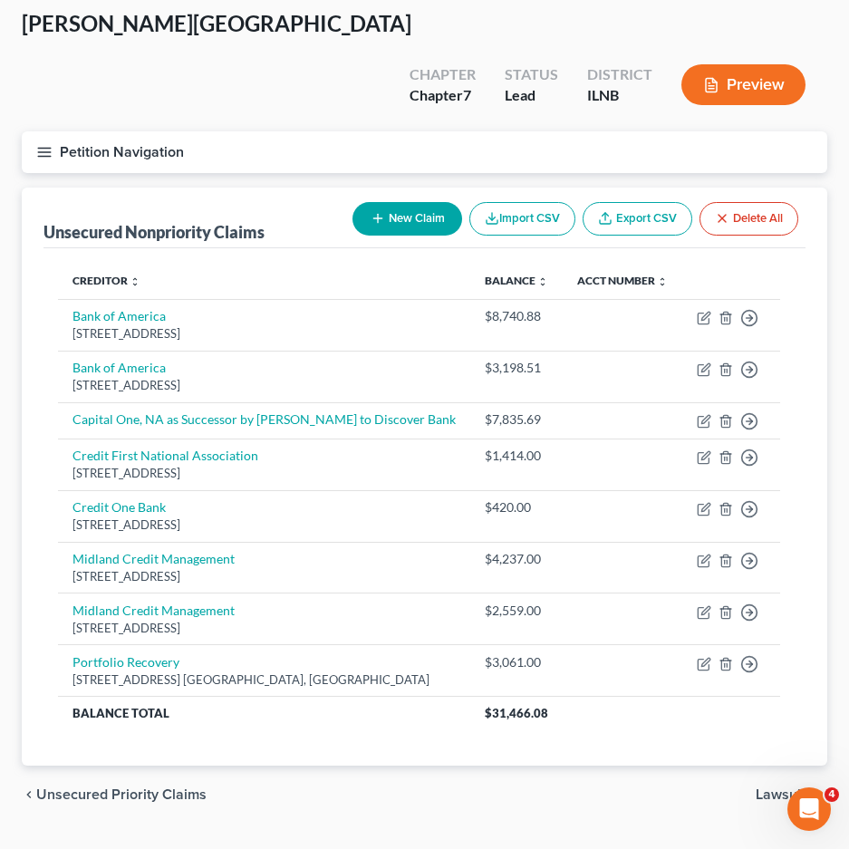
click at [340, 62] on div "Lenz, Austin Upgraded Chapter Chapter 7 Status Lead District ILNB Preview" at bounding box center [424, 70] width 805 height 122
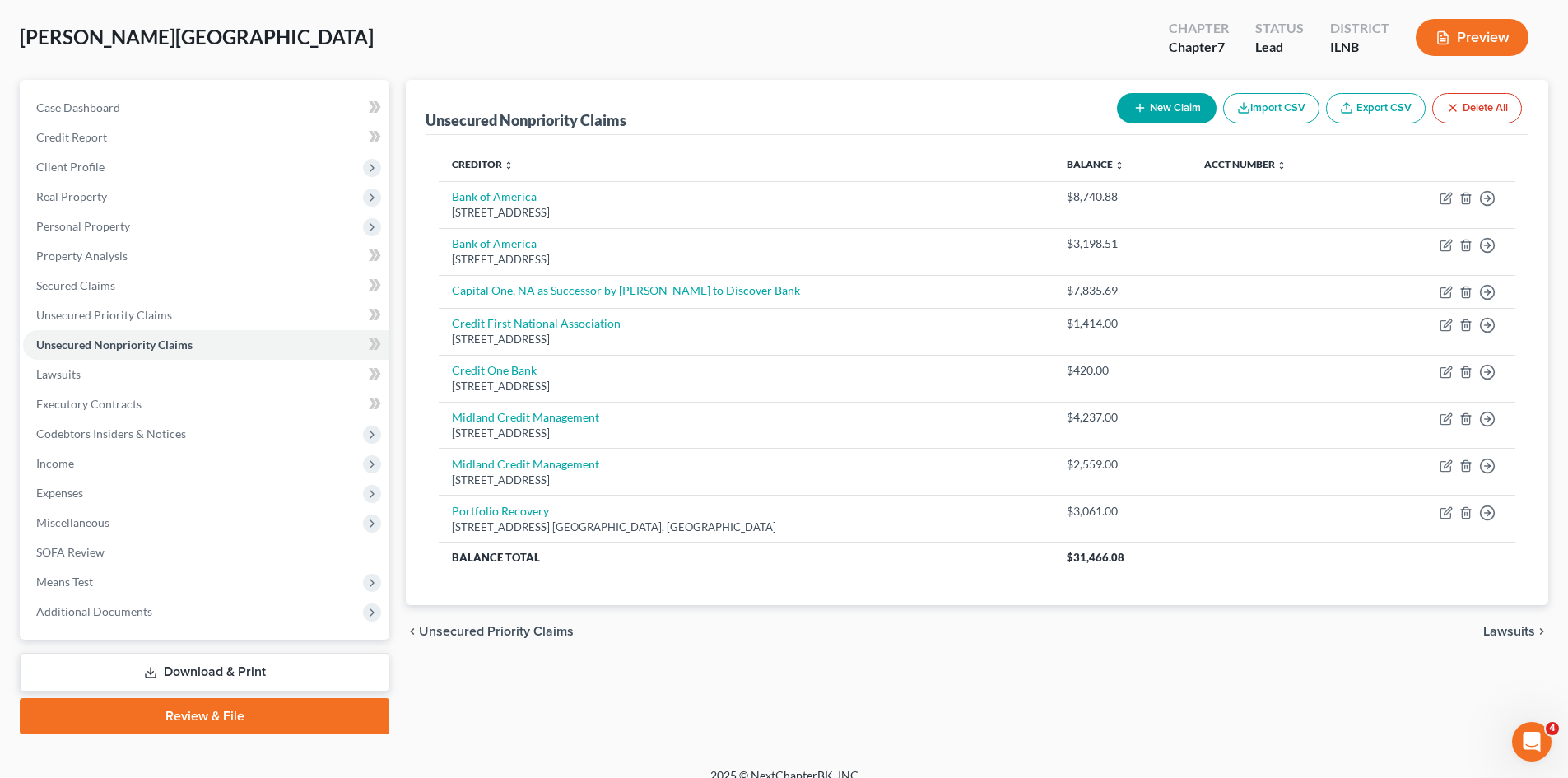
click at [265, 672] on link "Download & Print" at bounding box center [205, 672] width 370 height 39
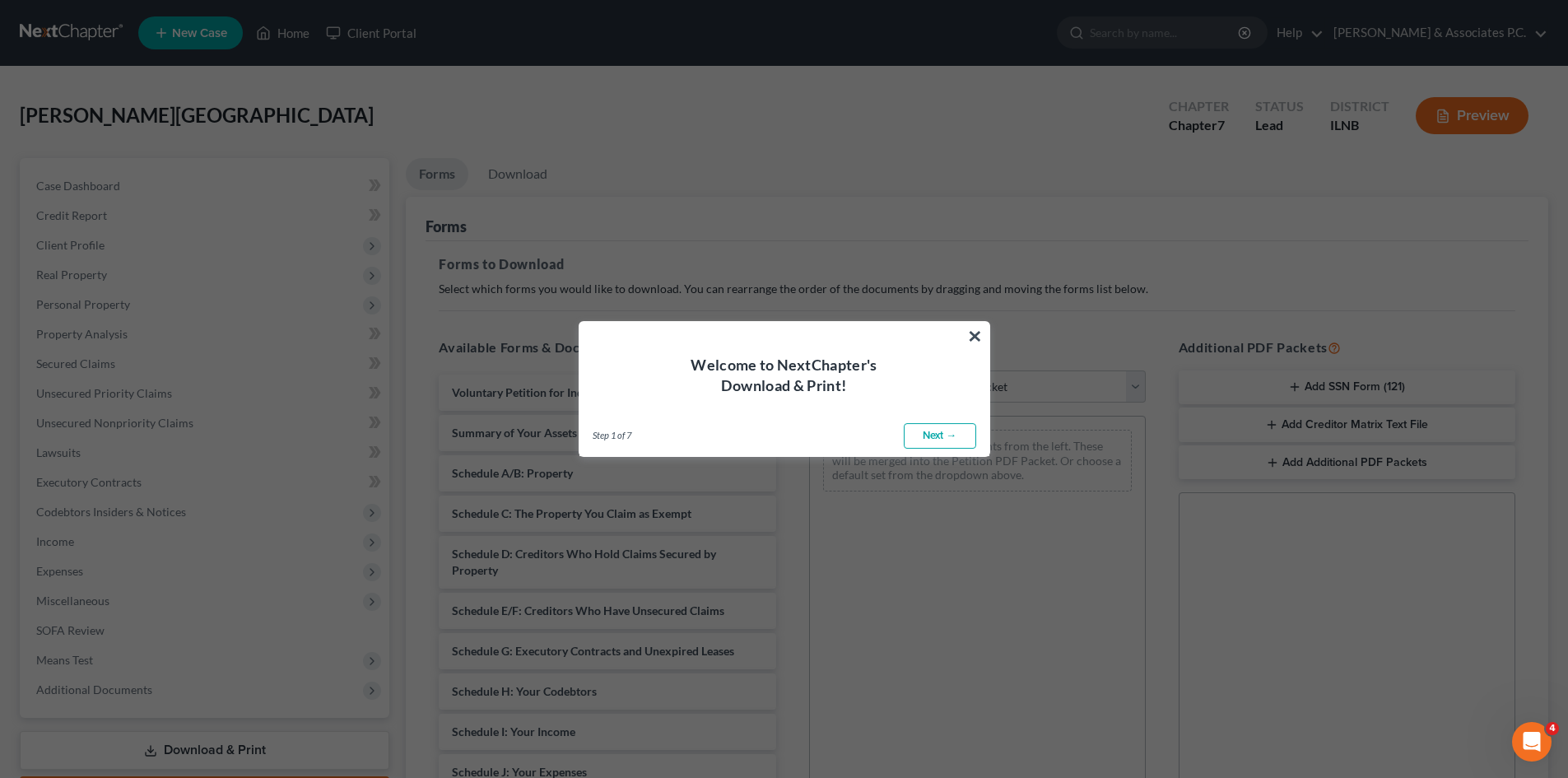
click at [933, 434] on link "Next →" at bounding box center [940, 436] width 73 height 26
select select "0"
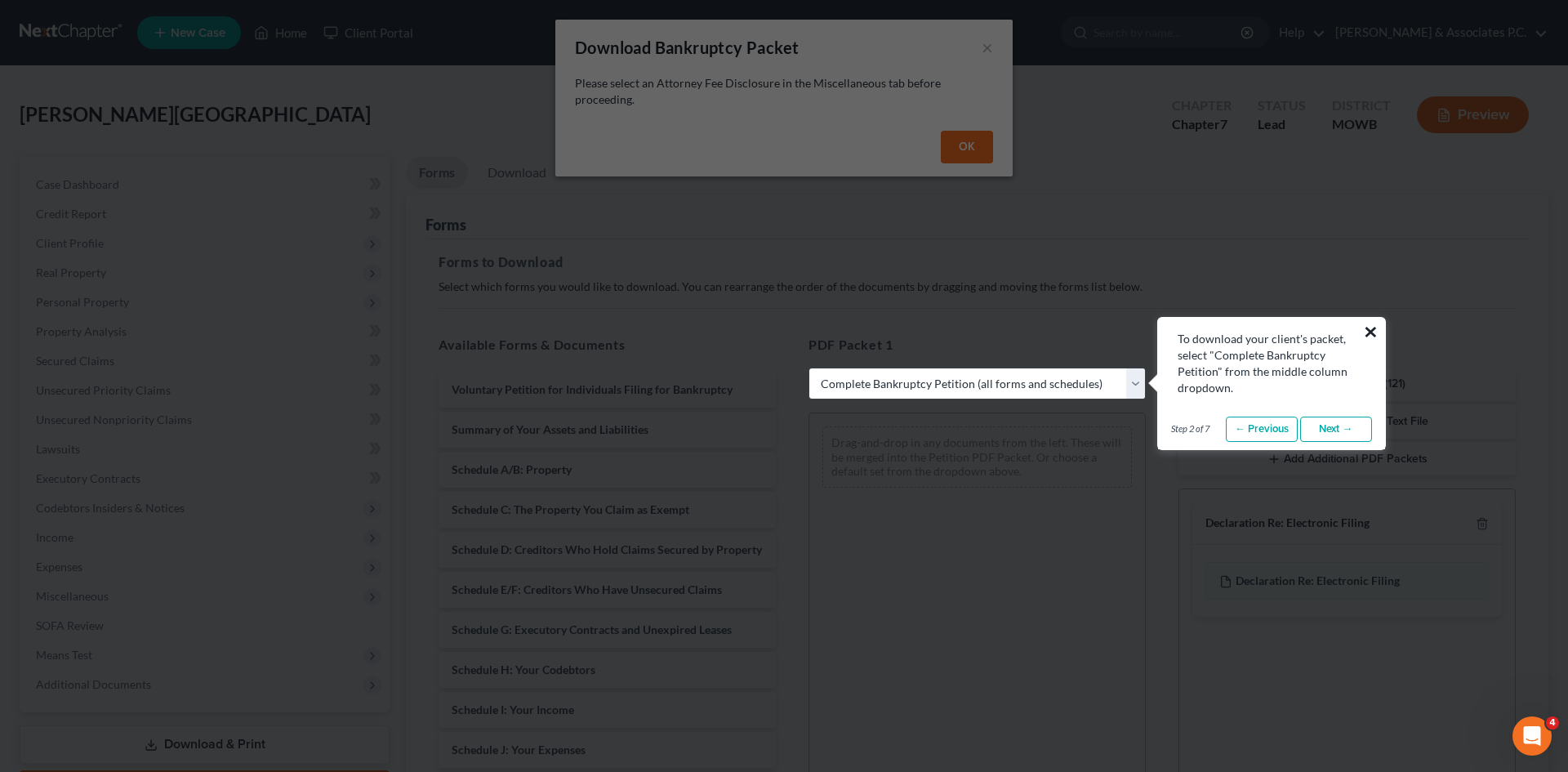
click at [1372, 322] on button "×" at bounding box center [1371, 331] width 15 height 26
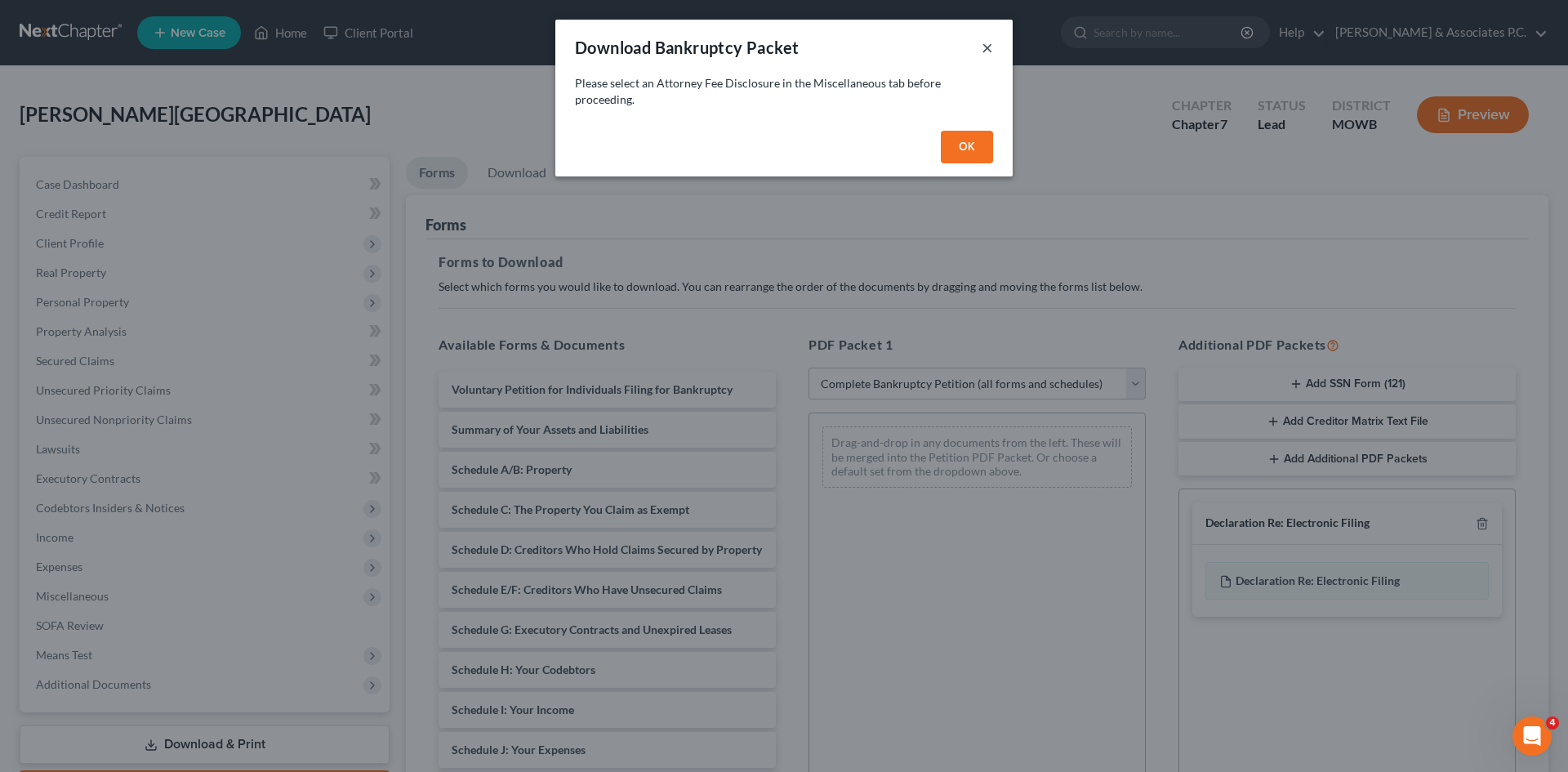
click at [984, 47] on button "×" at bounding box center [987, 48] width 12 height 20
select select
